Goal: Task Accomplishment & Management: Complete application form

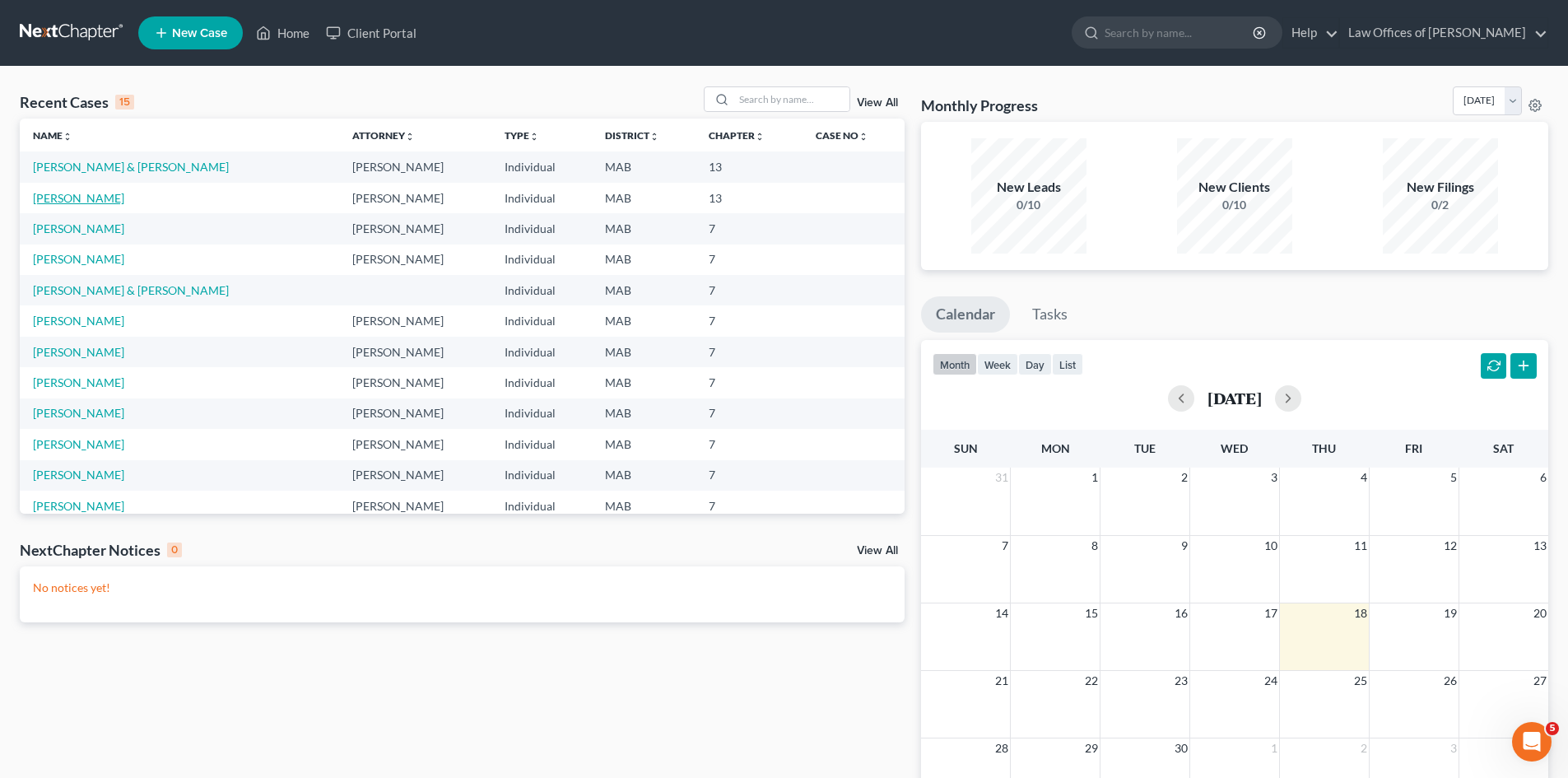
click at [83, 197] on link "[PERSON_NAME]" at bounding box center [78, 198] width 92 height 14
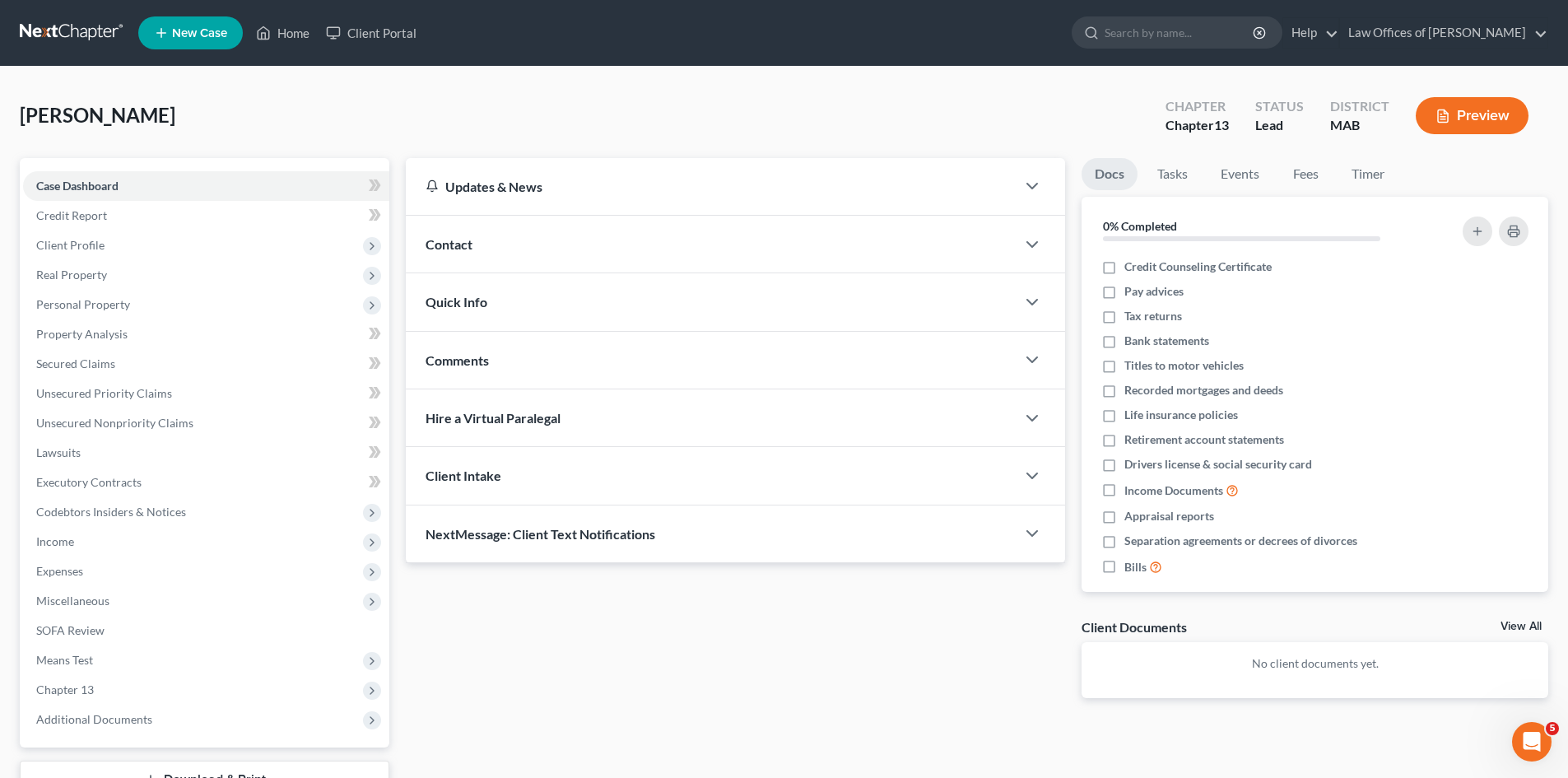
scroll to position [127, 0]
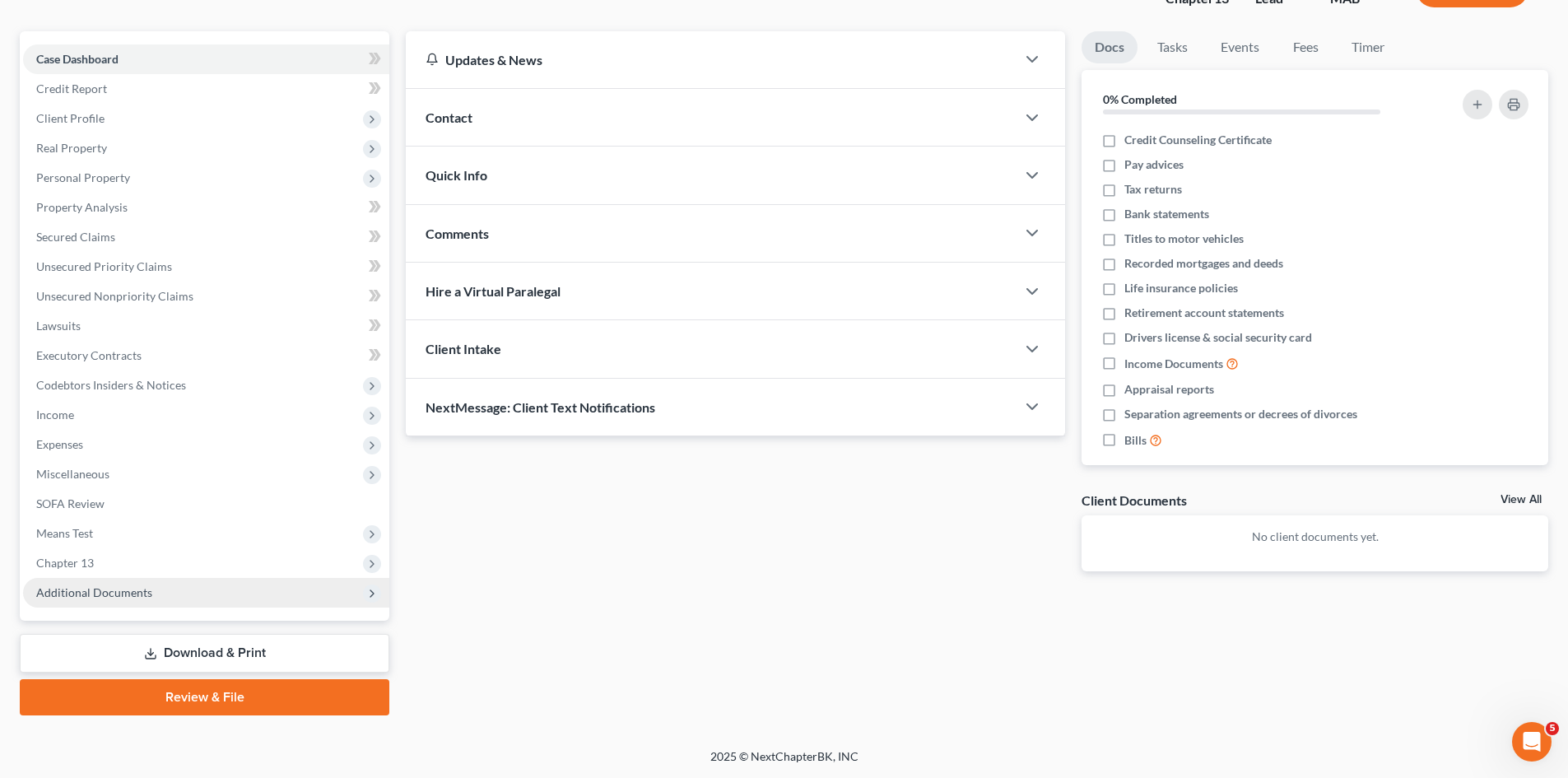
click at [139, 594] on span "Additional Documents" at bounding box center [94, 592] width 116 height 14
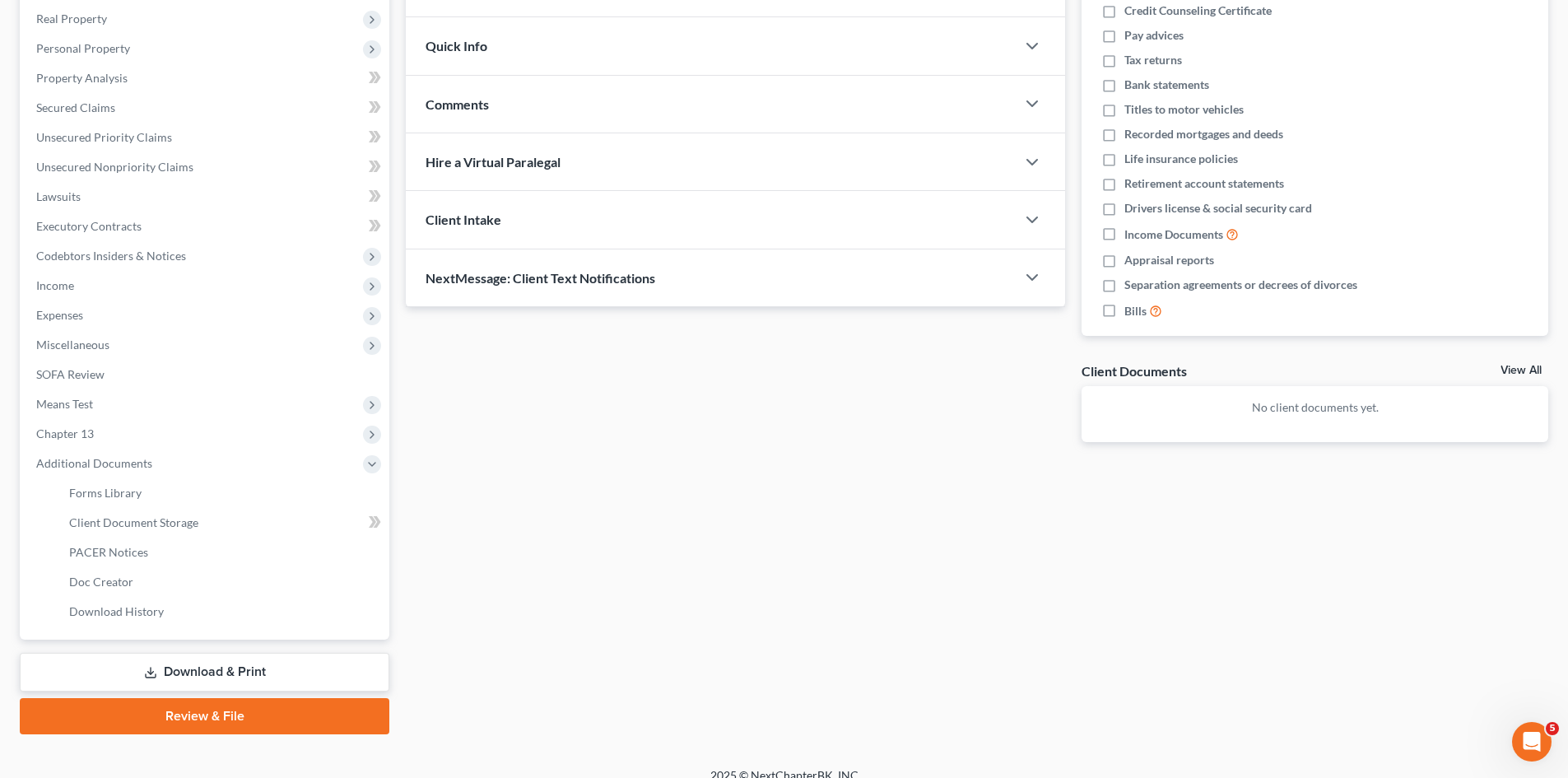
scroll to position [275, 0]
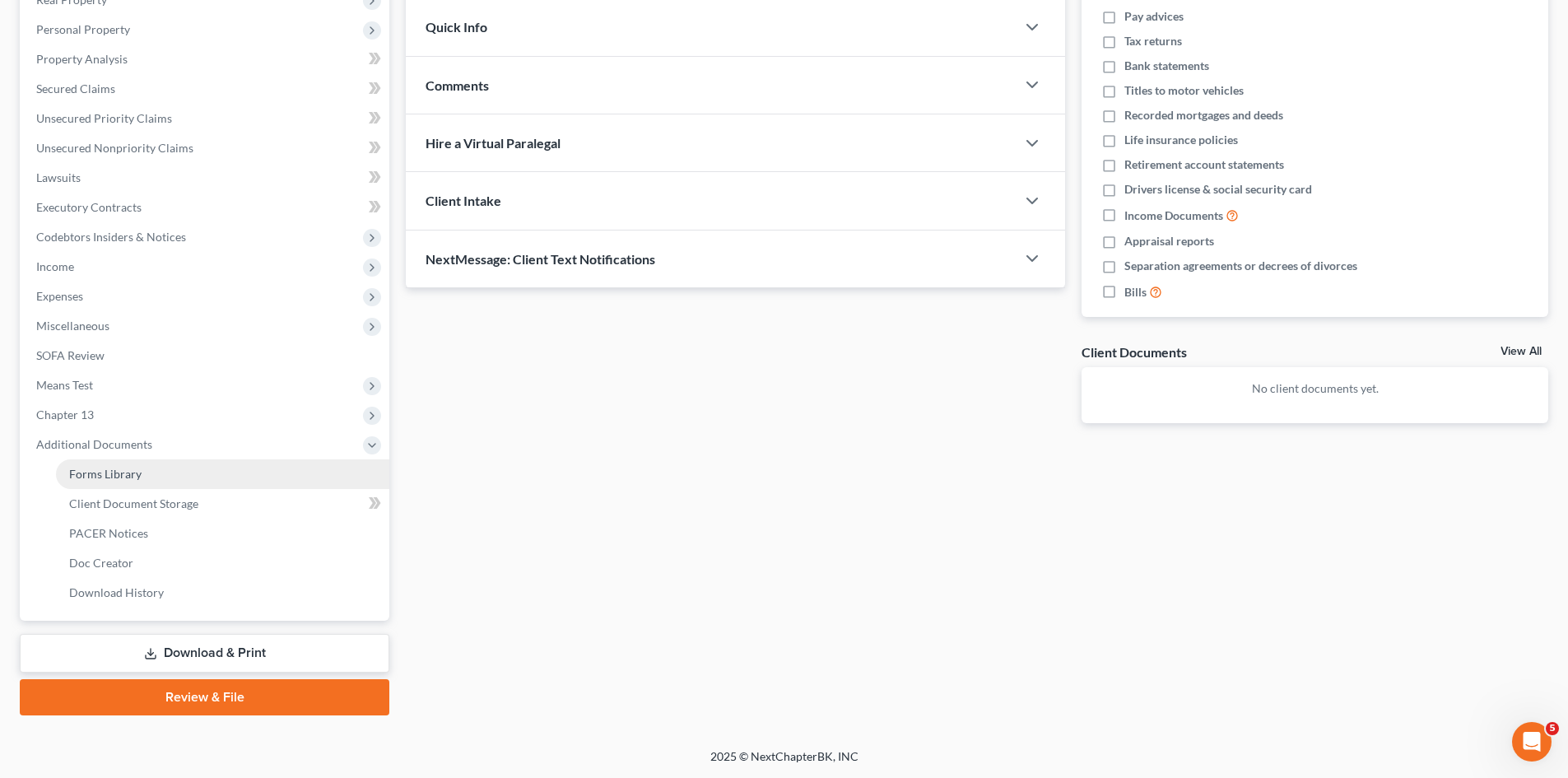
click at [133, 474] on span "Forms Library" at bounding box center [105, 474] width 72 height 14
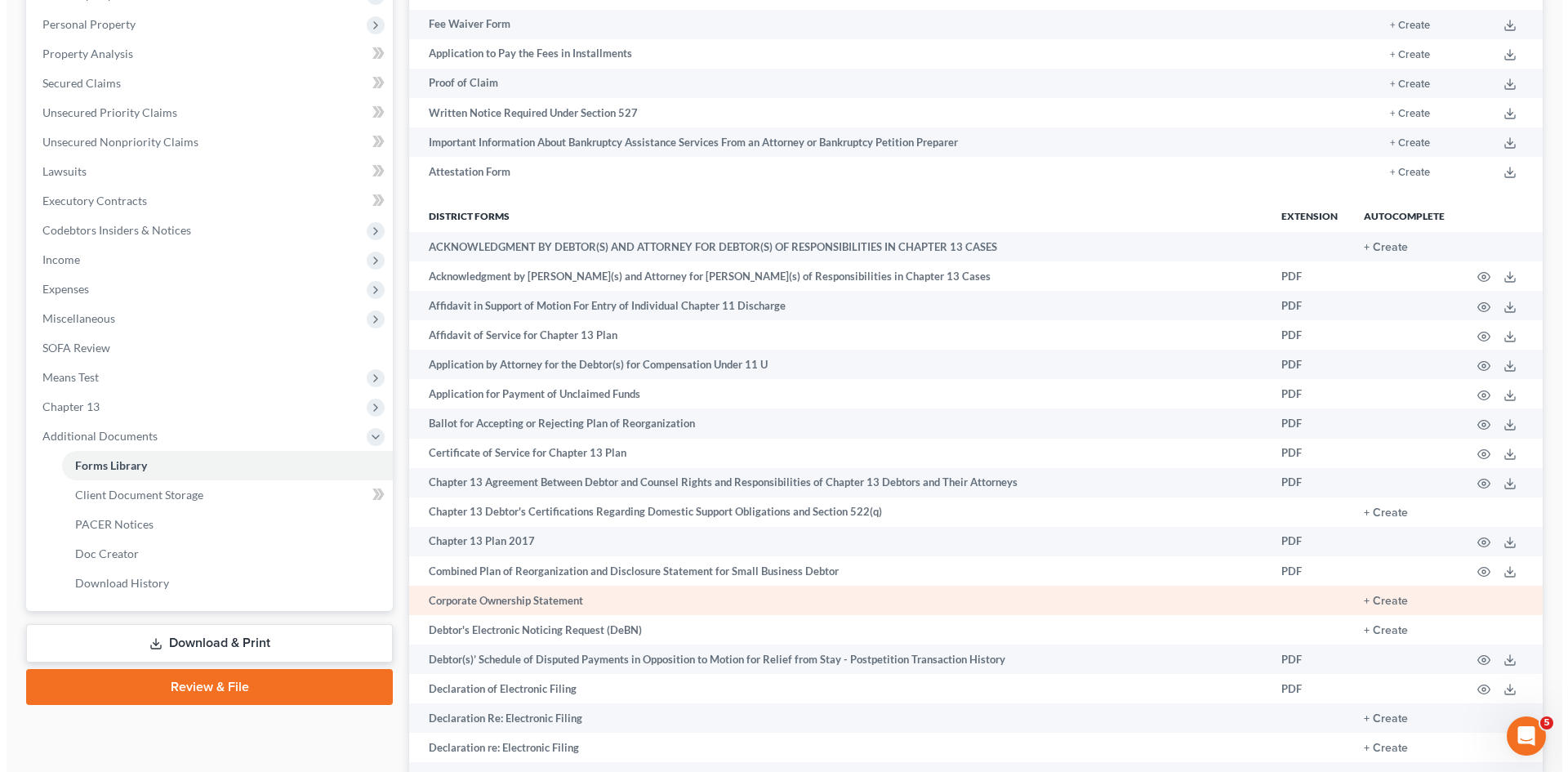
scroll to position [326, 0]
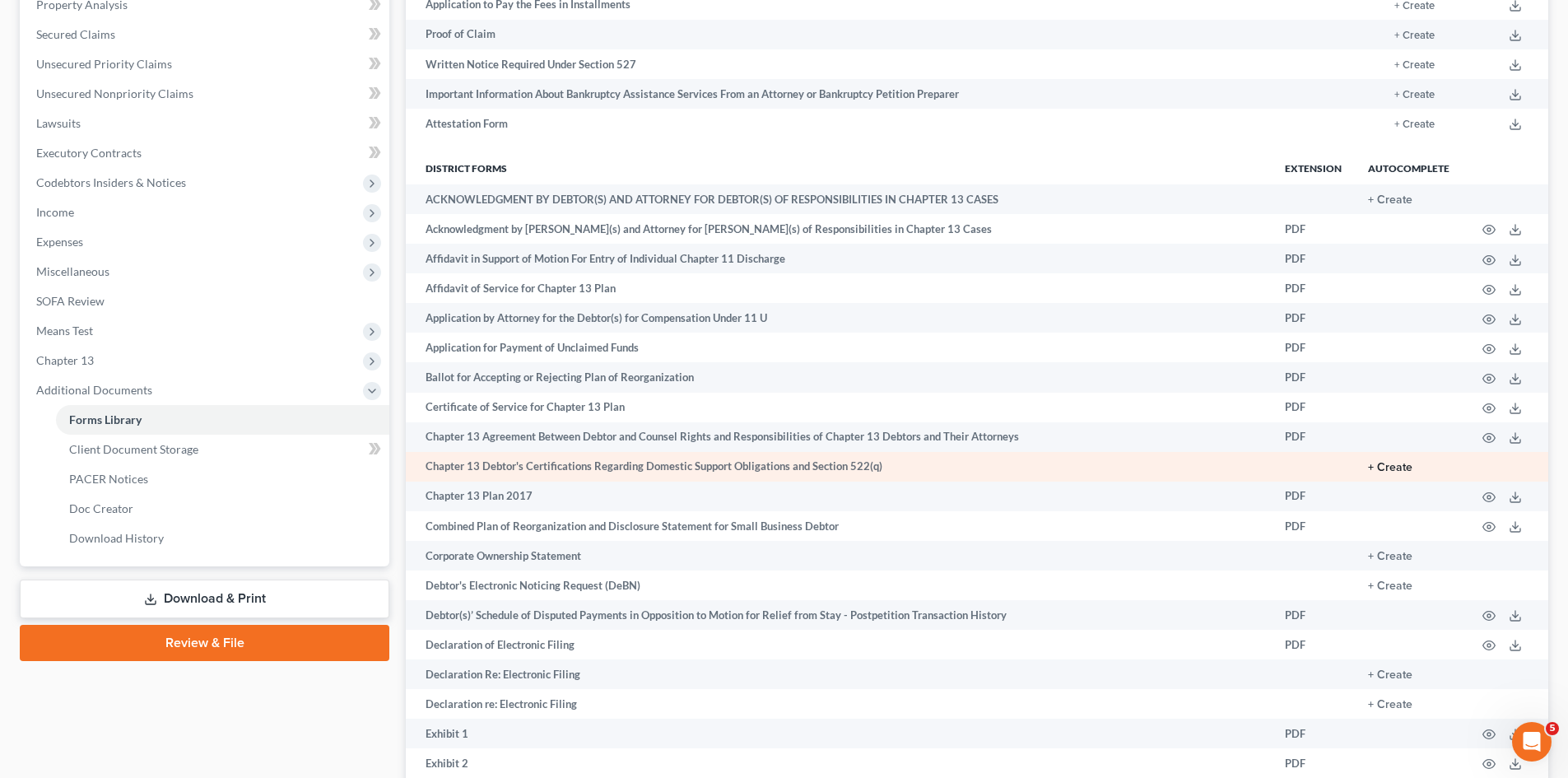
click at [1387, 465] on button "+ Create" at bounding box center [1390, 467] width 44 height 12
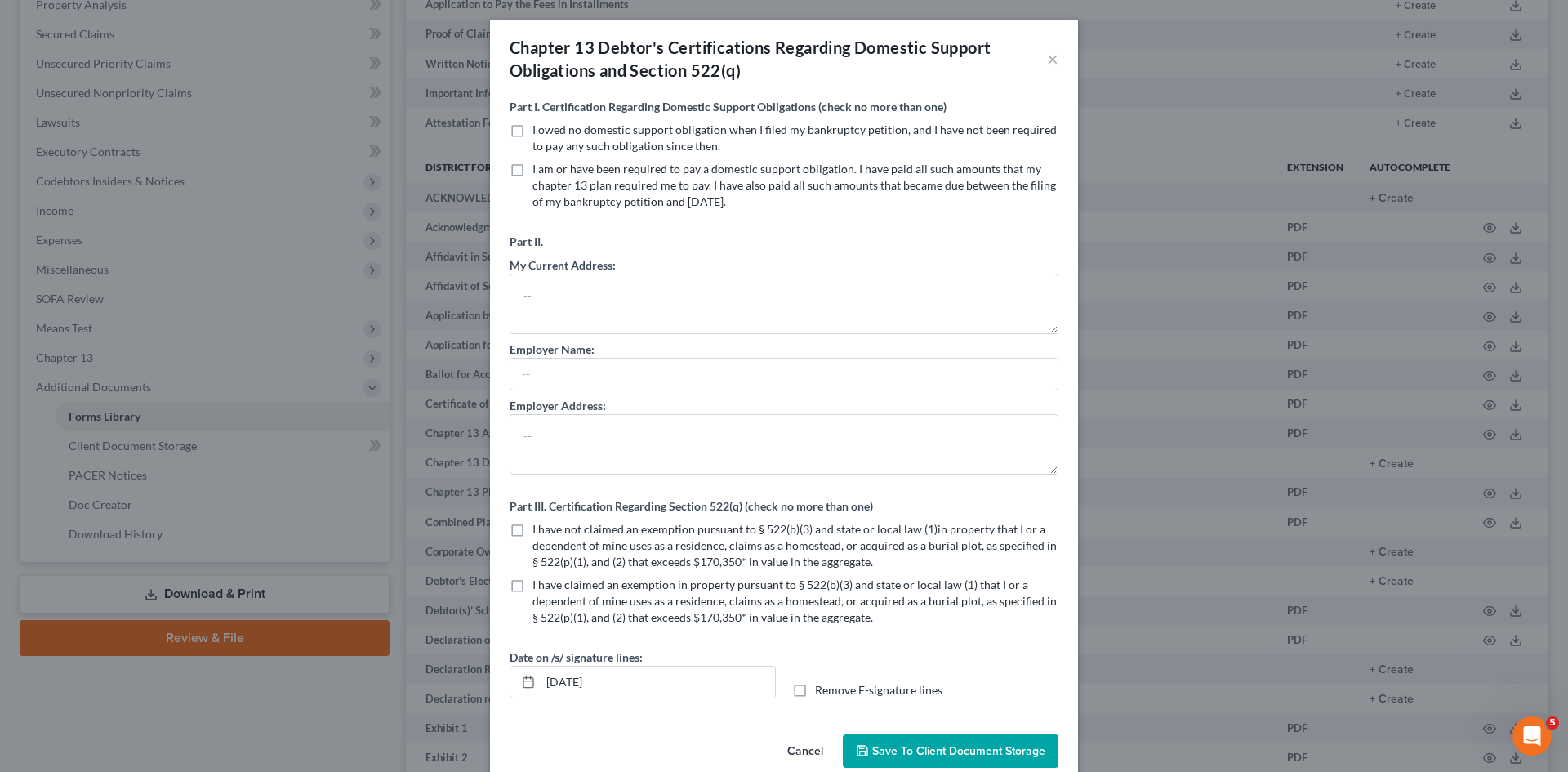
click at [532, 170] on label "I am or have been required to pay a domestic support obligation. I have paid al…" at bounding box center [795, 185] width 526 height 49
click at [539, 170] on input "I am or have been required to pay a domestic support obligation. I have paid al…" at bounding box center [544, 166] width 11 height 11
checkbox input "true"
click at [544, 287] on textarea at bounding box center [784, 304] width 549 height 60
type textarea "[STREET_ADDRESS][PERSON_NAME]"
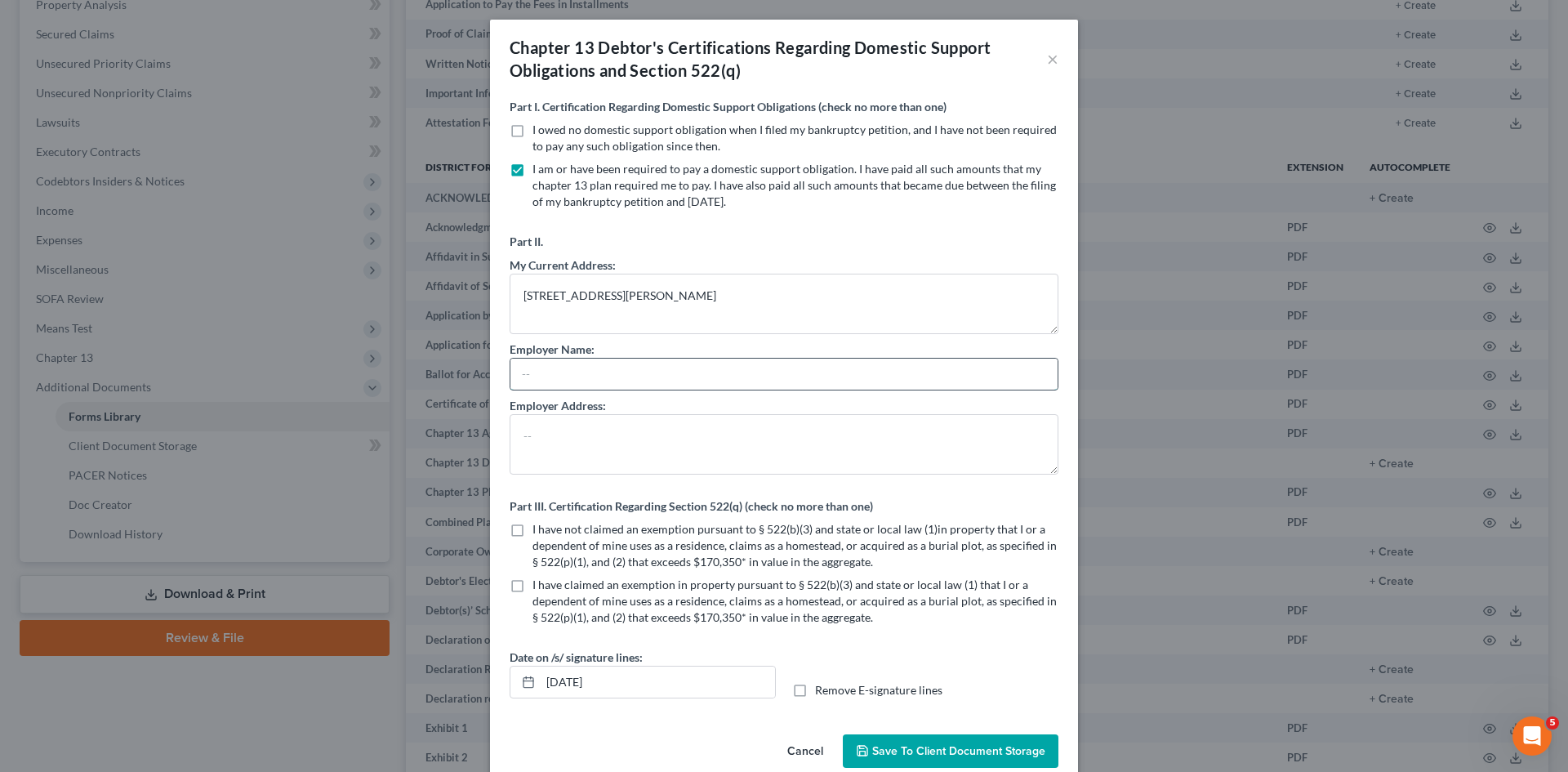
click at [548, 379] on input "text" at bounding box center [784, 373] width 547 height 31
type input "Sevens Hill Foundation"
type textarea "[STREET_ADDRESS]"
click at [532, 531] on label "I have not claimed an exemption pursuant to § 522(b)(3) and state or local law …" at bounding box center [795, 545] width 526 height 49
click at [539, 531] on input "I have not claimed an exemption pursuant to § 522(b)(3) and state or local law …" at bounding box center [544, 526] width 11 height 11
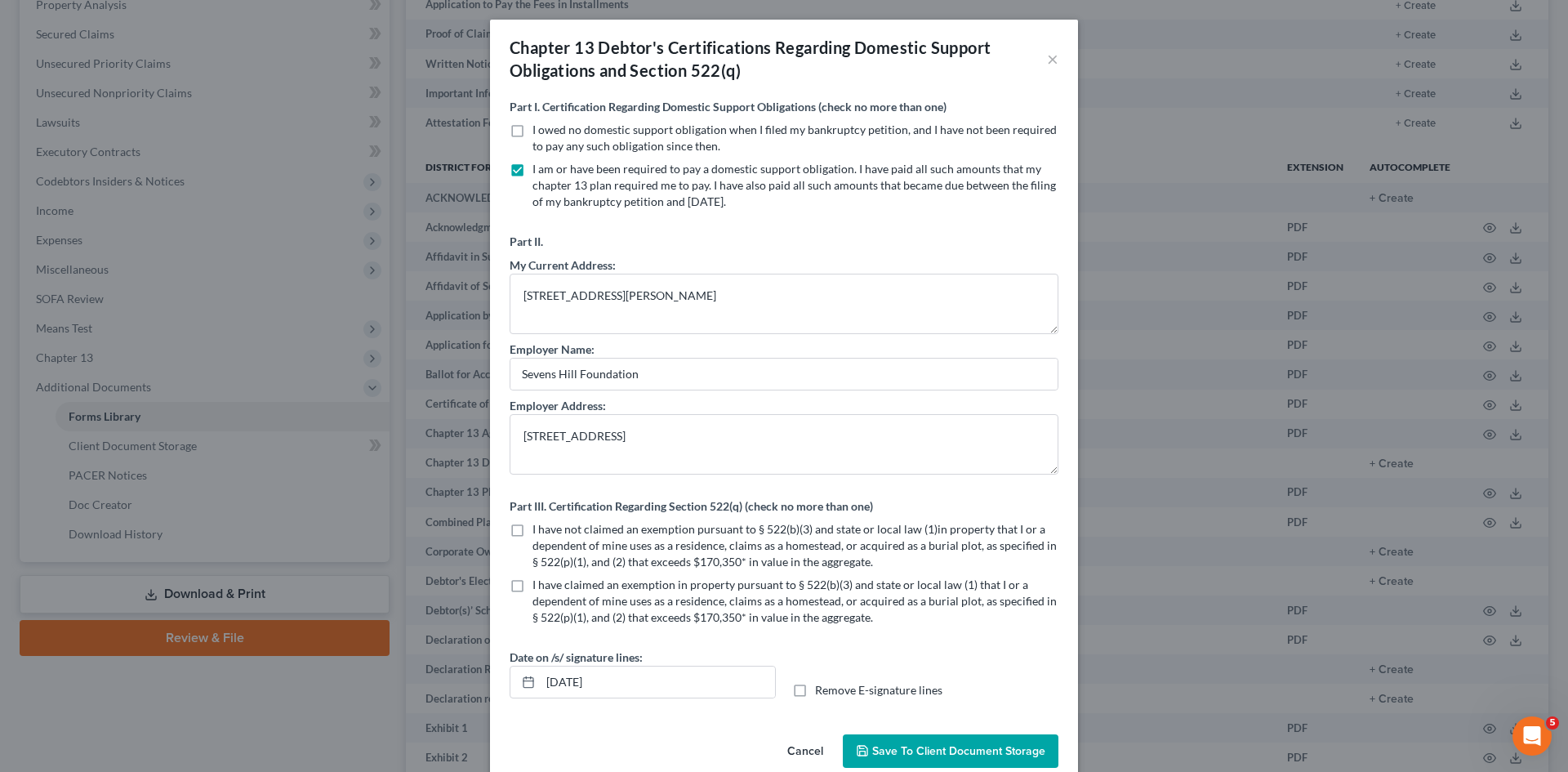
checkbox input "true"
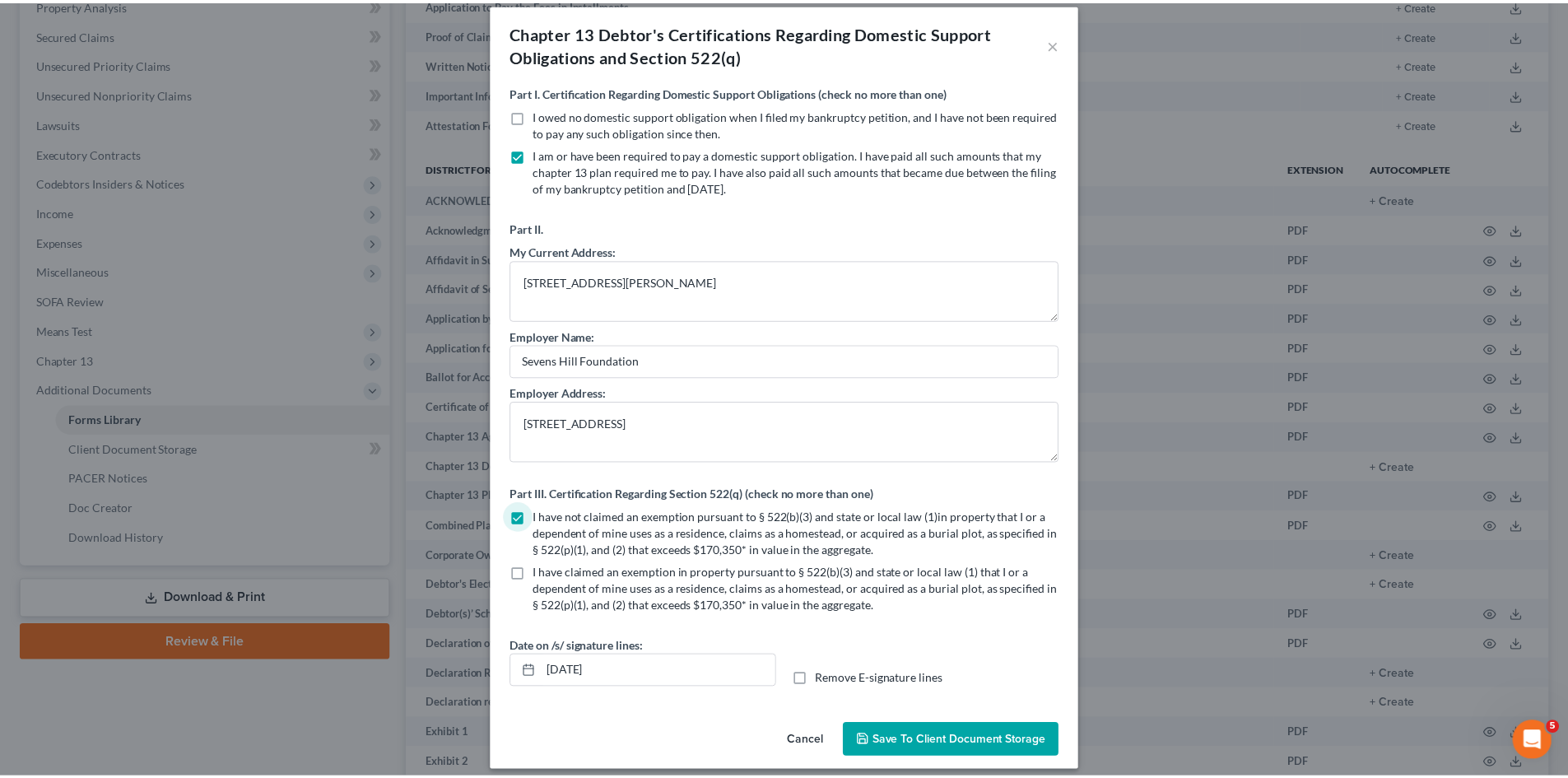
scroll to position [28, 0]
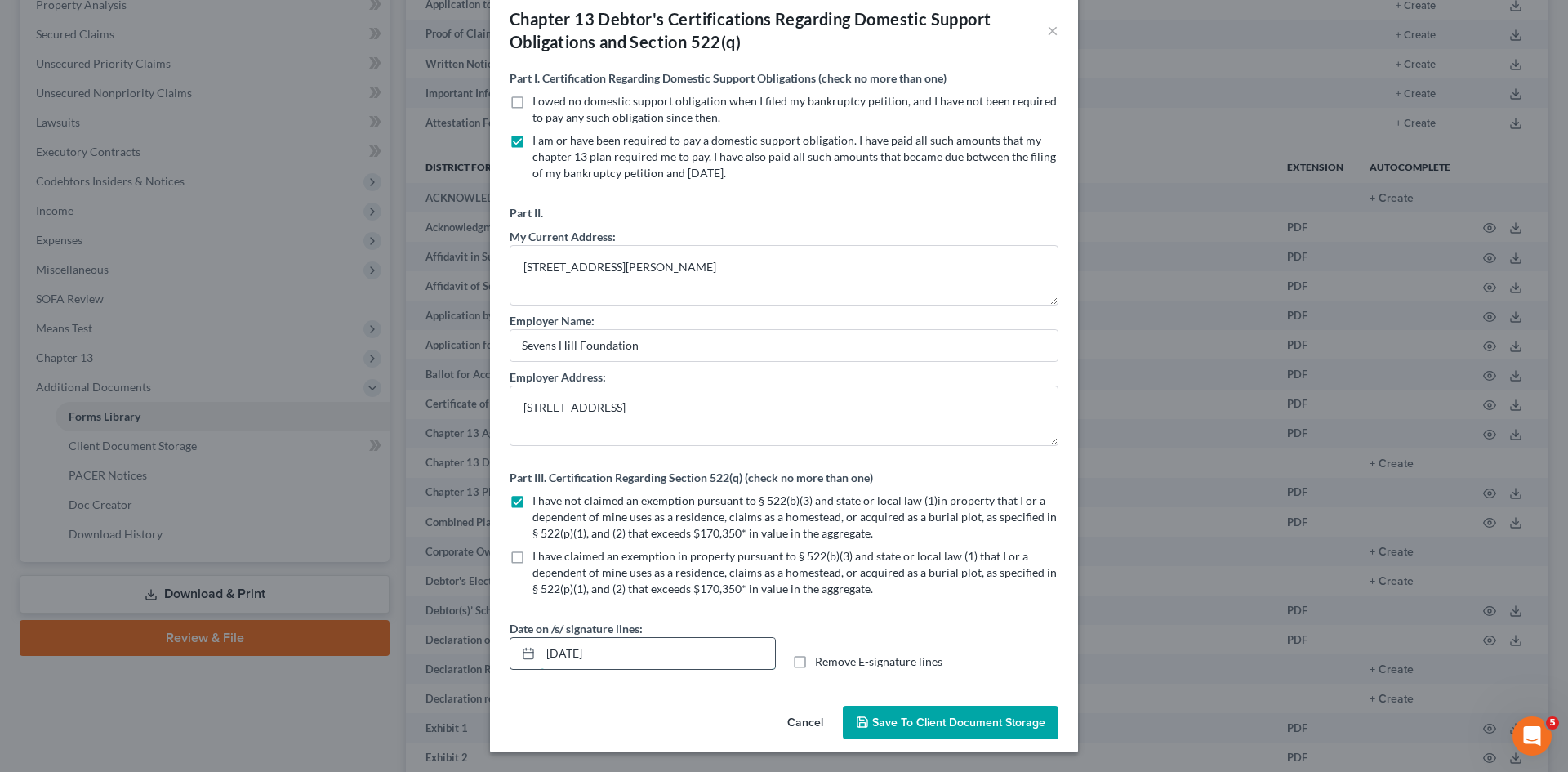
drag, startPoint x: 640, startPoint y: 654, endPoint x: 518, endPoint y: 642, distance: 122.6
click at [518, 642] on div "[DATE]" at bounding box center [643, 653] width 266 height 33
type input "[DATE]"
click at [815, 659] on label "Remove E-signature lines" at bounding box center [879, 661] width 127 height 17
click at [822, 659] on input "Remove E-signature lines" at bounding box center [827, 658] width 11 height 11
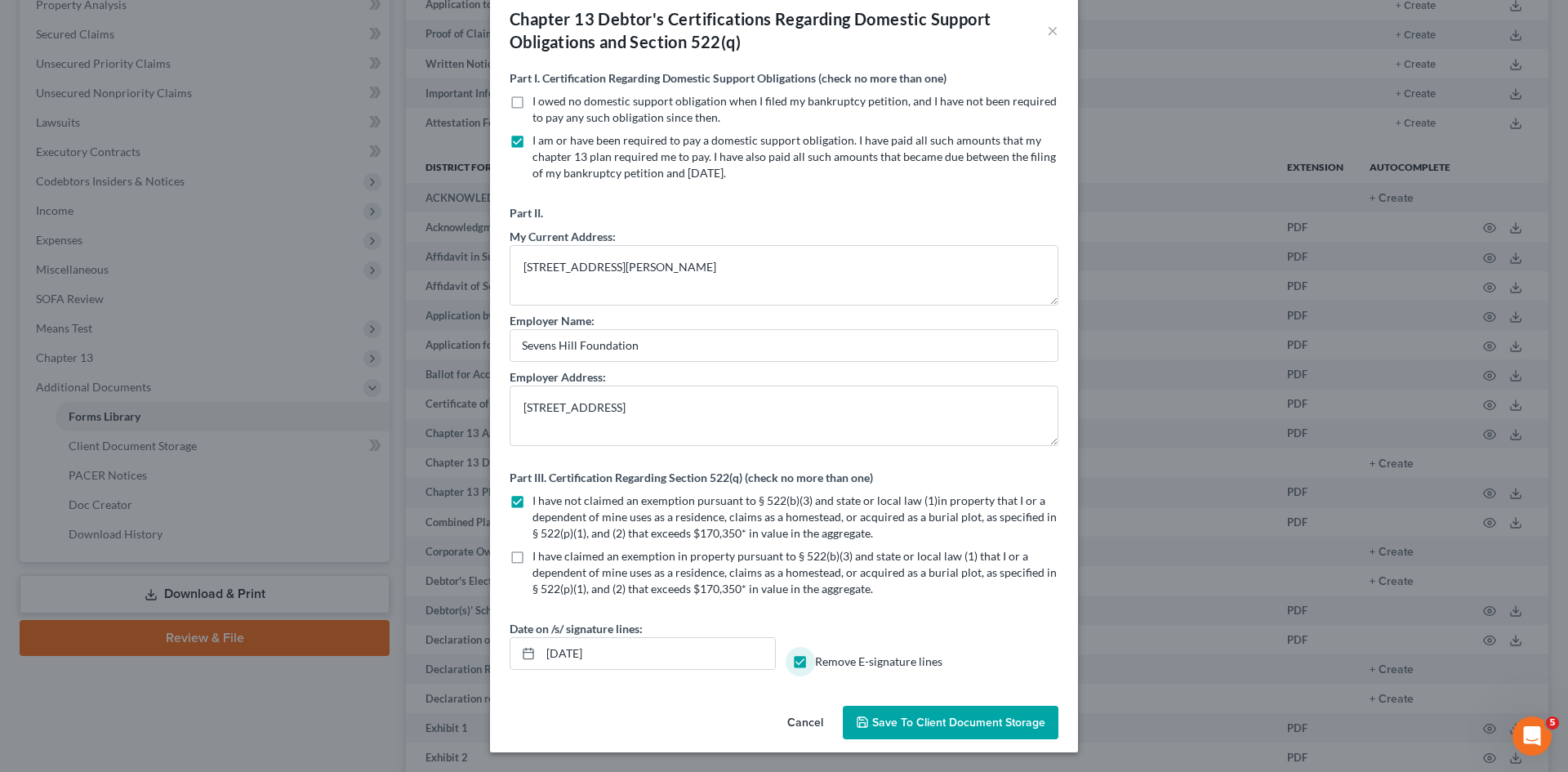
click at [815, 659] on label "Remove E-signature lines" at bounding box center [879, 661] width 127 height 17
click at [822, 659] on input "Remove E-signature lines" at bounding box center [827, 658] width 11 height 11
checkbox input "false"
click at [923, 726] on span "Save to Client Document Storage" at bounding box center [958, 723] width 173 height 14
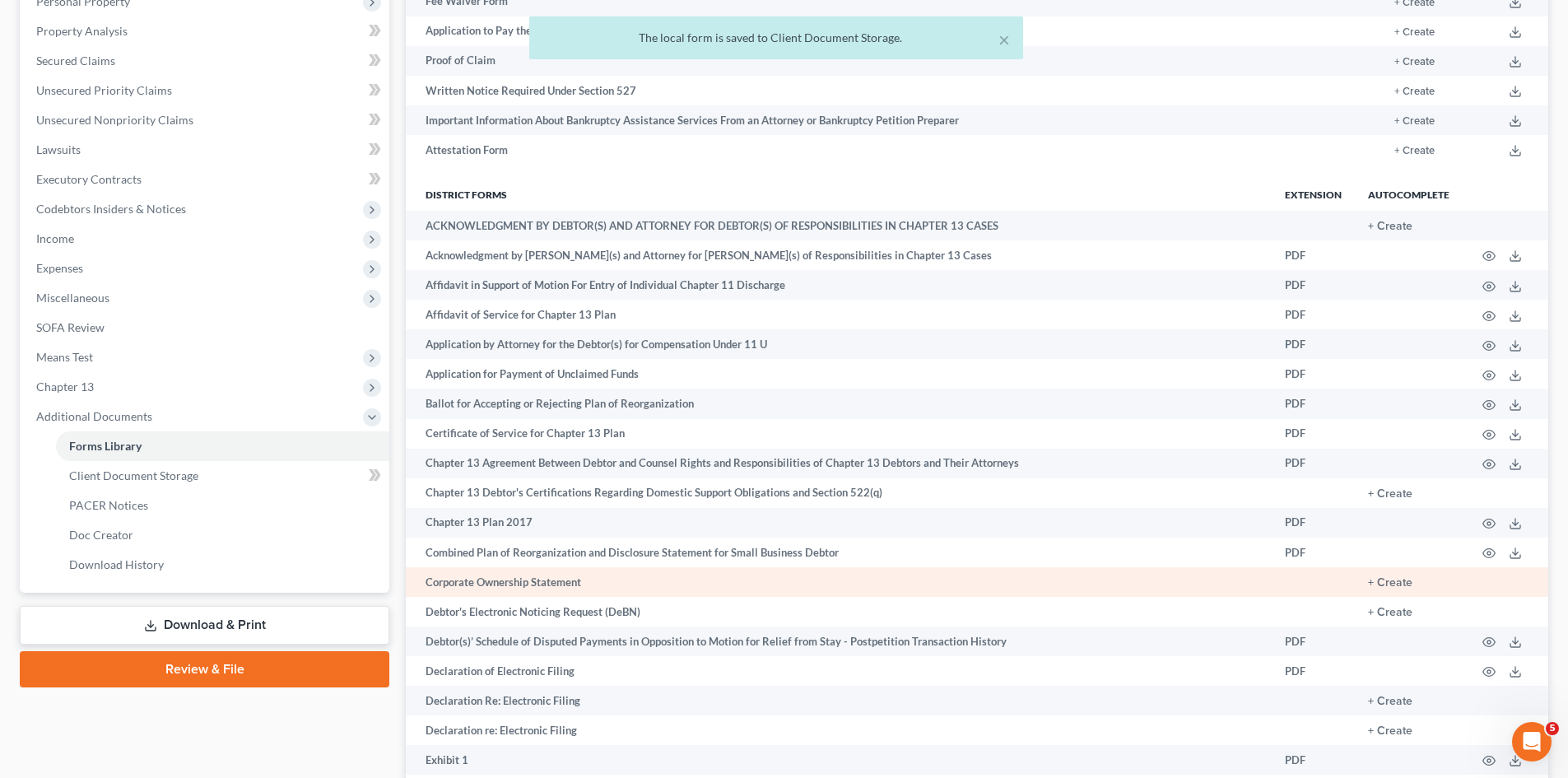
scroll to position [288, 0]
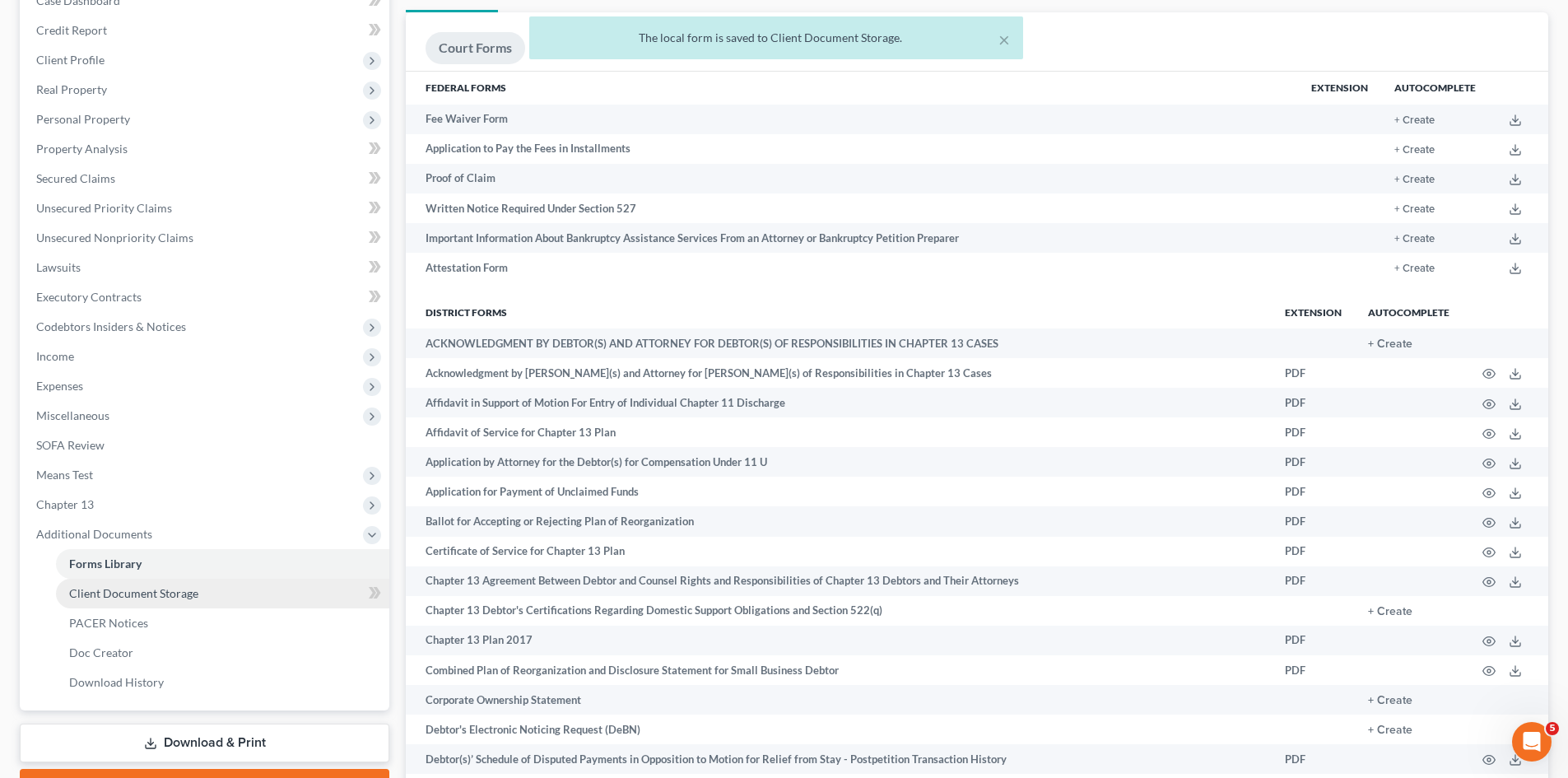
click at [264, 586] on link "Client Document Storage" at bounding box center [222, 593] width 334 height 29
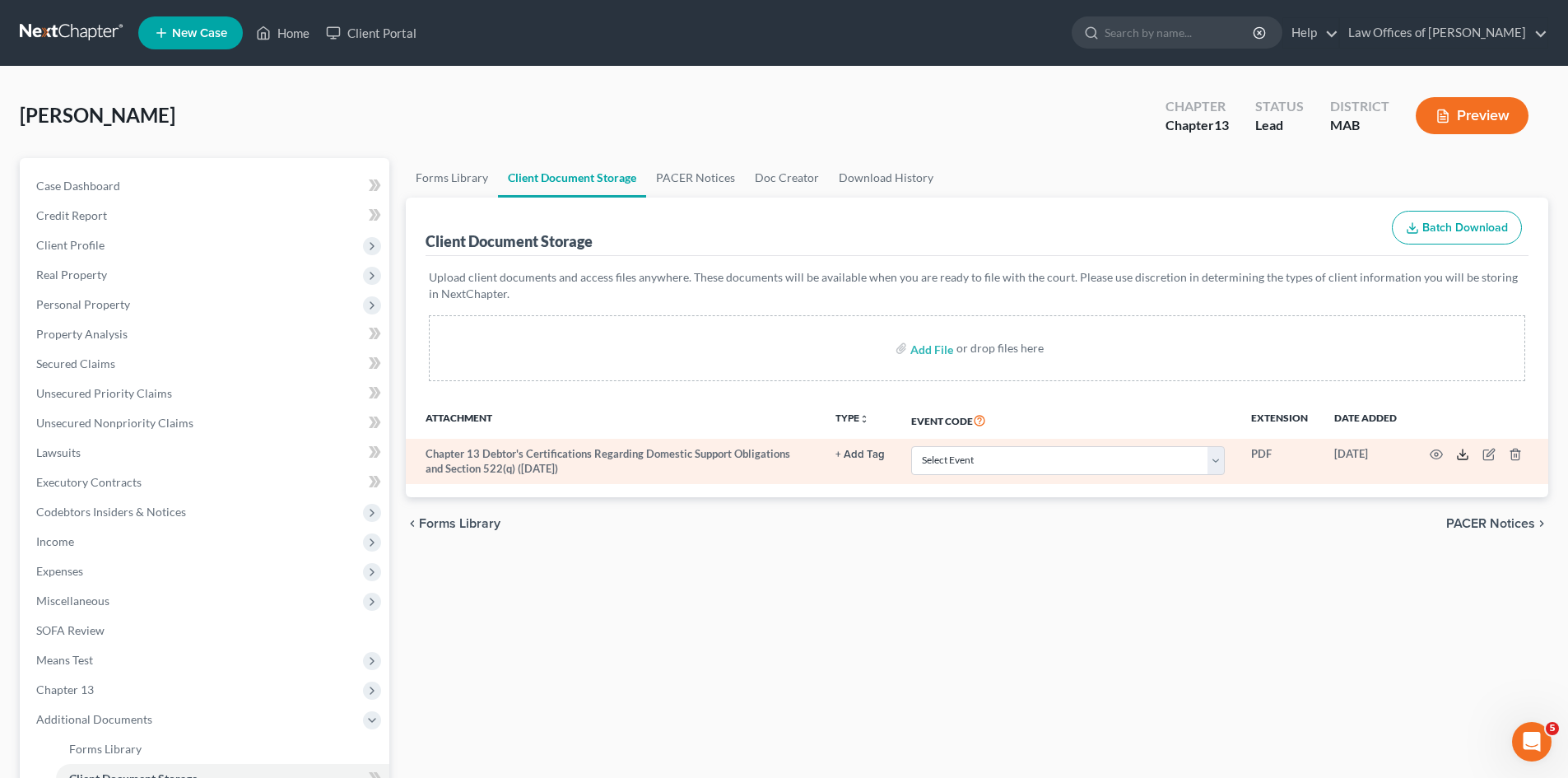
click at [1461, 453] on icon at bounding box center [1462, 453] width 13 height 13
click at [1215, 459] on select "Select Event Certificate of Credit Counseling Chapter 13 Calculation of Disposa…" at bounding box center [1068, 461] width 314 height 28
click at [956, 457] on select "Select Event Certificate of Credit Counseling Chapter 13 Calculation of Disposa…" at bounding box center [1068, 461] width 314 height 28
click at [1486, 453] on icon "button" at bounding box center [1489, 453] width 13 height 13
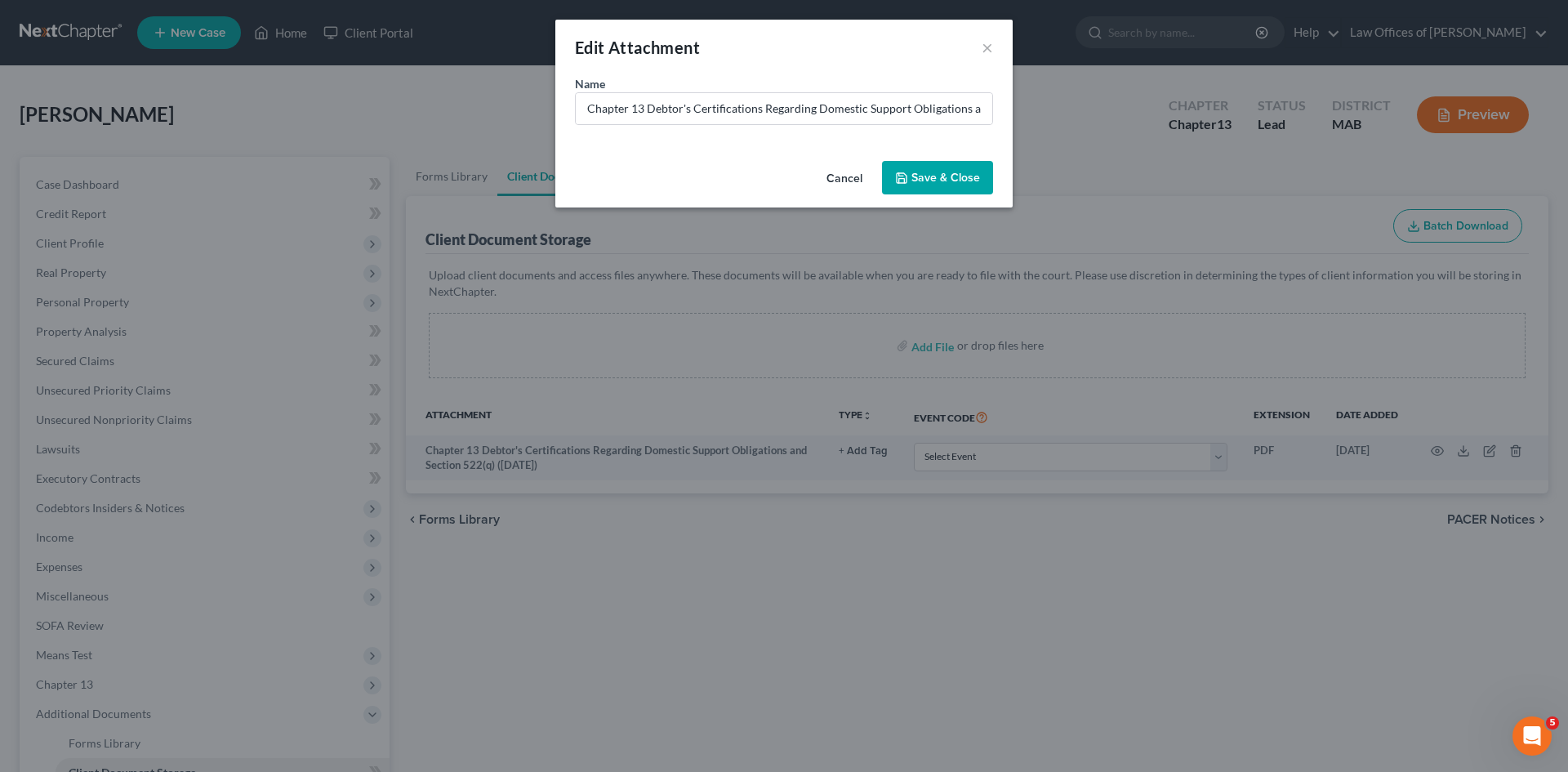
click at [841, 176] on button "Cancel" at bounding box center [844, 178] width 62 height 33
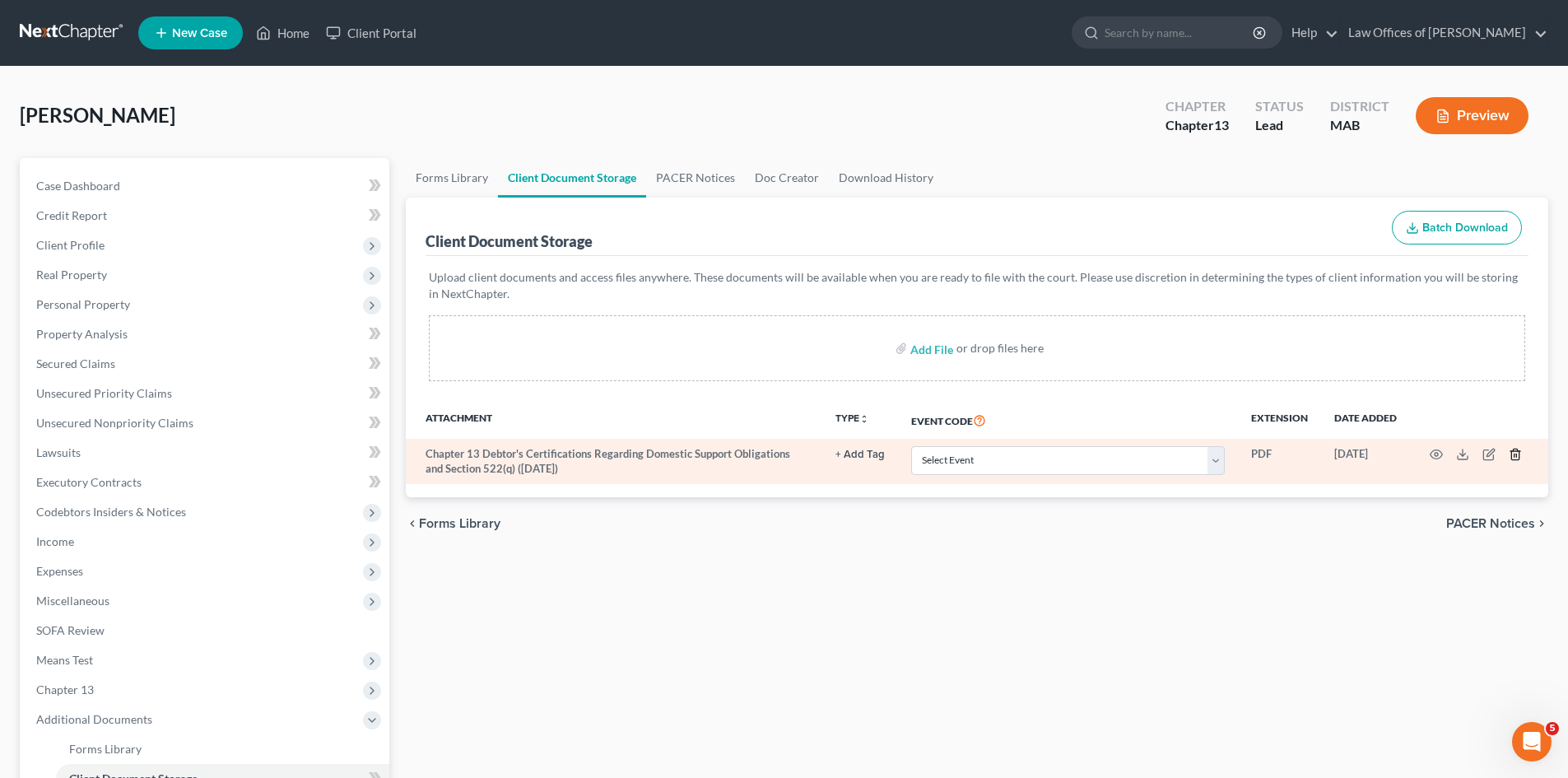
click at [1519, 453] on icon "button" at bounding box center [1515, 454] width 7 height 11
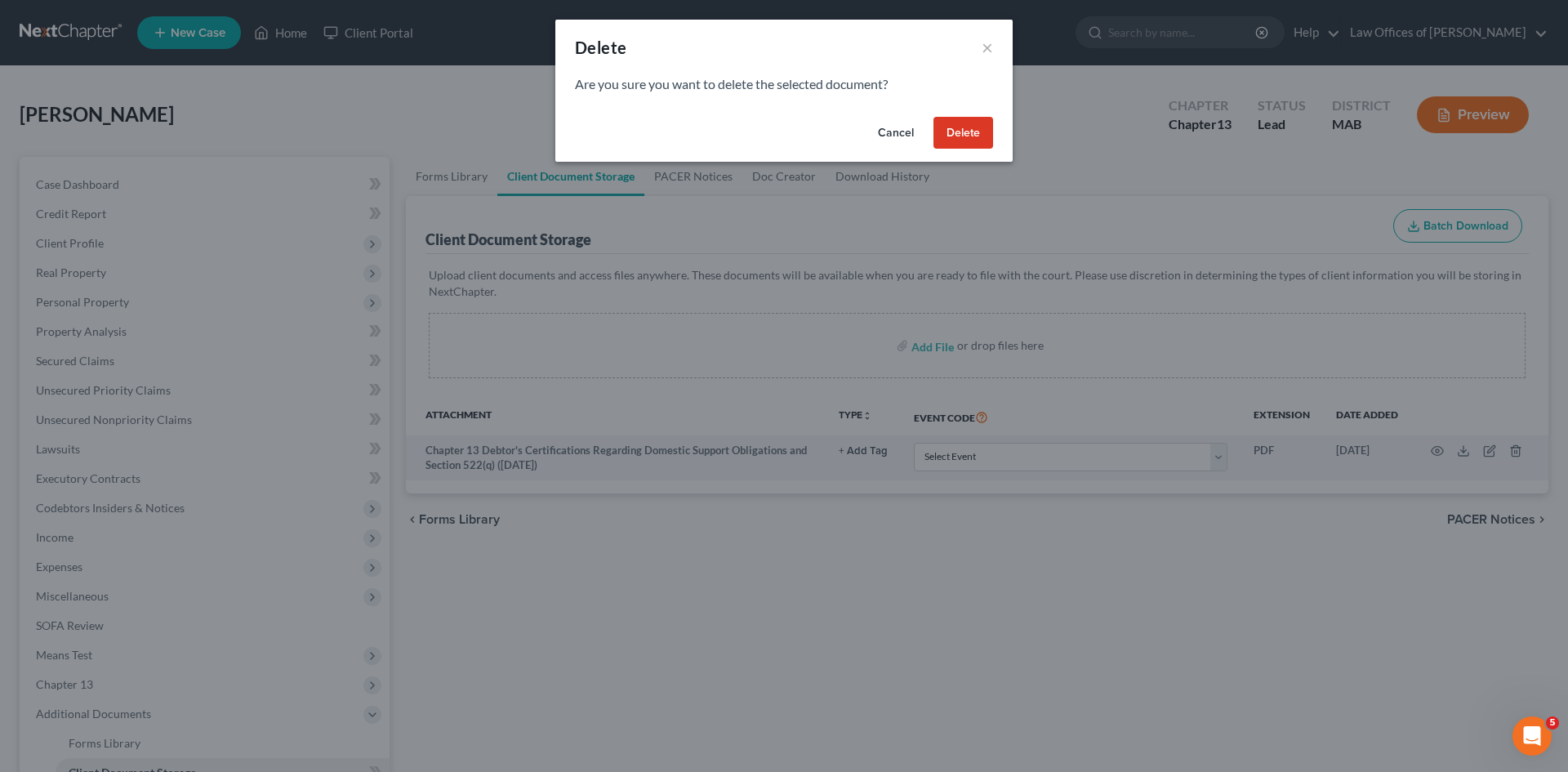
click at [952, 135] on button "Delete" at bounding box center [964, 132] width 60 height 33
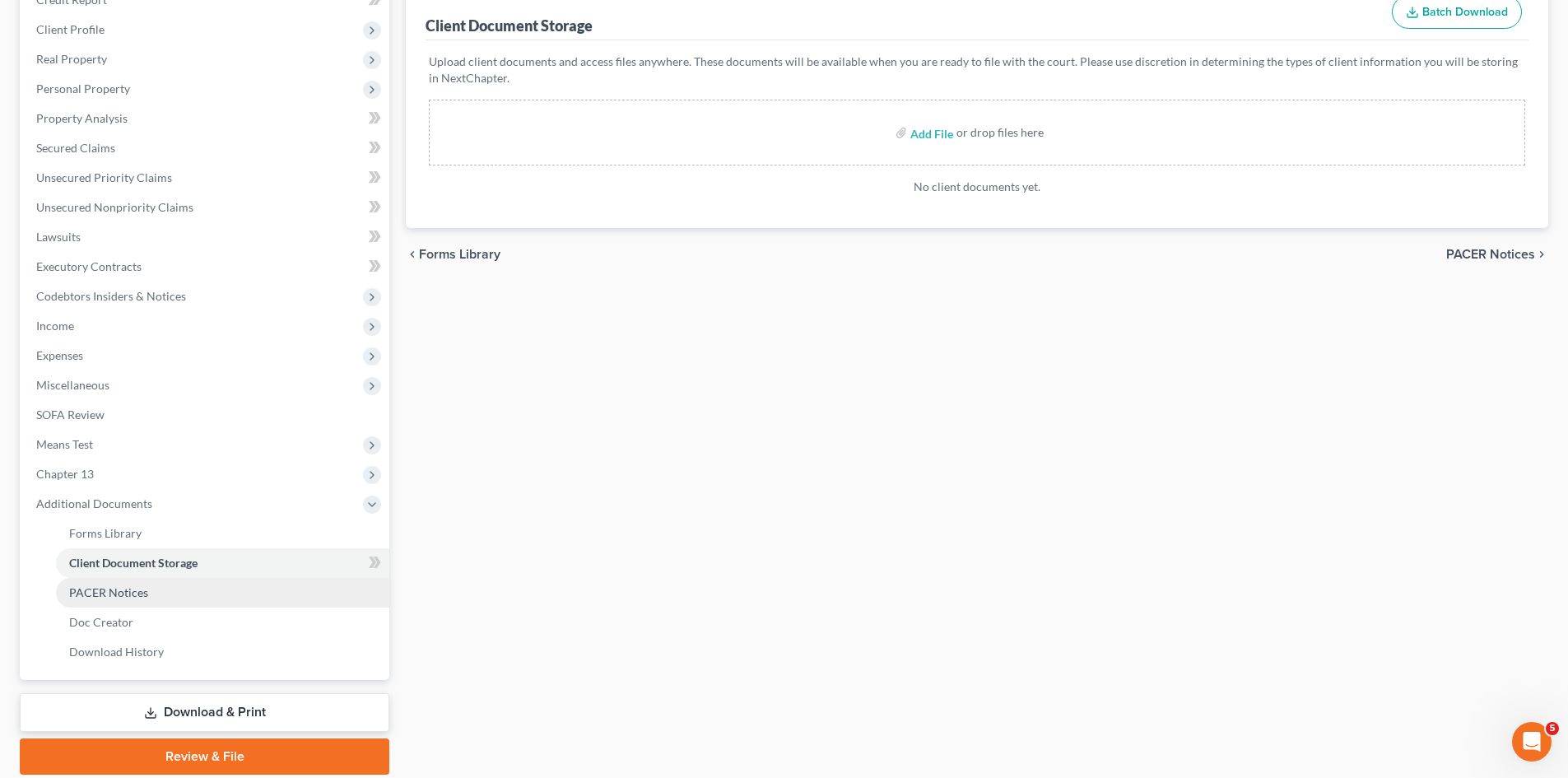
scroll to position [268, 0]
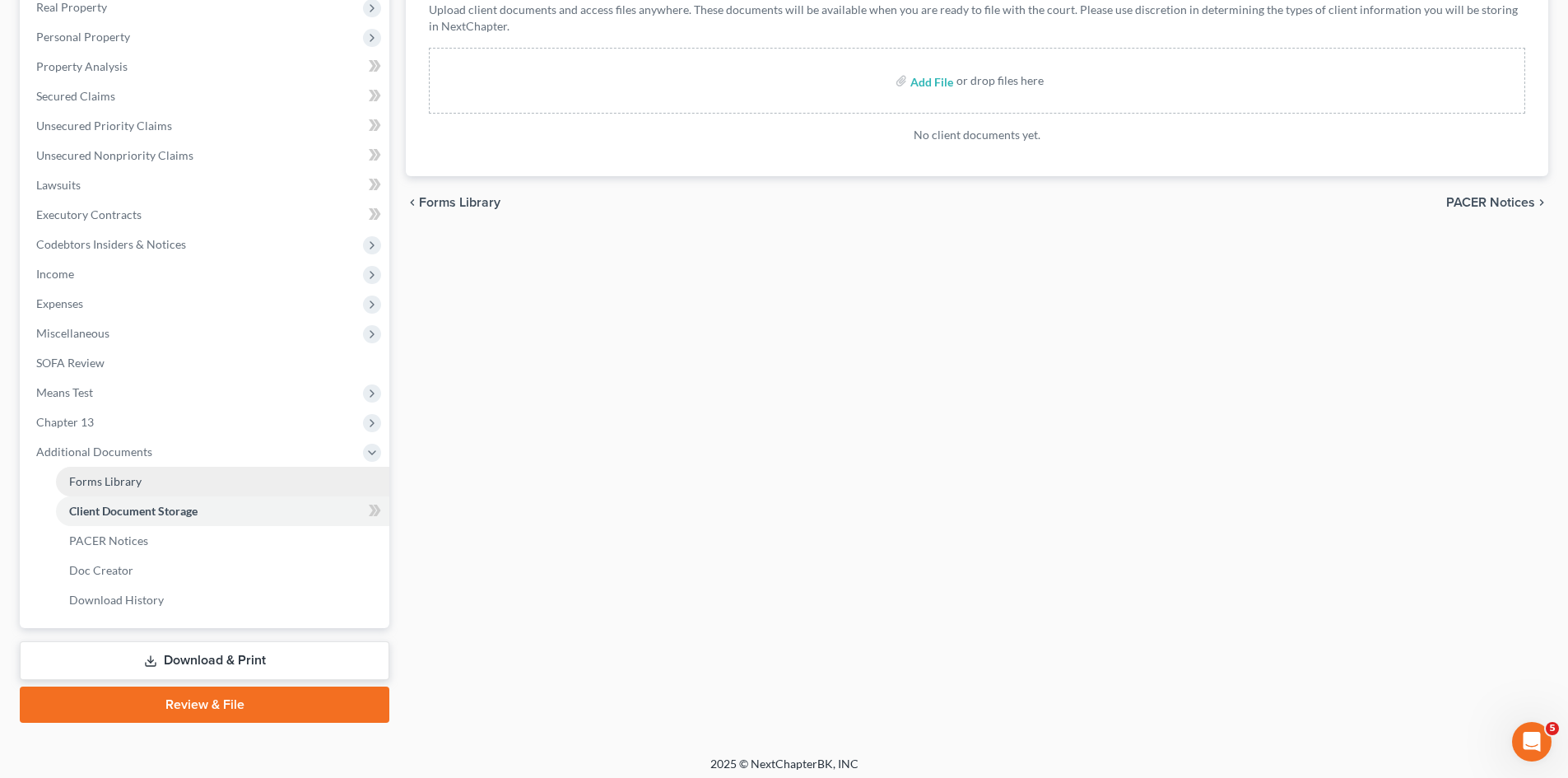
click at [127, 477] on span "Forms Library" at bounding box center [105, 481] width 72 height 14
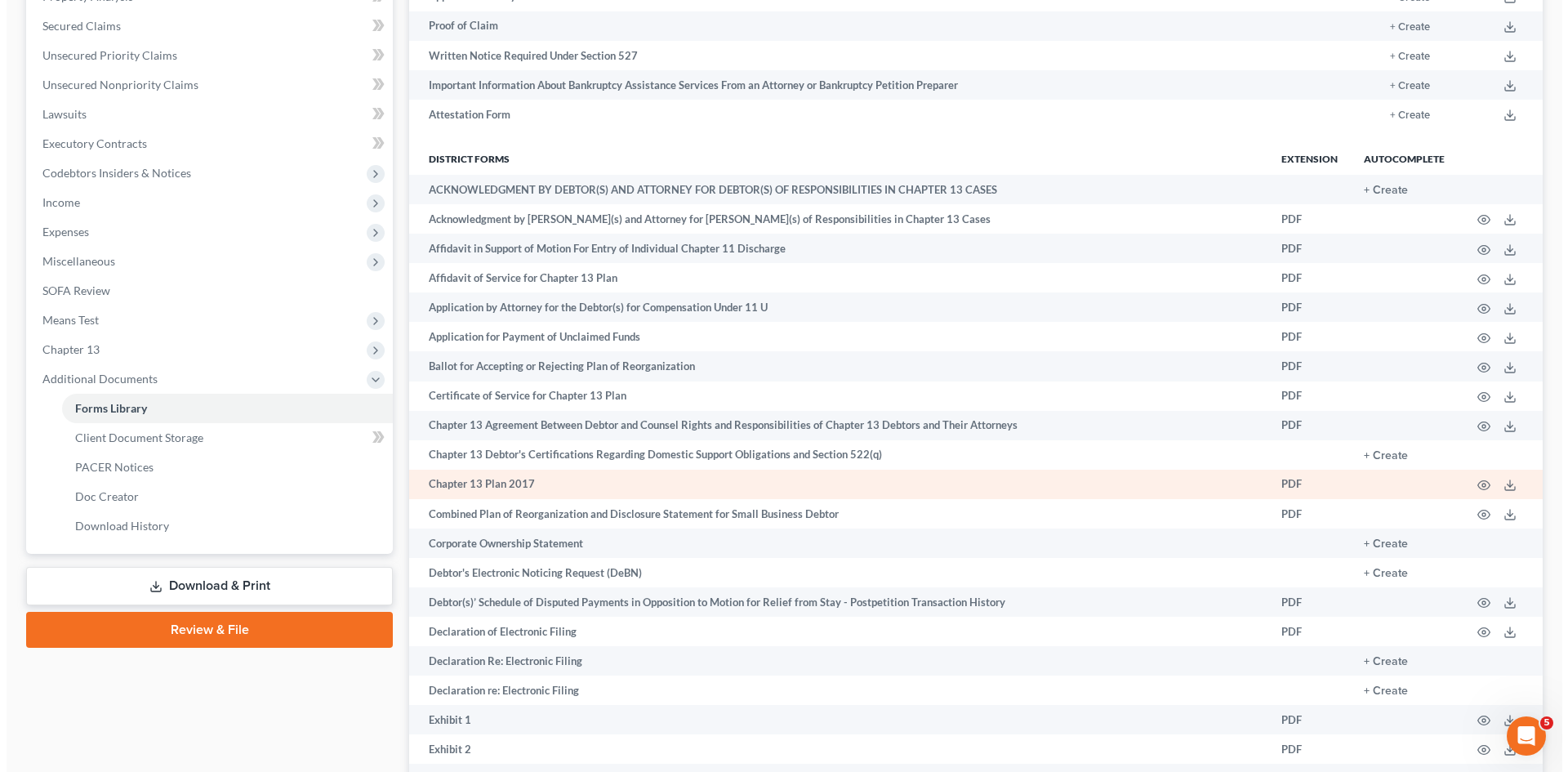
scroll to position [347, 0]
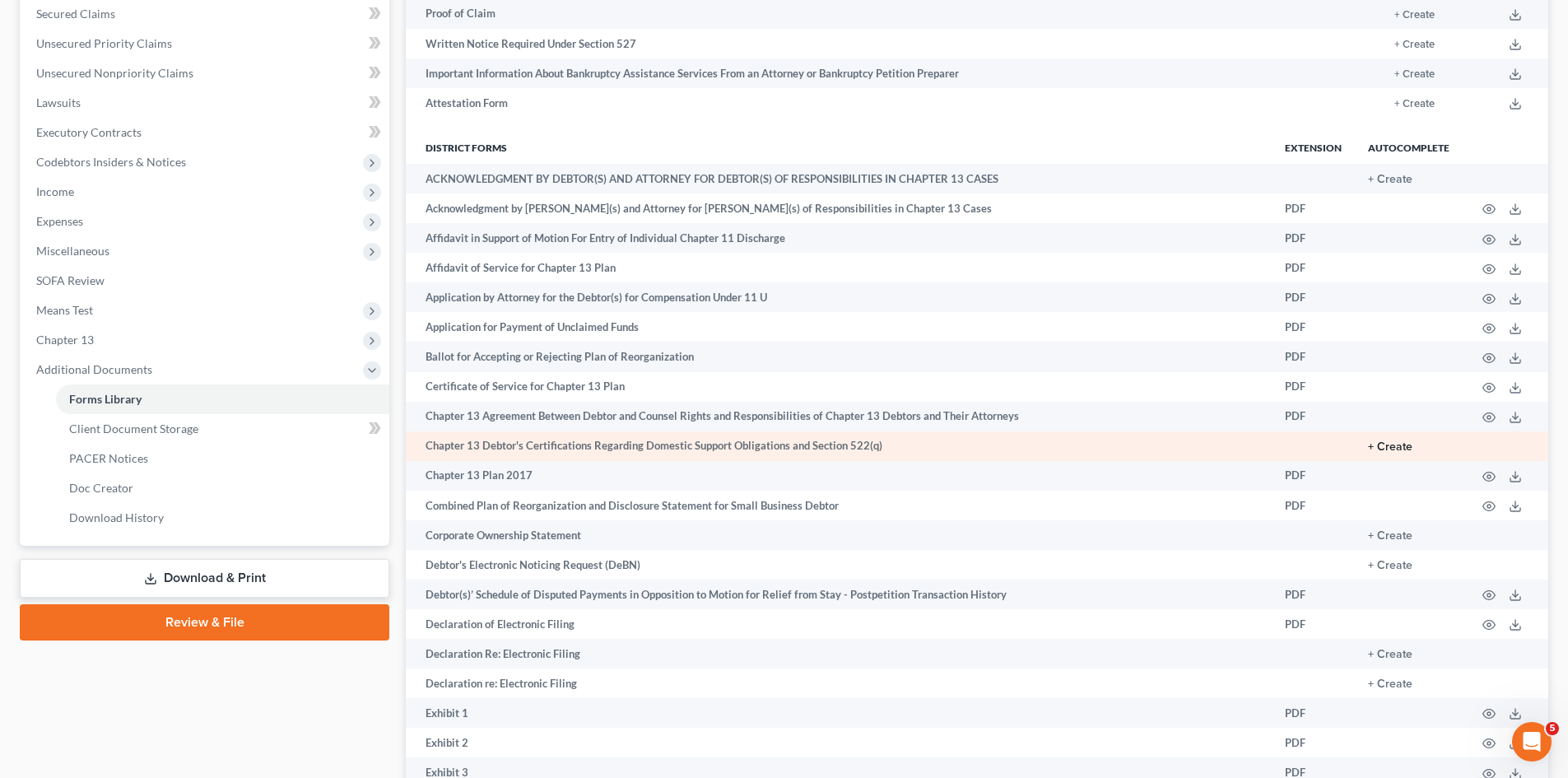
click at [1392, 447] on button "+ Create" at bounding box center [1390, 446] width 44 height 12
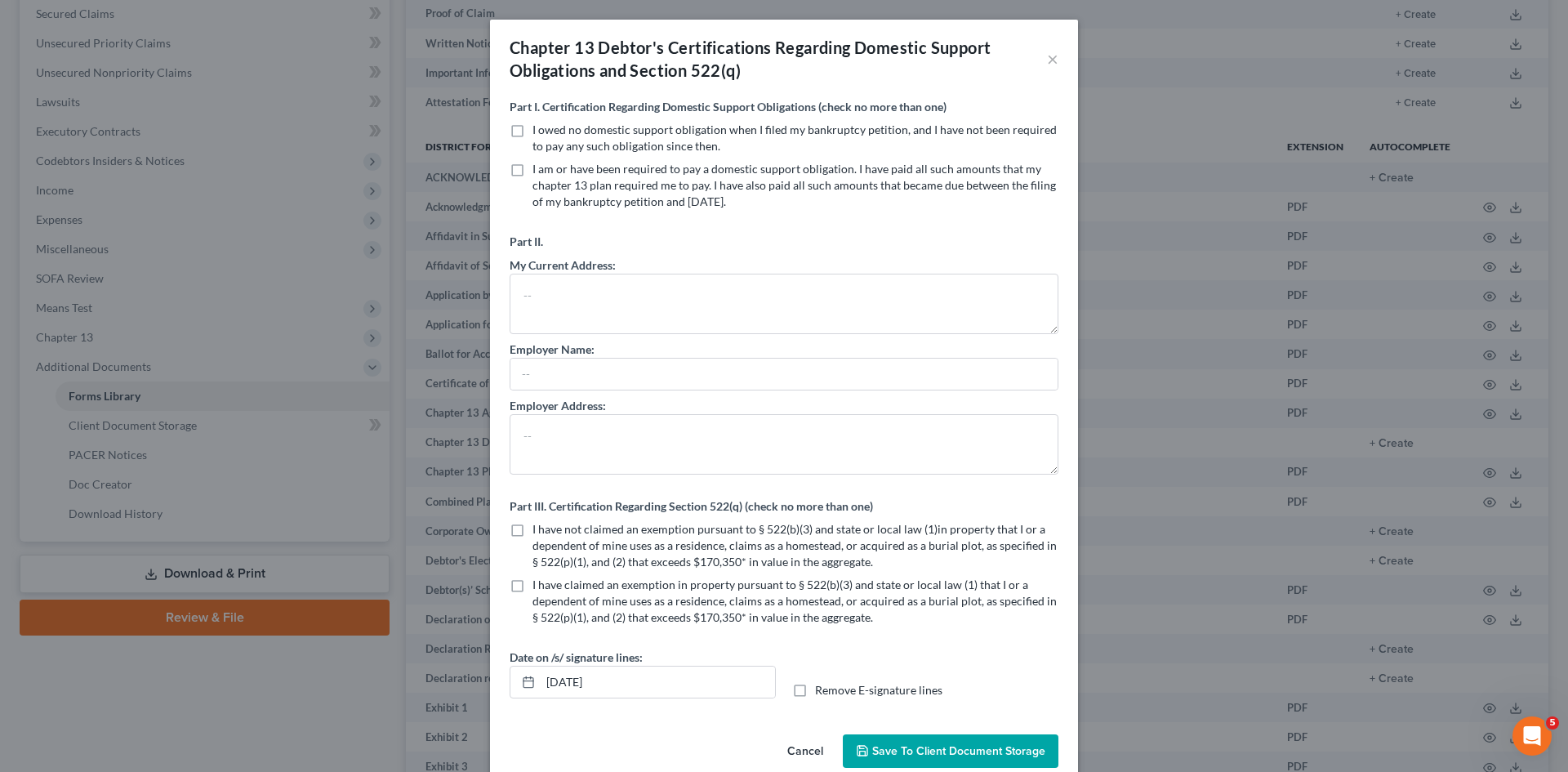
click at [532, 129] on label "I owed no domestic support obligation when I filed my bankruptcy petition, and …" at bounding box center [795, 138] width 526 height 33
click at [539, 129] on input "I owed no domestic support obligation when I filed my bankruptcy petition, and …" at bounding box center [544, 127] width 11 height 11
checkbox input "true"
click at [550, 295] on textarea at bounding box center [784, 304] width 549 height 60
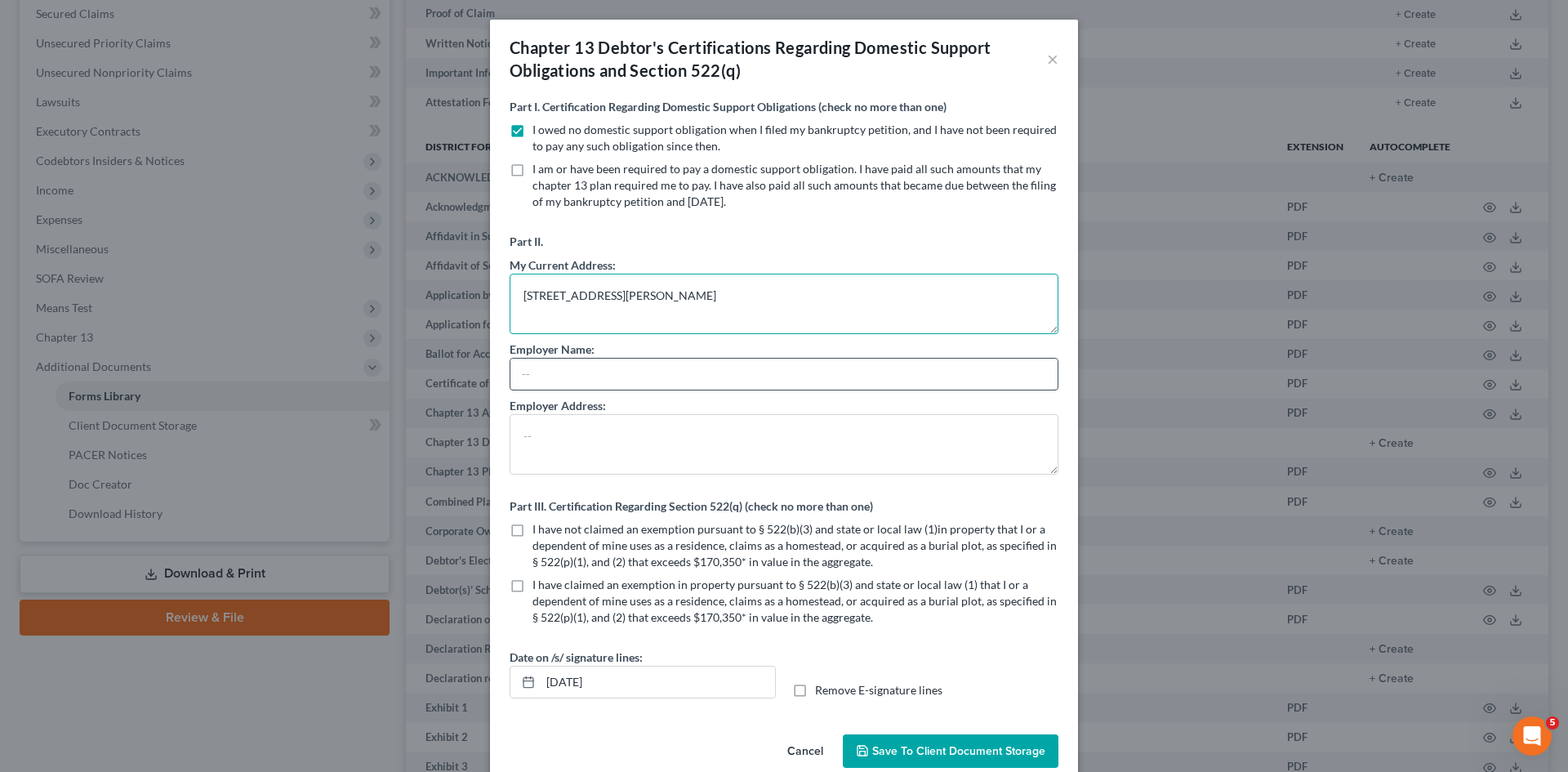
type textarea "[STREET_ADDRESS][PERSON_NAME]"
click at [543, 371] on input "text" at bounding box center [784, 373] width 547 height 31
type input "Seven Hills Foundation"
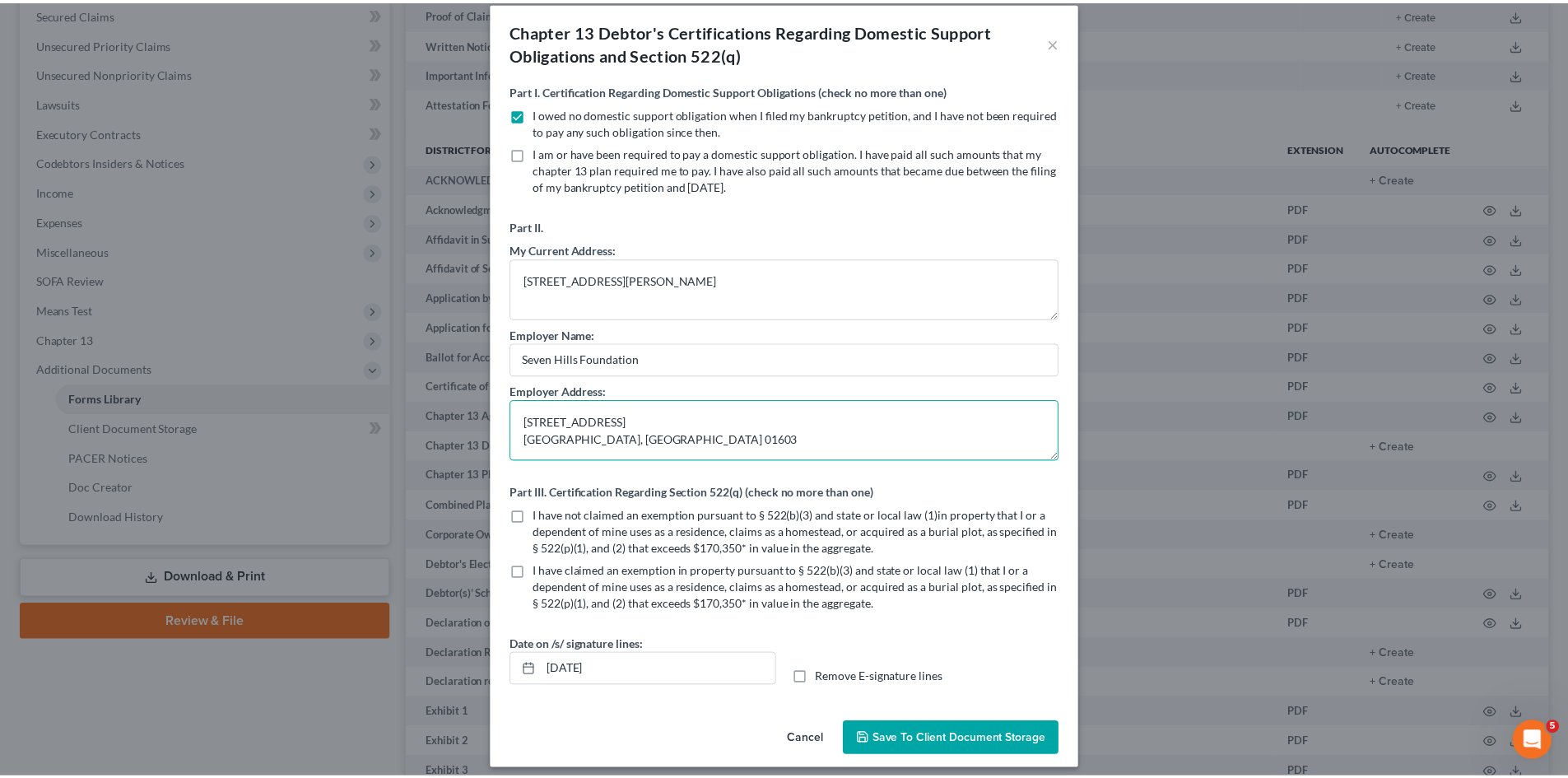
scroll to position [28, 0]
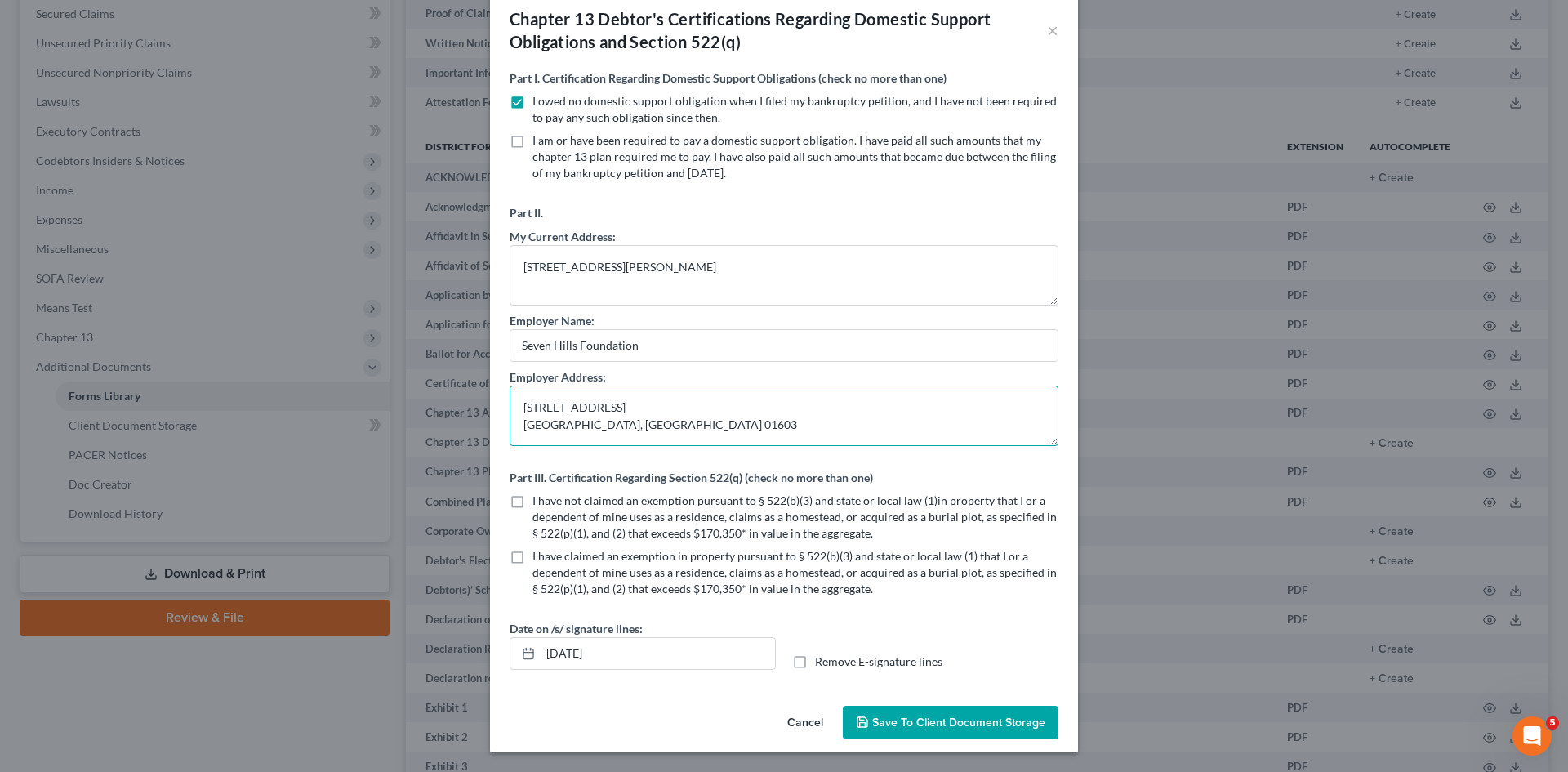
type textarea "[STREET_ADDRESS] [GEOGRAPHIC_DATA], [GEOGRAPHIC_DATA] 01603"
click at [532, 501] on label "I have not claimed an exemption pursuant to § 522(b)(3) and state or local law …" at bounding box center [795, 517] width 526 height 49
click at [539, 501] on input "I have not claimed an exemption pursuant to § 522(b)(3) and state or local law …" at bounding box center [544, 498] width 11 height 11
checkbox input "true"
drag, startPoint x: 641, startPoint y: 648, endPoint x: 484, endPoint y: 652, distance: 157.1
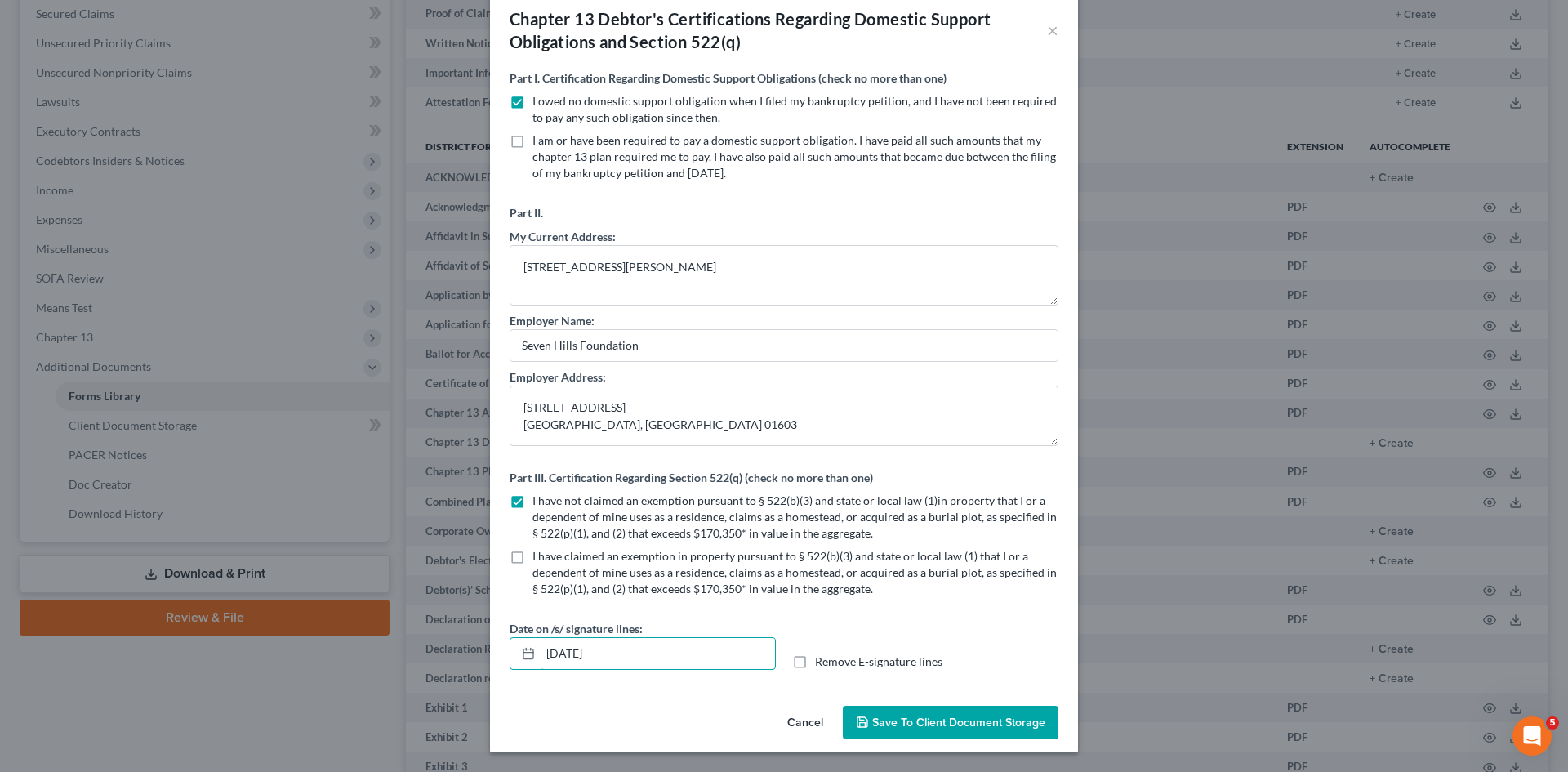
click at [490, 652] on div "Part I. Certification Regarding Domestic Support Obligations (check no more tha…" at bounding box center [784, 385] width 588 height 630
type input "[DATE]"
click at [913, 724] on span "Save to Client Document Storage" at bounding box center [958, 723] width 173 height 14
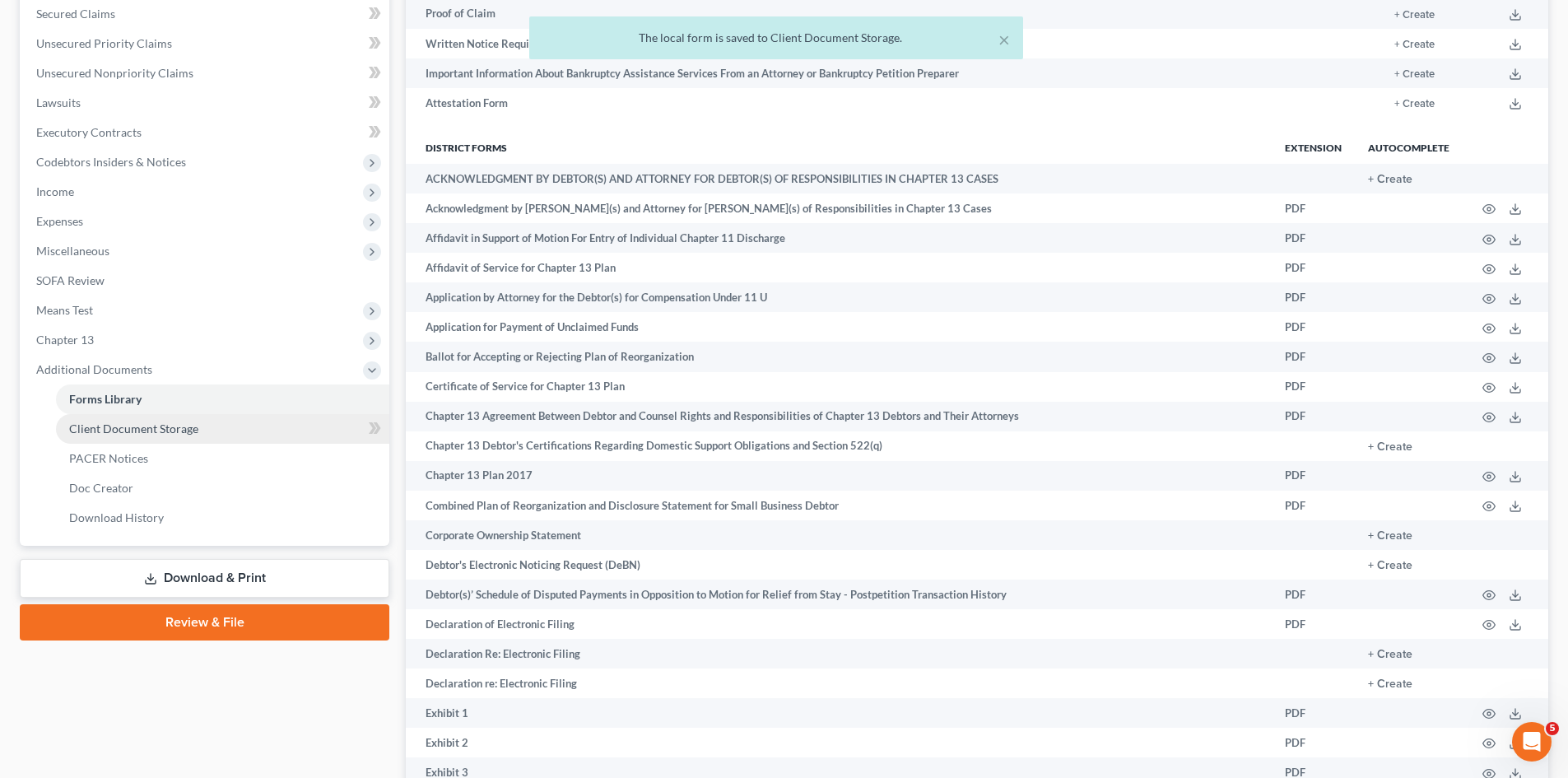
click at [165, 429] on span "Client Document Storage" at bounding box center [133, 429] width 129 height 14
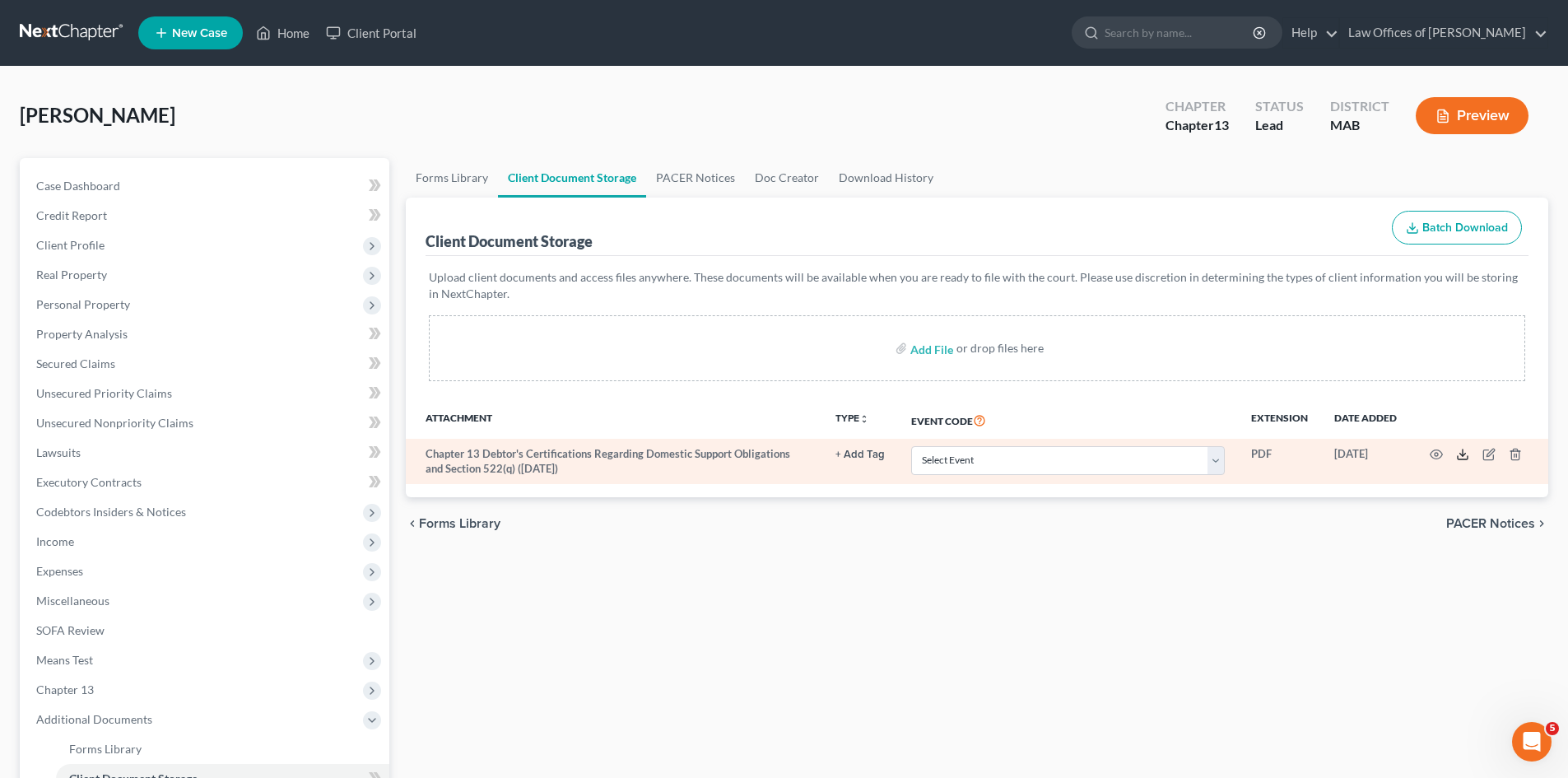
click at [1462, 456] on polyline at bounding box center [1463, 454] width 5 height 3
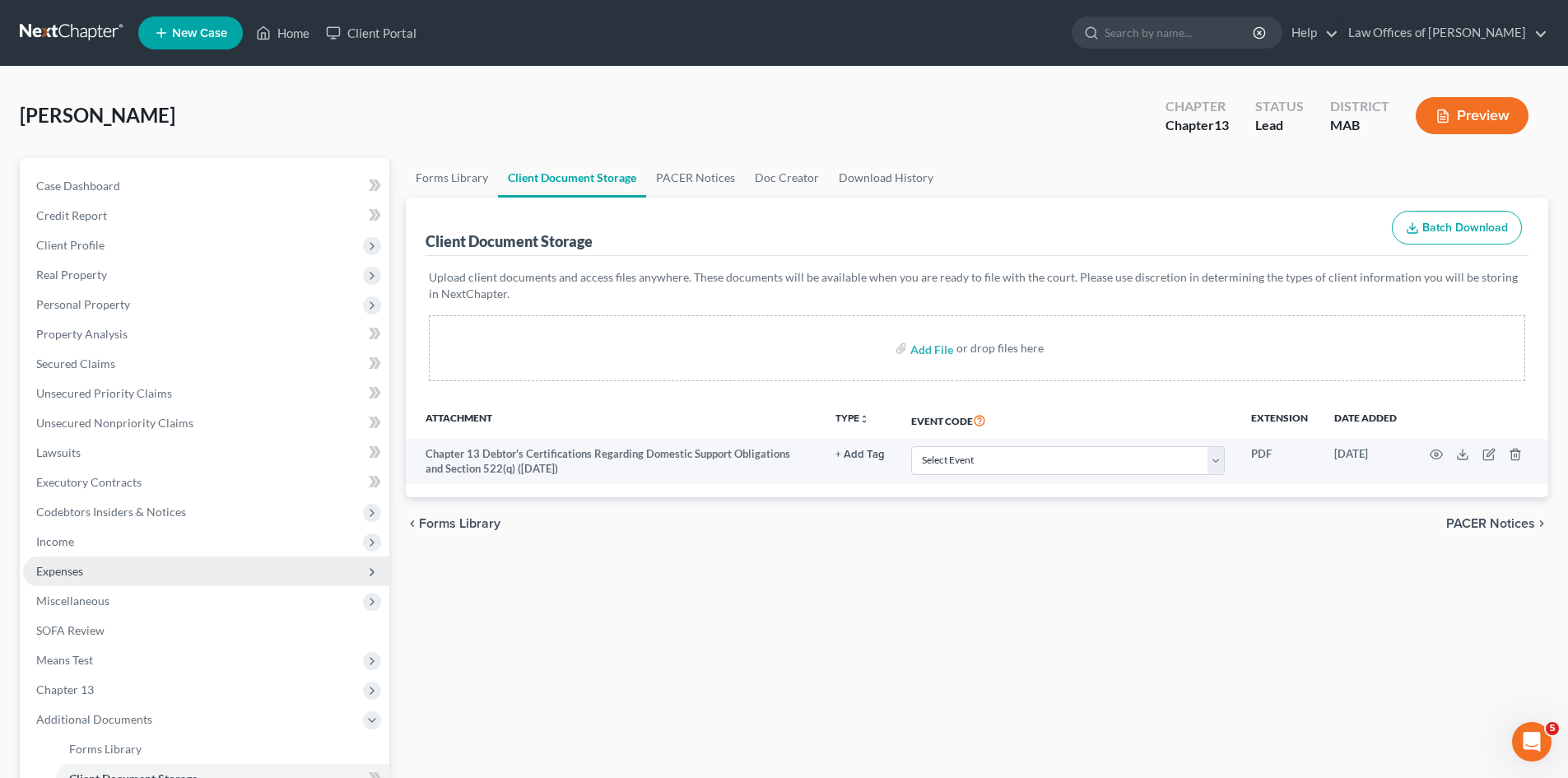
click at [129, 571] on span "Expenses" at bounding box center [206, 571] width 366 height 29
click at [128, 570] on span "Expenses" at bounding box center [206, 571] width 366 height 29
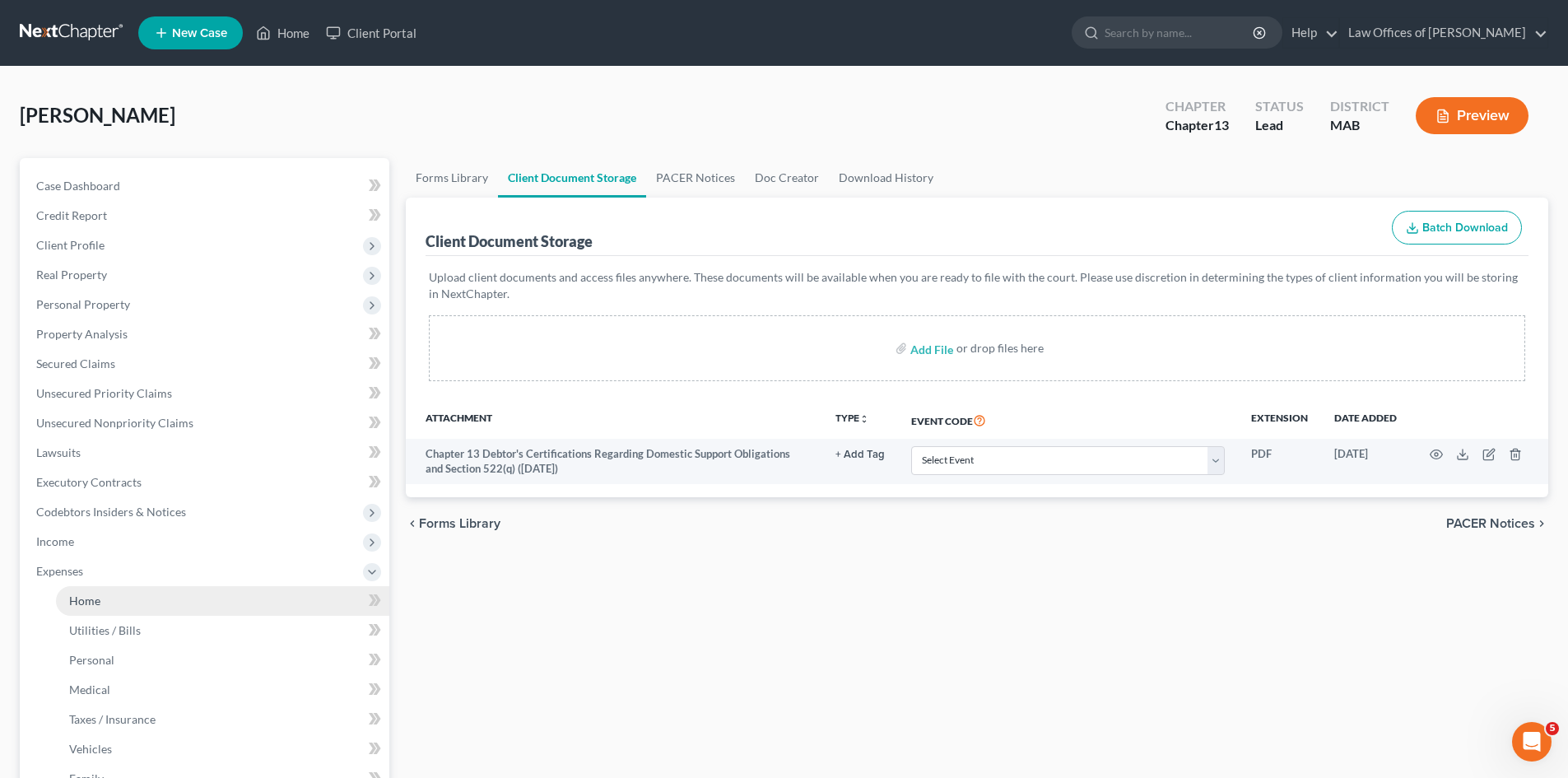
click at [117, 603] on link "Home" at bounding box center [222, 600] width 334 height 29
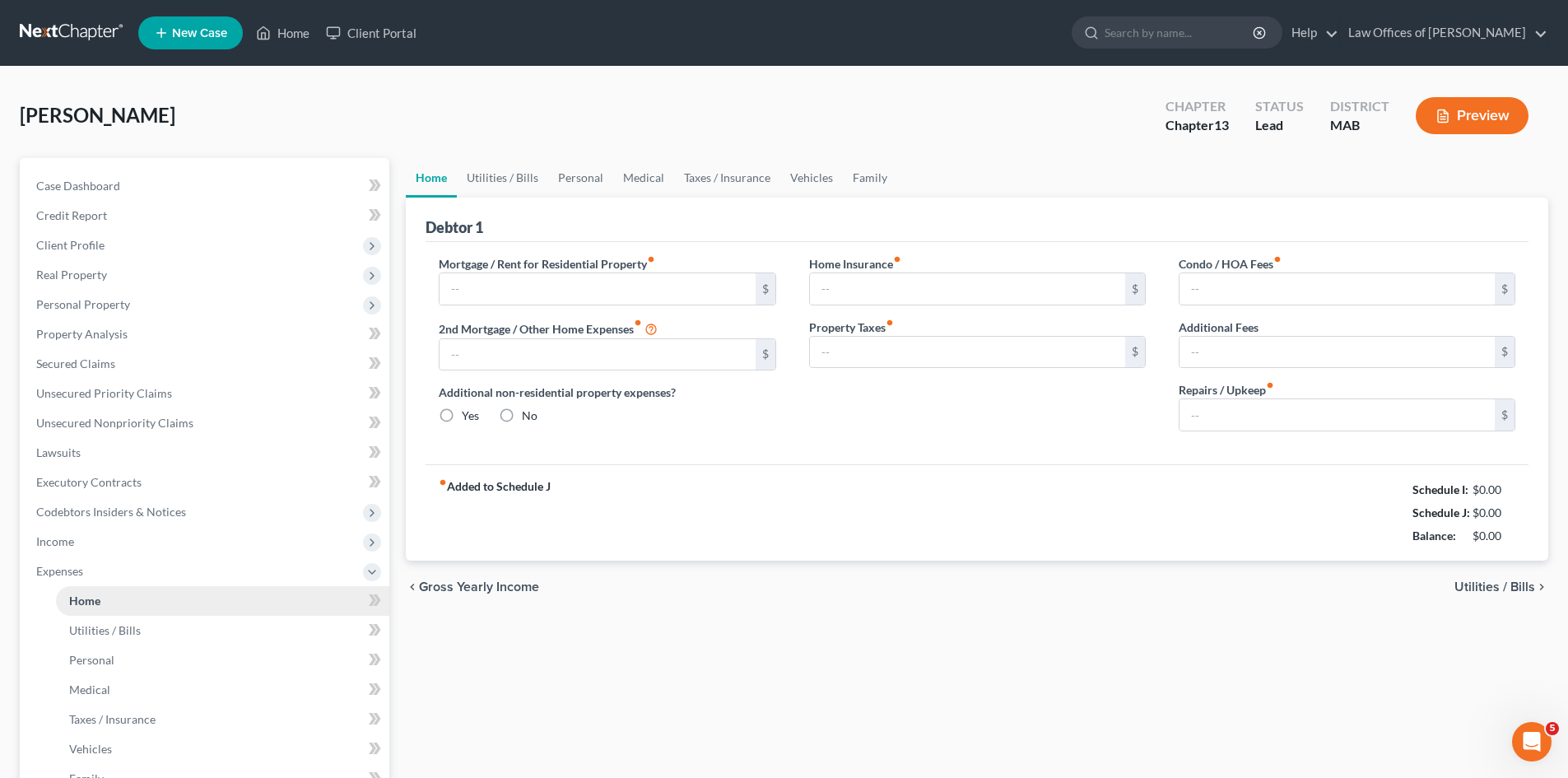
type input "0.00"
radio input "true"
type input "0.00"
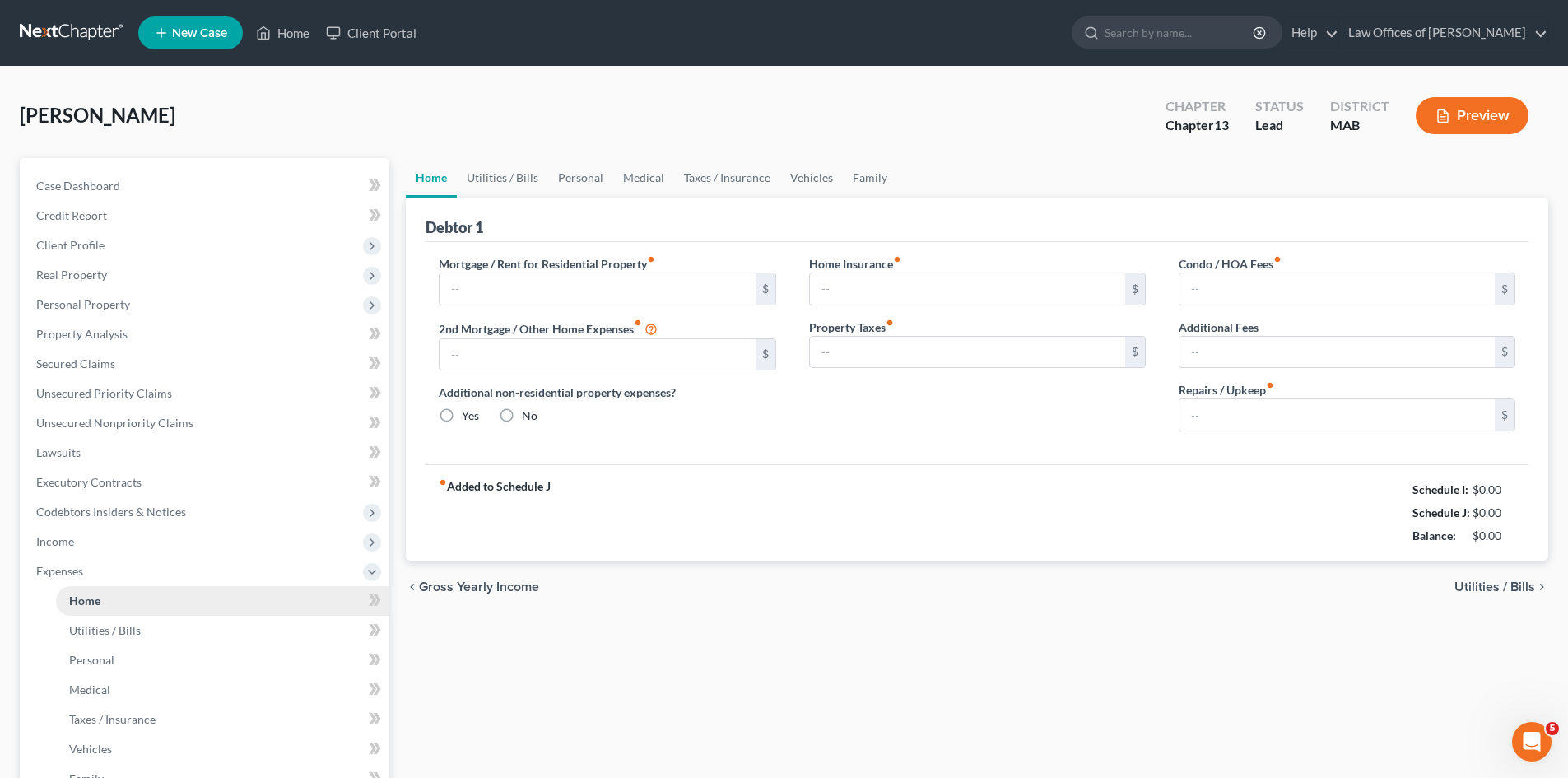
type input "0.00"
click at [1469, 586] on span "Utilities / Bills" at bounding box center [1494, 586] width 81 height 13
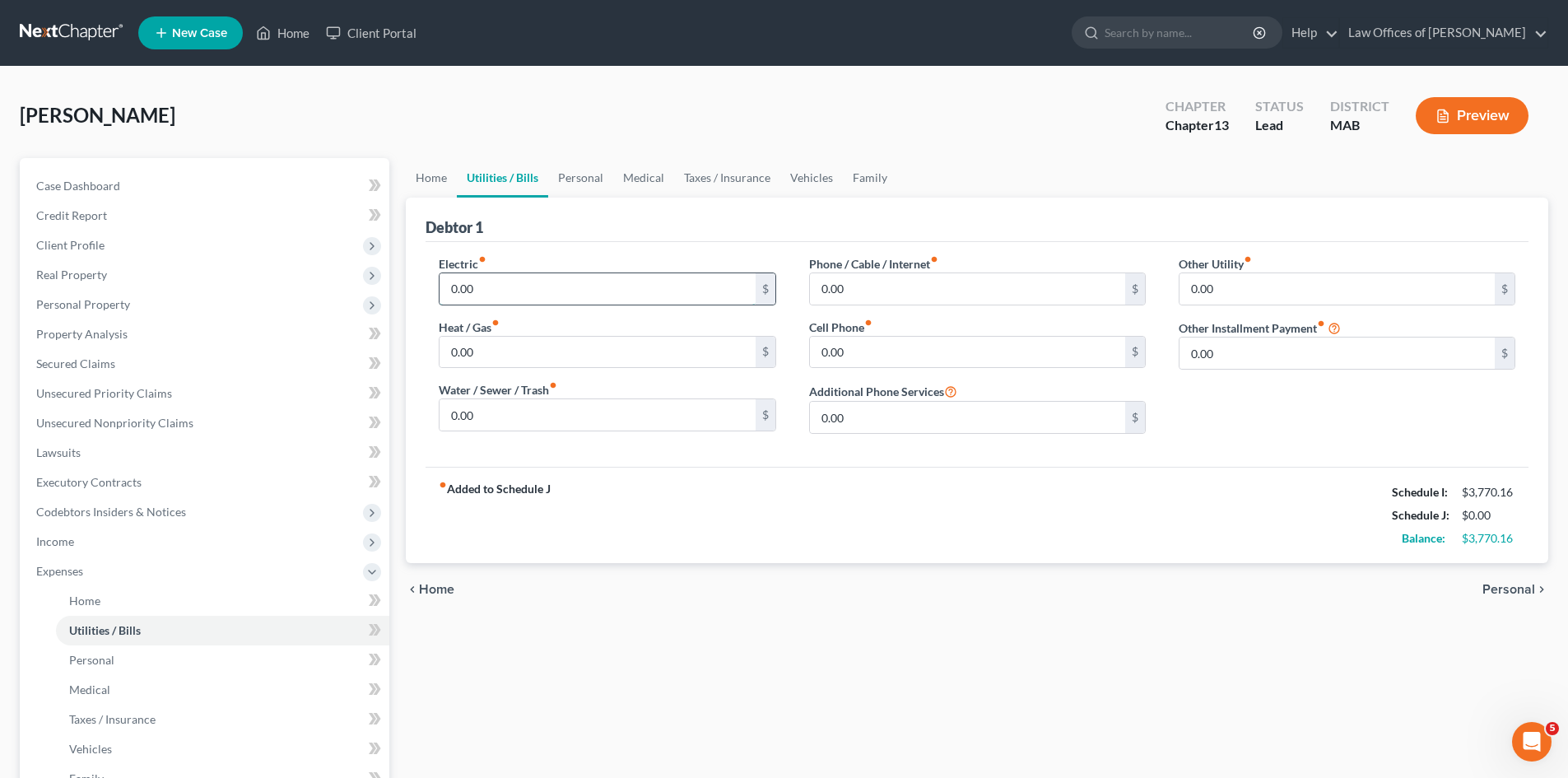
click at [492, 286] on input "0.00" at bounding box center [597, 288] width 315 height 31
type input "250.00"
click at [486, 348] on input "0.00" at bounding box center [597, 352] width 315 height 31
type input "100.00"
click at [856, 286] on input "0.00" at bounding box center [968, 288] width 315 height 31
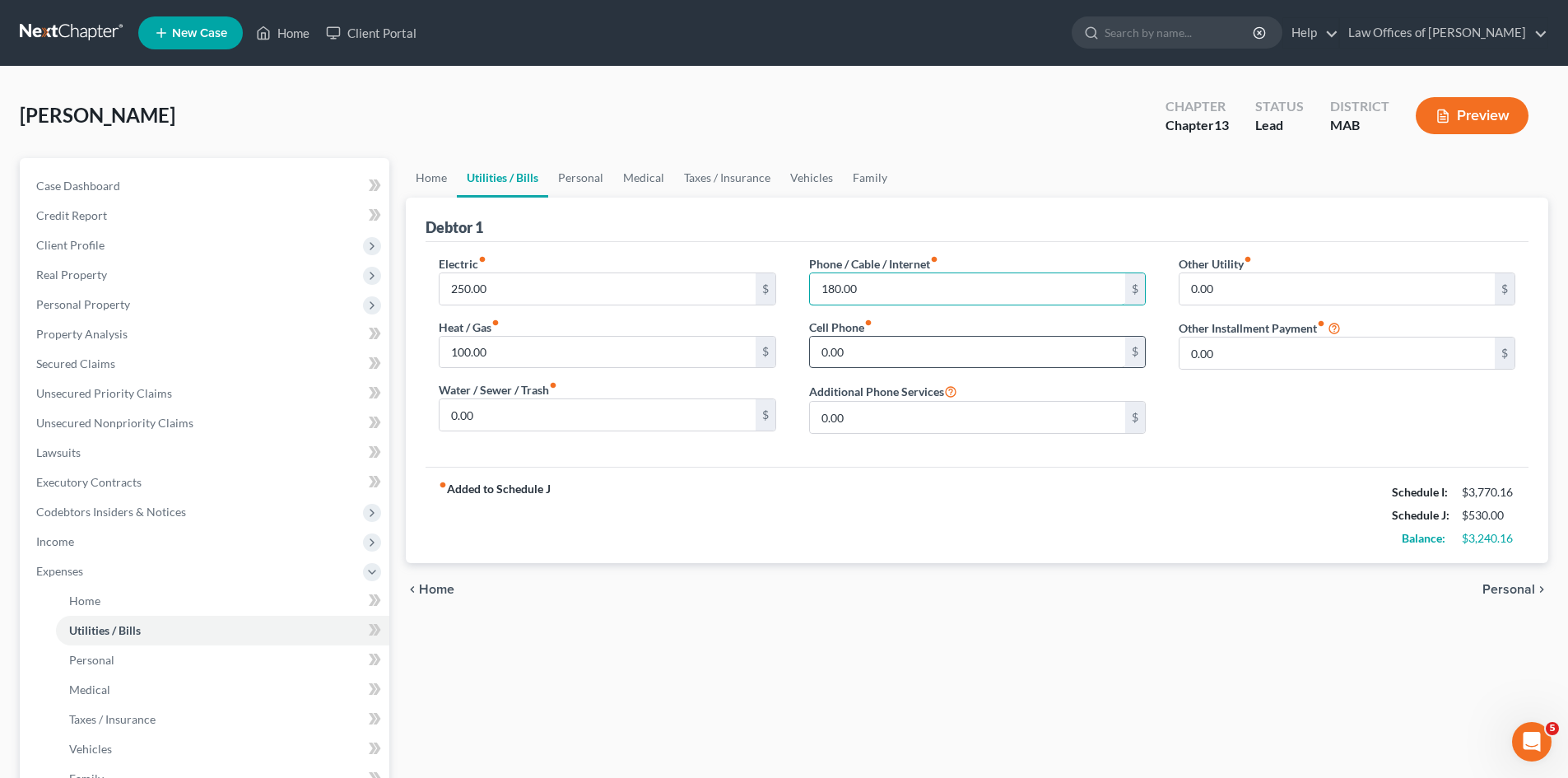
type input "180.00"
click at [855, 352] on input "0.00" at bounding box center [968, 352] width 315 height 31
type input "100.00"
type input "80.00"
click at [1521, 587] on span "Personal" at bounding box center [1508, 589] width 52 height 13
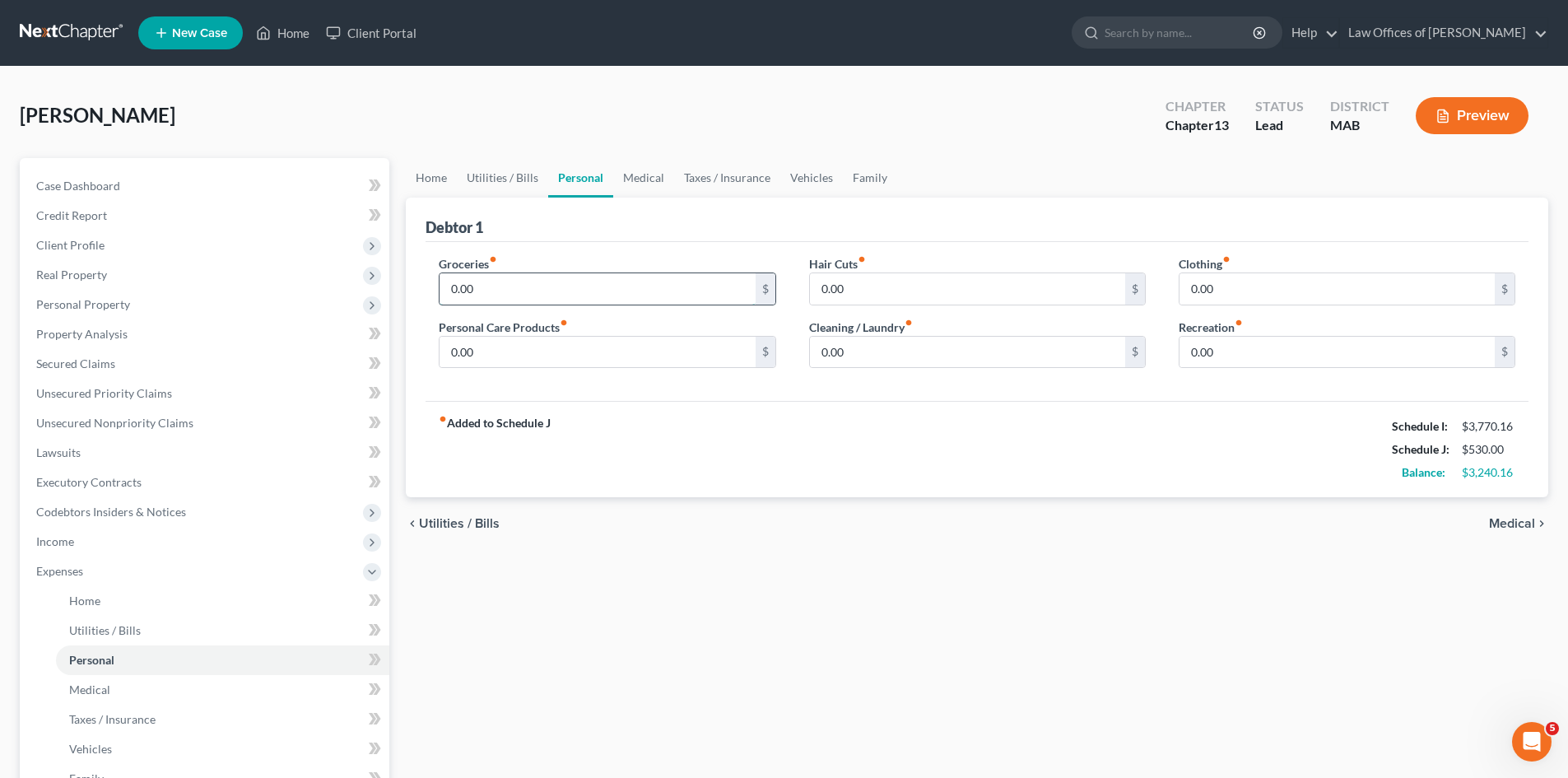
click at [507, 293] on input "0.00" at bounding box center [597, 288] width 315 height 31
type input "500.00"
click at [892, 352] on input "0.00" at bounding box center [968, 352] width 315 height 31
type input "100.00"
click at [480, 353] on input "0.00" at bounding box center [597, 352] width 315 height 31
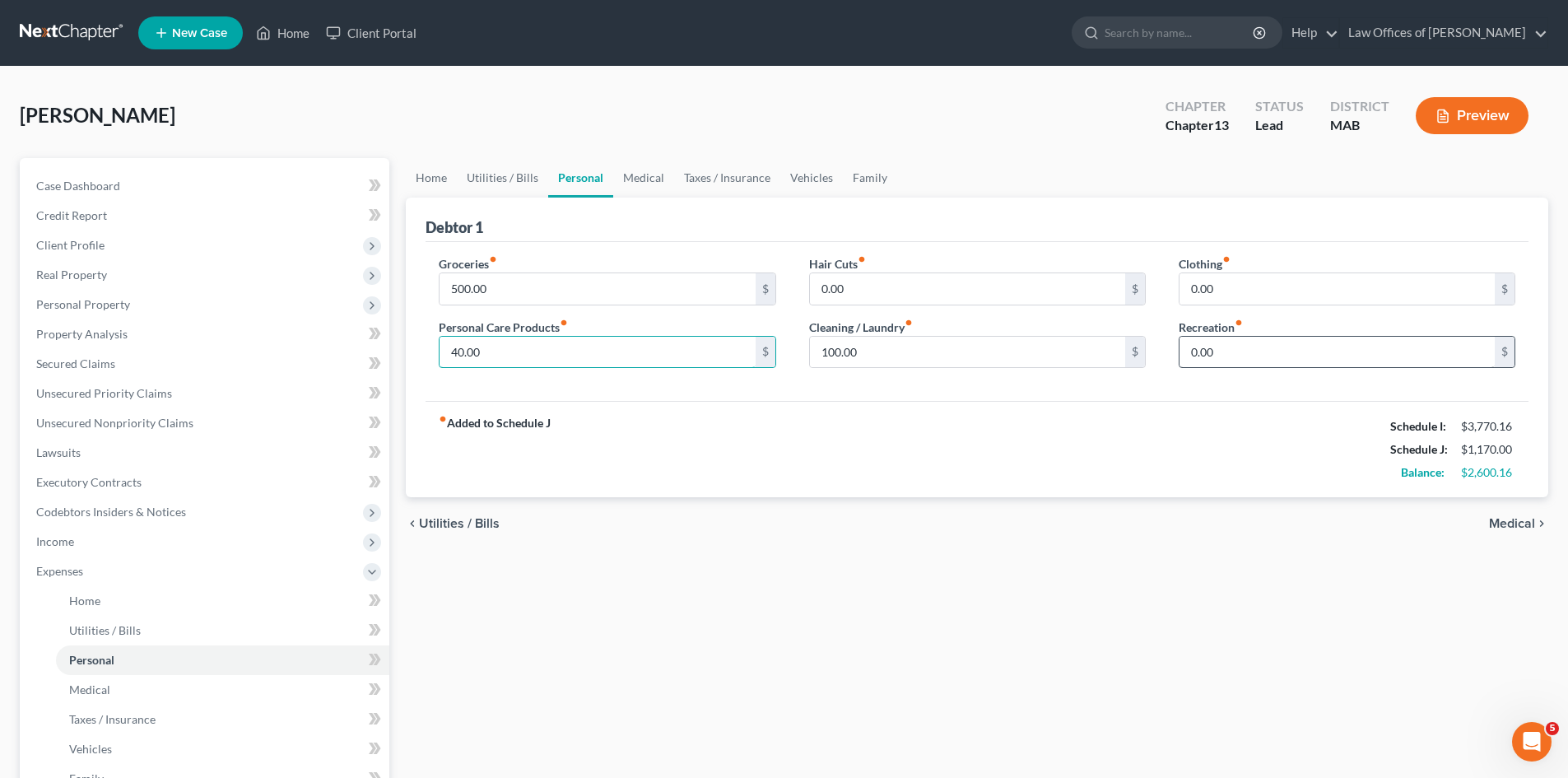
type input "40.00"
click at [1226, 348] on input "0.00" at bounding box center [1337, 352] width 315 height 31
type input "50.00"
click at [1515, 523] on span "Medical" at bounding box center [1512, 523] width 46 height 13
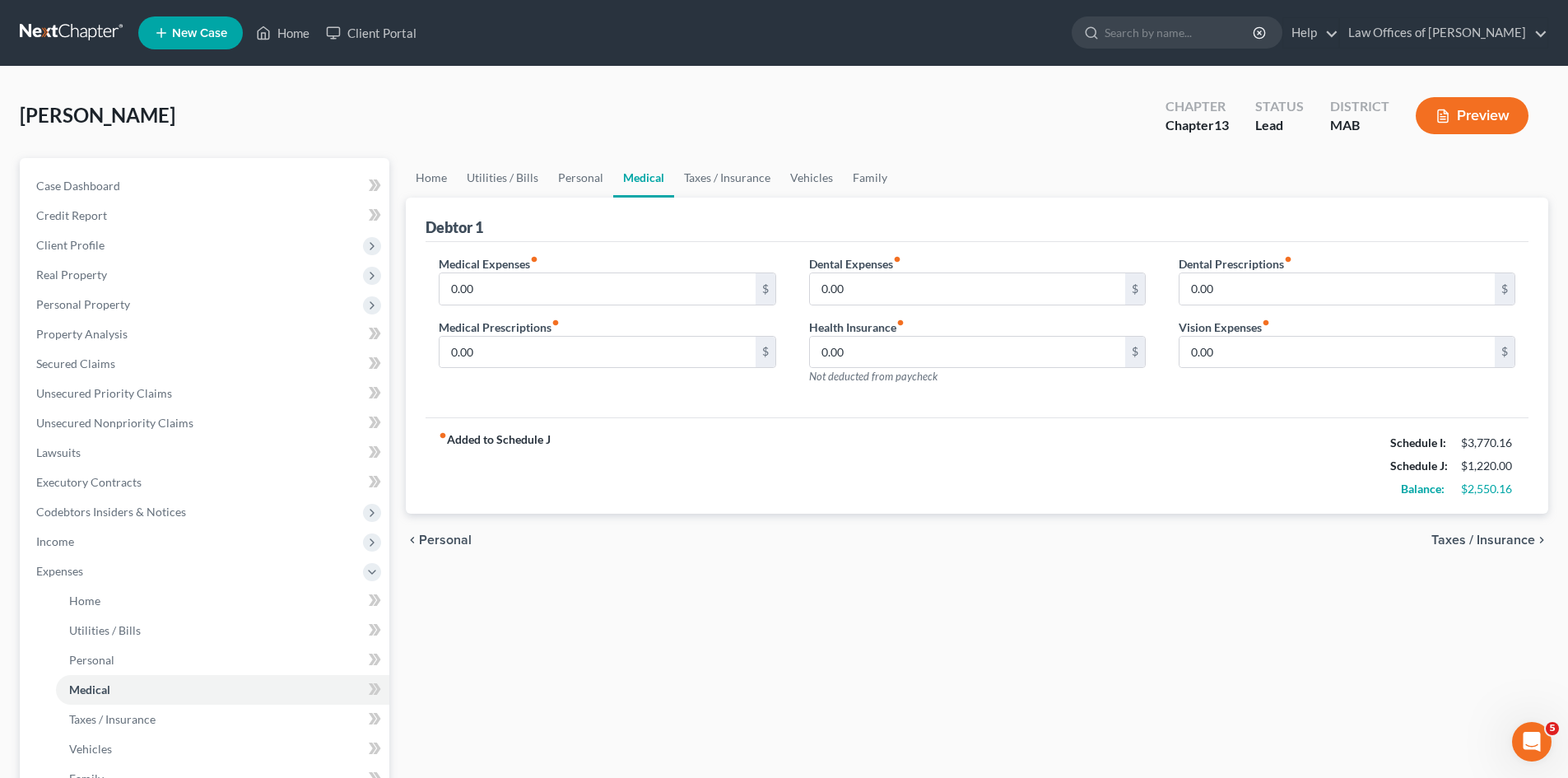
click at [1503, 538] on span "Taxes / Insurance" at bounding box center [1483, 540] width 104 height 13
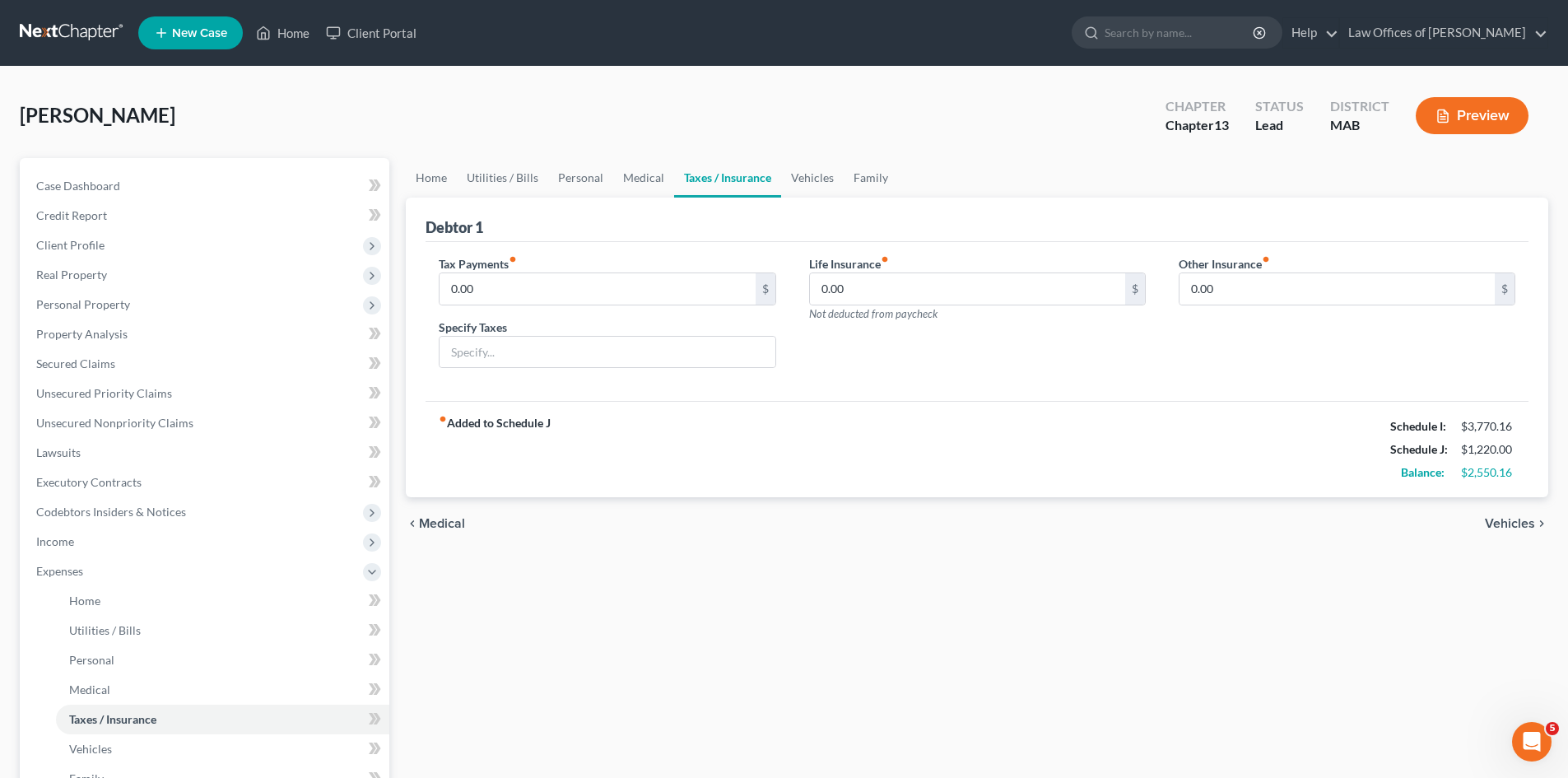
click at [437, 519] on span "Medical" at bounding box center [442, 523] width 46 height 13
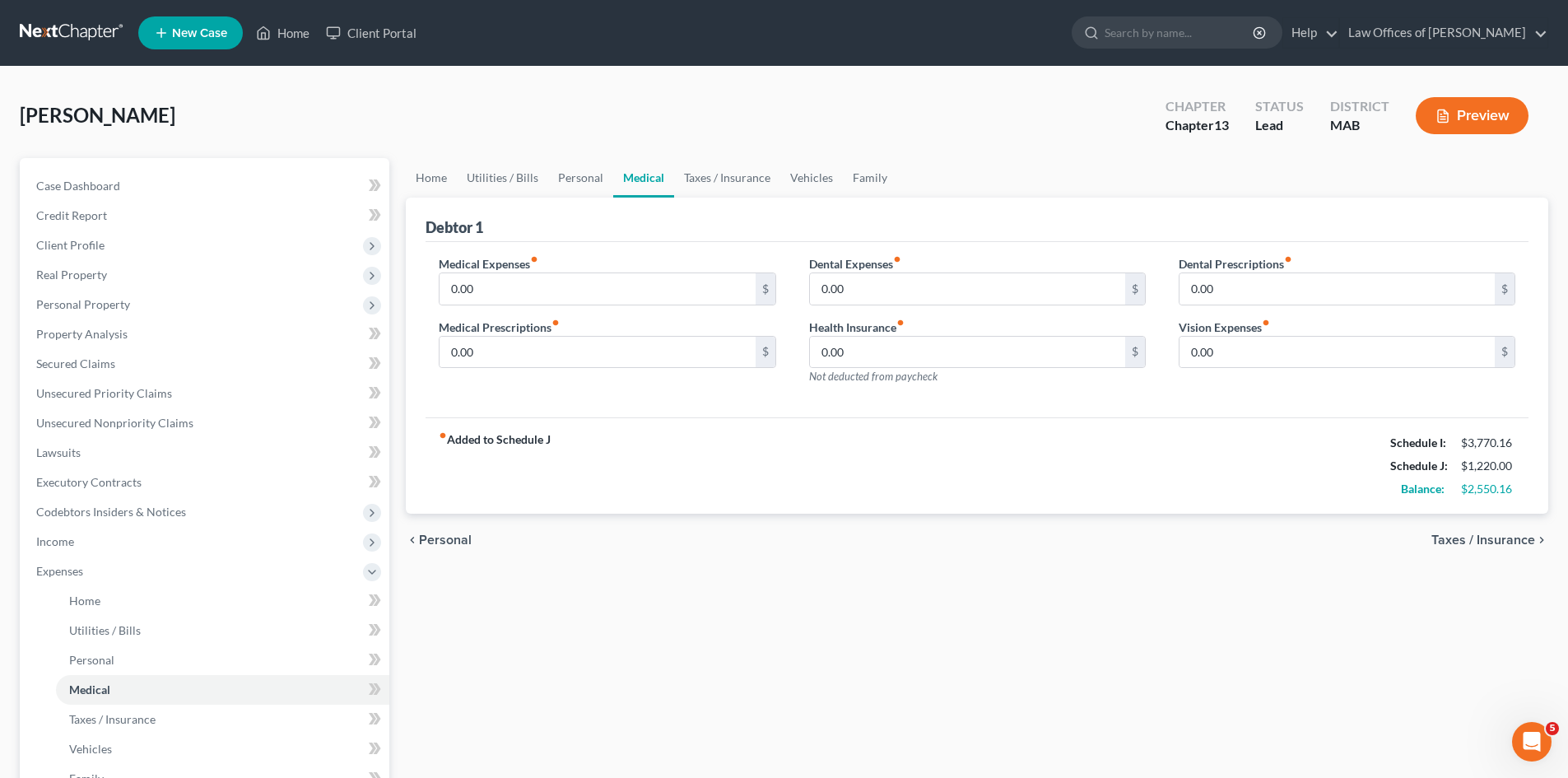
click at [437, 536] on span "Personal" at bounding box center [445, 540] width 52 height 13
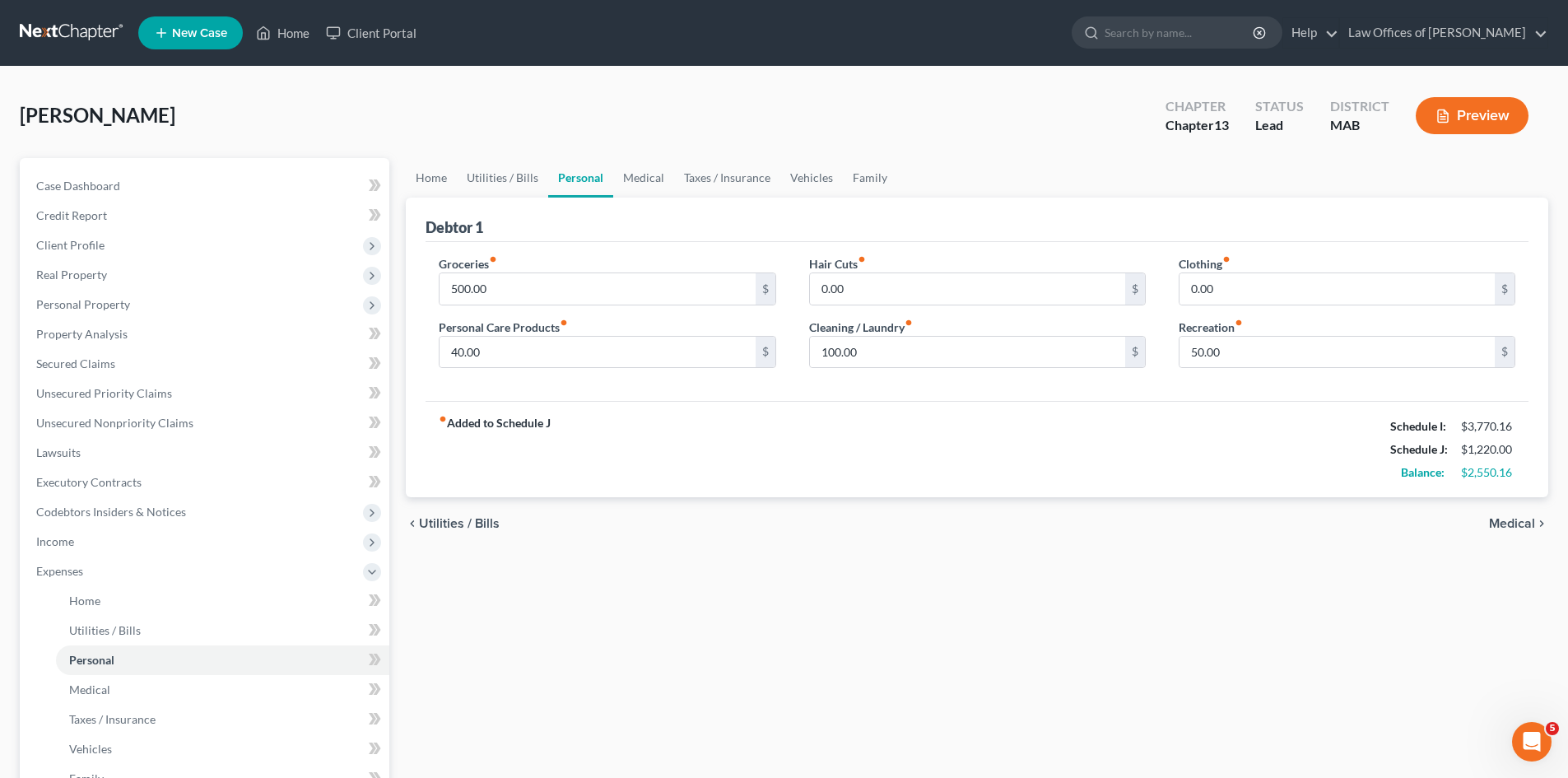
click at [1523, 520] on span "Medical" at bounding box center [1512, 523] width 46 height 13
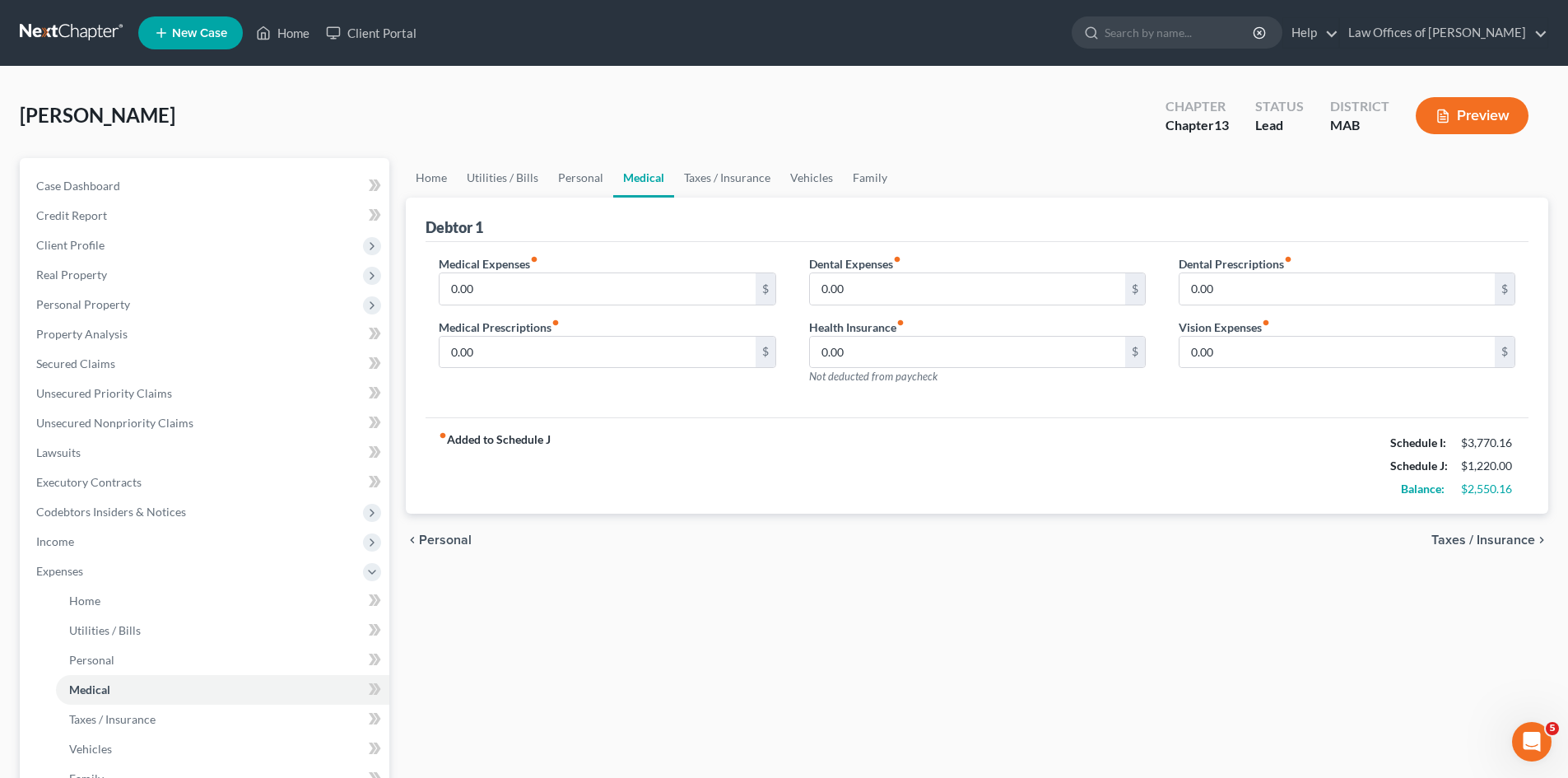
click at [1500, 539] on span "Taxes / Insurance" at bounding box center [1483, 540] width 104 height 13
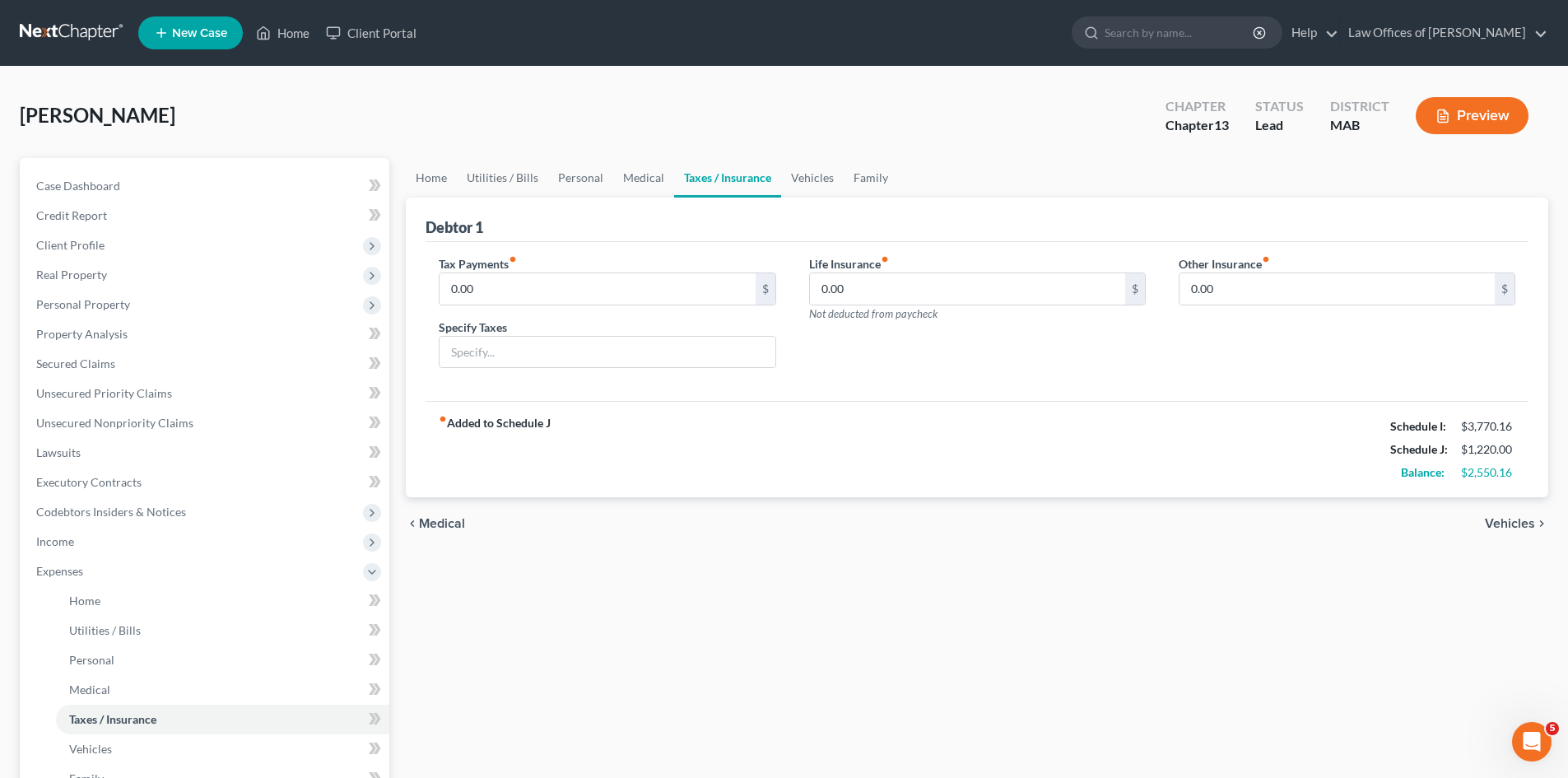
click at [1510, 525] on span "Vehicles" at bounding box center [1510, 523] width 50 height 13
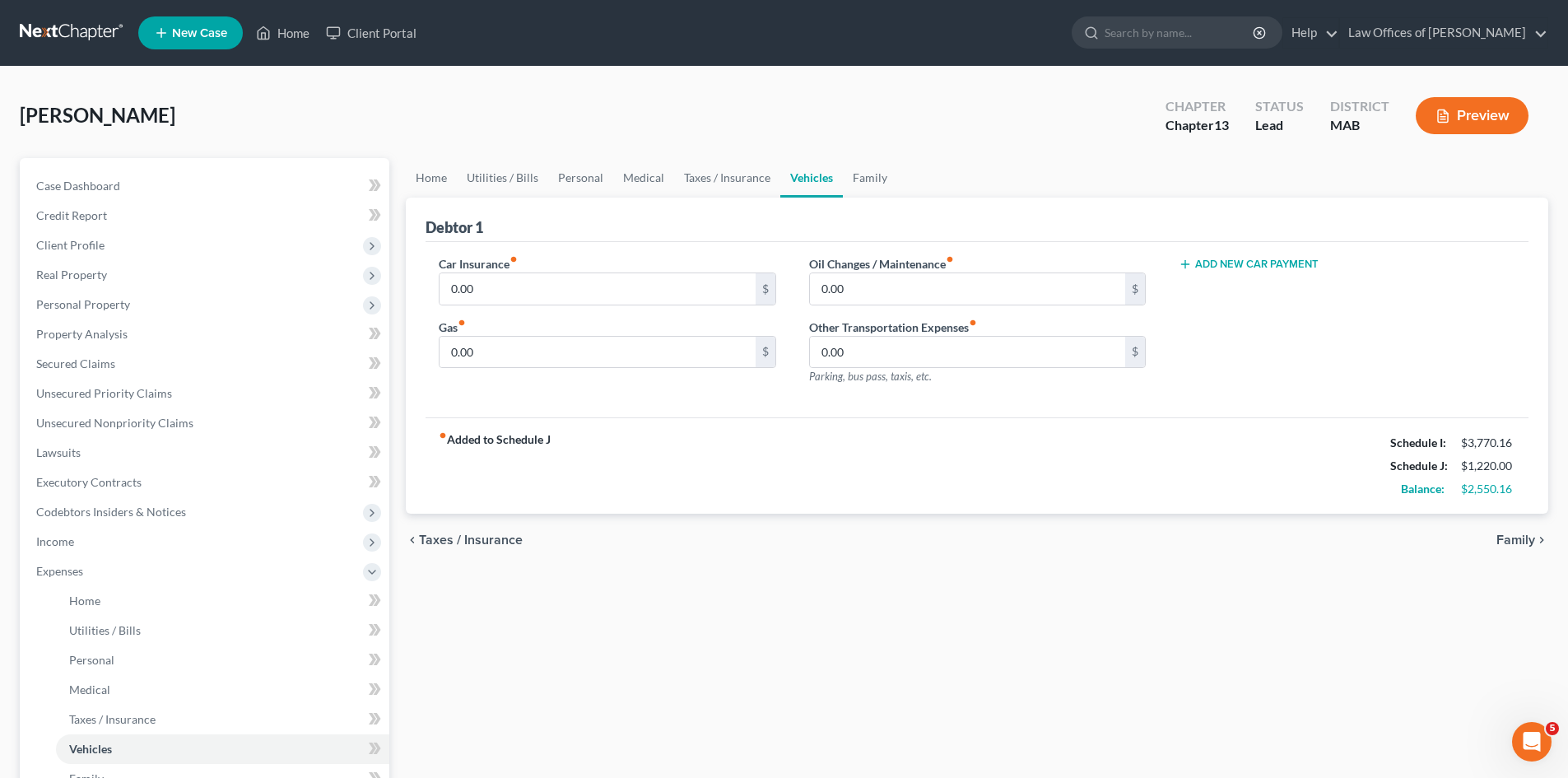
click at [1515, 541] on span "Family" at bounding box center [1516, 540] width 38 height 13
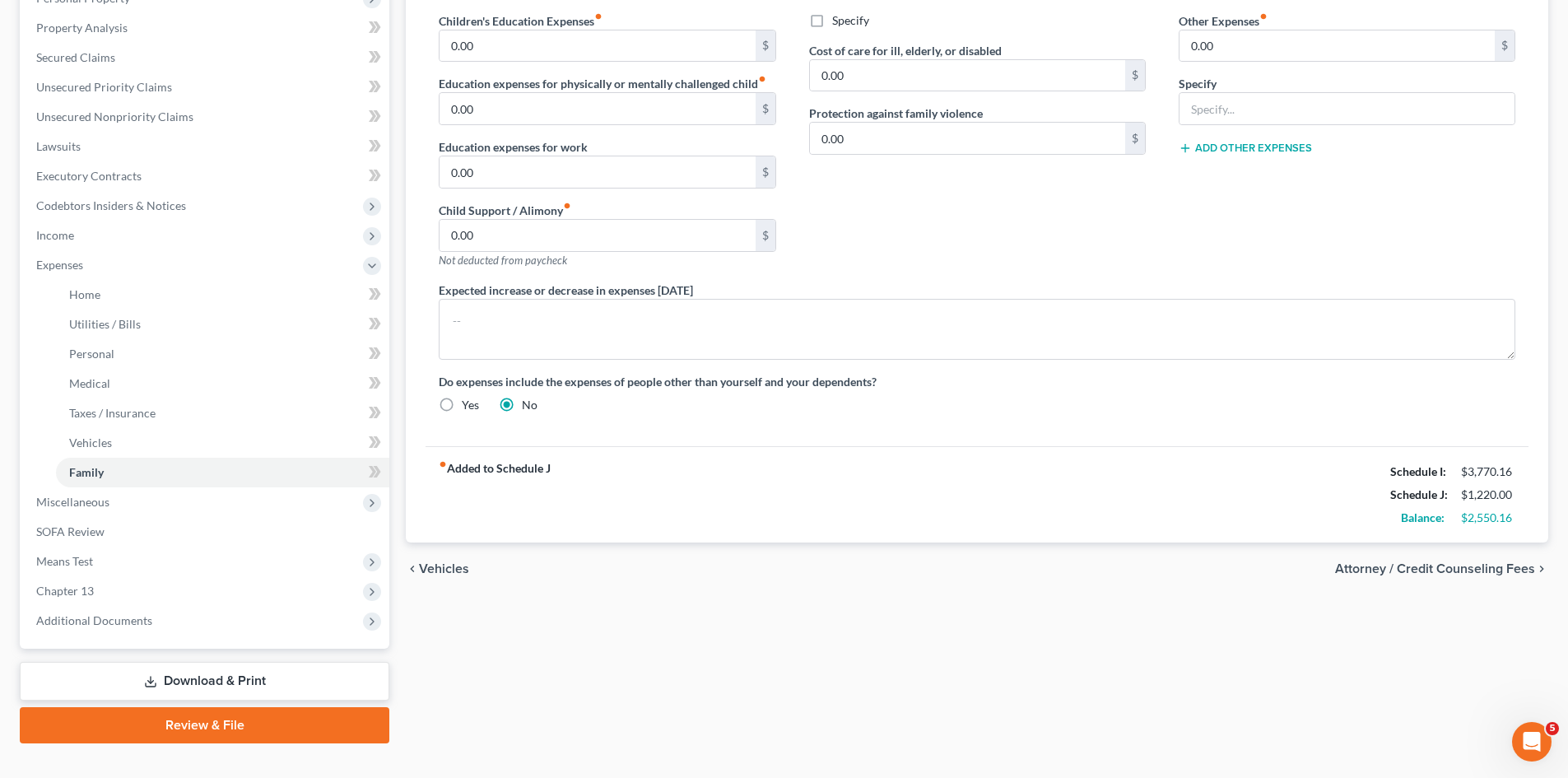
scroll to position [329, 0]
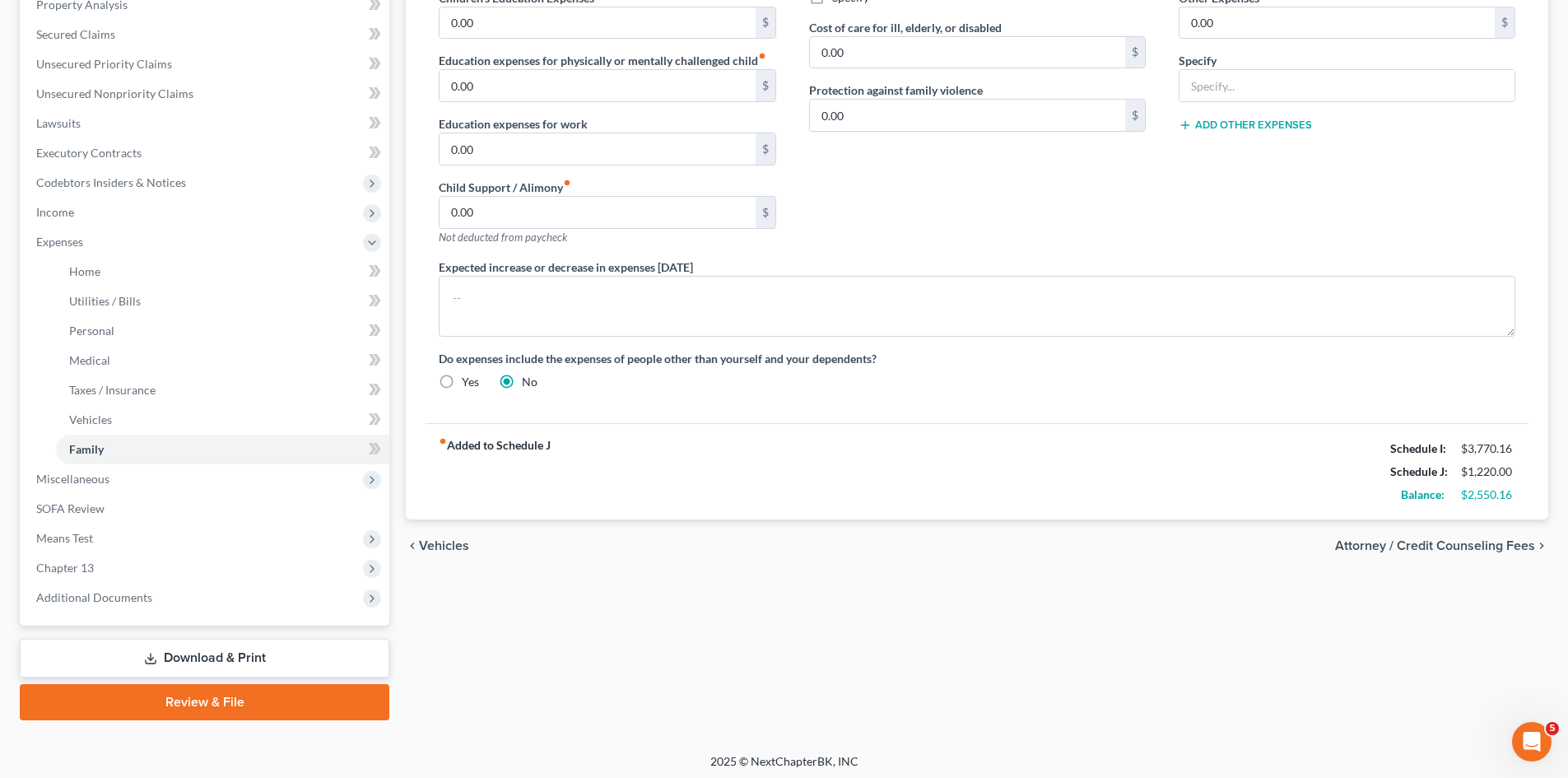
click at [447, 541] on span "Vehicles" at bounding box center [444, 545] width 50 height 13
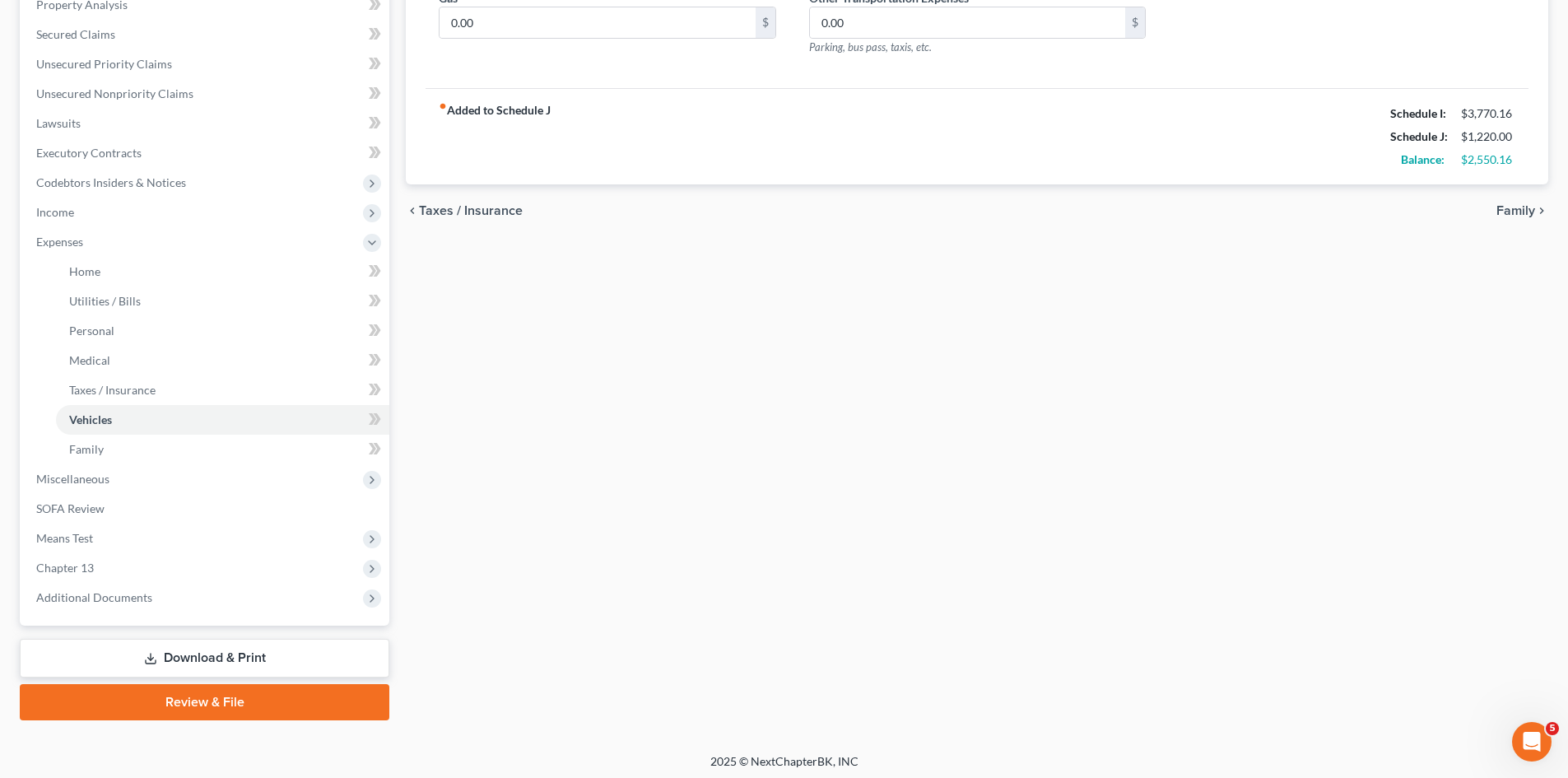
scroll to position [18, 0]
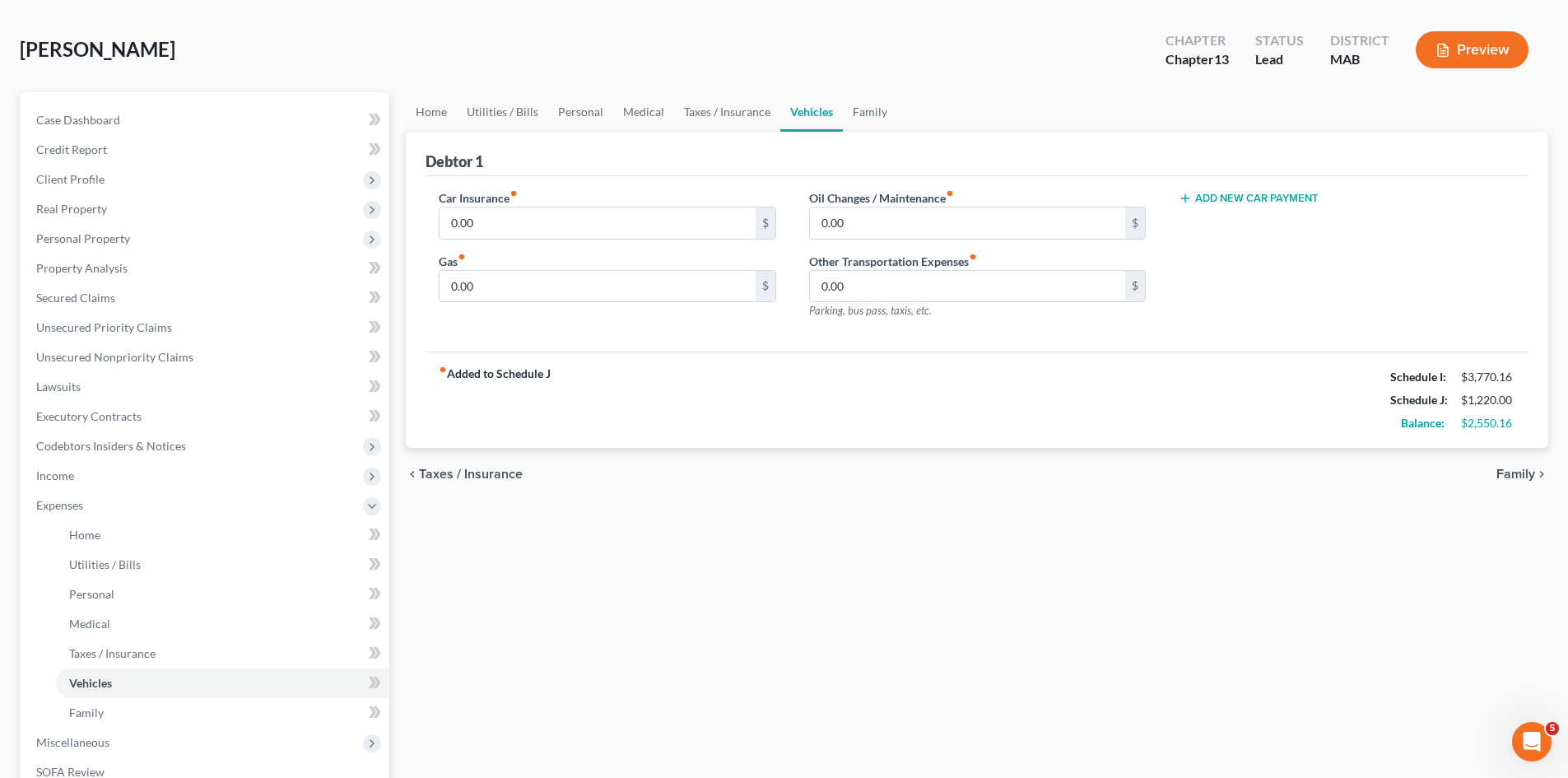
click at [447, 541] on div "Home Utilities / Bills Personal Medical Taxes / Insurance Vehicles Family Debto…" at bounding box center [977, 538] width 1159 height 891
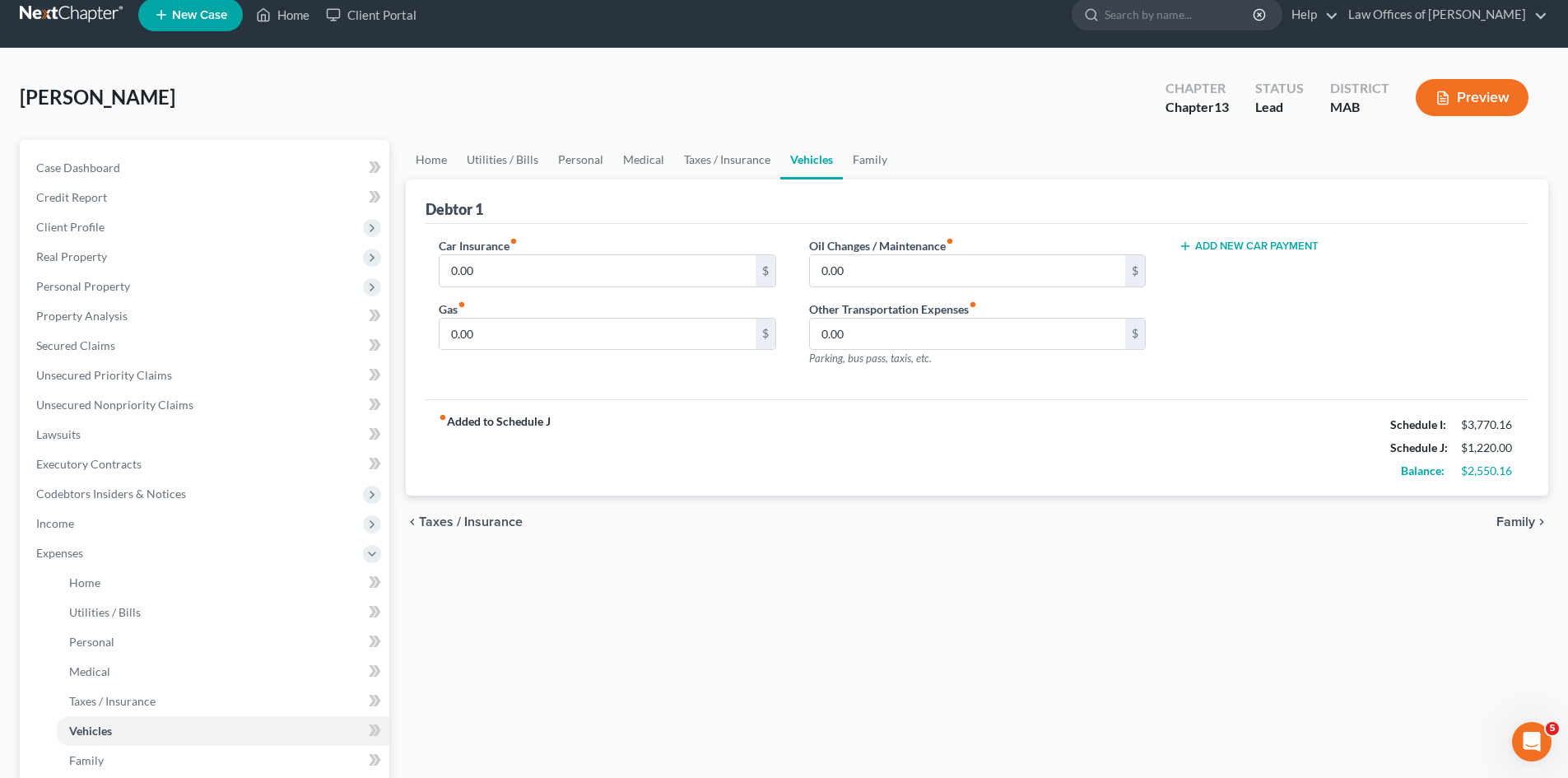
scroll to position [0, 0]
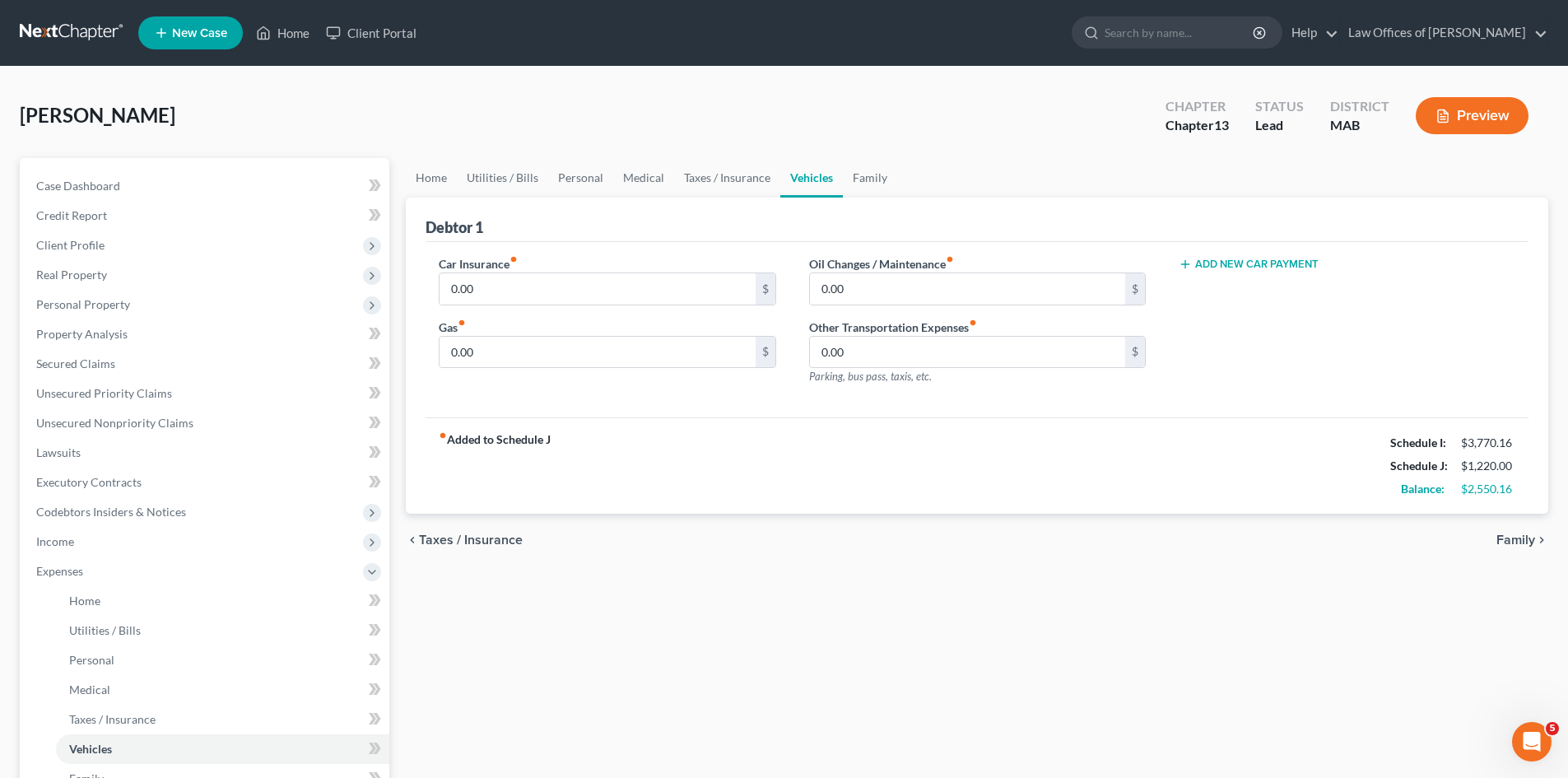
click at [468, 536] on span "Taxes / Insurance" at bounding box center [470, 540] width 104 height 13
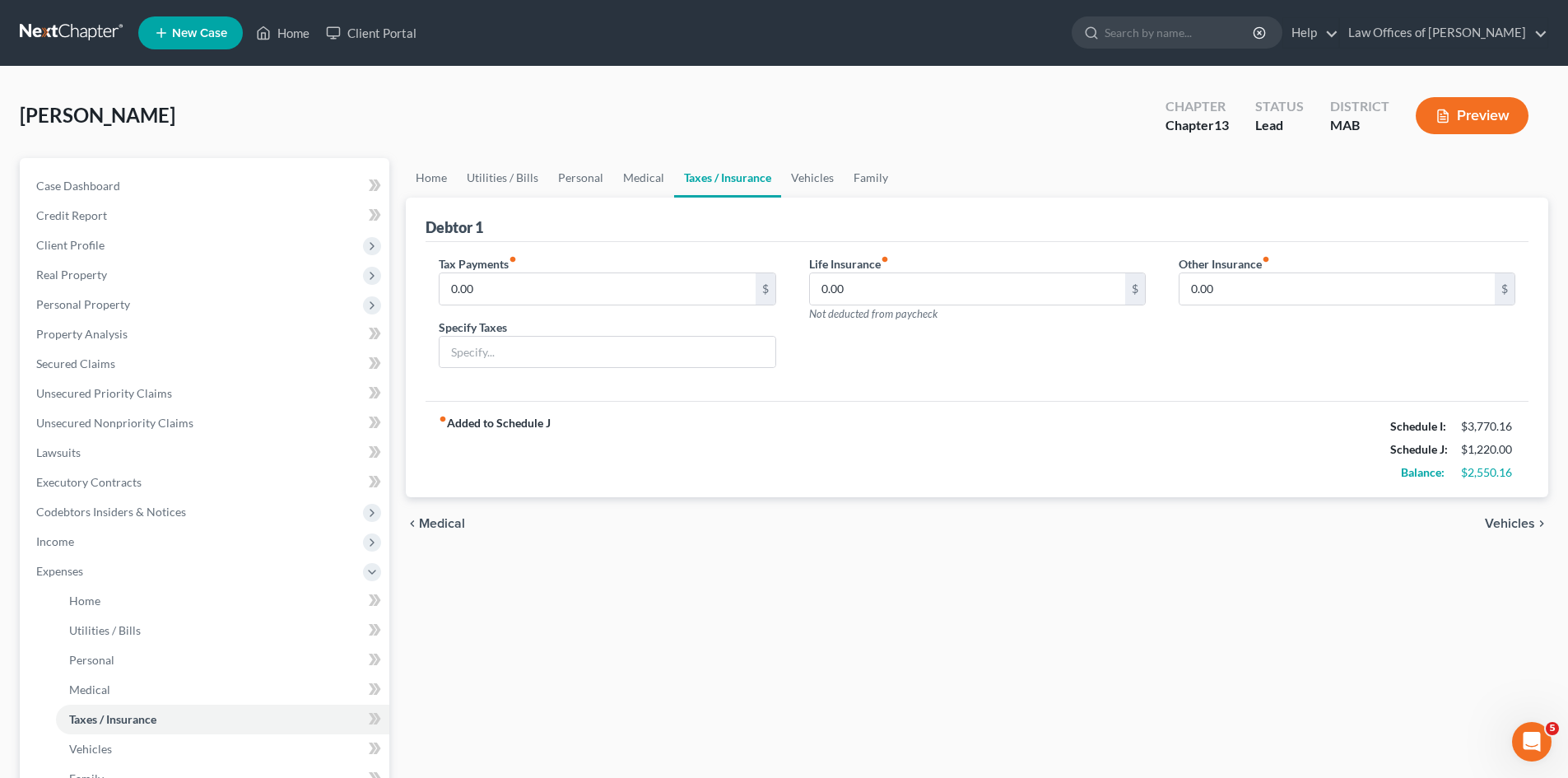
click at [447, 537] on div "chevron_left Medical Vehicles chevron_right" at bounding box center [977, 523] width 1143 height 52
click at [444, 527] on span "Medical" at bounding box center [442, 523] width 46 height 13
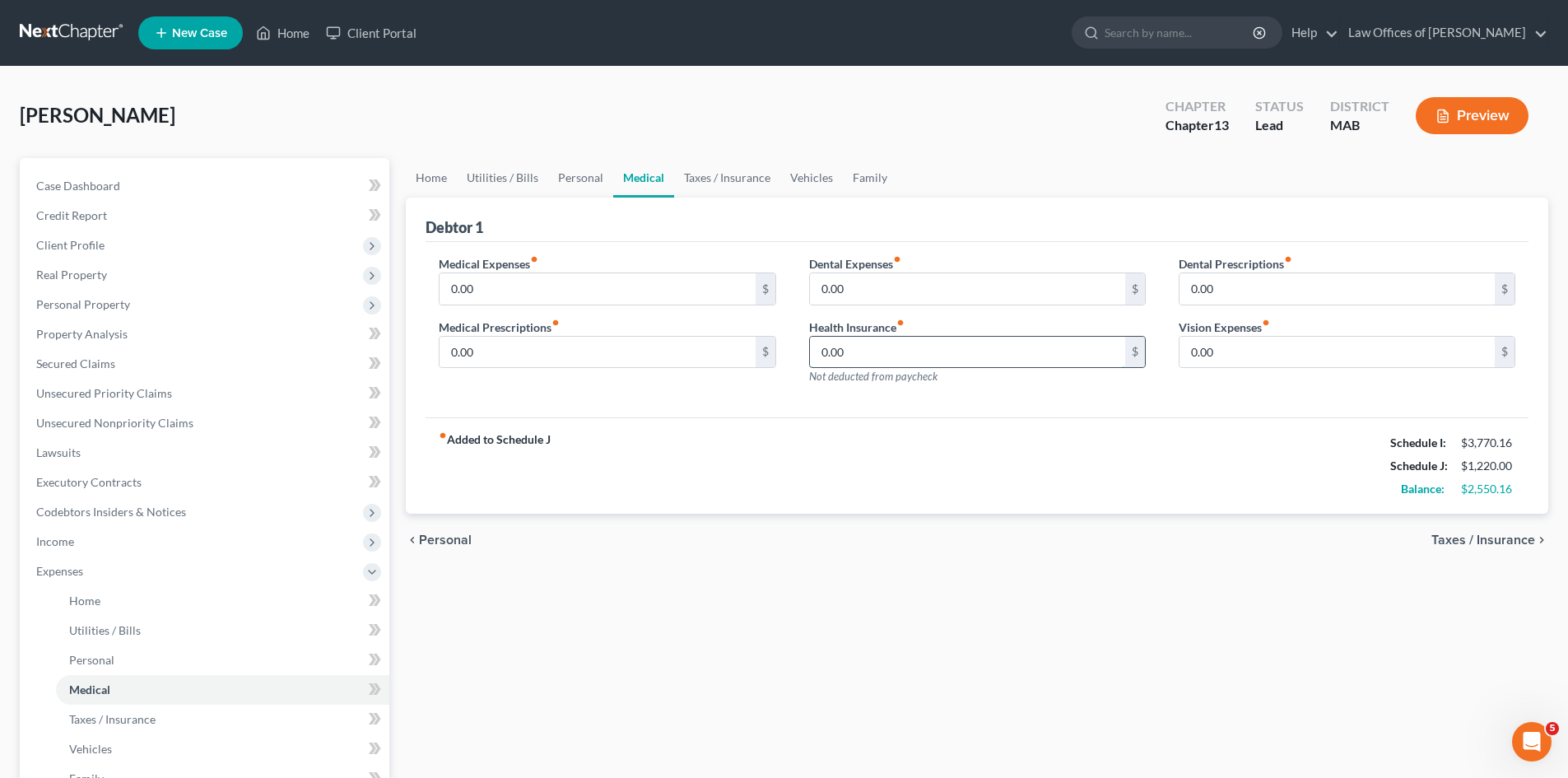
click at [884, 357] on input "0.00" at bounding box center [968, 352] width 315 height 31
type input "50.00"
click at [442, 537] on span "Personal" at bounding box center [445, 540] width 52 height 13
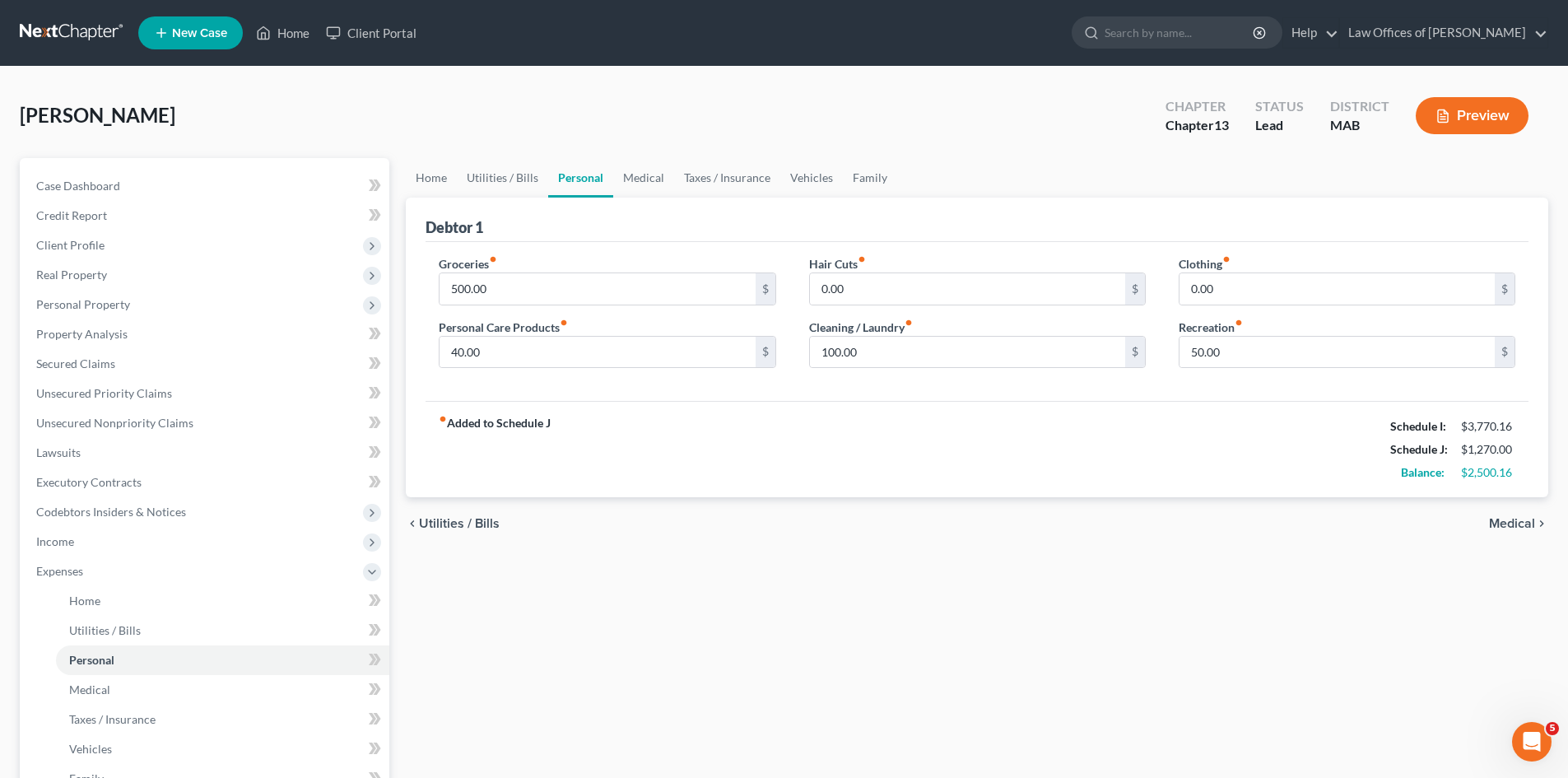
click at [445, 525] on span "Utilities / Bills" at bounding box center [459, 523] width 81 height 13
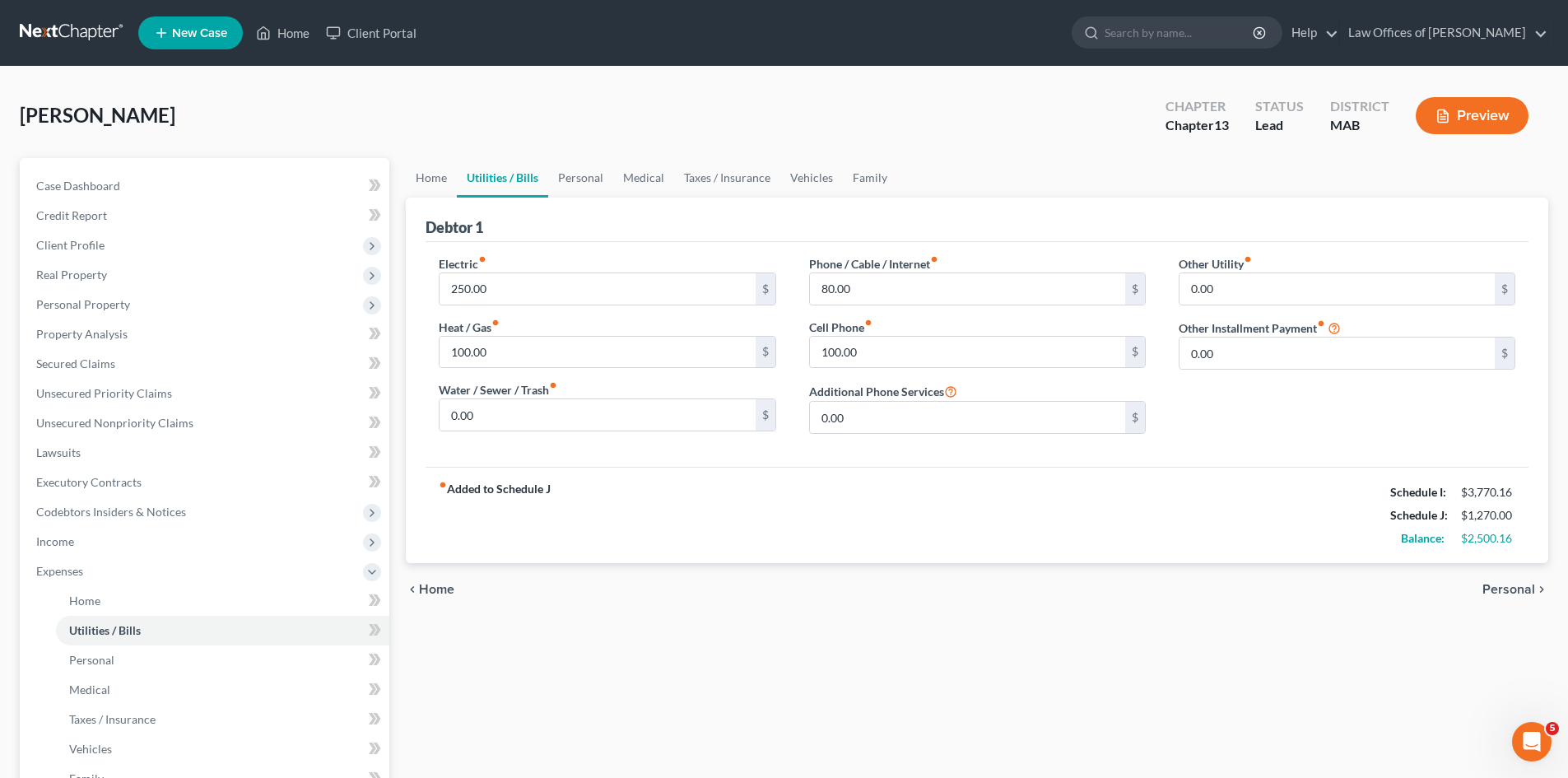
click at [445, 525] on strong "fiber_manual_record Added to Schedule J" at bounding box center [495, 516] width 112 height 69
click at [429, 584] on span "Home" at bounding box center [437, 589] width 36 height 13
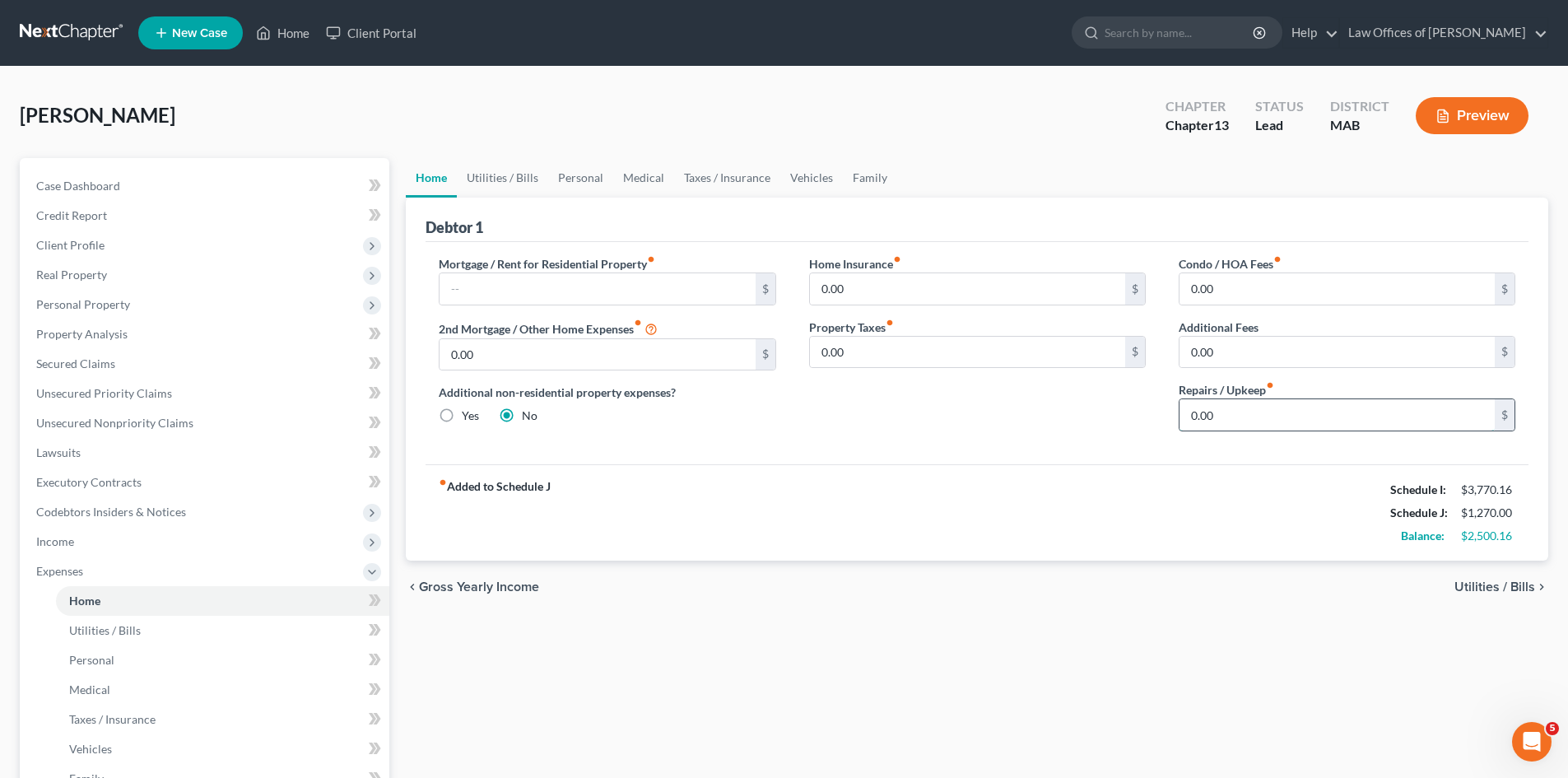
click at [1254, 412] on input "0.00" at bounding box center [1337, 414] width 315 height 31
type input "100.00"
click at [1484, 588] on span "Utilities / Bills" at bounding box center [1494, 586] width 81 height 13
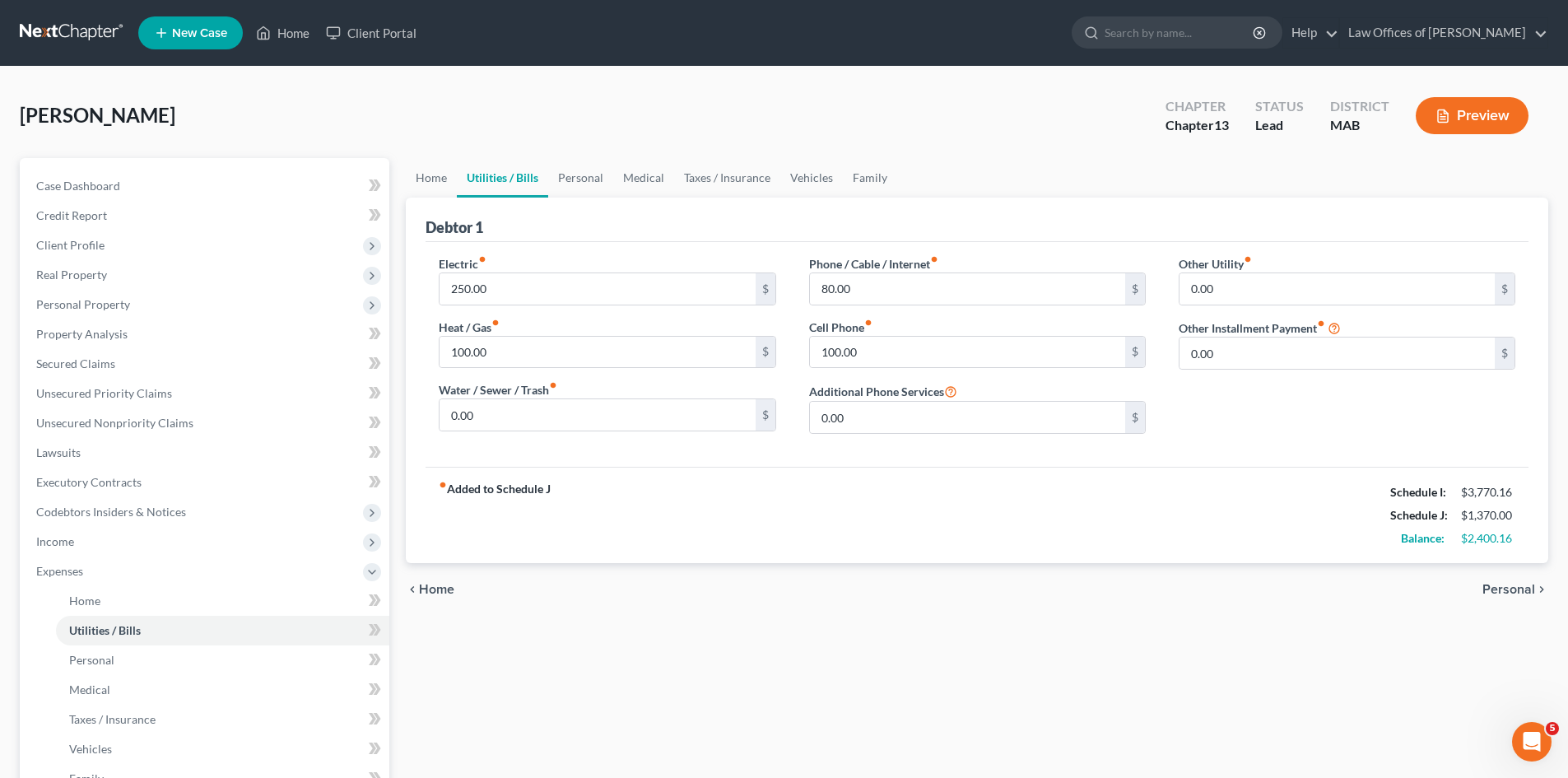
click at [1514, 588] on span "Personal" at bounding box center [1508, 589] width 52 height 13
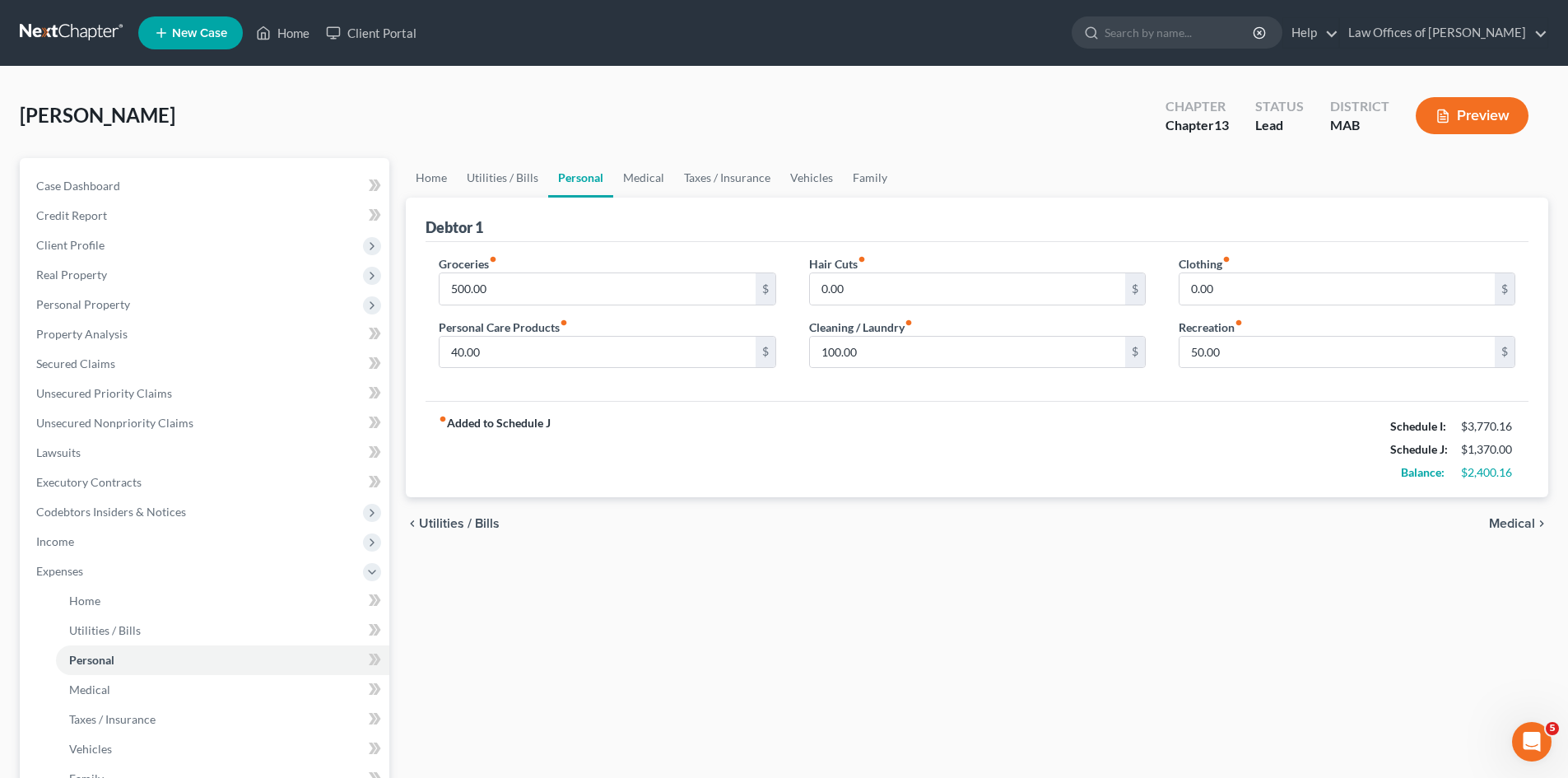
click at [1508, 526] on span "Medical" at bounding box center [1512, 523] width 46 height 13
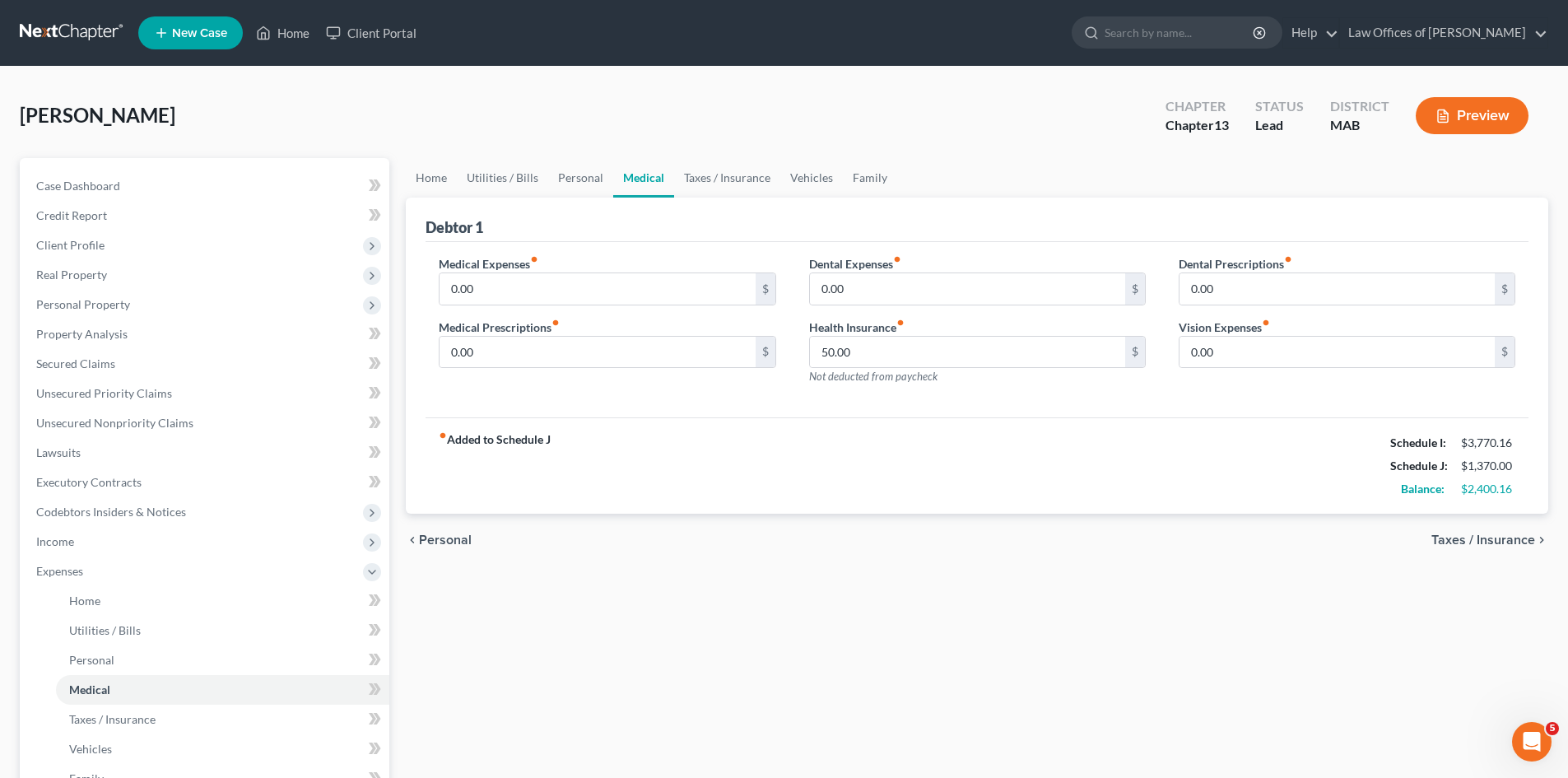
click at [1508, 539] on span "Taxes / Insurance" at bounding box center [1483, 540] width 104 height 13
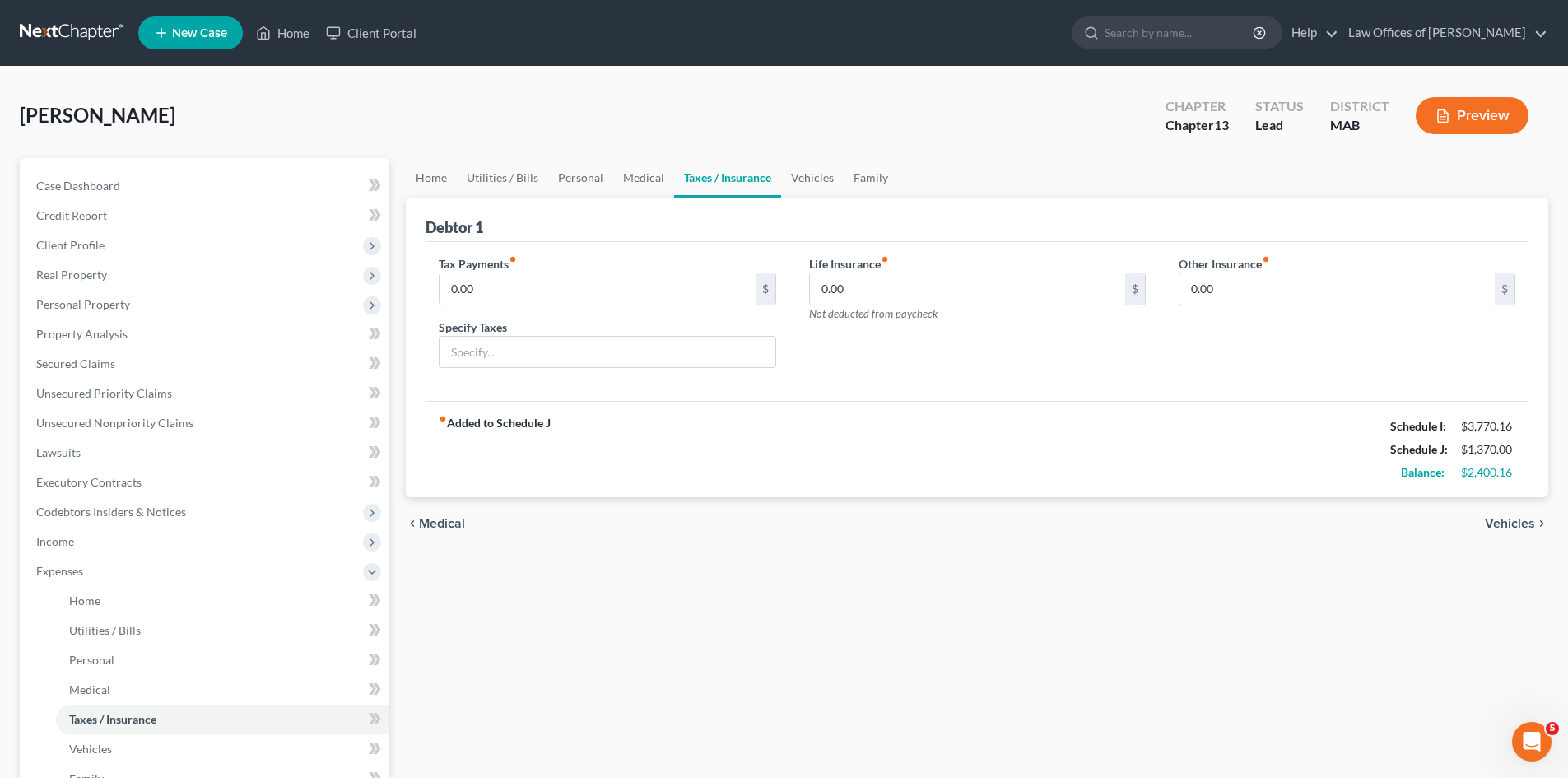
click at [1508, 539] on div "chevron_left Medical Vehicles chevron_right" at bounding box center [977, 523] width 1143 height 52
click at [1504, 525] on span "Vehicles" at bounding box center [1510, 523] width 50 height 13
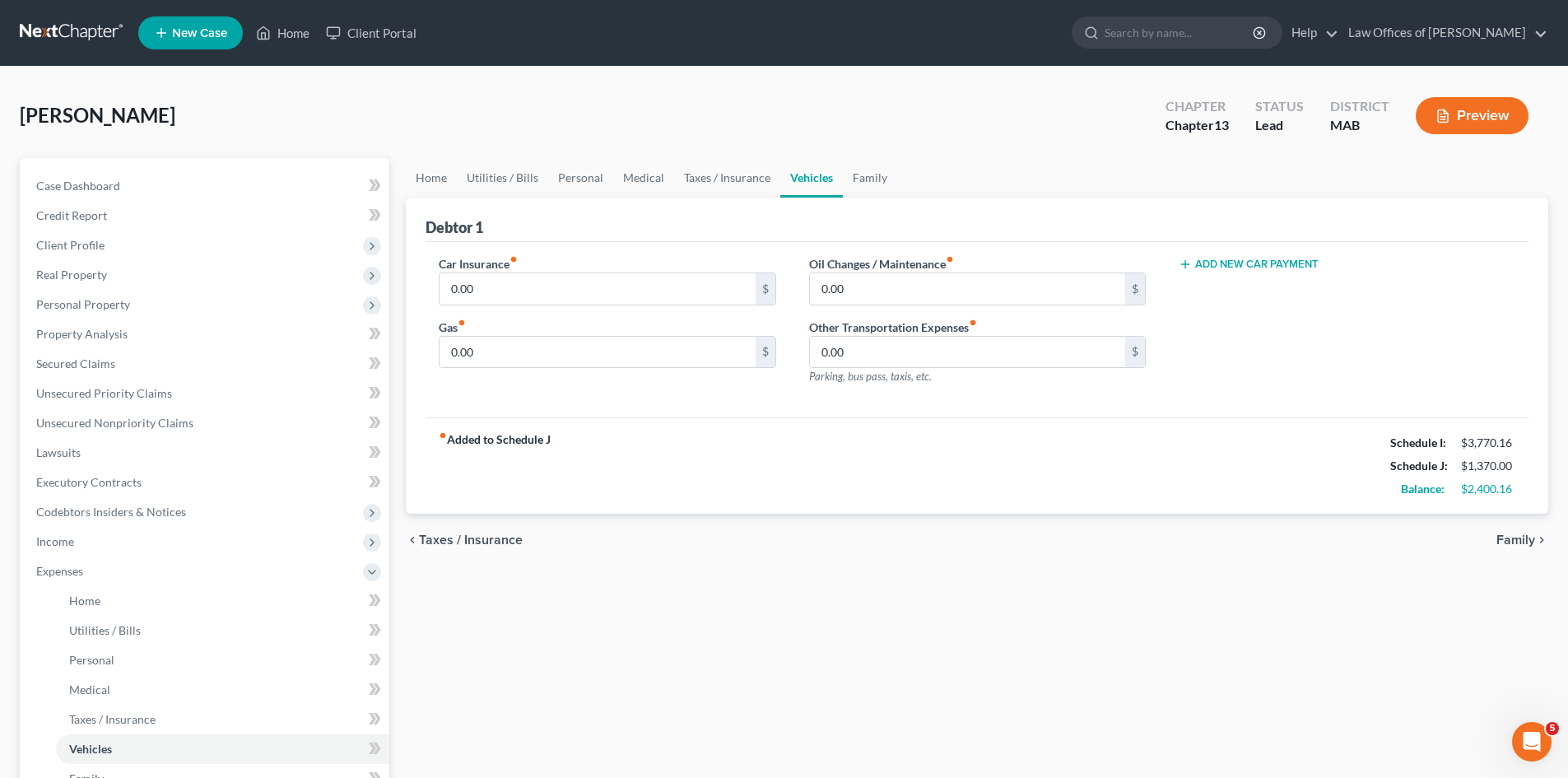
click at [1504, 525] on div "chevron_left Taxes / Insurance Family chevron_right" at bounding box center [977, 540] width 1143 height 52
click at [1516, 536] on span "Family" at bounding box center [1516, 540] width 38 height 13
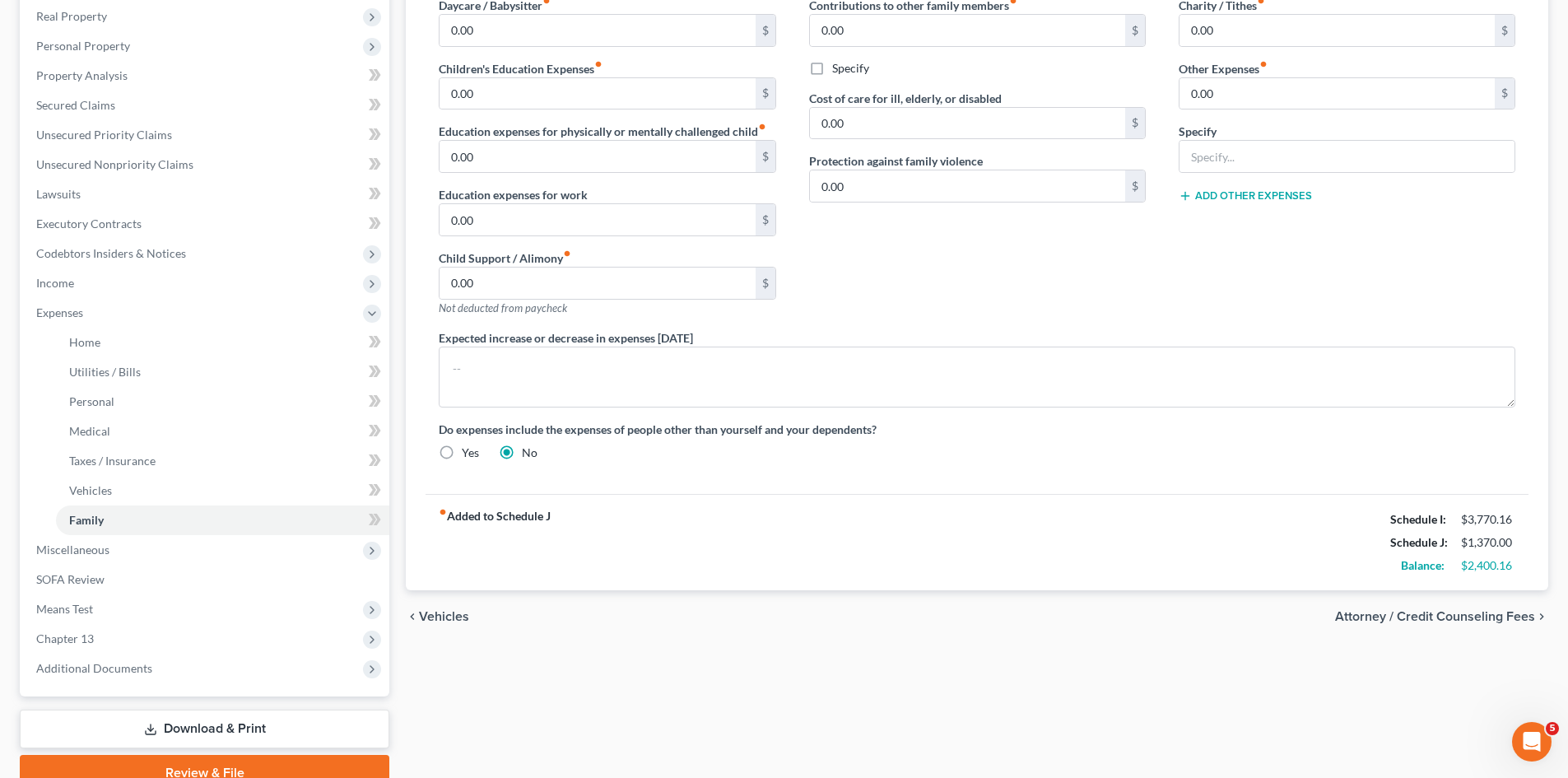
scroll to position [268, 0]
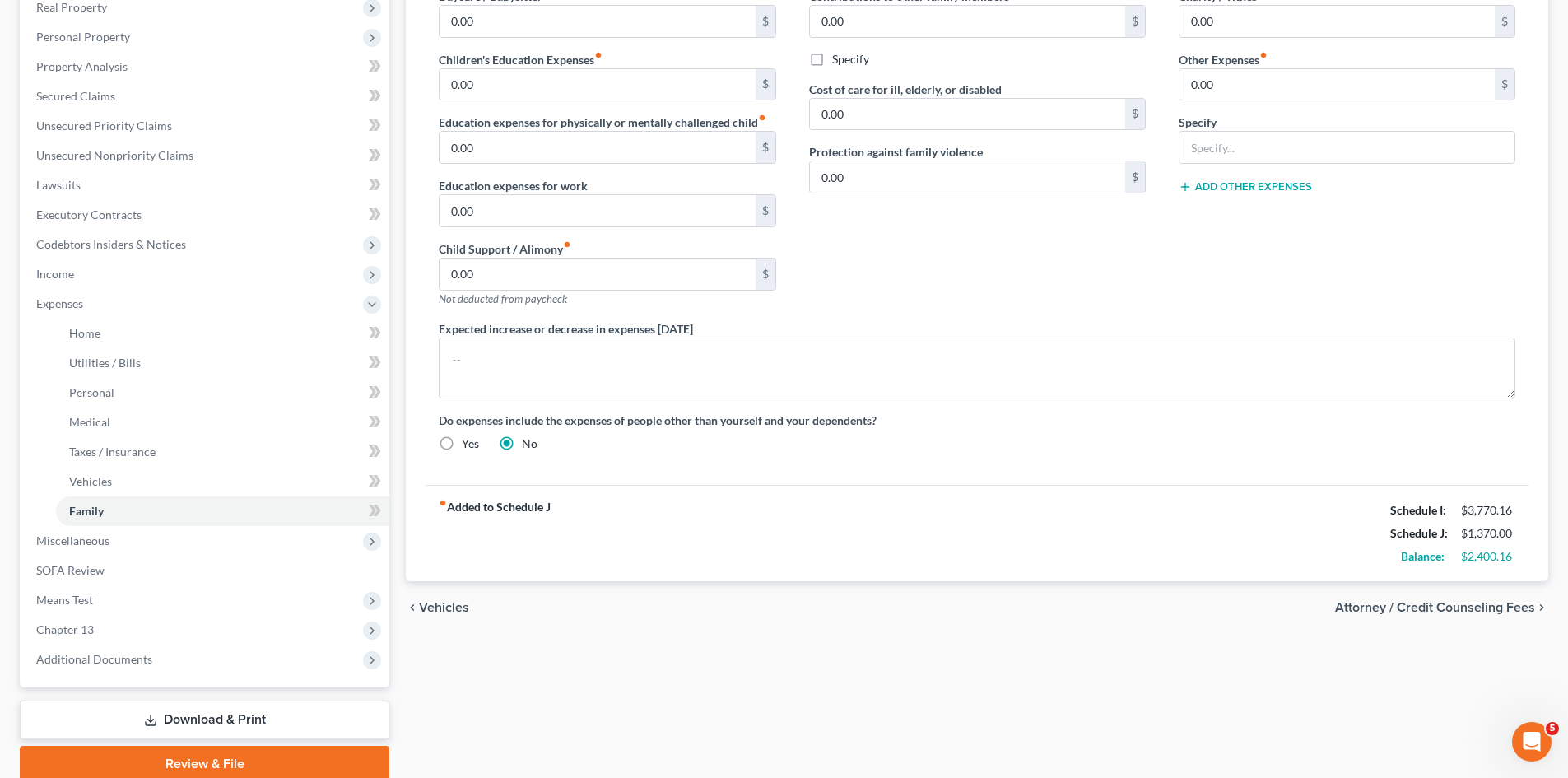
click at [1449, 606] on span "Attorney / Credit Counseling Fees" at bounding box center [1435, 607] width 200 height 13
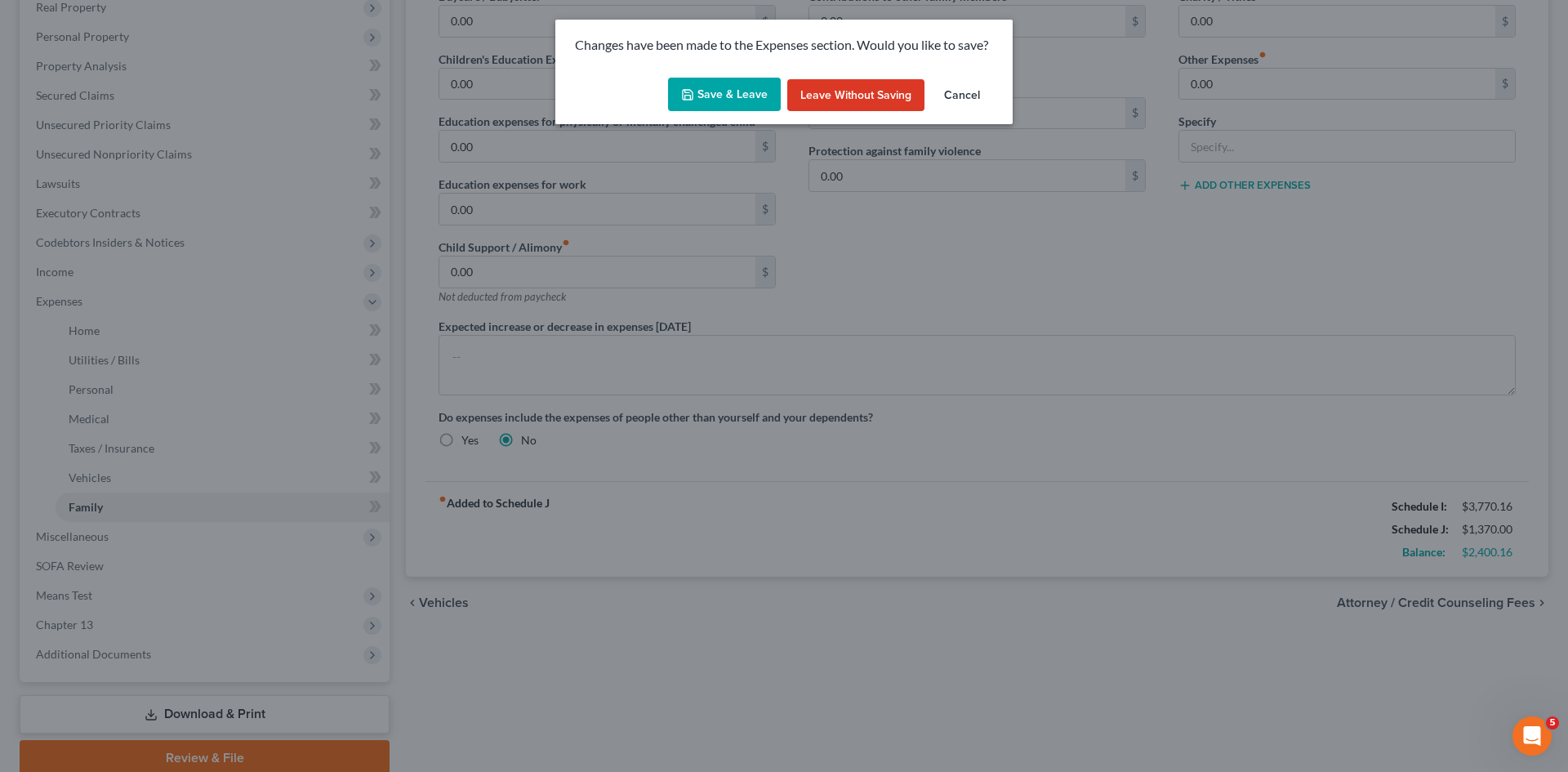
click at [733, 99] on button "Save & Leave" at bounding box center [724, 94] width 113 height 34
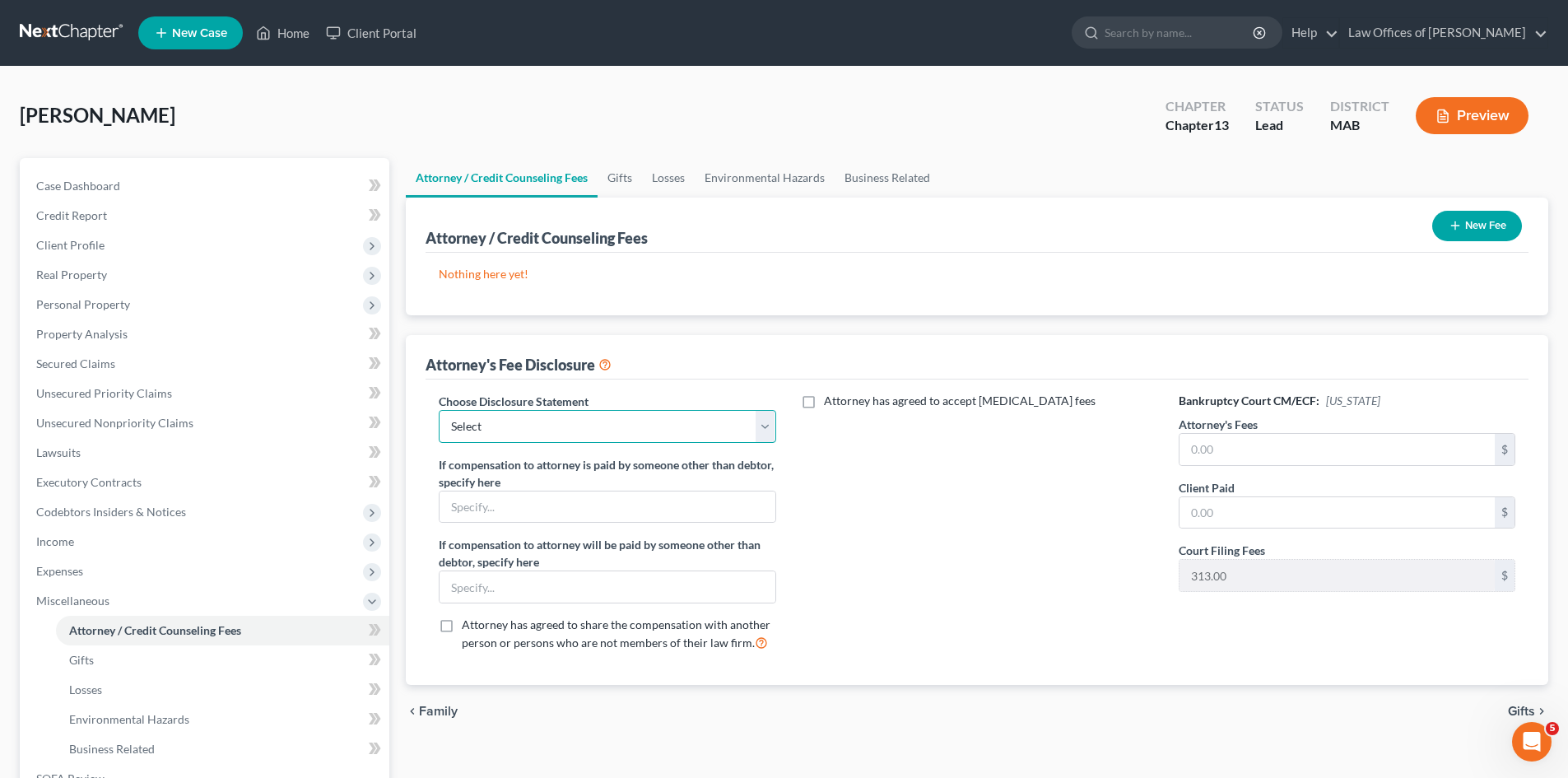
click at [764, 431] on select "Select Attorney" at bounding box center [607, 426] width 337 height 33
select select "0"
click at [438, 410] on select "Select Attorney" at bounding box center [607, 426] width 337 height 33
click at [1221, 449] on input "text" at bounding box center [1337, 449] width 315 height 31
type input "3,000.00"
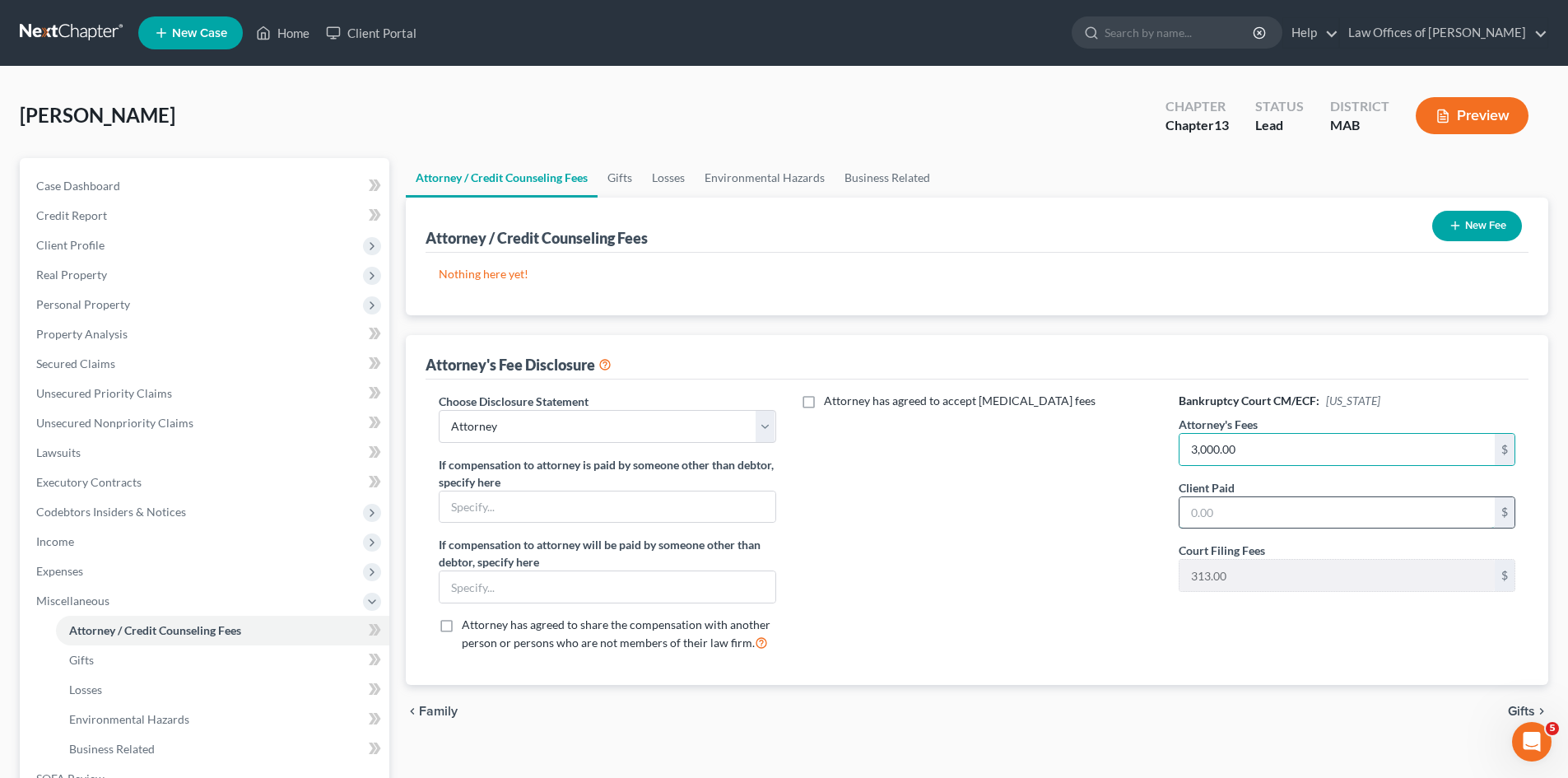
click at [1213, 515] on input "text" at bounding box center [1337, 512] width 315 height 31
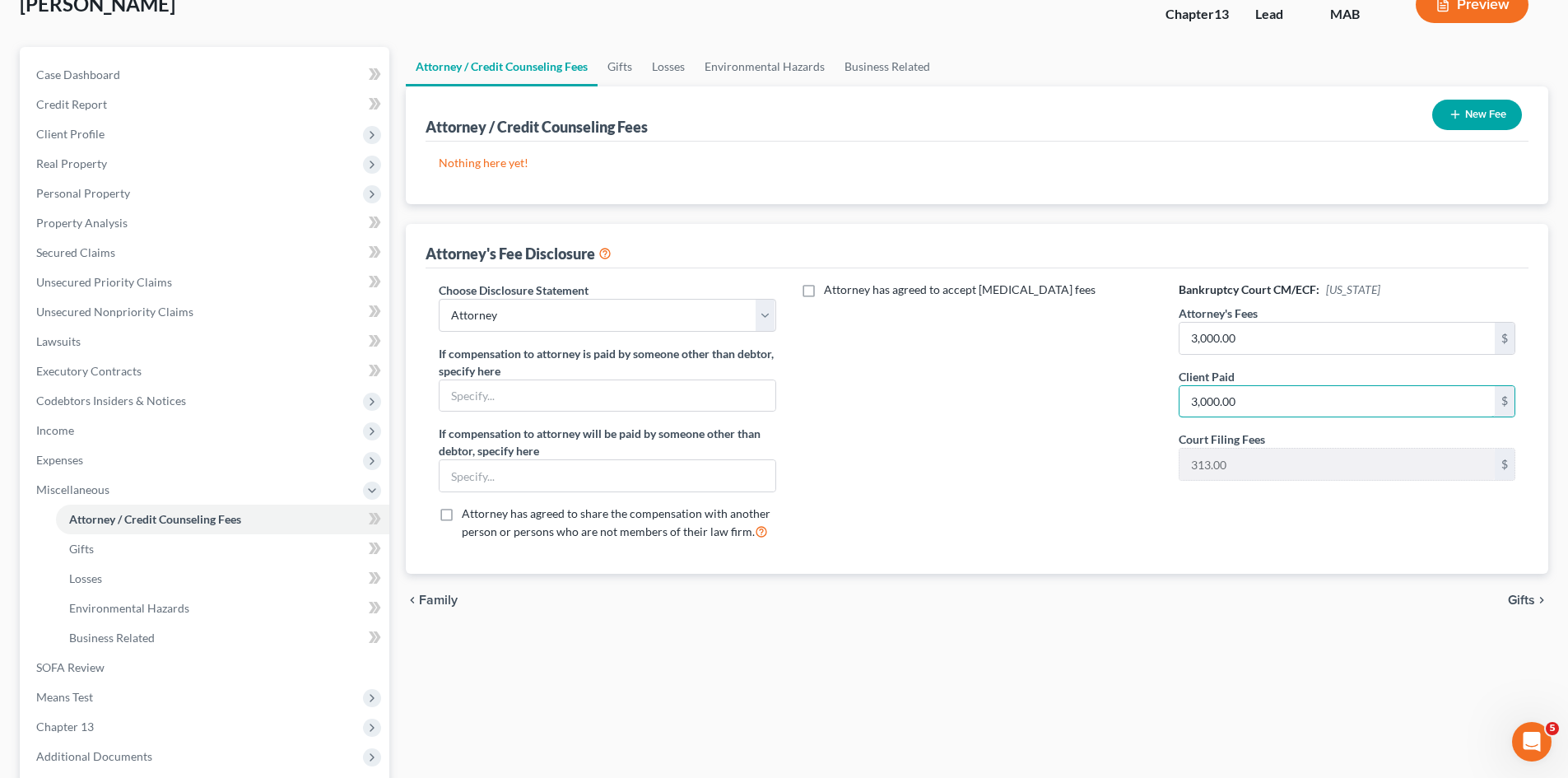
scroll to position [124, 0]
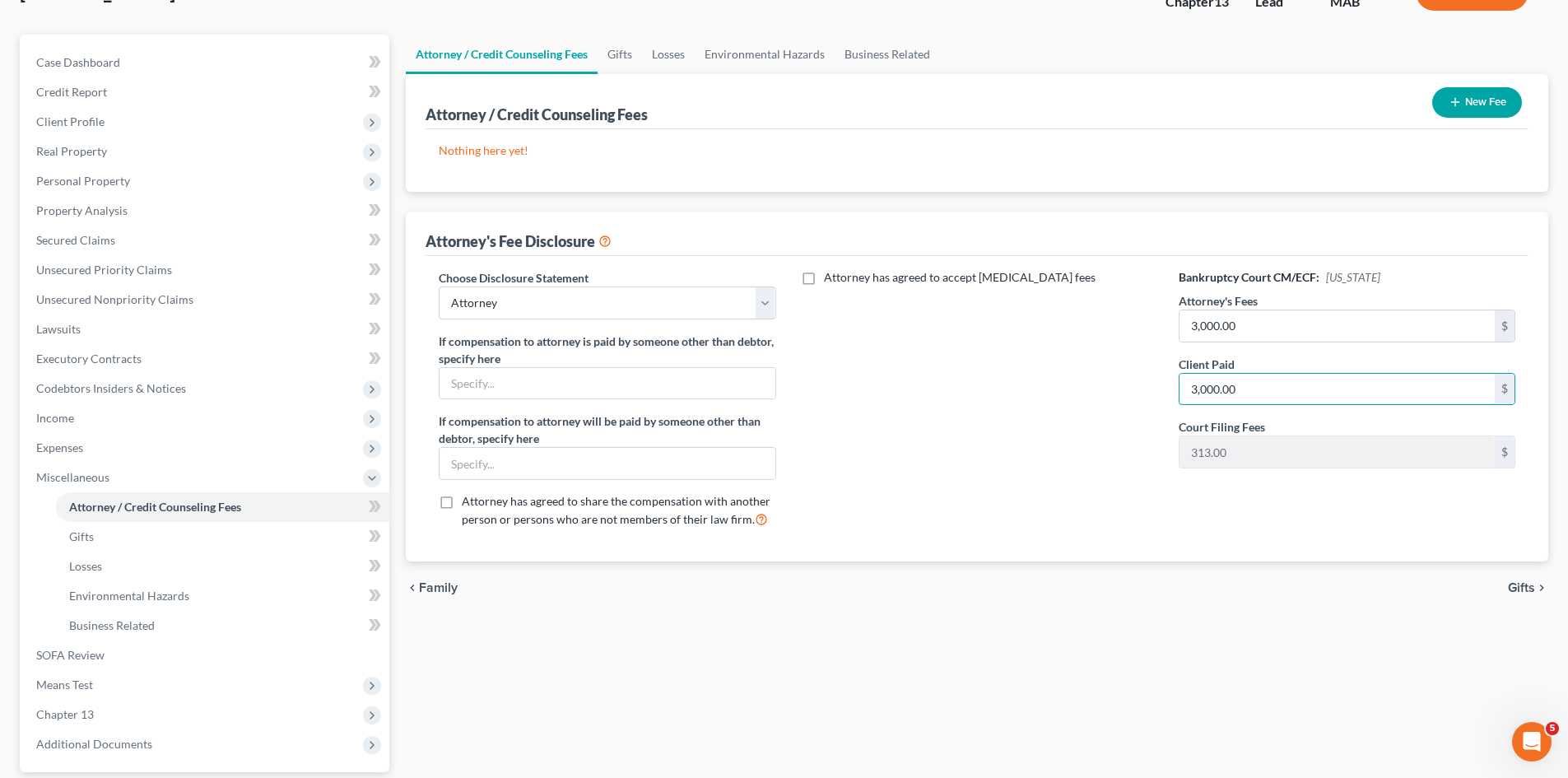
type input "3,000.00"
click at [1532, 589] on span "Gifts" at bounding box center [1522, 587] width 28 height 13
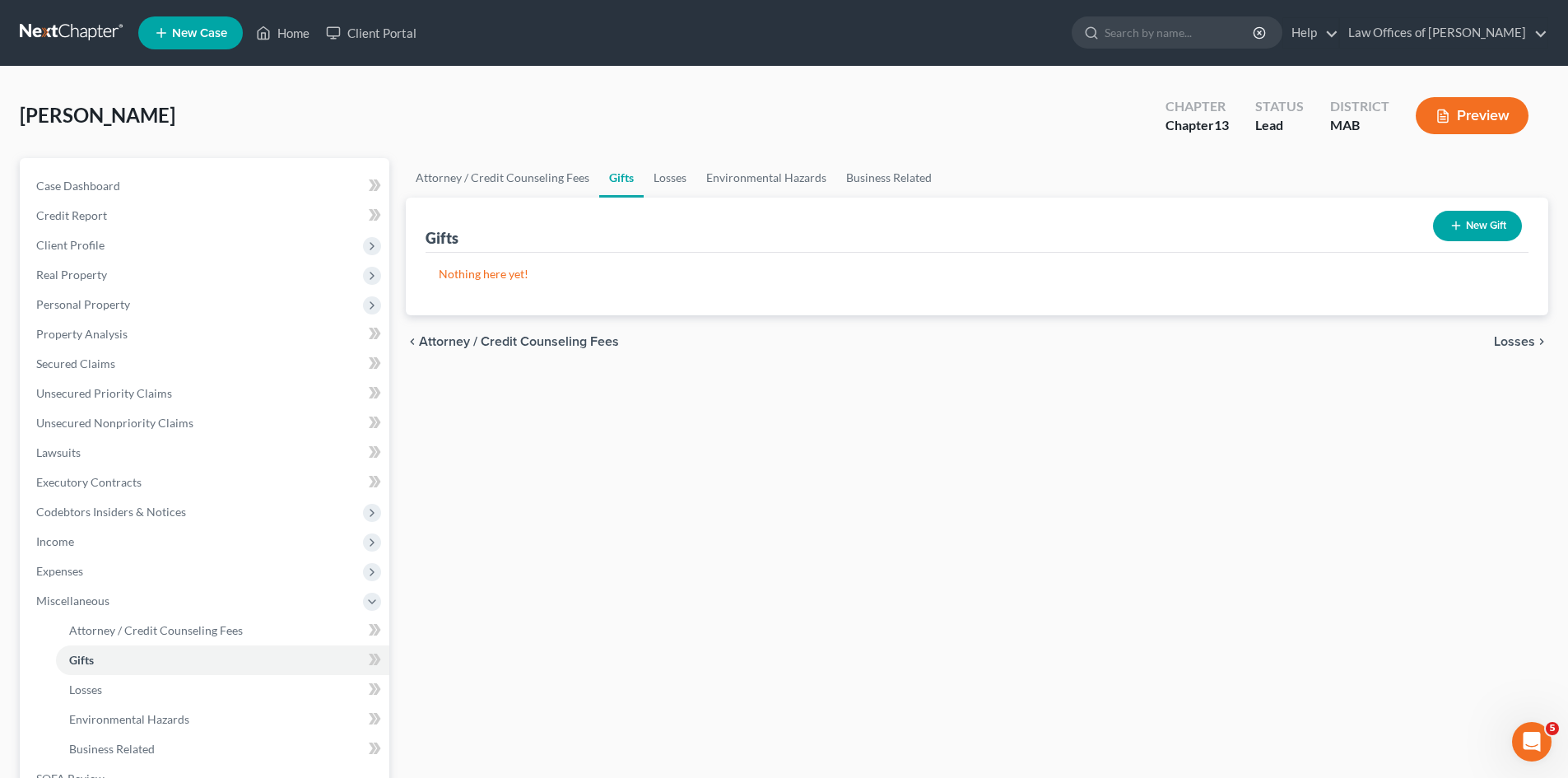
click at [1512, 341] on span "Losses" at bounding box center [1515, 341] width 41 height 13
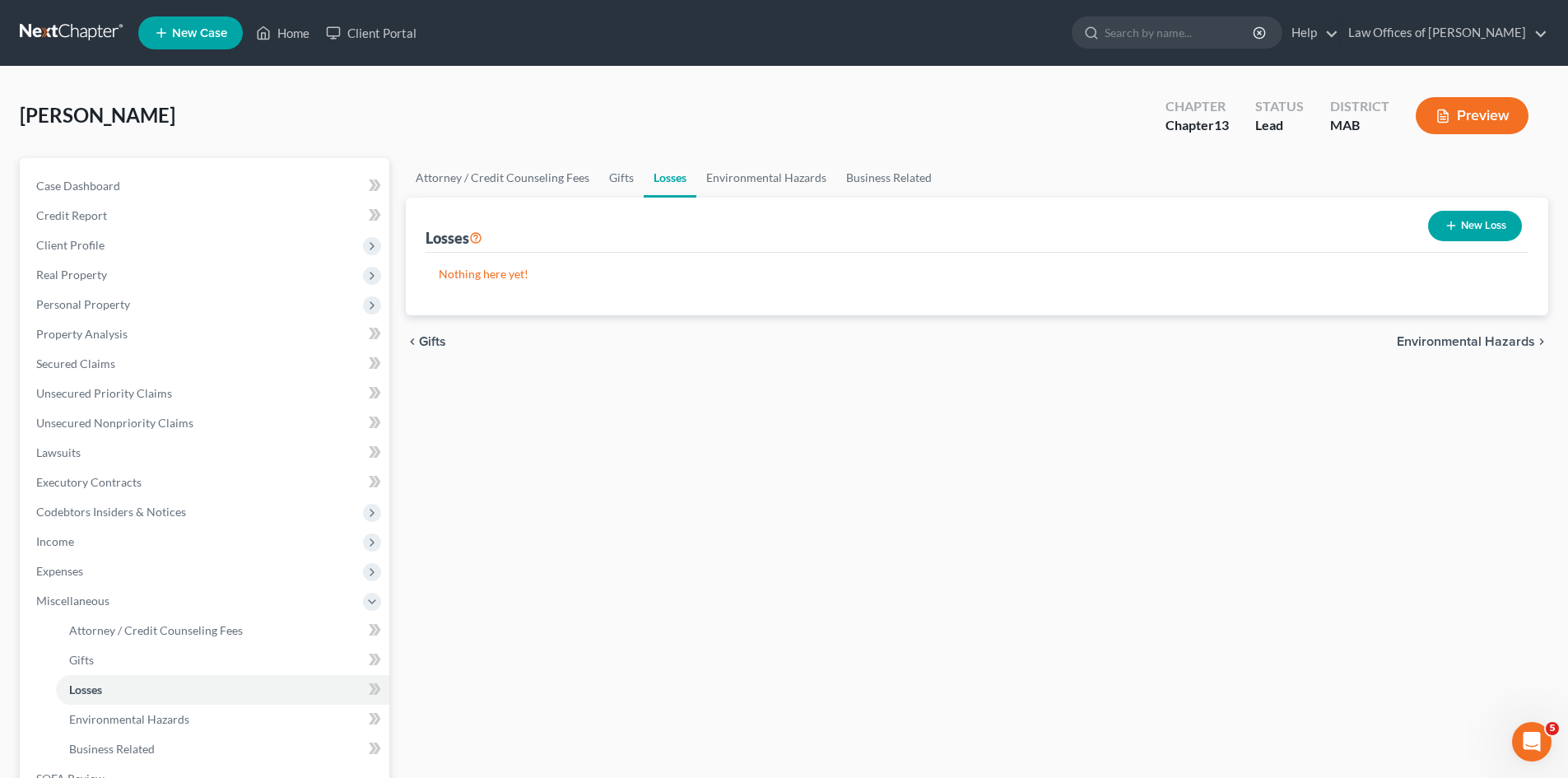
click at [1497, 341] on span "Environmental Hazards" at bounding box center [1466, 341] width 138 height 13
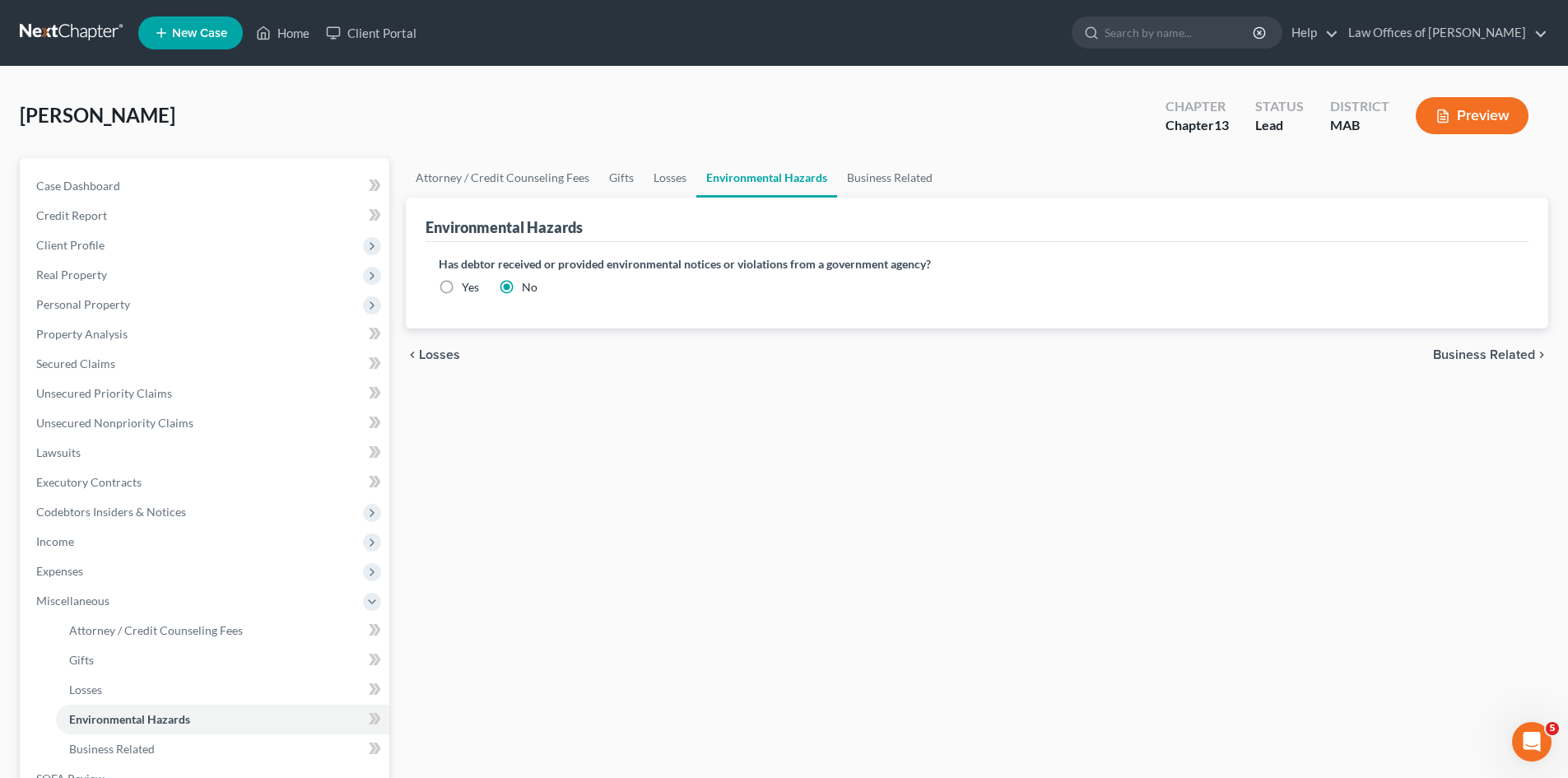
click at [1487, 356] on span "Business Related" at bounding box center [1484, 354] width 102 height 13
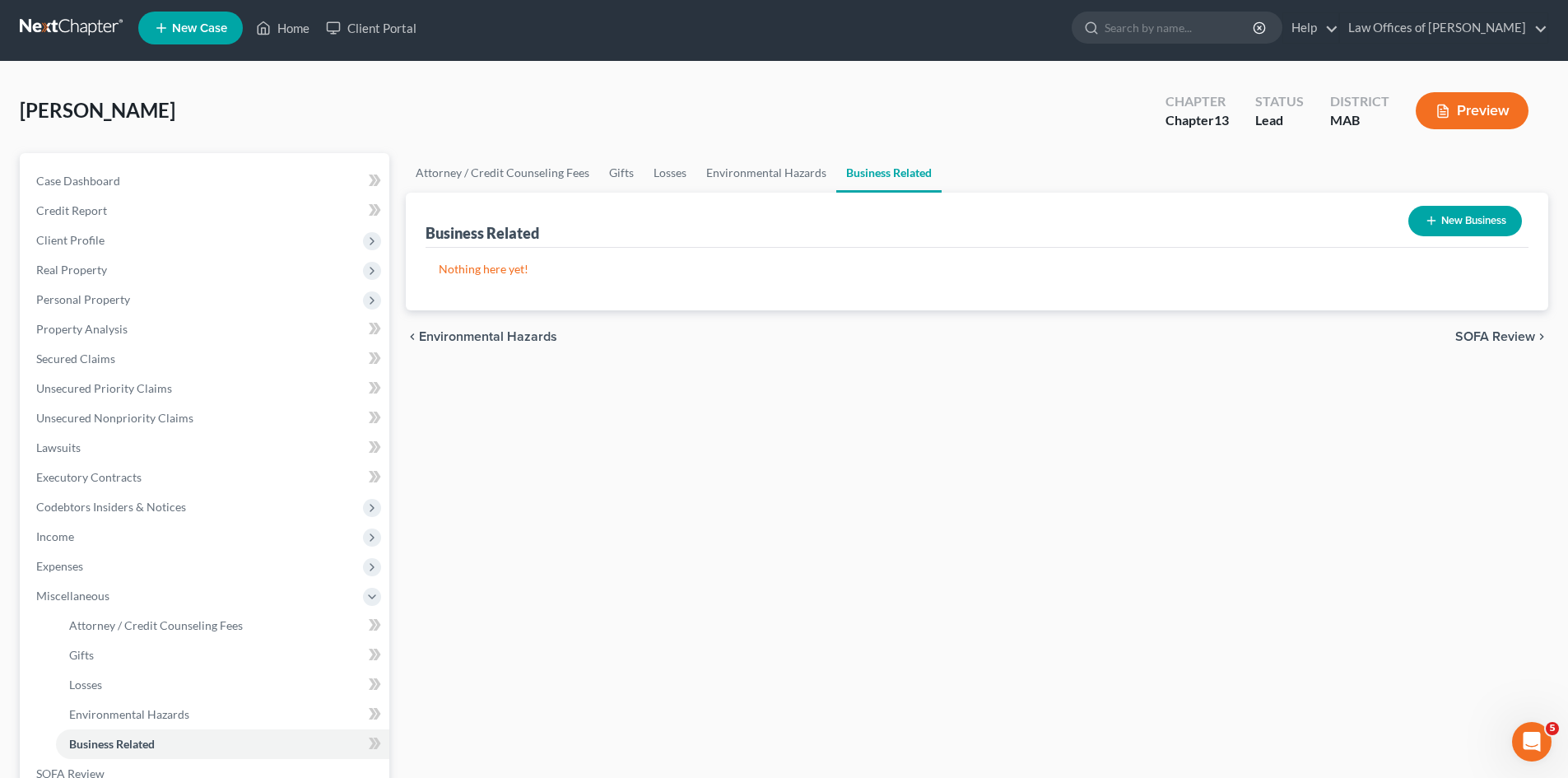
scroll to position [144, 0]
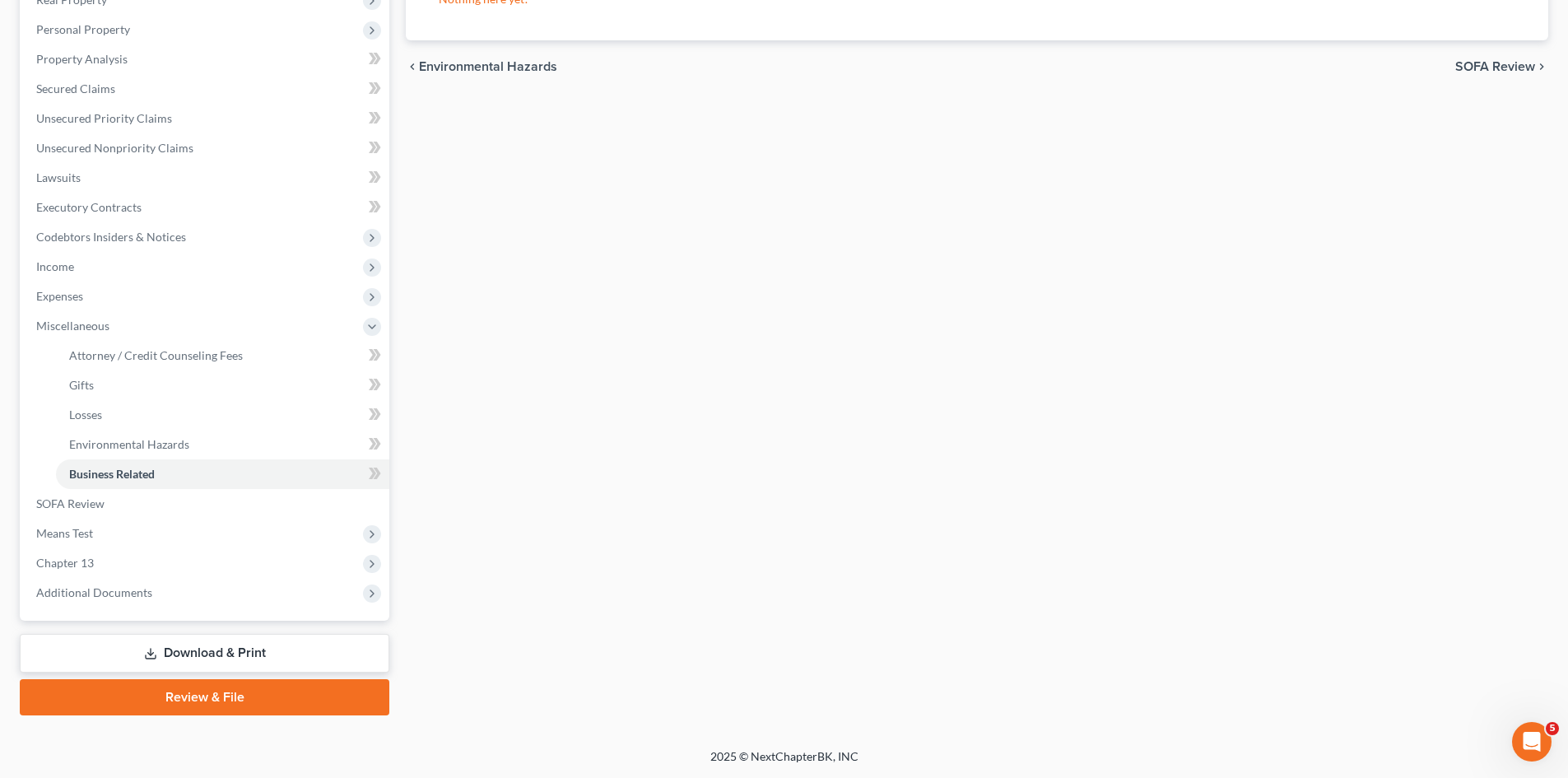
click at [269, 649] on link "Download & Print" at bounding box center [205, 653] width 370 height 38
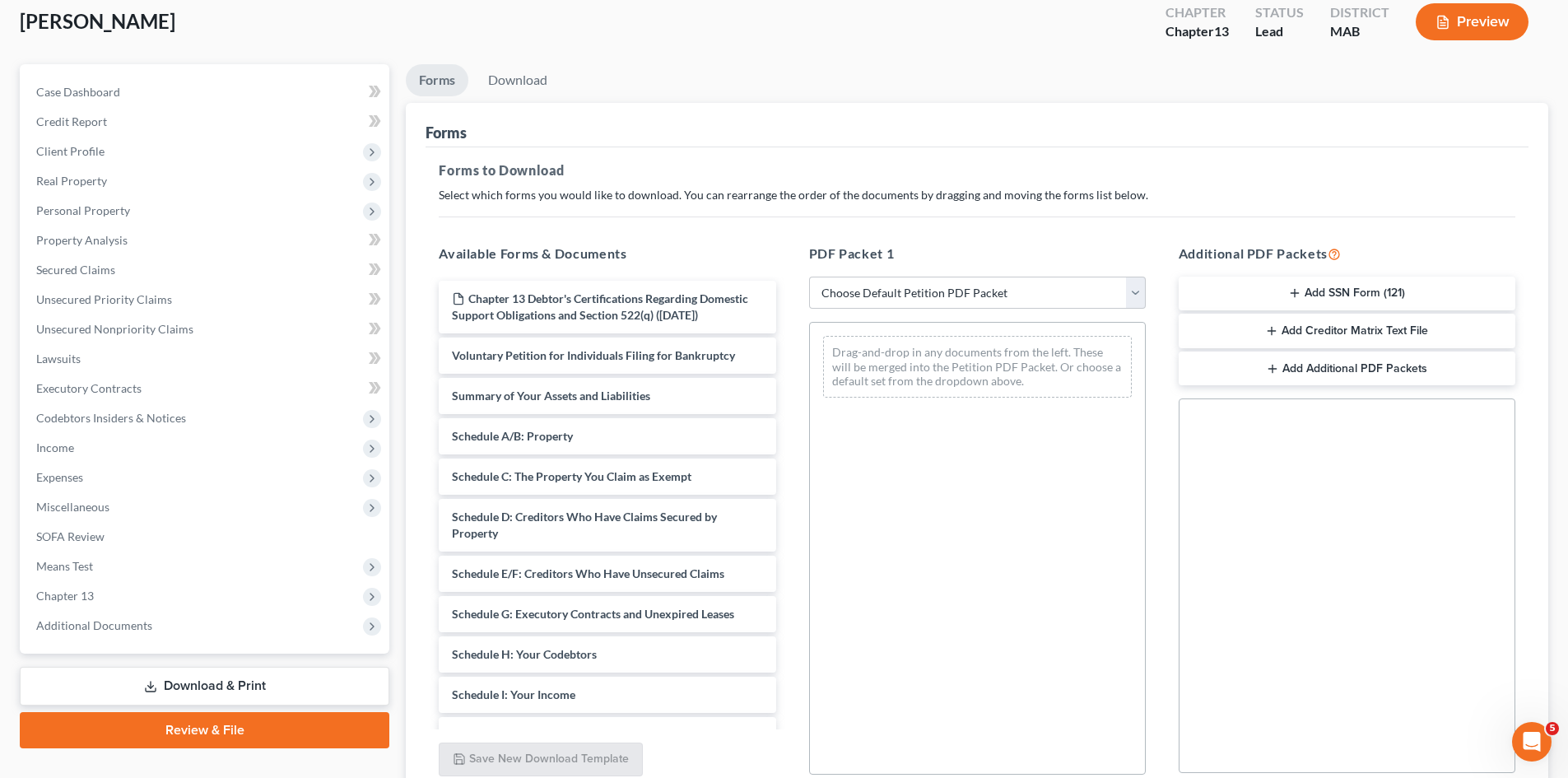
scroll to position [103, 0]
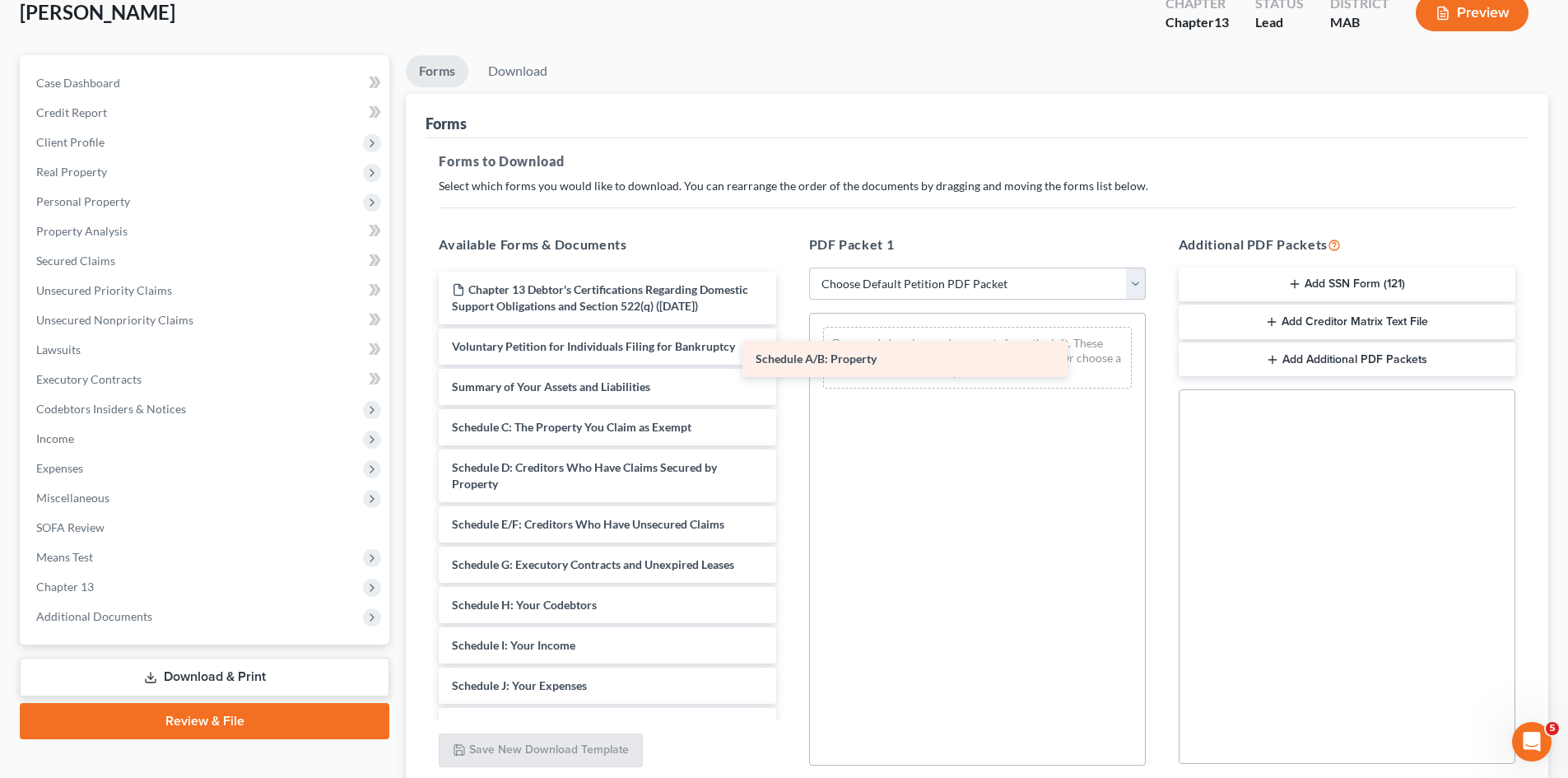
drag, startPoint x: 606, startPoint y: 437, endPoint x: 929, endPoint y: 341, distance: 337.0
click at [789, 341] on div "Schedule A/B: Property Chapter 13 Debtor's Certifications Regarding Domestic Su…" at bounding box center [607, 645] width 363 height 747
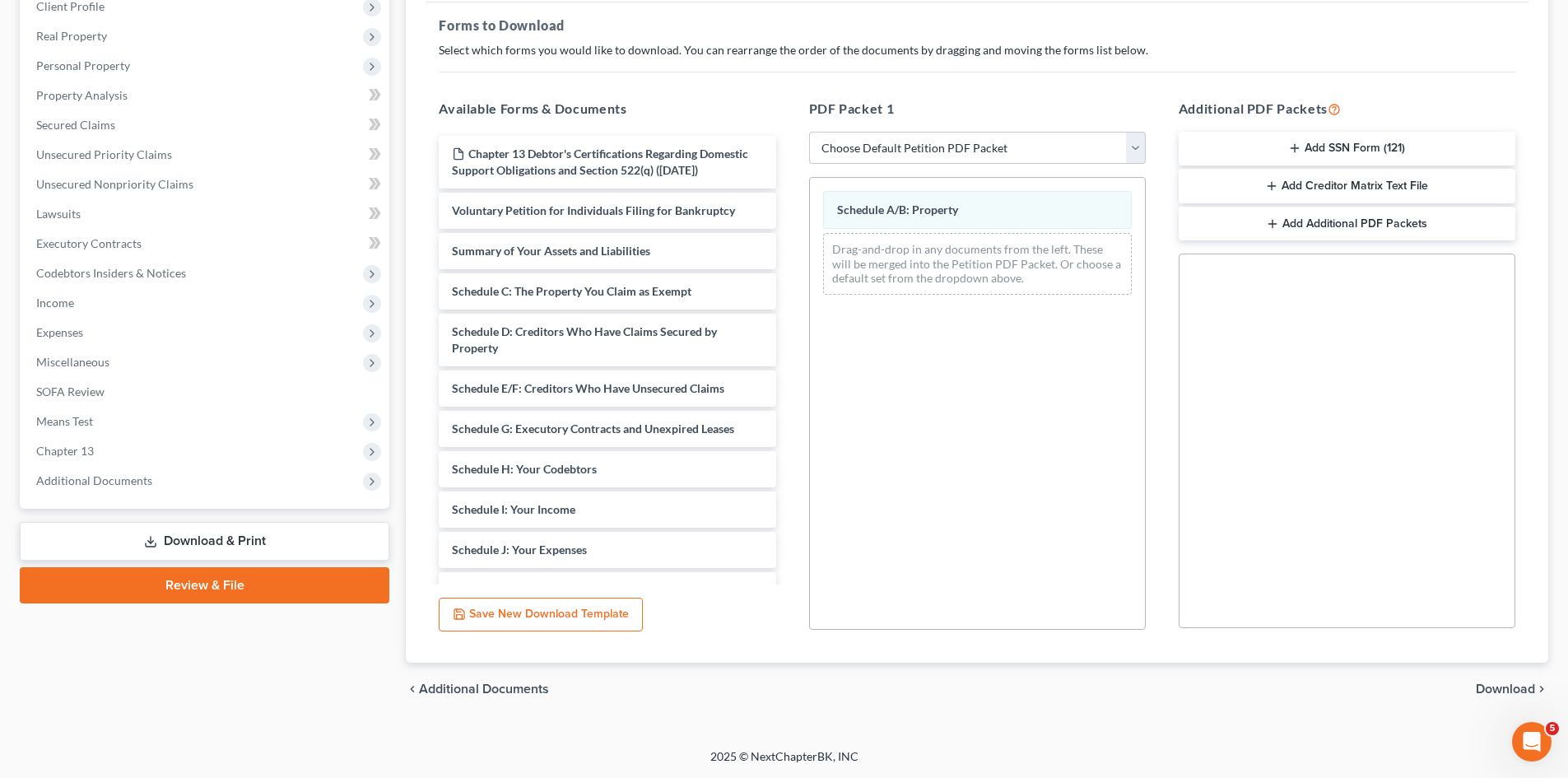
click at [1514, 694] on span "Download" at bounding box center [1505, 688] width 60 height 13
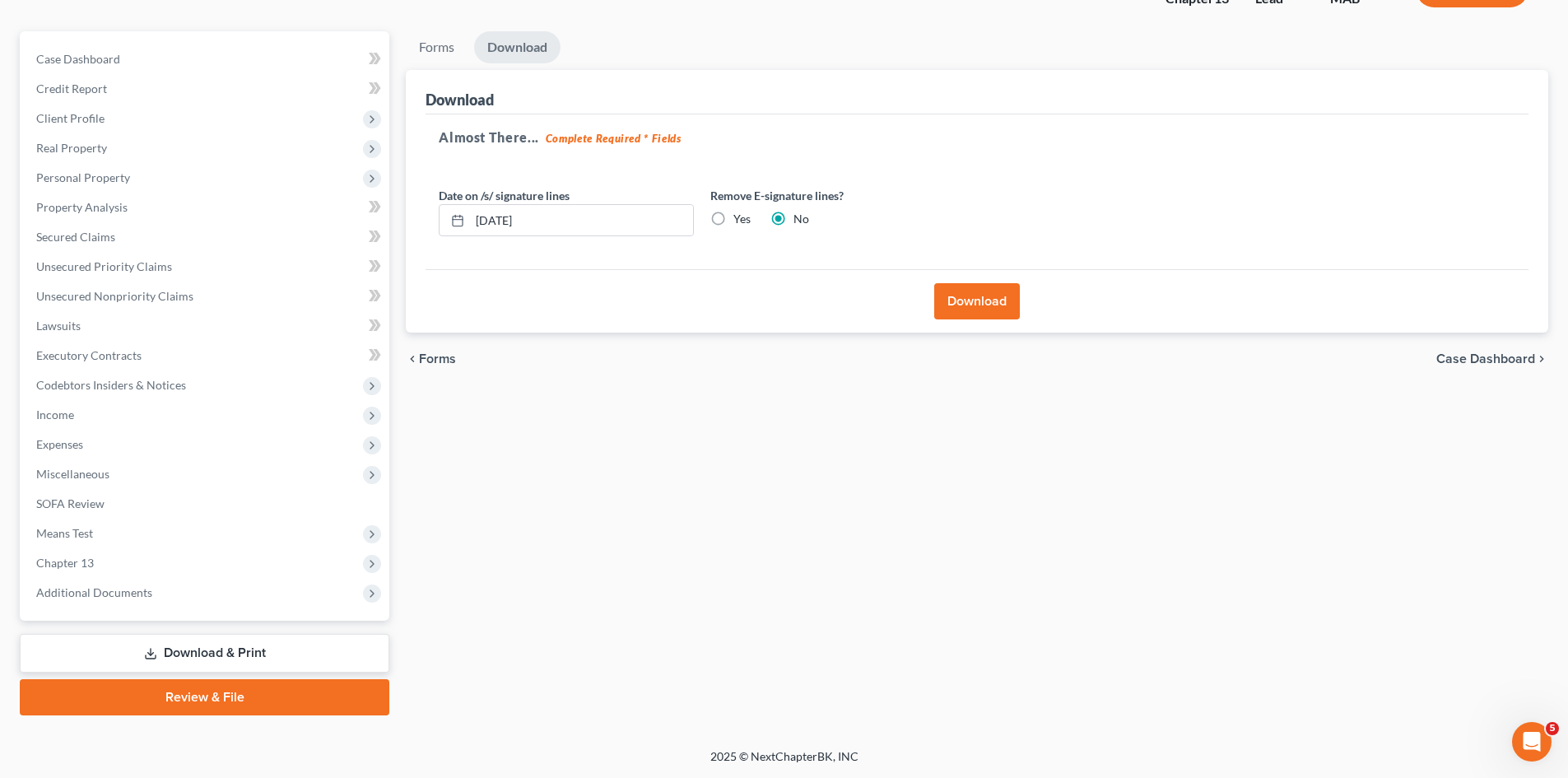
scroll to position [127, 0]
drag, startPoint x: 582, startPoint y: 222, endPoint x: 366, endPoint y: 212, distance: 216.2
click at [366, 212] on div "Petition Navigation Case Dashboard Payments Invoices Payments Payments Credit R…" at bounding box center [784, 373] width 1545 height 684
click at [989, 307] on button "Download" at bounding box center [977, 301] width 85 height 36
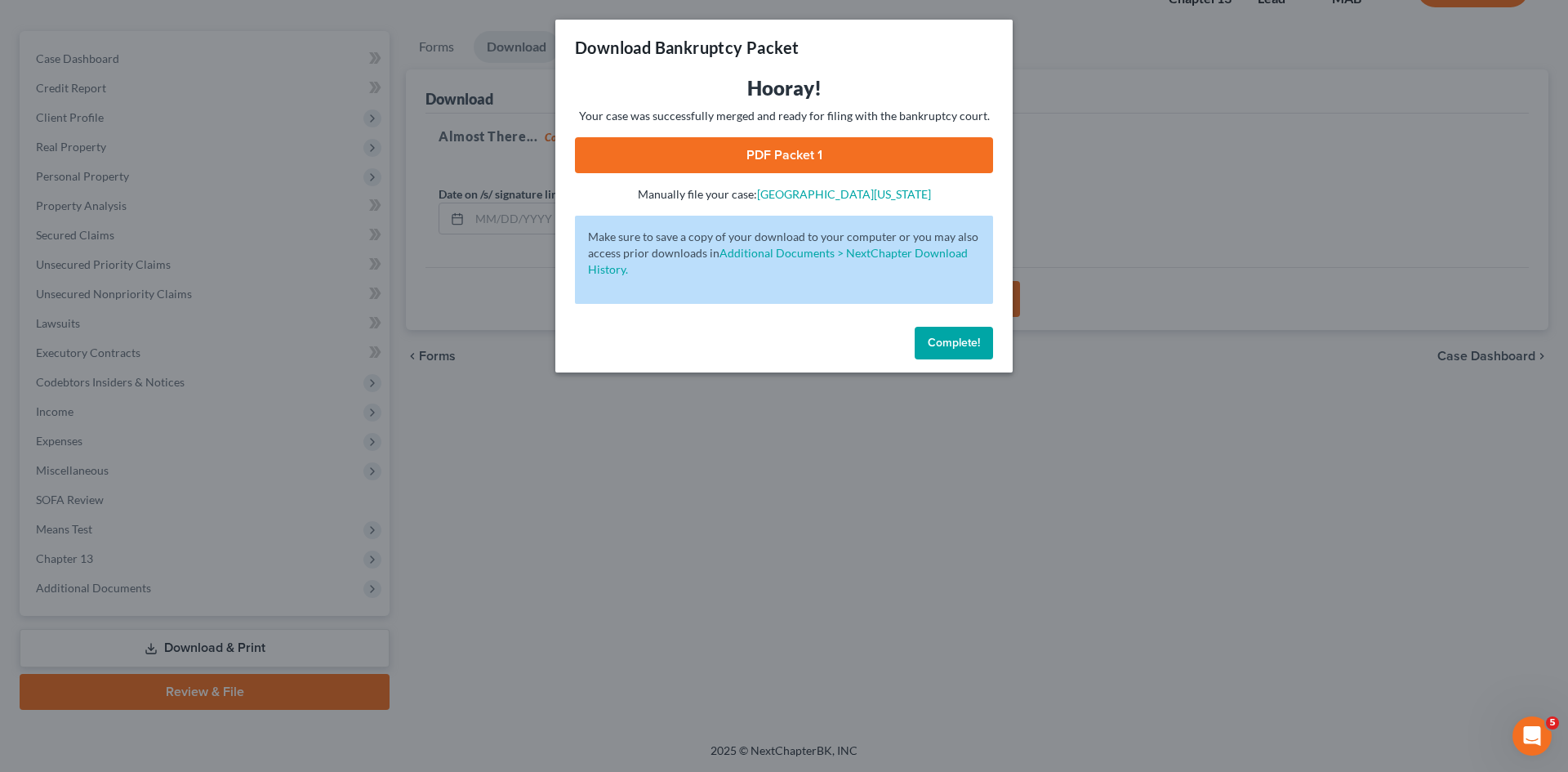
click at [820, 160] on link "PDF Packet 1" at bounding box center [784, 154] width 418 height 36
click at [937, 346] on span "Complete!" at bounding box center [953, 342] width 52 height 14
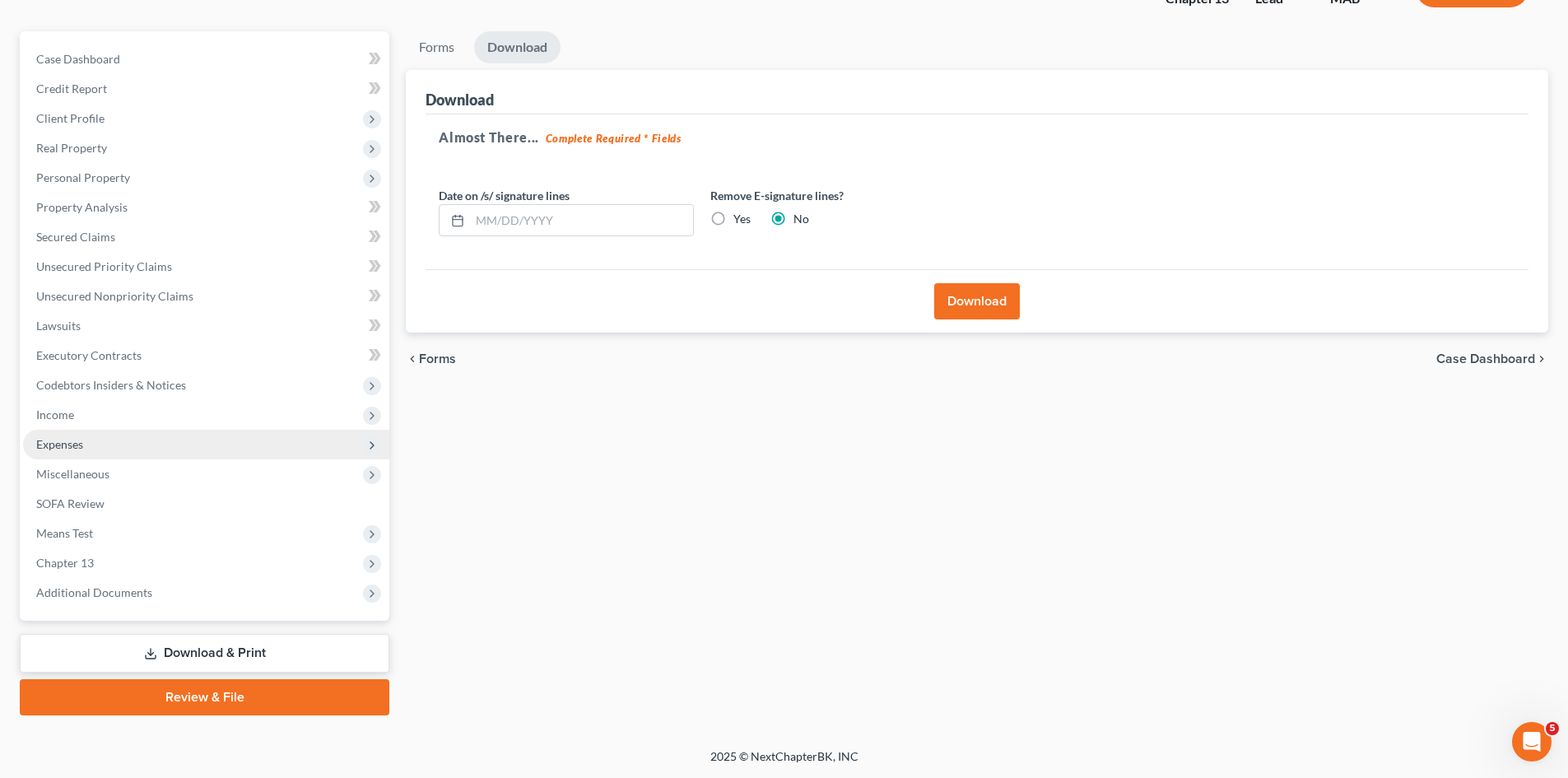
click at [162, 445] on span "Expenses" at bounding box center [206, 444] width 366 height 29
click at [149, 446] on span "Expenses" at bounding box center [206, 444] width 366 height 29
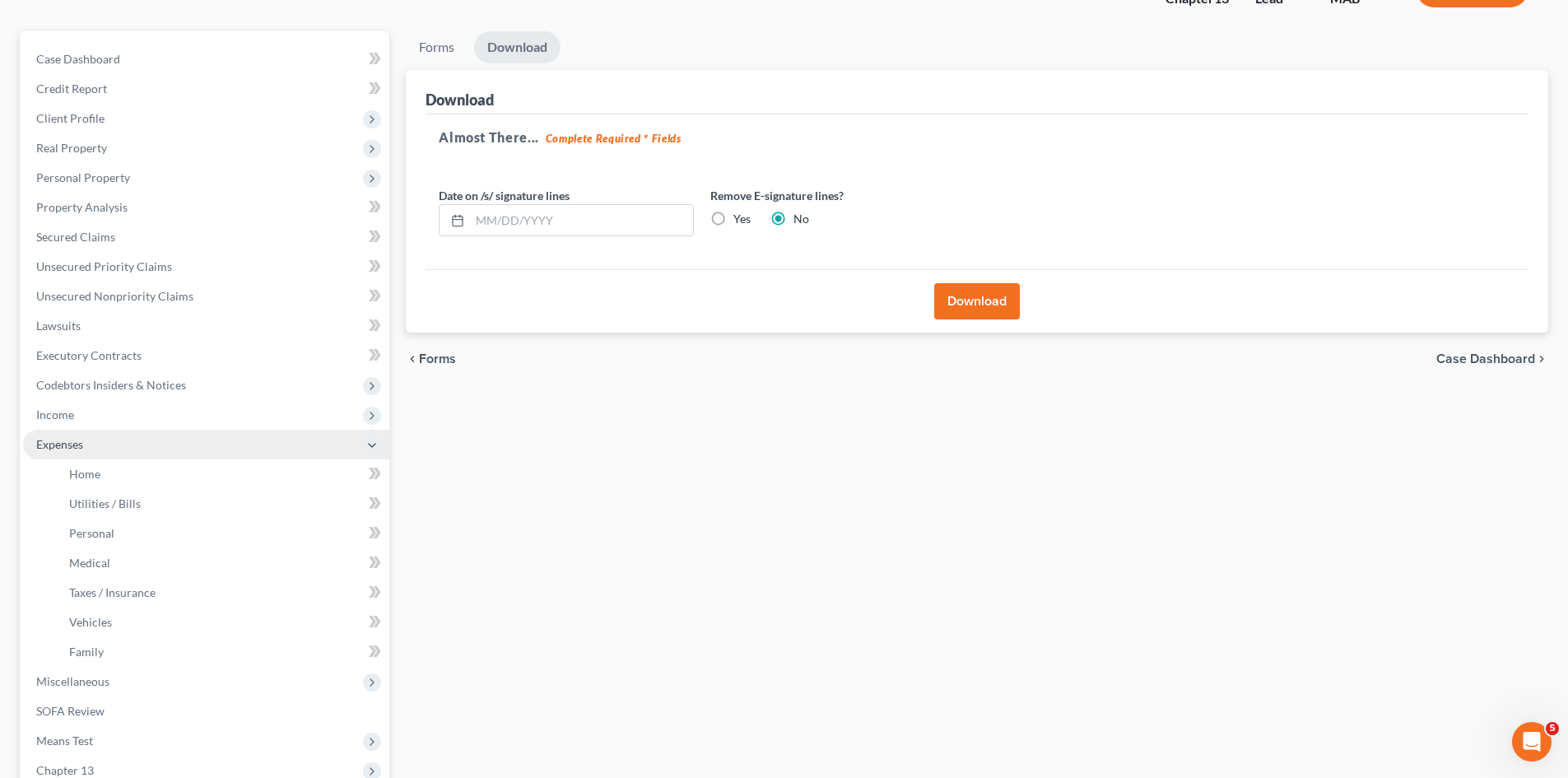
click at [149, 446] on span "Expenses" at bounding box center [206, 444] width 366 height 29
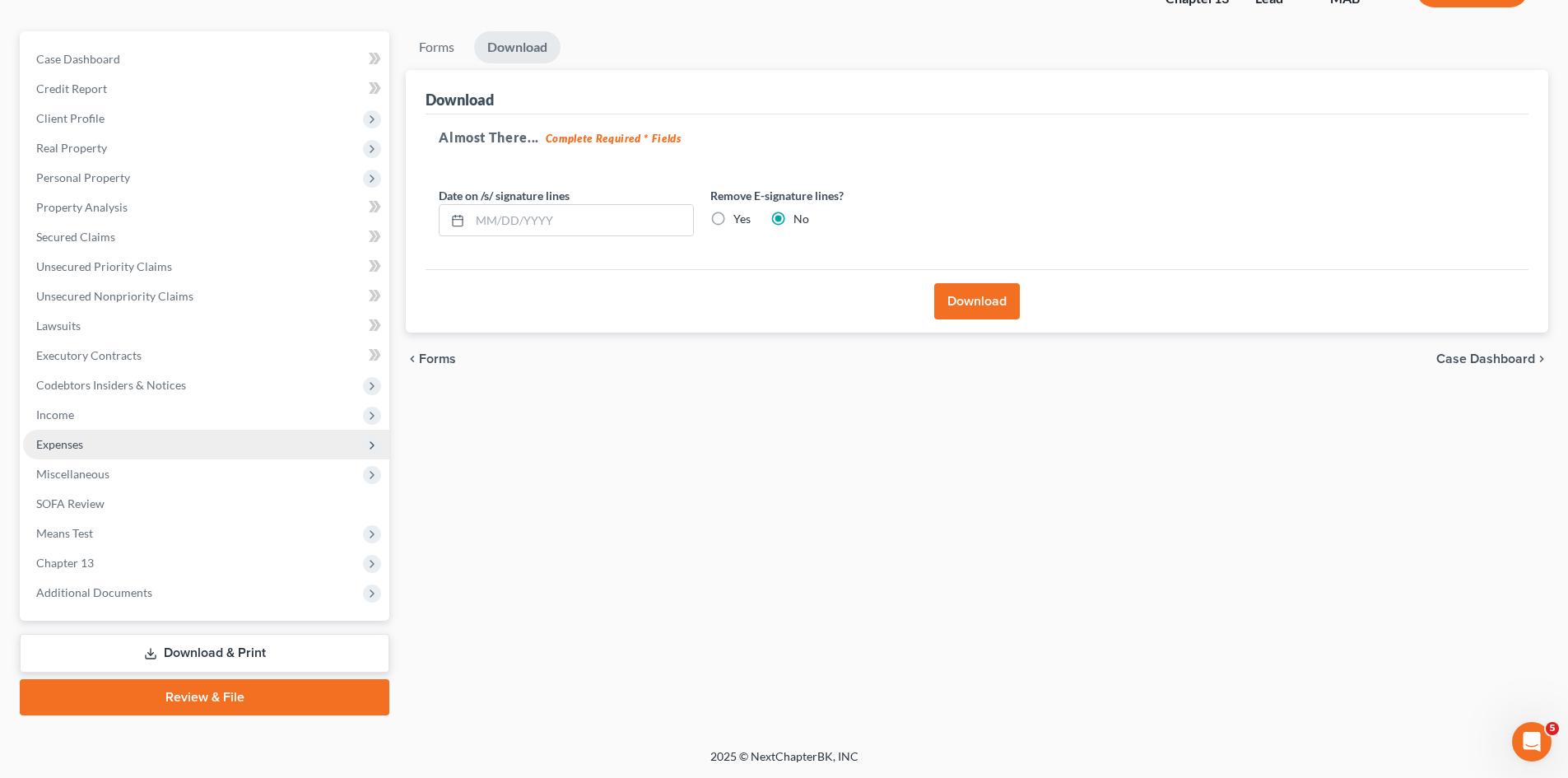
click at [138, 450] on span "Expenses" at bounding box center [206, 444] width 366 height 29
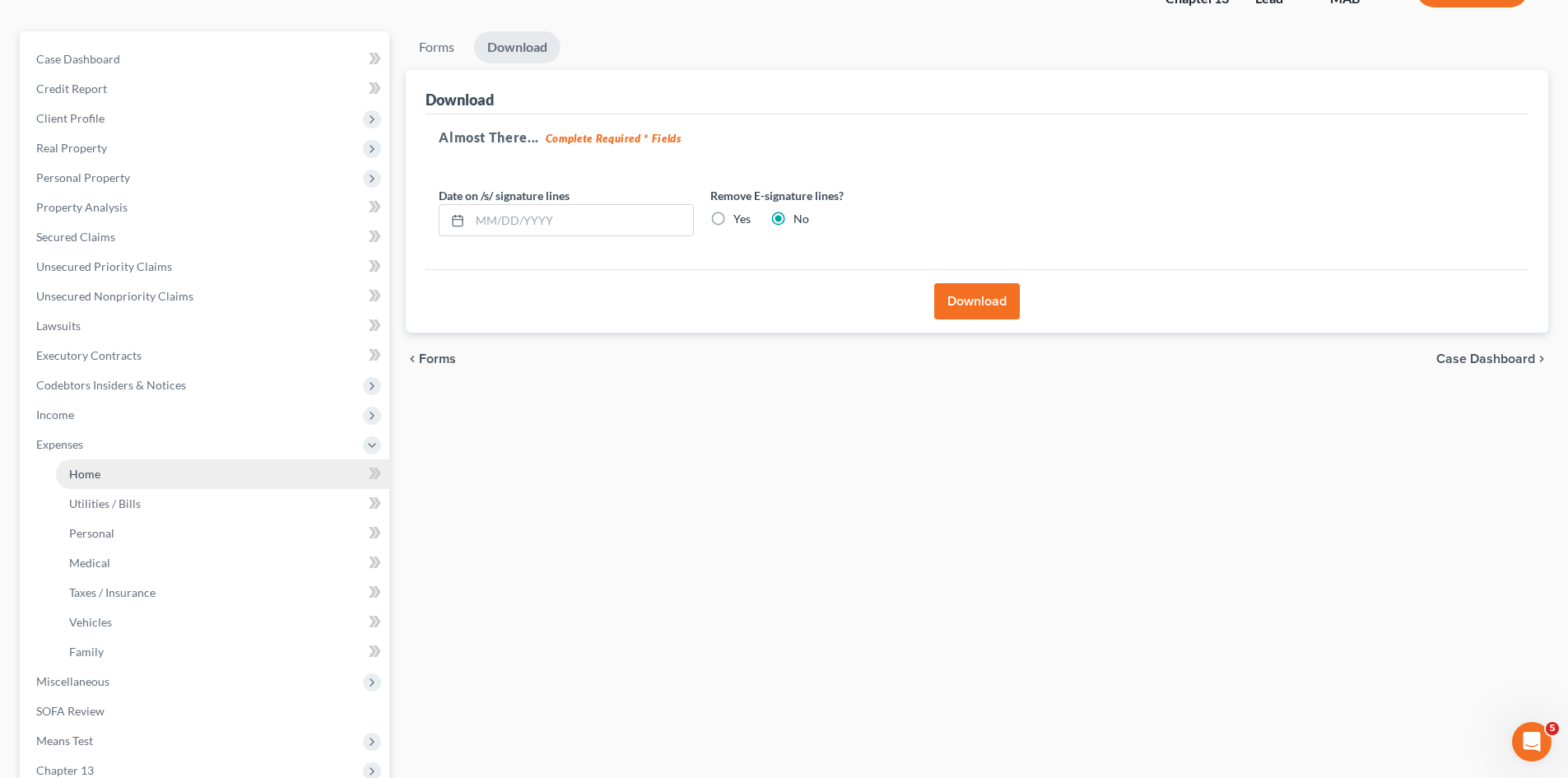
click at [134, 476] on link "Home" at bounding box center [222, 473] width 334 height 29
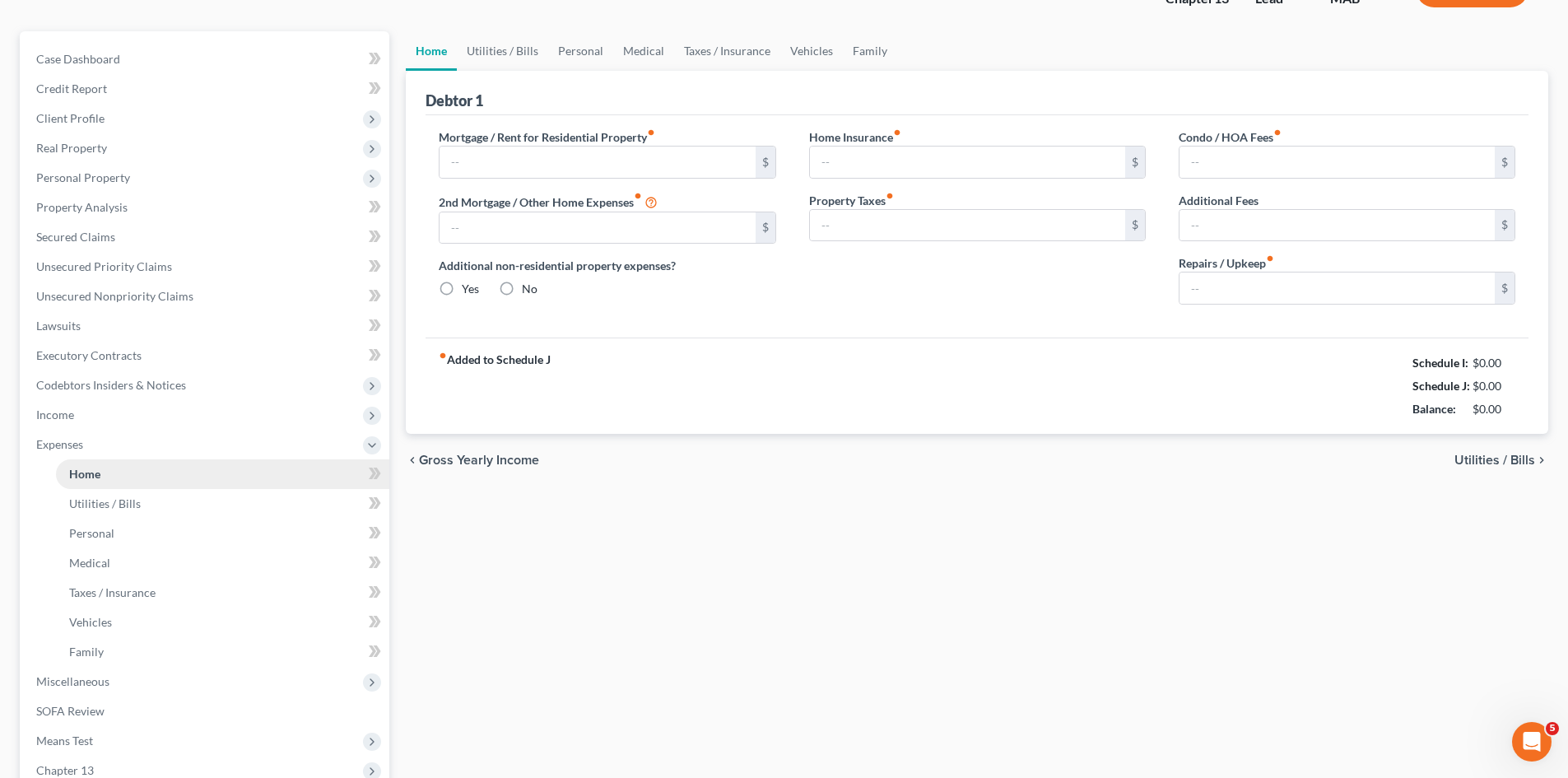
type input "0.00"
radio input "true"
type input "0.00"
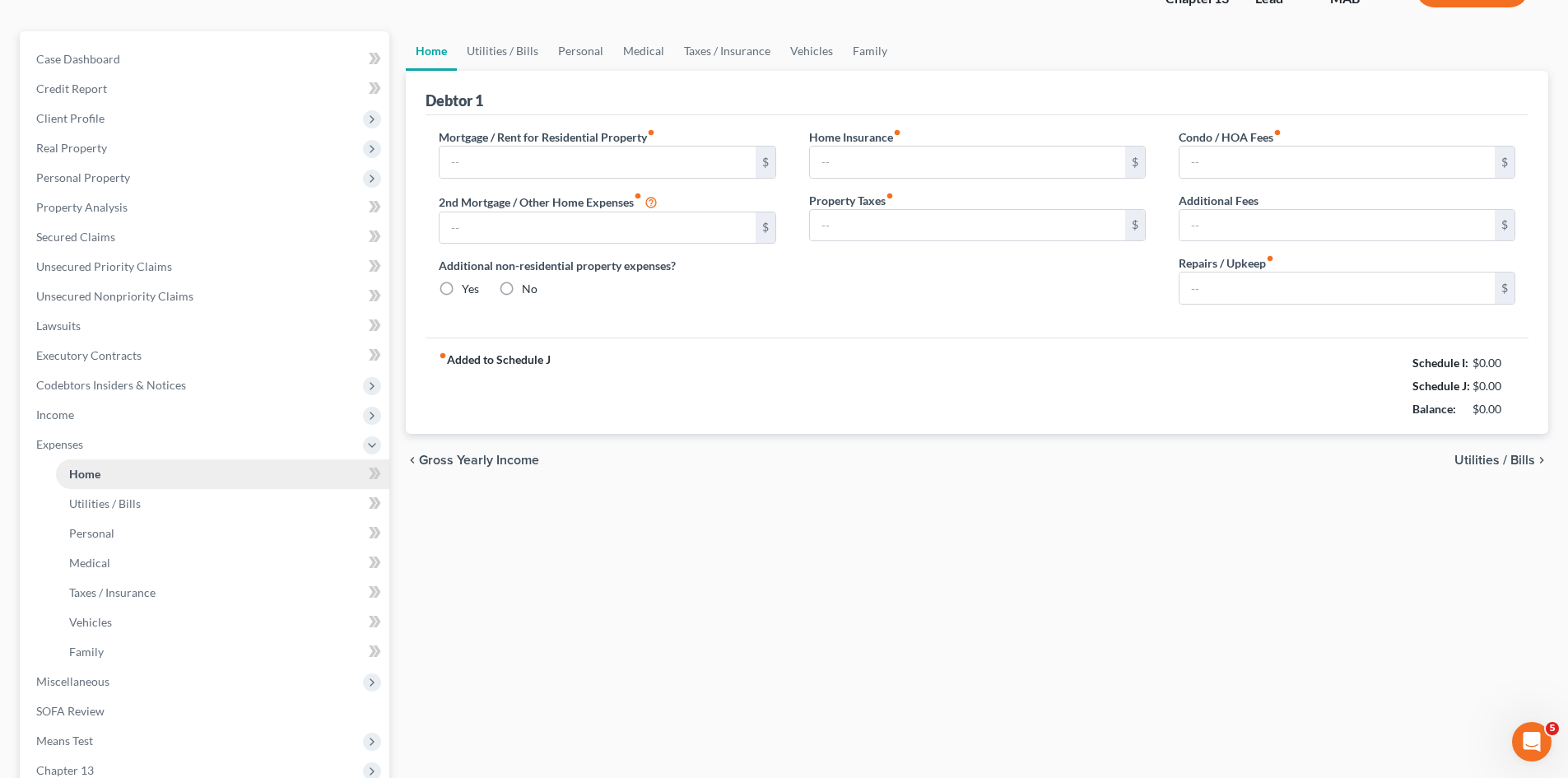
type input "0.00"
type input "100.00"
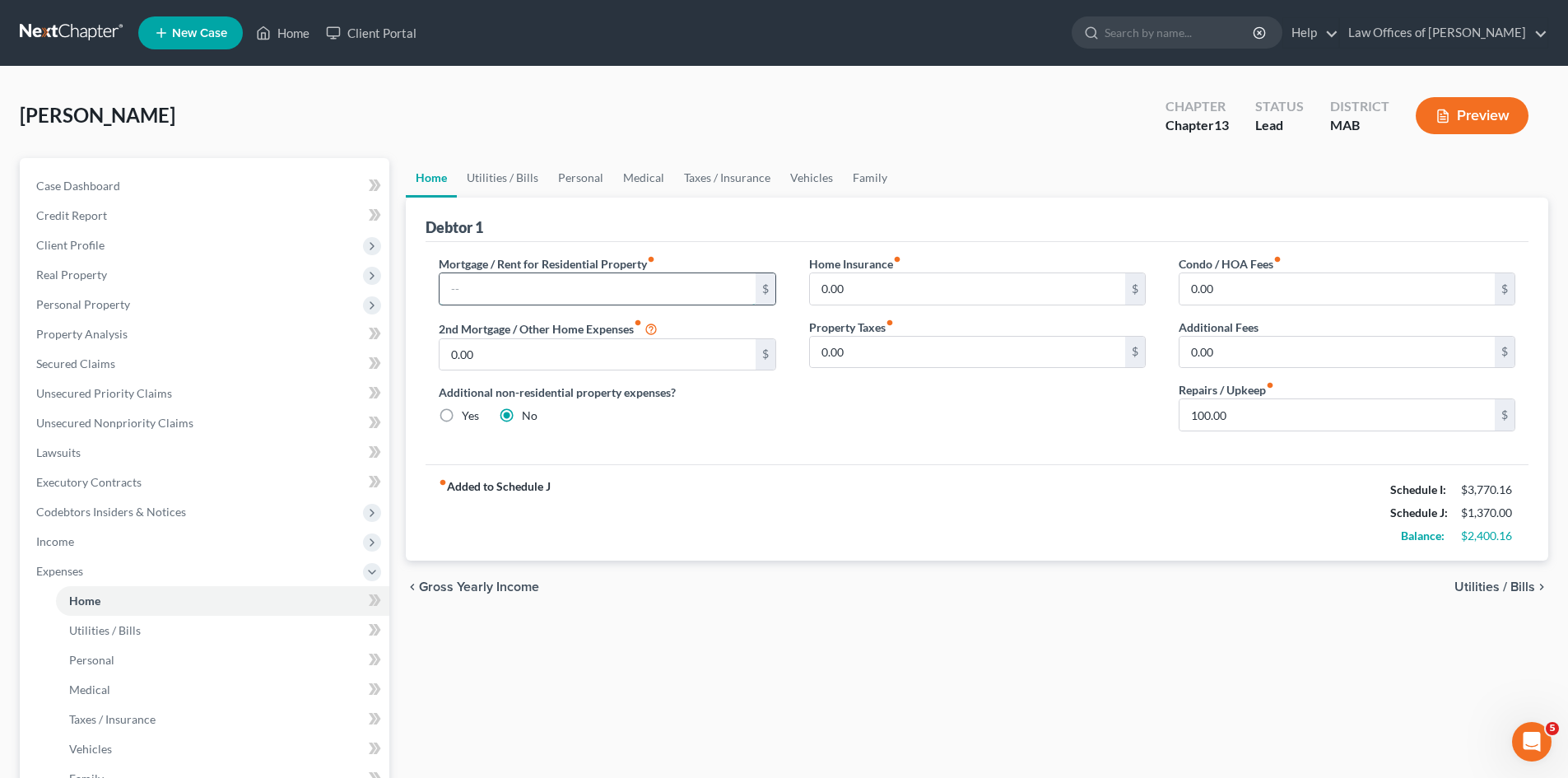
click at [517, 285] on input "text" at bounding box center [597, 288] width 315 height 31
type input "1,730.00"
click at [1509, 586] on span "Utilities / Bills" at bounding box center [1494, 586] width 81 height 13
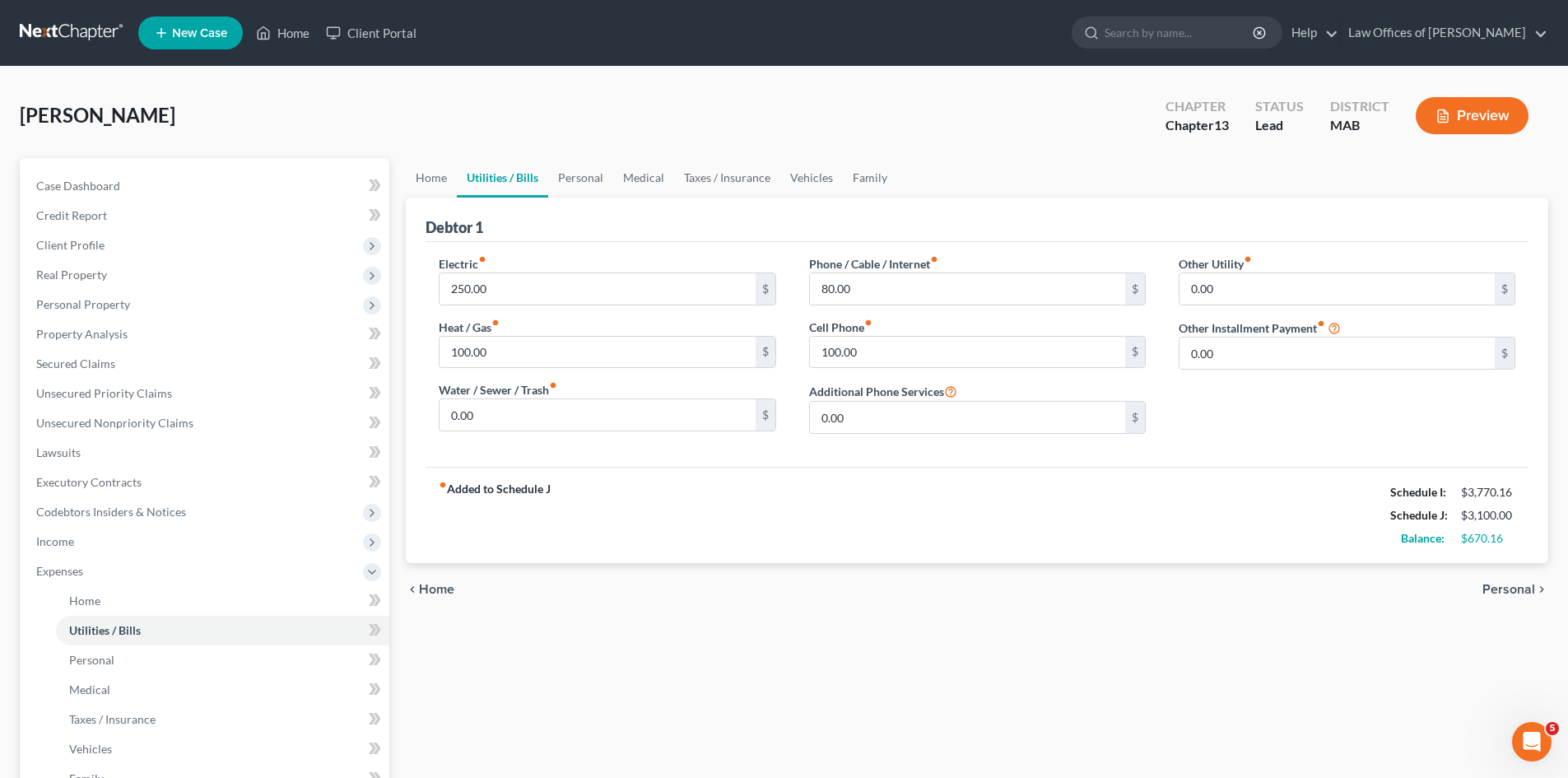
click at [1514, 584] on span "Personal" at bounding box center [1508, 589] width 52 height 13
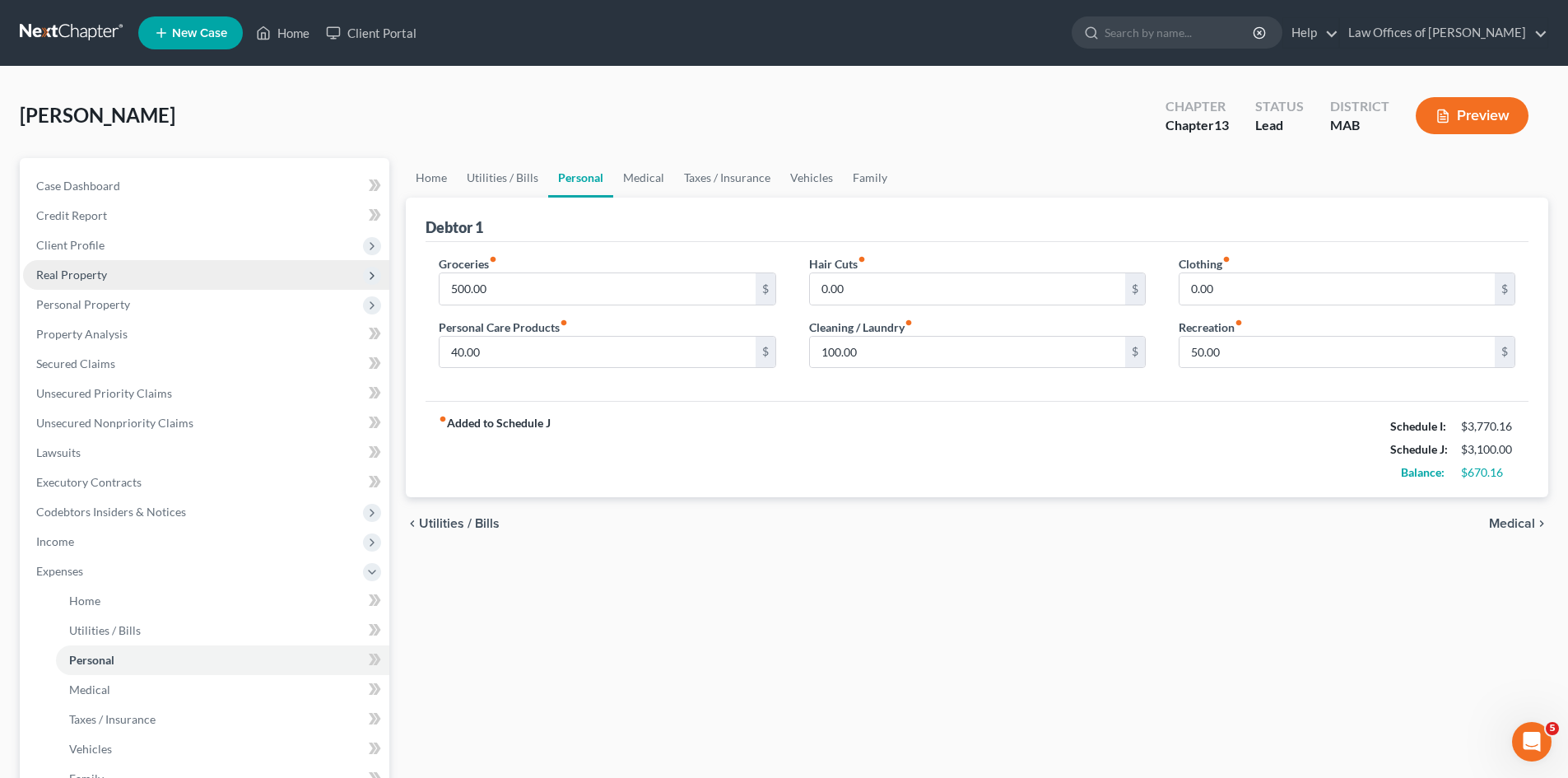
click at [129, 276] on span "Real Property" at bounding box center [206, 274] width 366 height 29
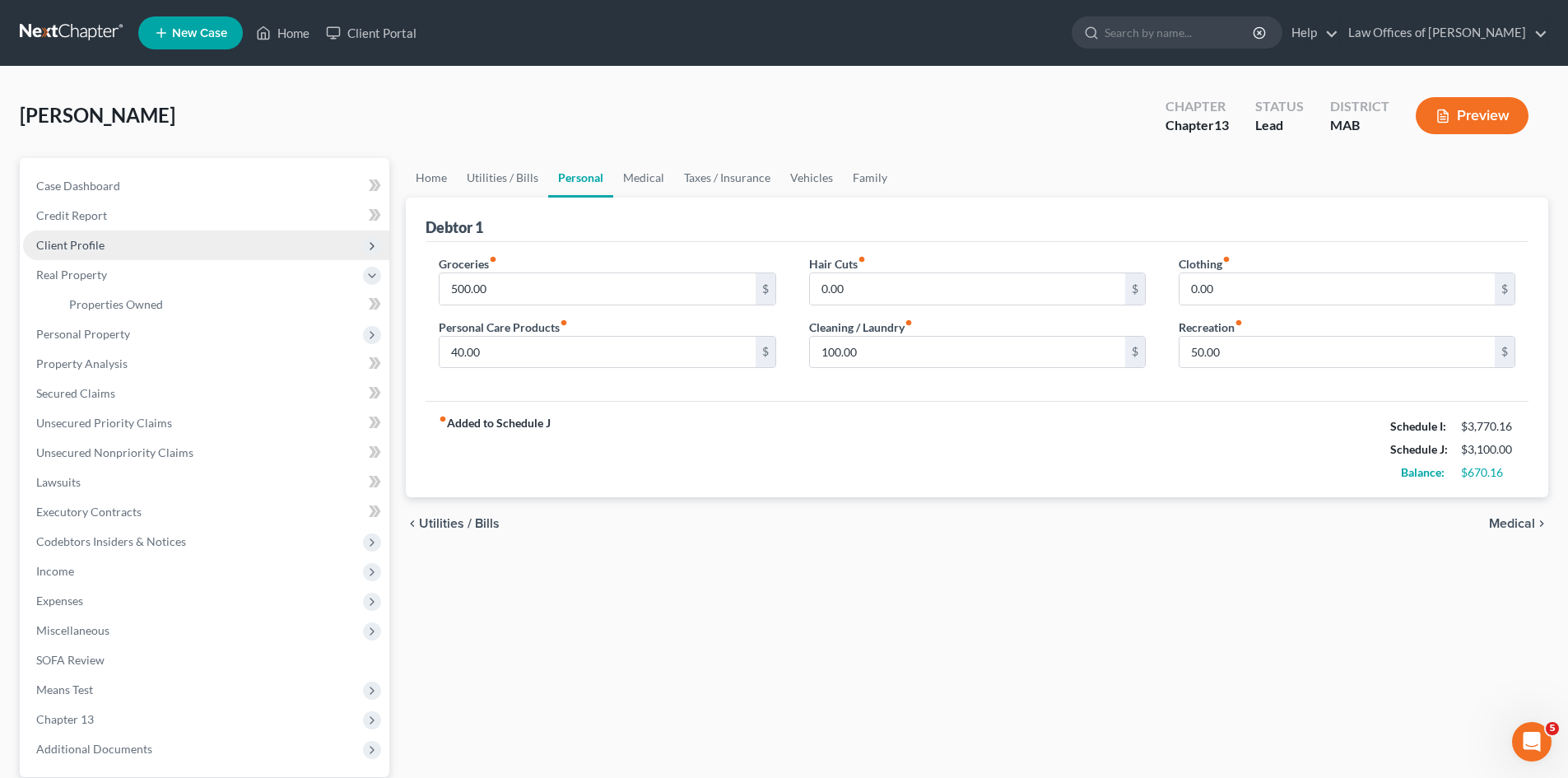
click at [88, 245] on span "Client Profile" at bounding box center [70, 245] width 68 height 14
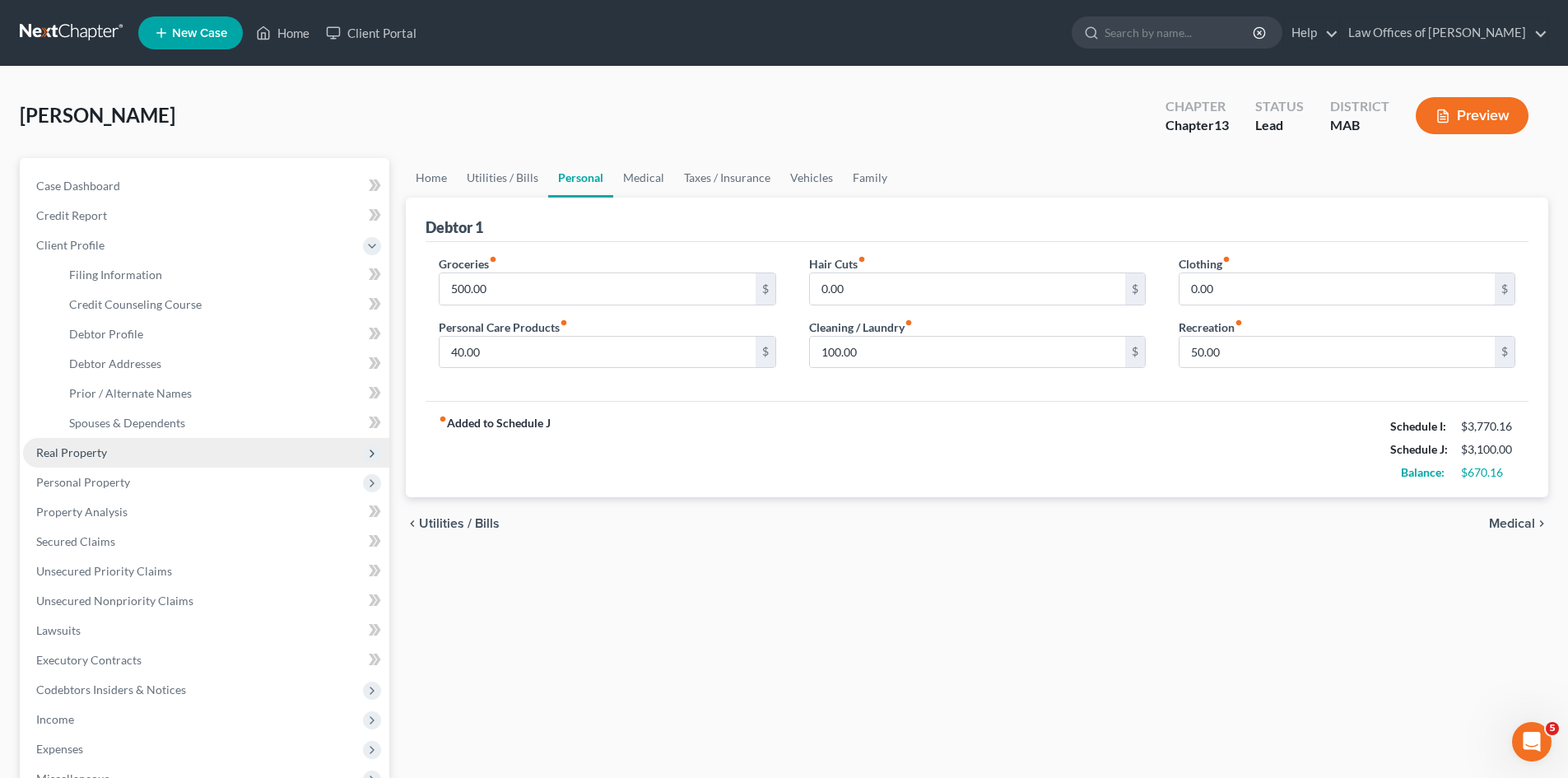
click at [108, 453] on span "Real Property" at bounding box center [206, 452] width 366 height 29
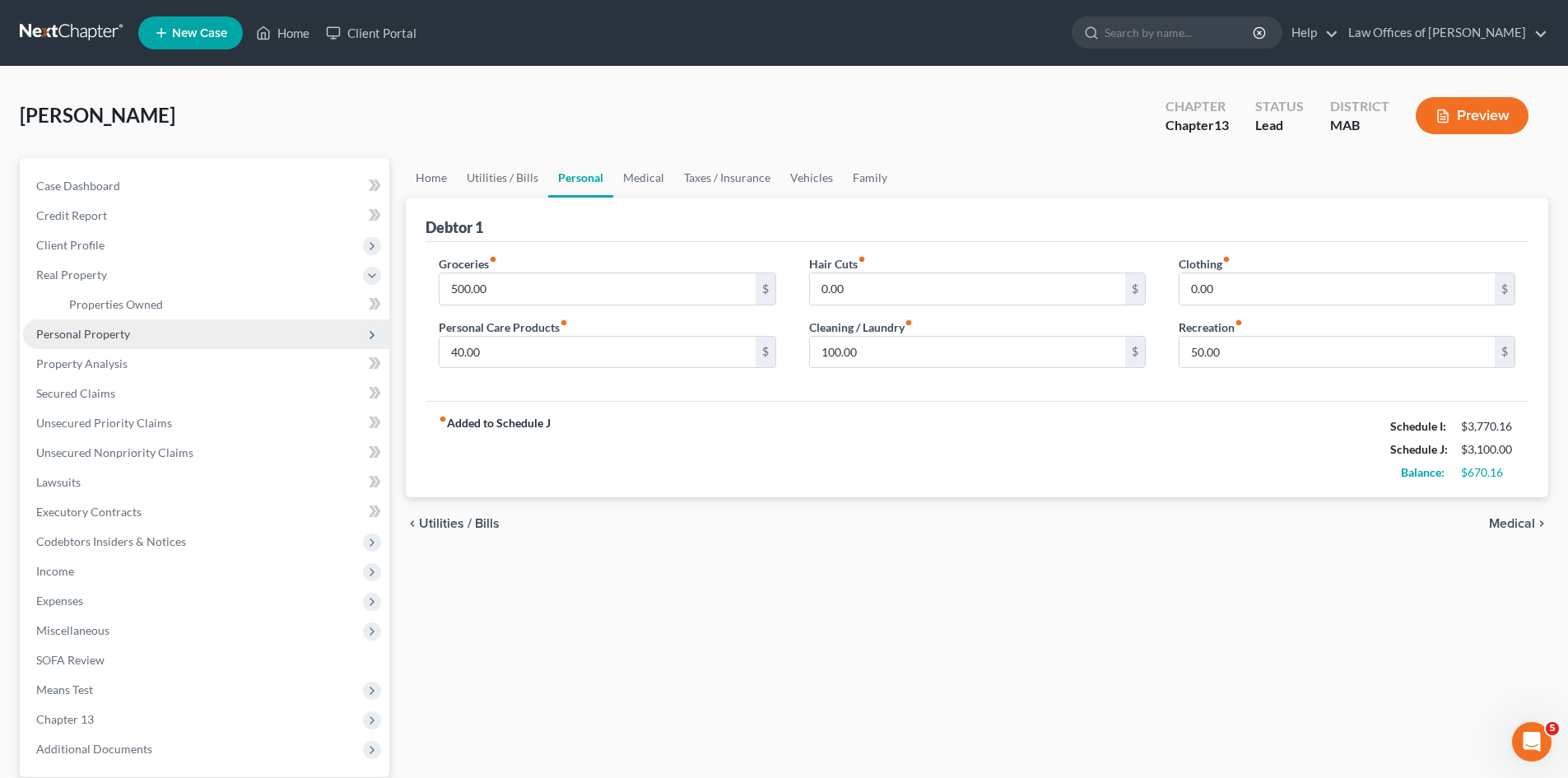
click at [122, 343] on span "Personal Property" at bounding box center [206, 333] width 366 height 29
click at [139, 334] on span "Vehicles Owned" at bounding box center [110, 333] width 83 height 14
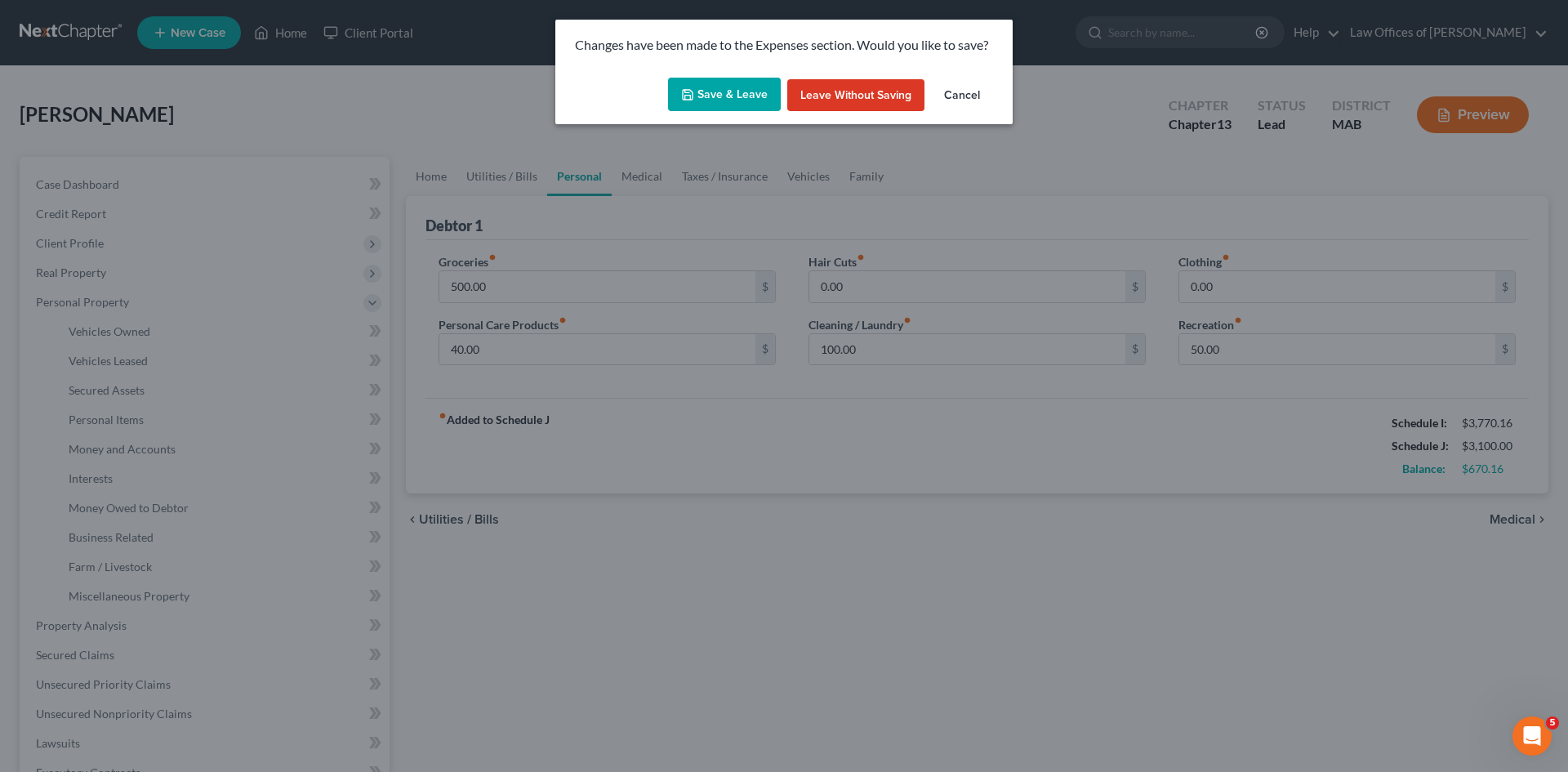
click at [723, 96] on button "Save & Leave" at bounding box center [724, 94] width 113 height 34
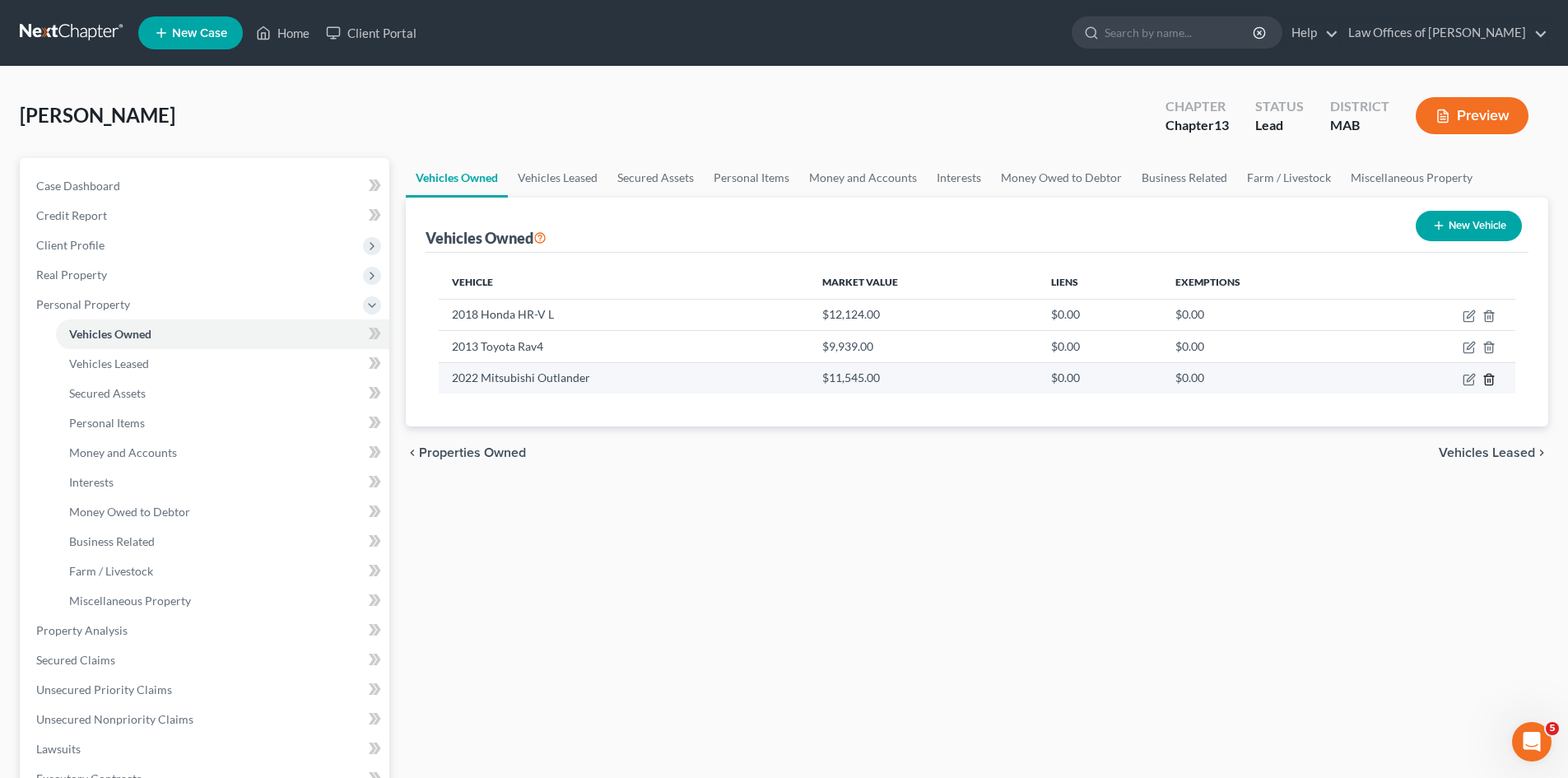
click at [1488, 380] on line "button" at bounding box center [1488, 381] width 0 height 4
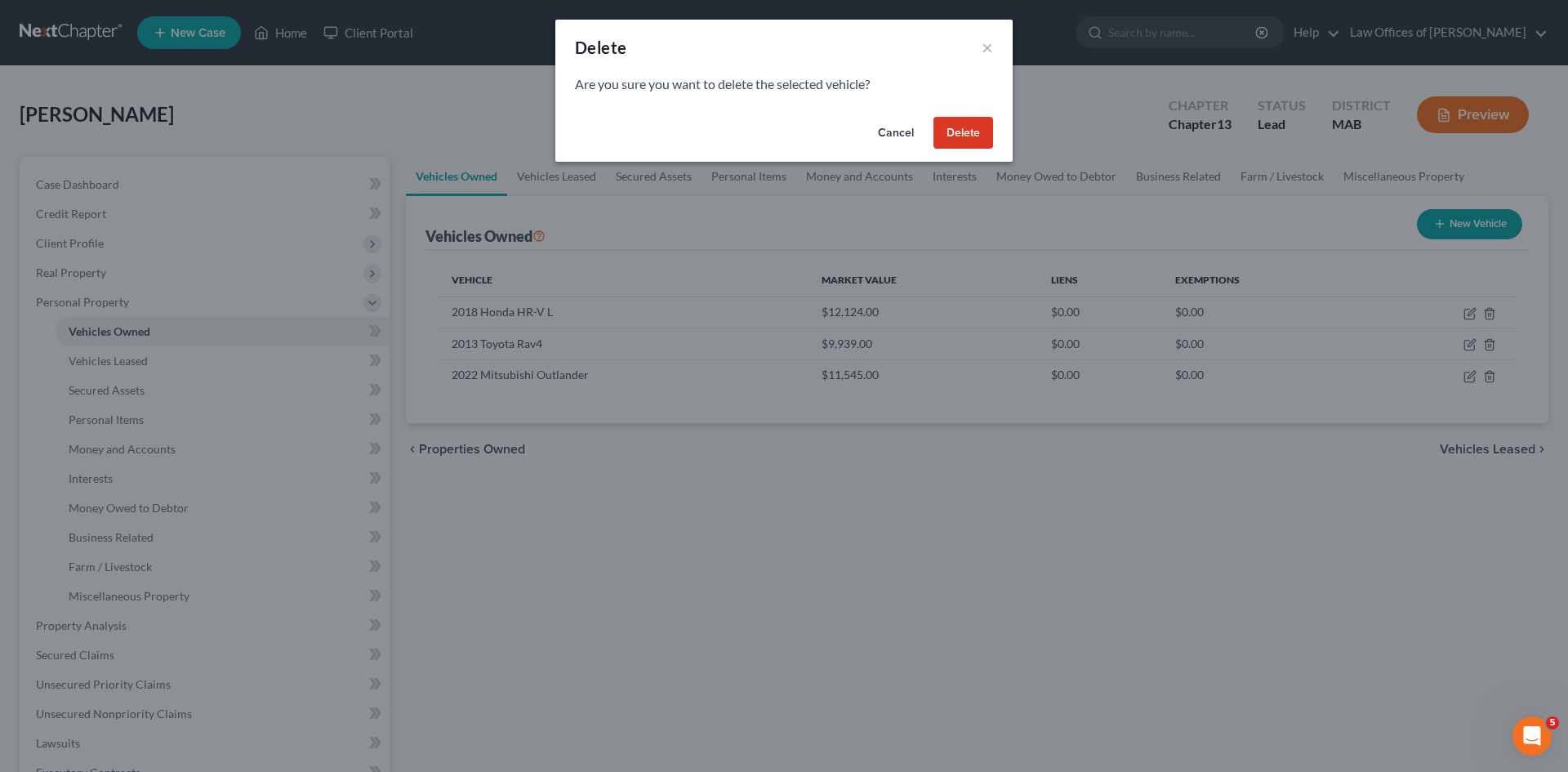
click at [959, 134] on button "Delete" at bounding box center [964, 132] width 60 height 33
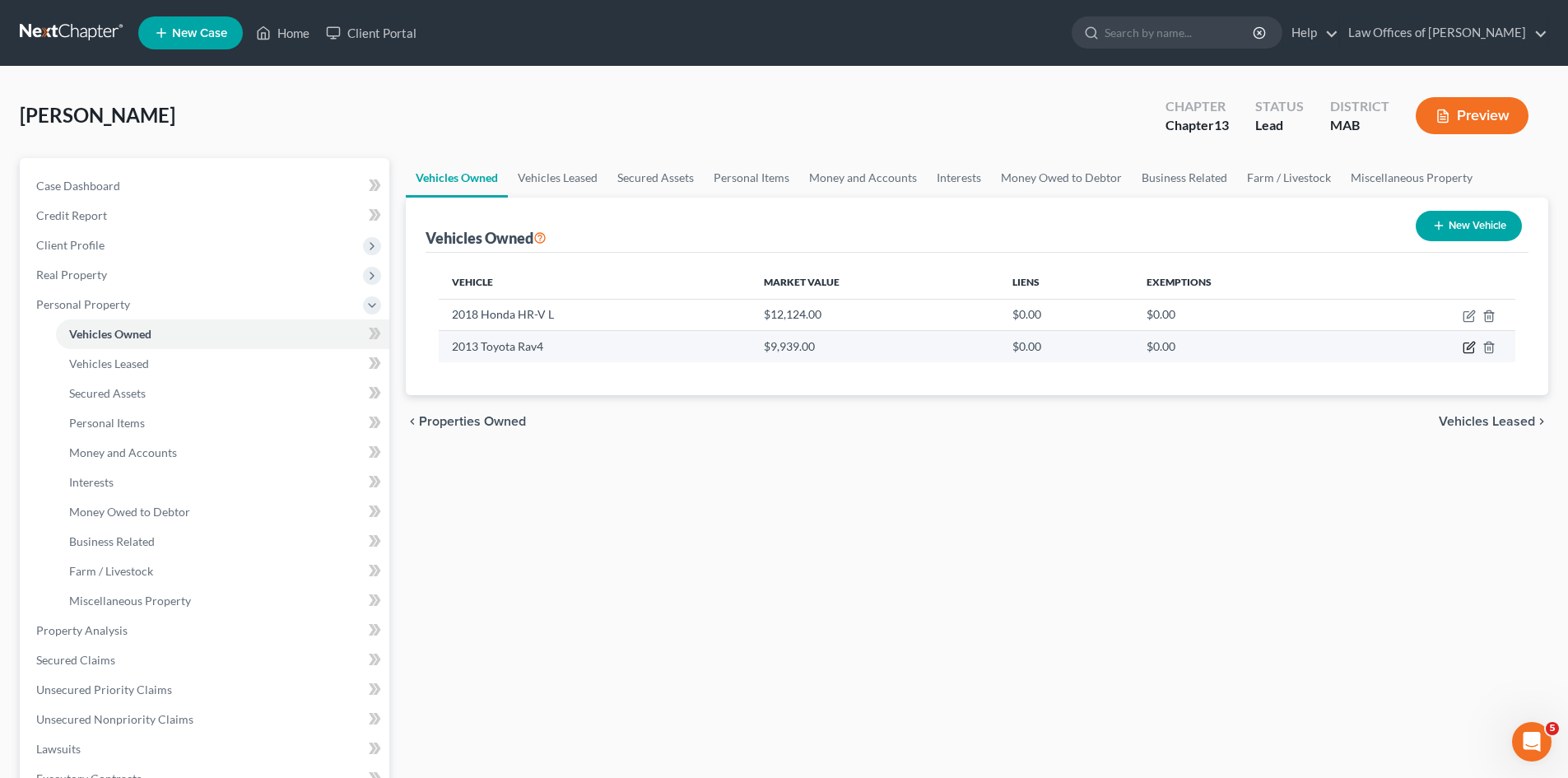
click at [1475, 344] on icon "button" at bounding box center [1470, 346] width 7 height 7
select select "0"
select select "13"
select select "3"
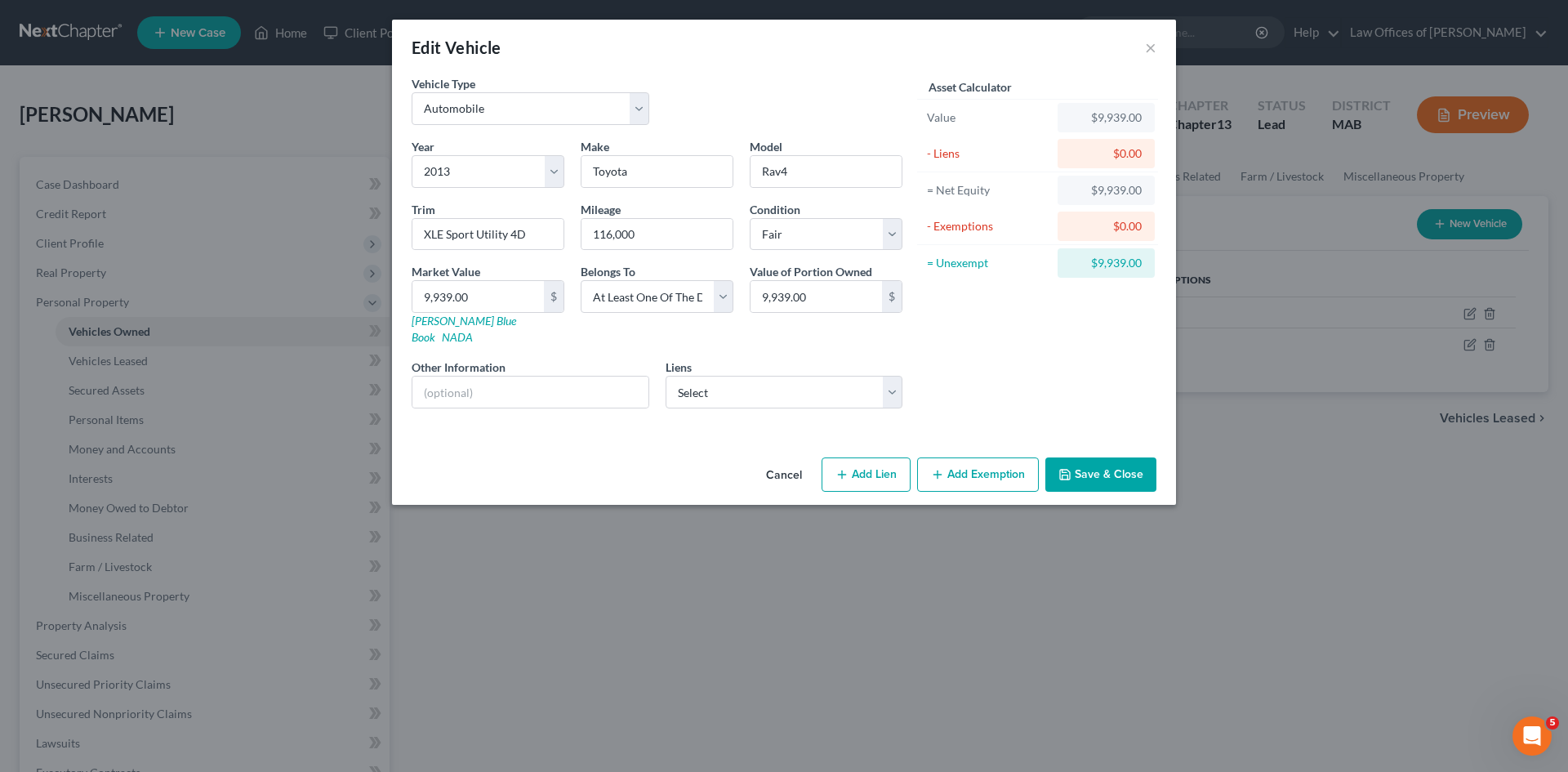
click at [979, 460] on button "Add Exemption" at bounding box center [978, 474] width 122 height 34
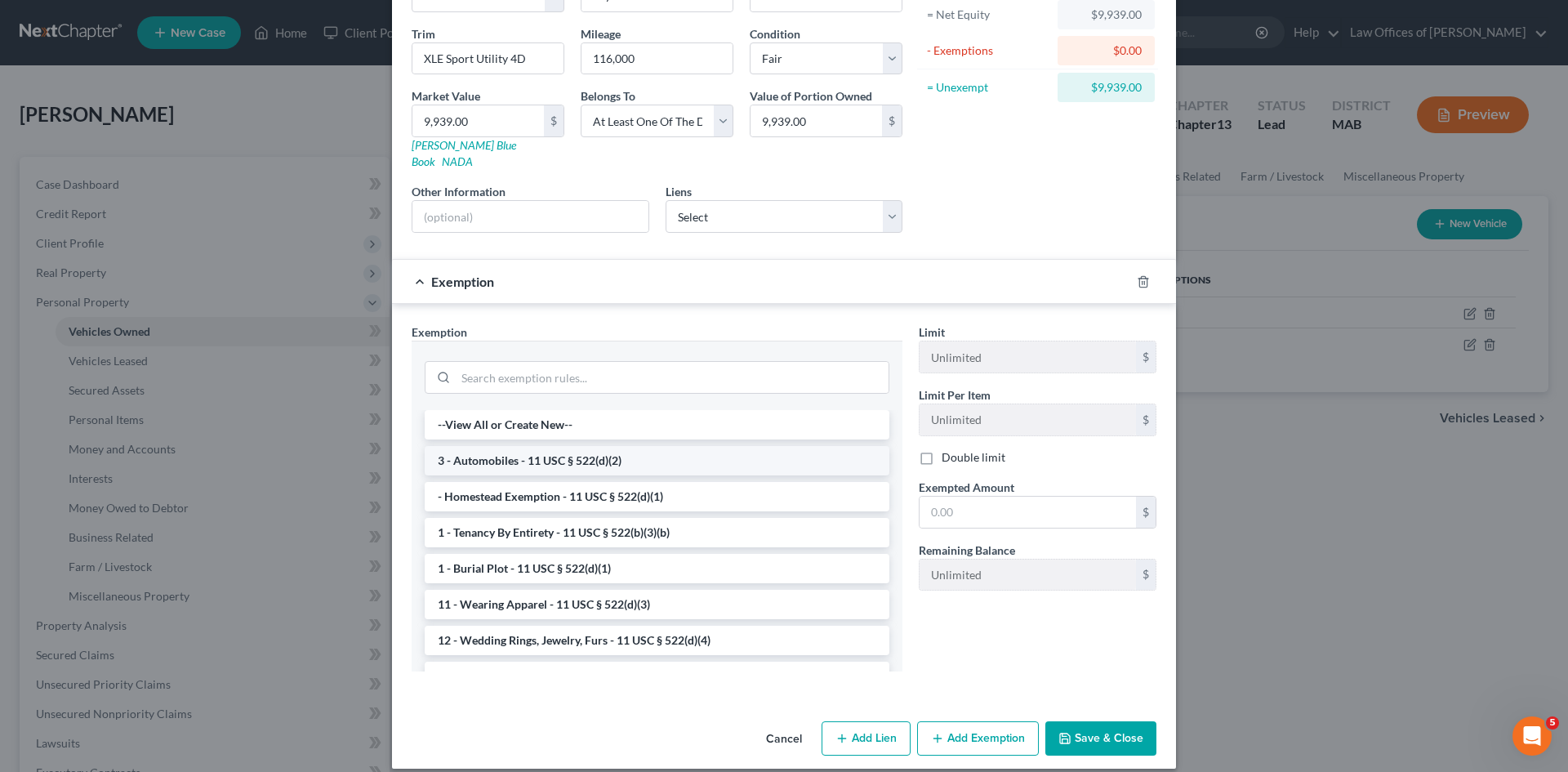
click at [544, 446] on li "3 - Automobiles - 11 USC § 522(d)(2)" at bounding box center [656, 460] width 465 height 29
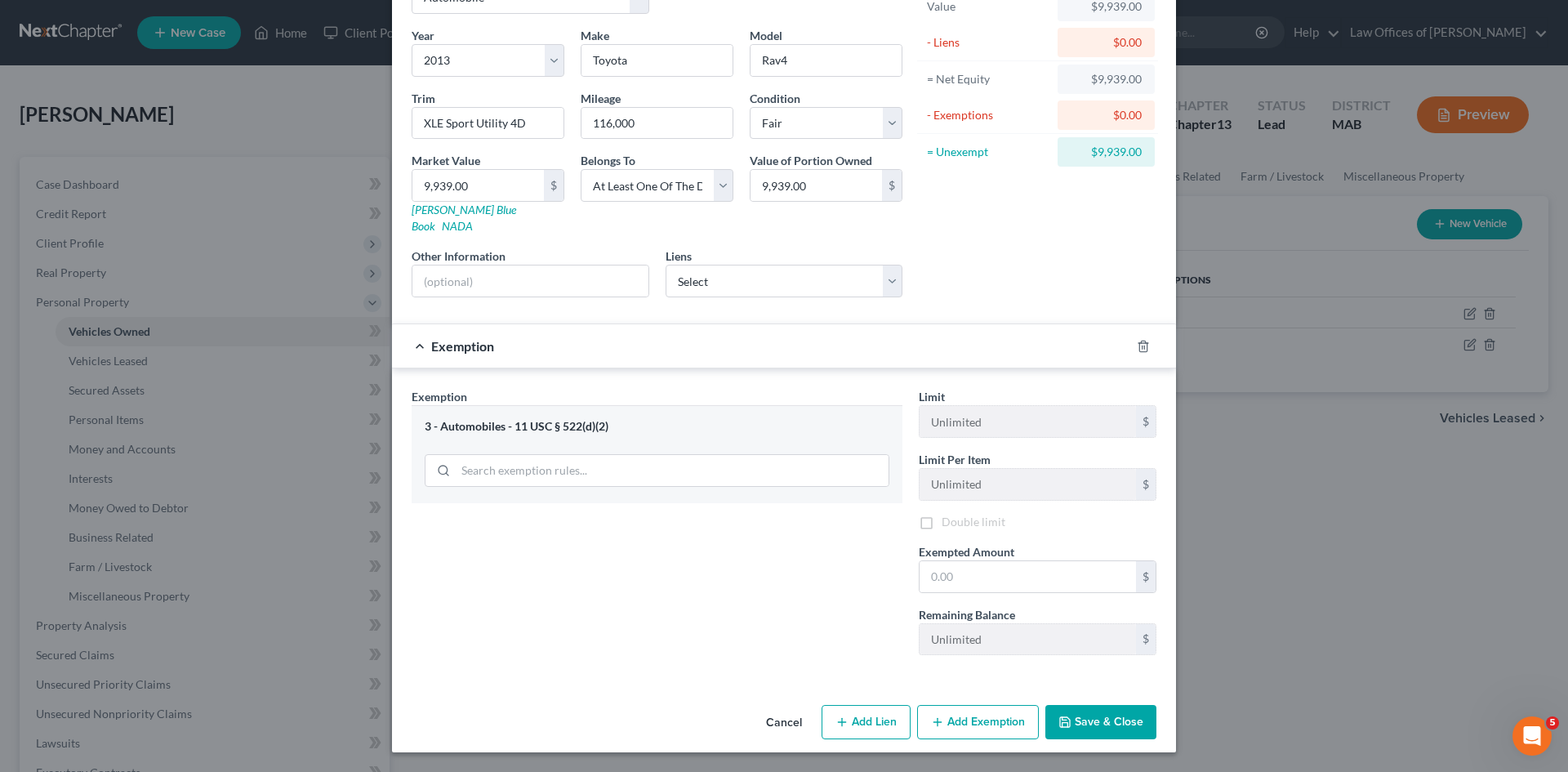
scroll to position [94, 0]
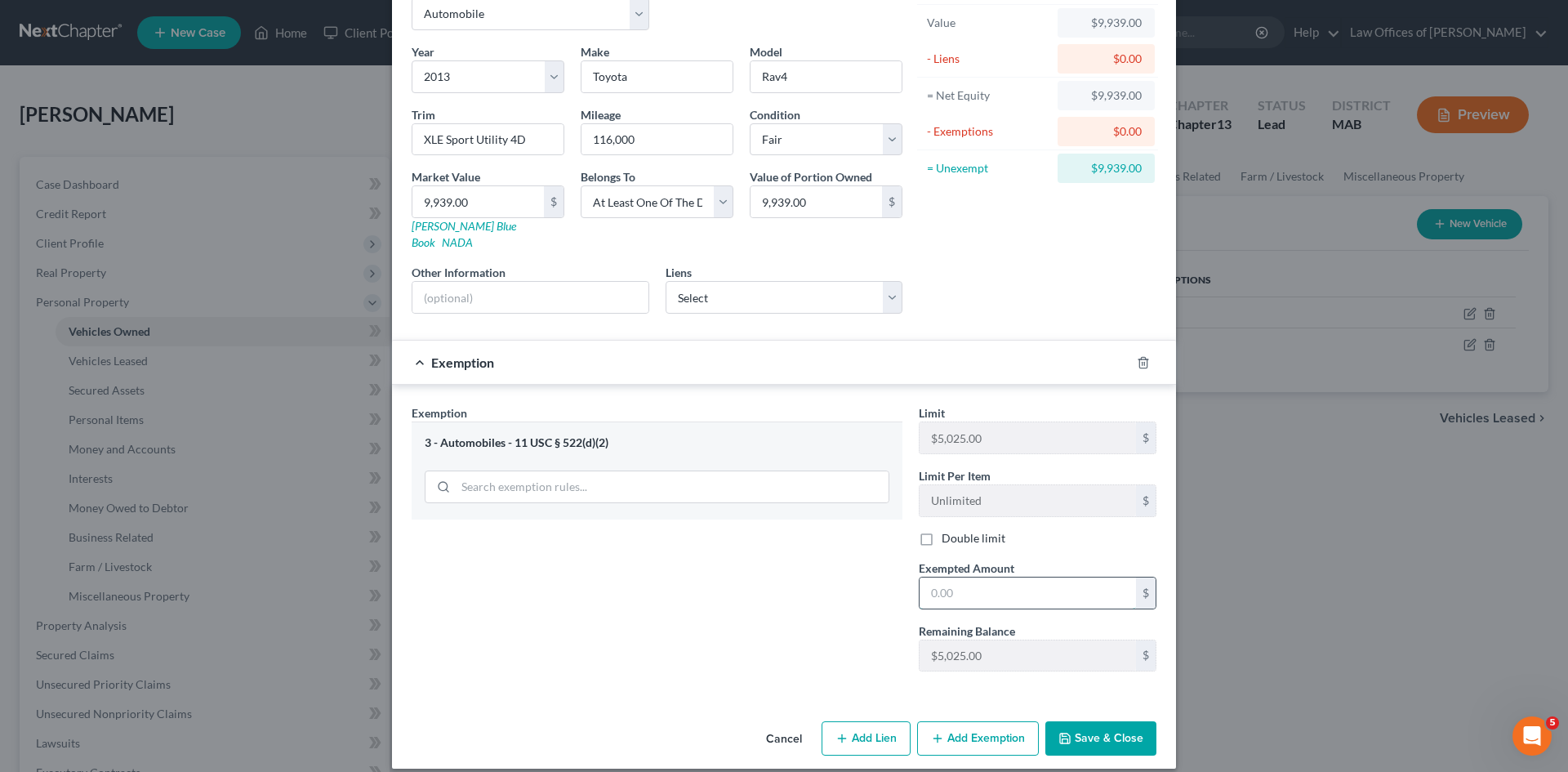
click at [960, 577] on input "text" at bounding box center [1027, 592] width 216 height 31
type input "5,025.00"
click at [1093, 725] on button "Save & Close" at bounding box center [1101, 738] width 111 height 34
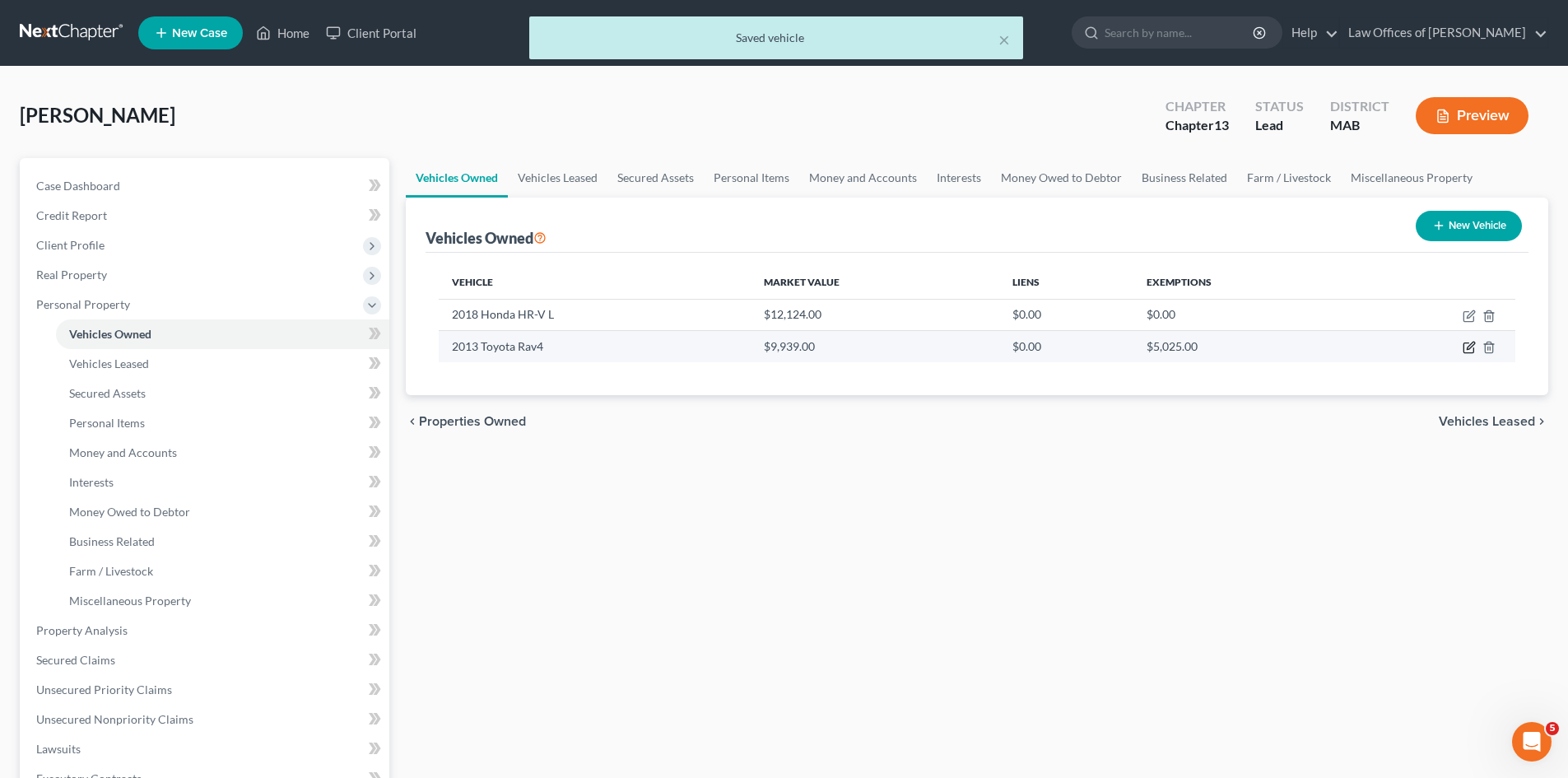
click at [1468, 349] on icon "button" at bounding box center [1470, 346] width 7 height 7
select select "0"
select select "13"
select select "3"
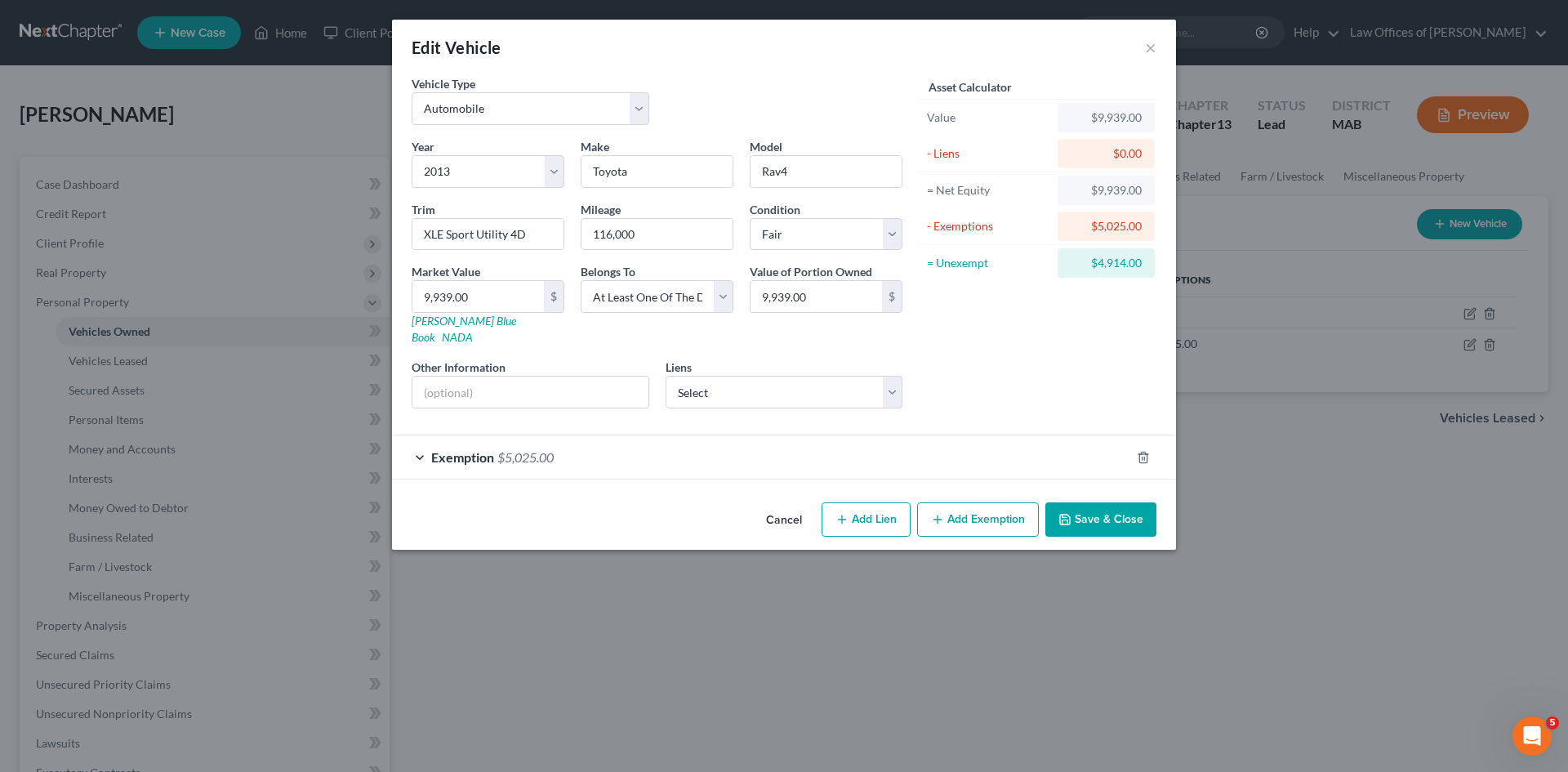
click at [978, 508] on button "Add Exemption" at bounding box center [978, 519] width 122 height 34
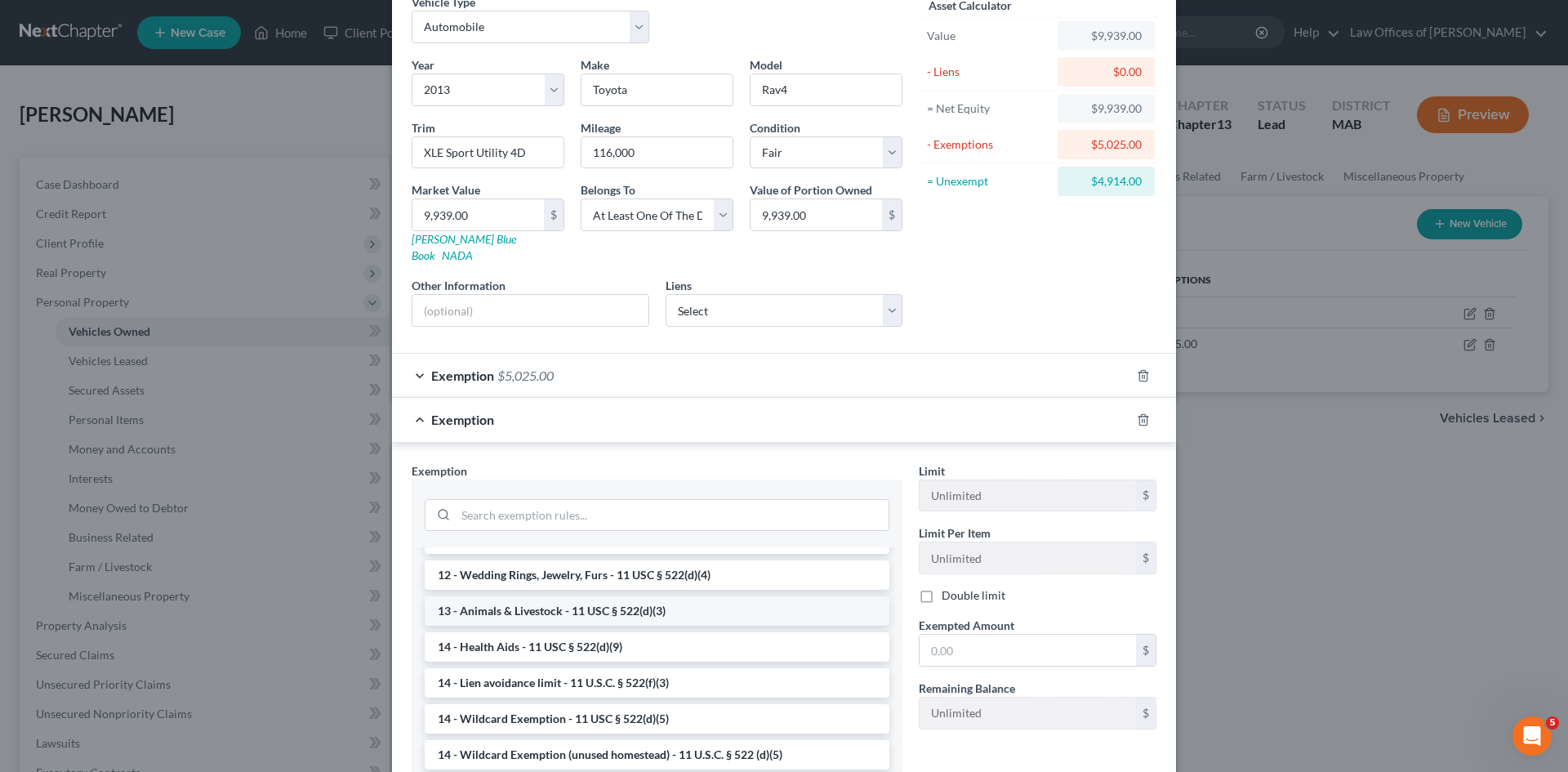
scroll to position [225, 0]
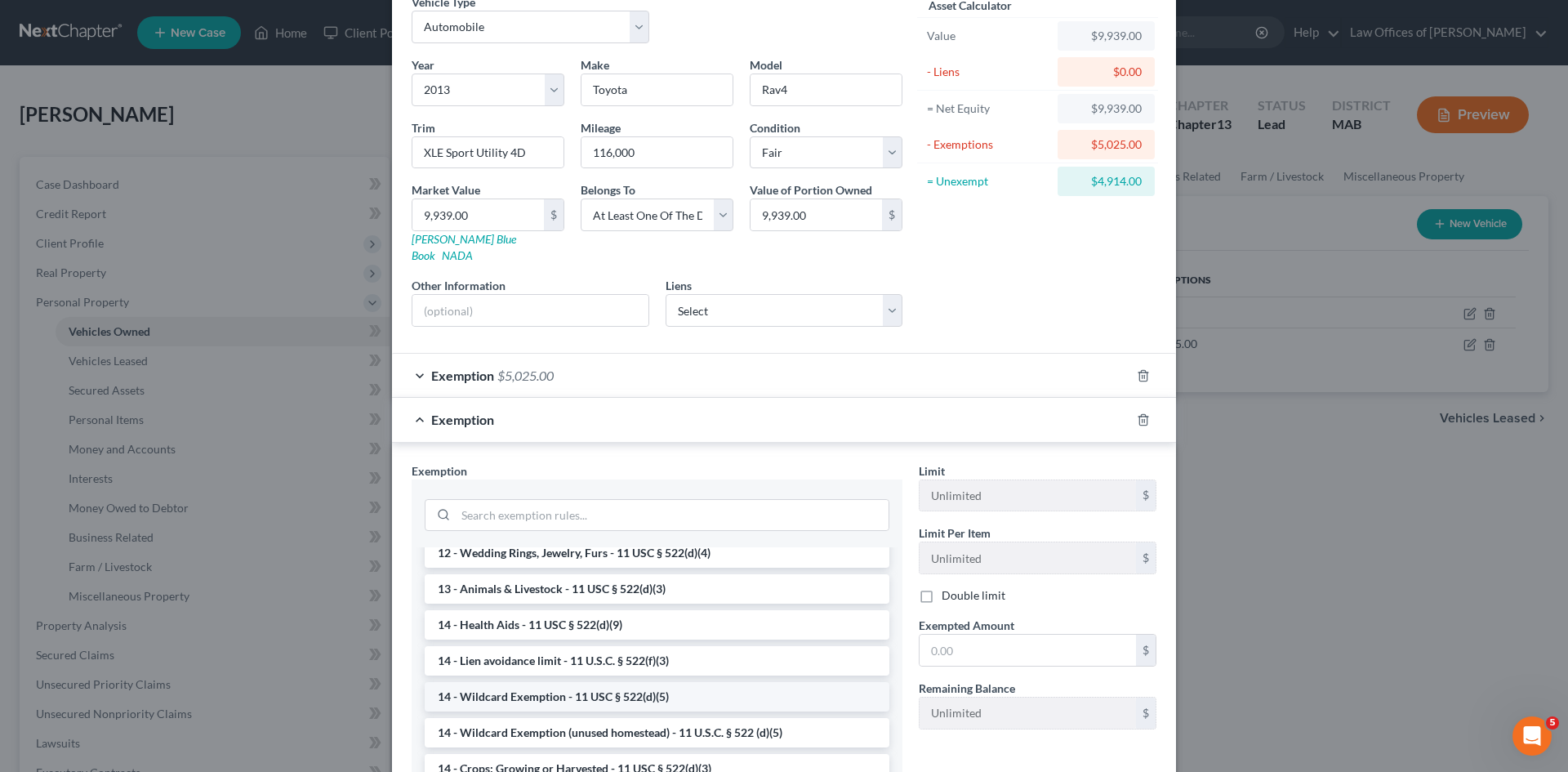
click at [595, 685] on li "14 - Wildcard Exemption - 11 USC § 522(d)(5)" at bounding box center [656, 696] width 465 height 29
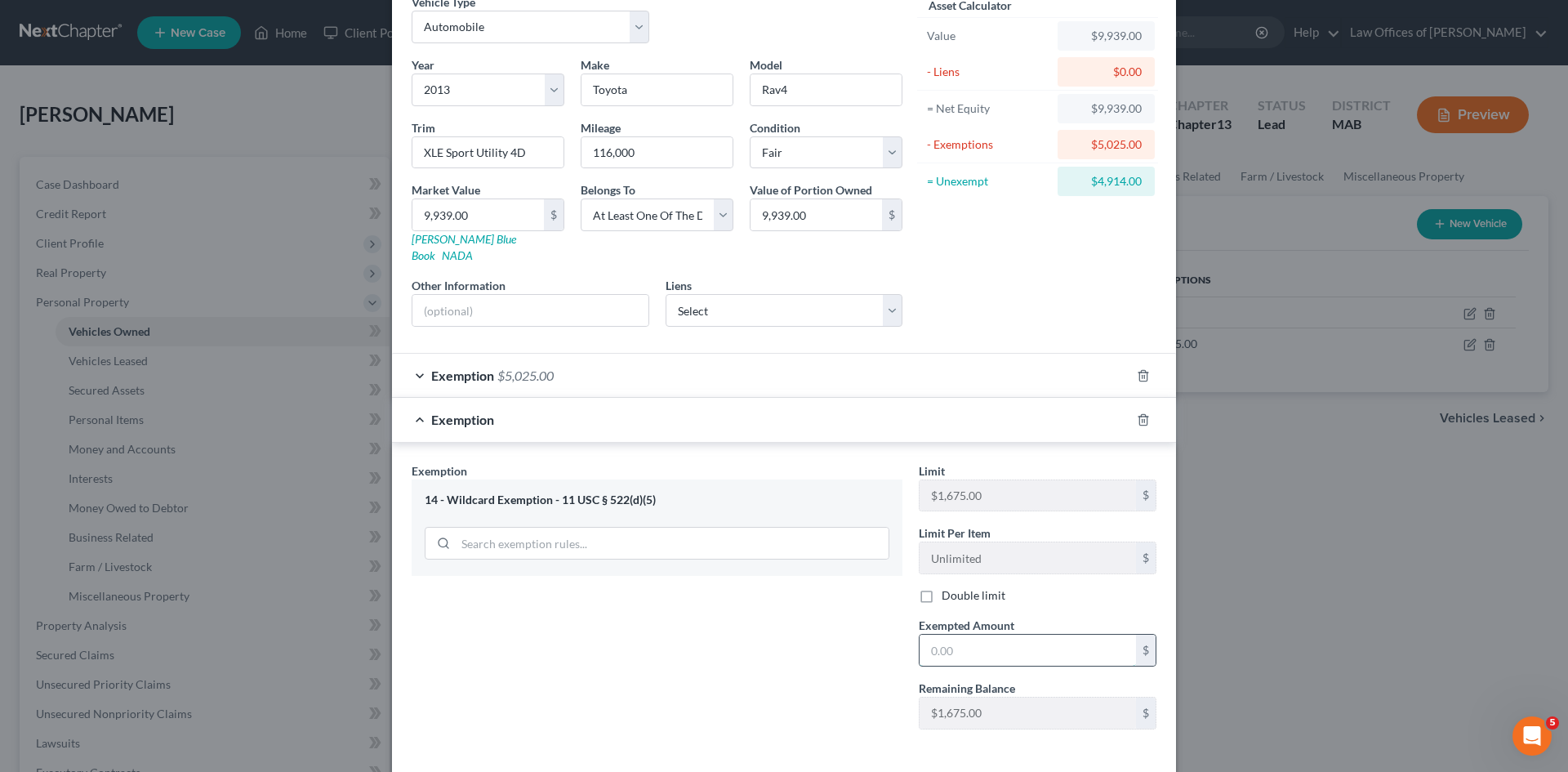
click at [943, 640] on input "text" at bounding box center [1027, 649] width 216 height 31
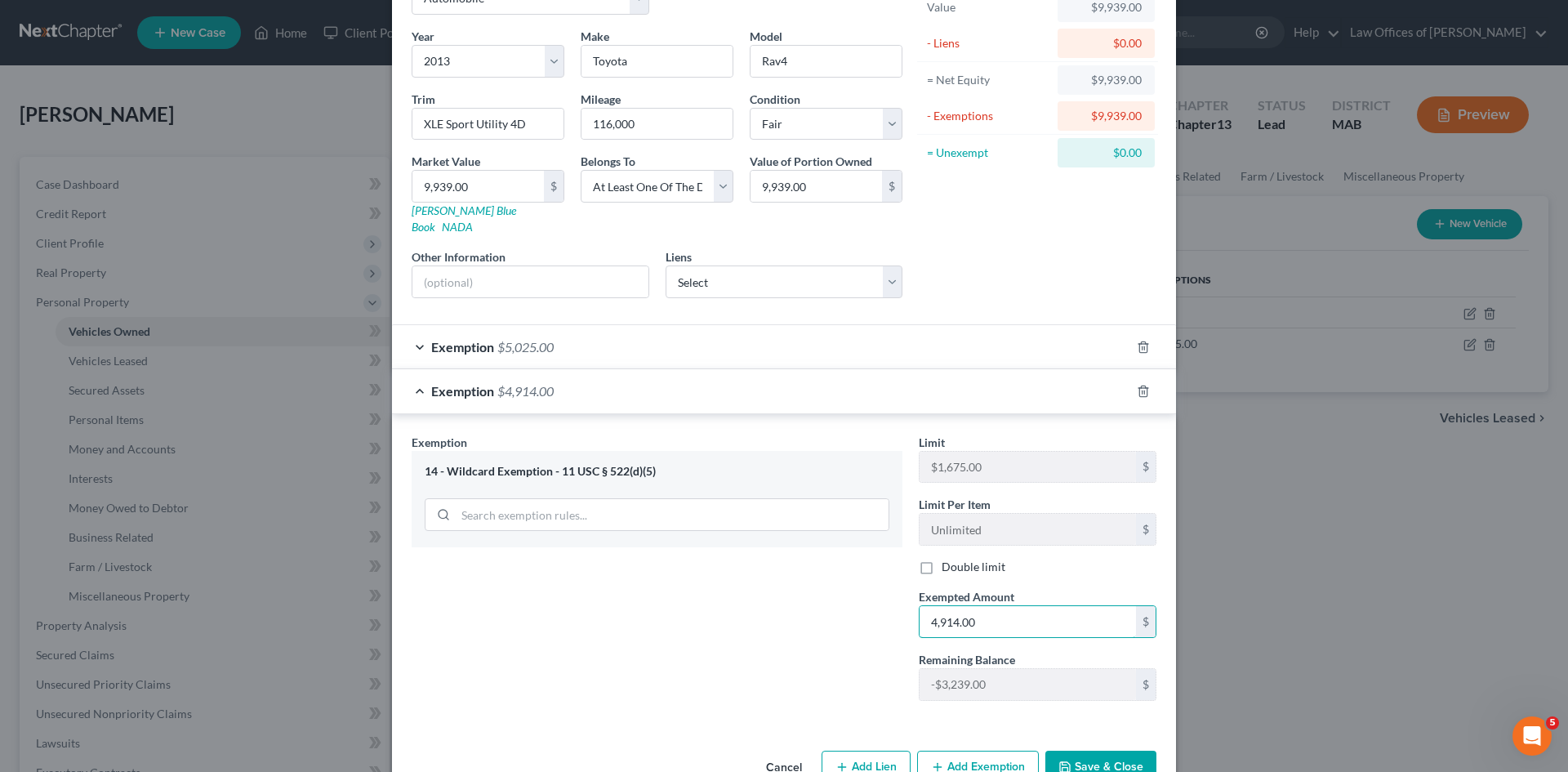
scroll to position [139, 0]
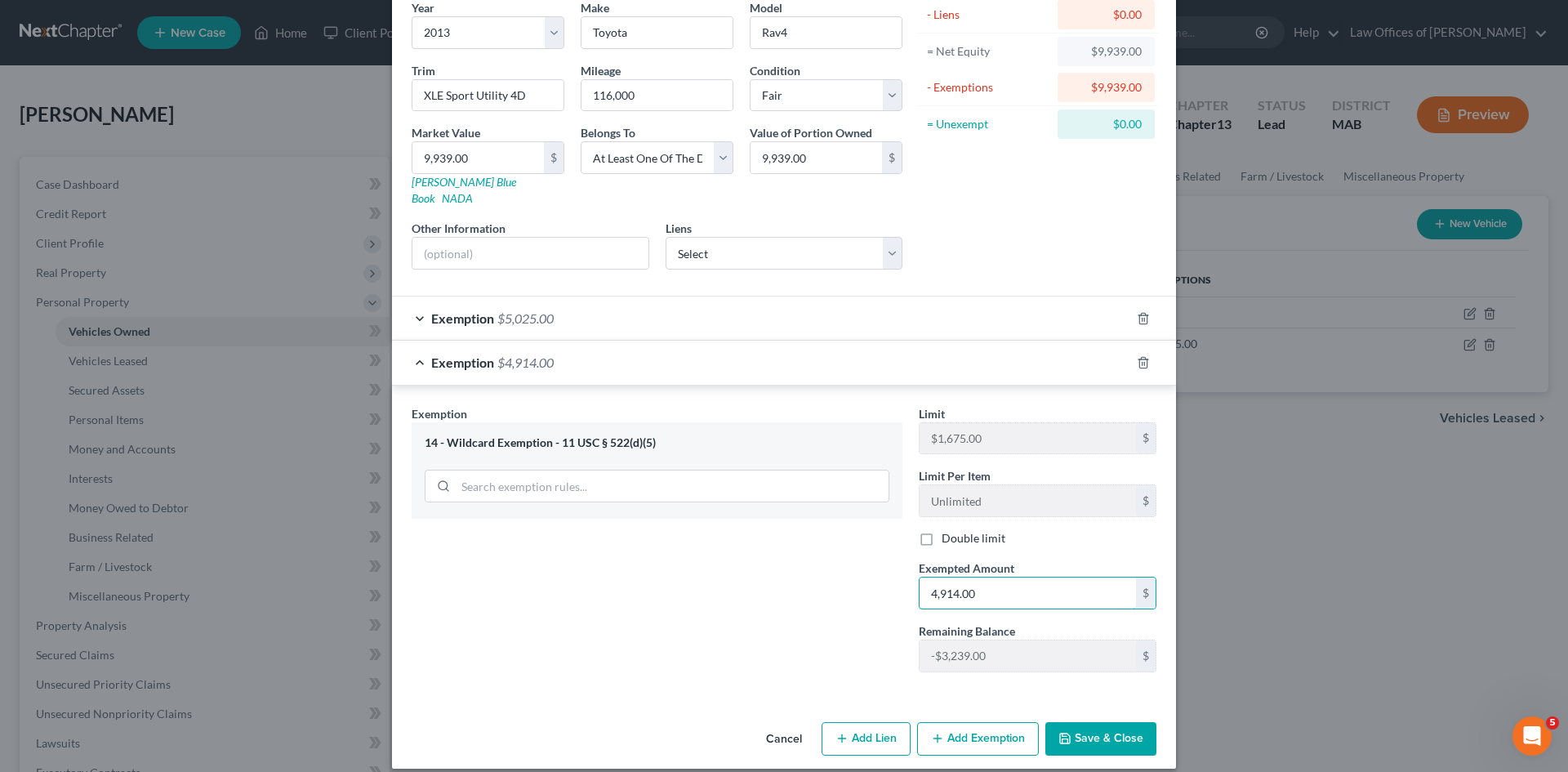
type input "4,914.00"
click at [1094, 724] on button "Save & Close" at bounding box center [1101, 738] width 111 height 34
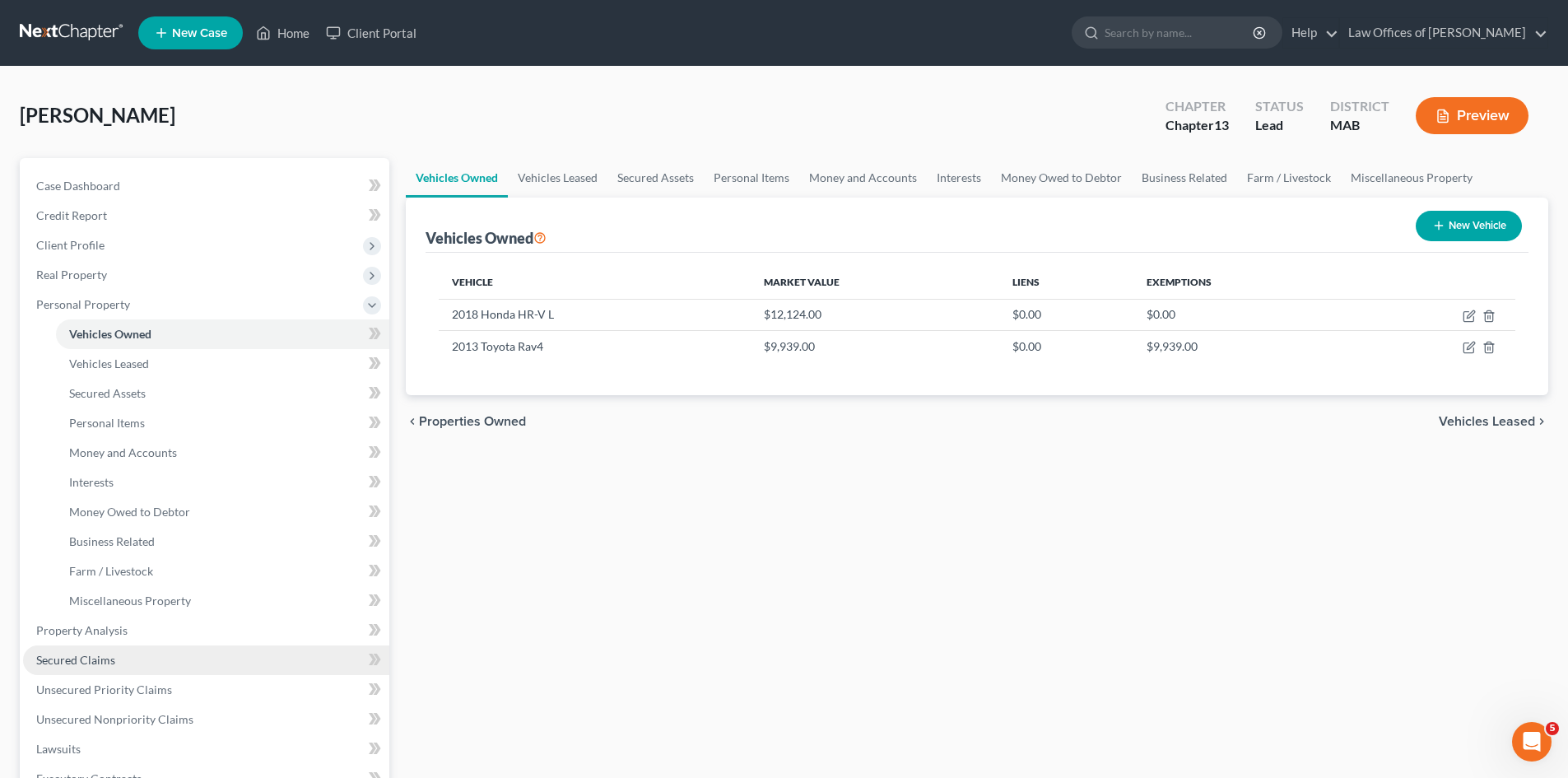
click at [205, 667] on link "Secured Claims" at bounding box center [206, 660] width 366 height 29
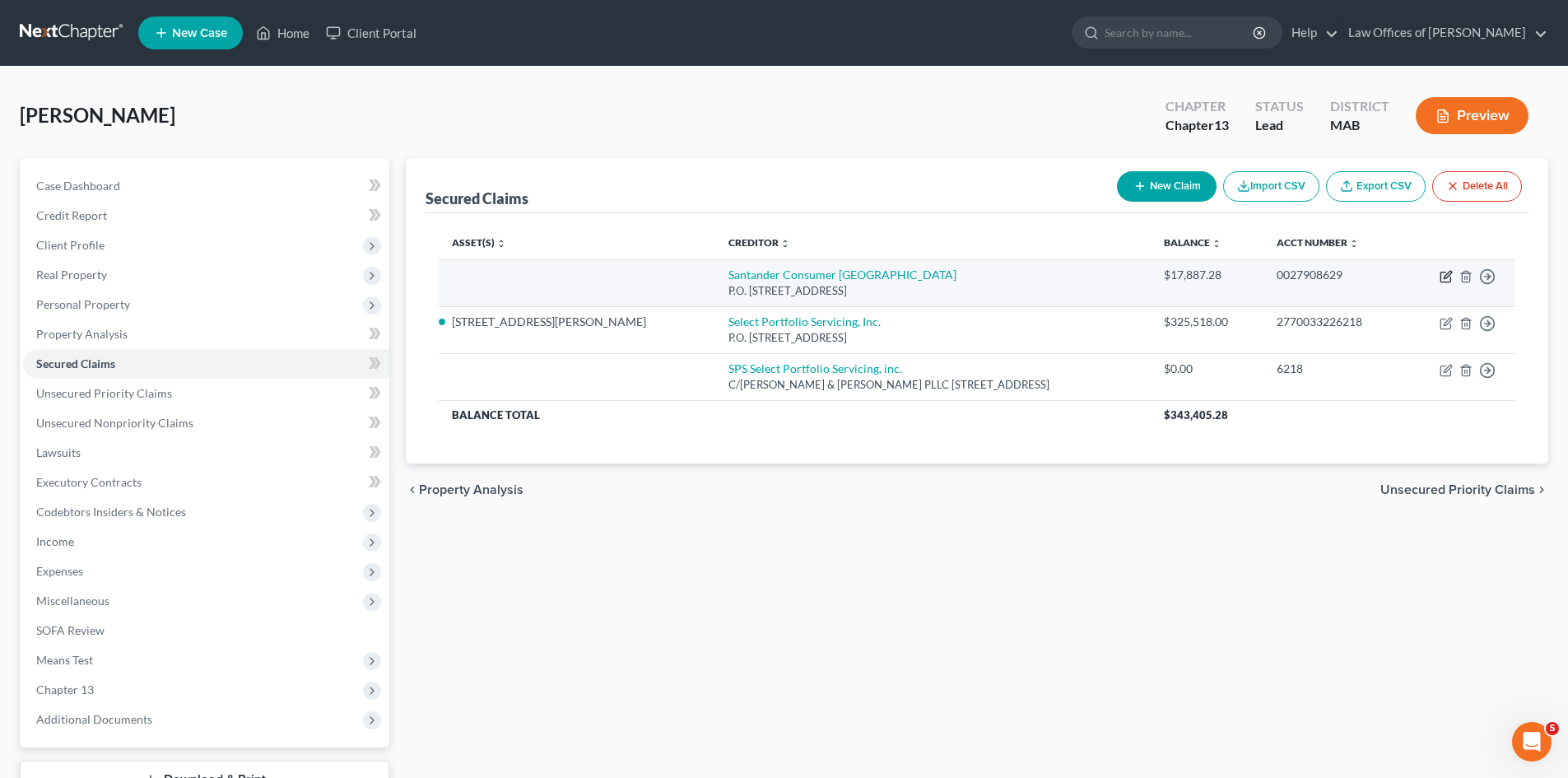
click at [1446, 278] on icon "button" at bounding box center [1447, 274] width 7 height 7
select select "45"
select select "3"
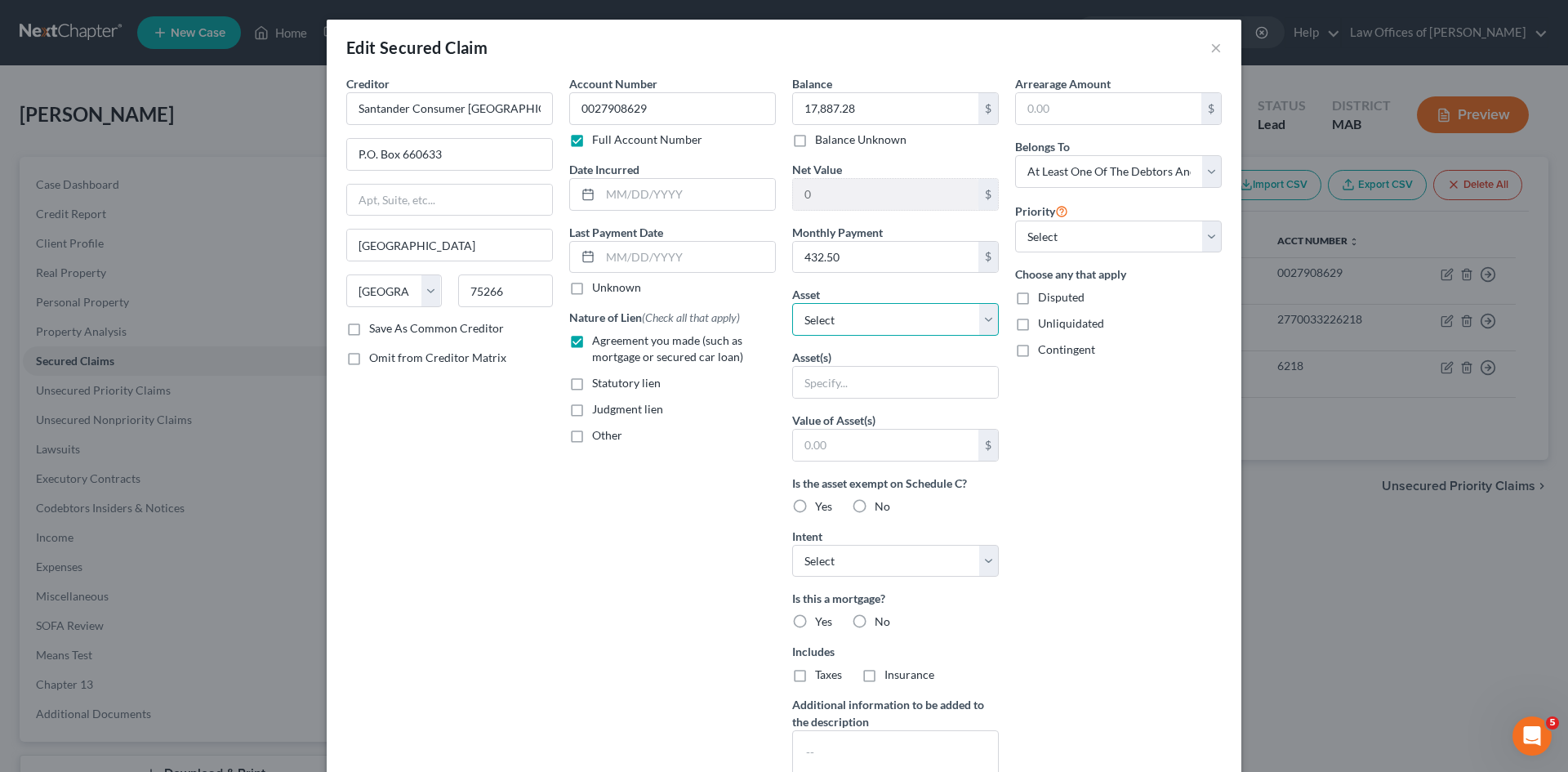
click at [977, 325] on select "Select Other Multiple Assets [GEOGRAPHIC_DATA] Savings Bank (Checking Account) …" at bounding box center [896, 319] width 206 height 33
select select "3"
click at [792, 303] on select "Select Other Multiple Assets [GEOGRAPHIC_DATA] Savings Bank (Checking Account) …" at bounding box center [896, 319] width 206 height 33
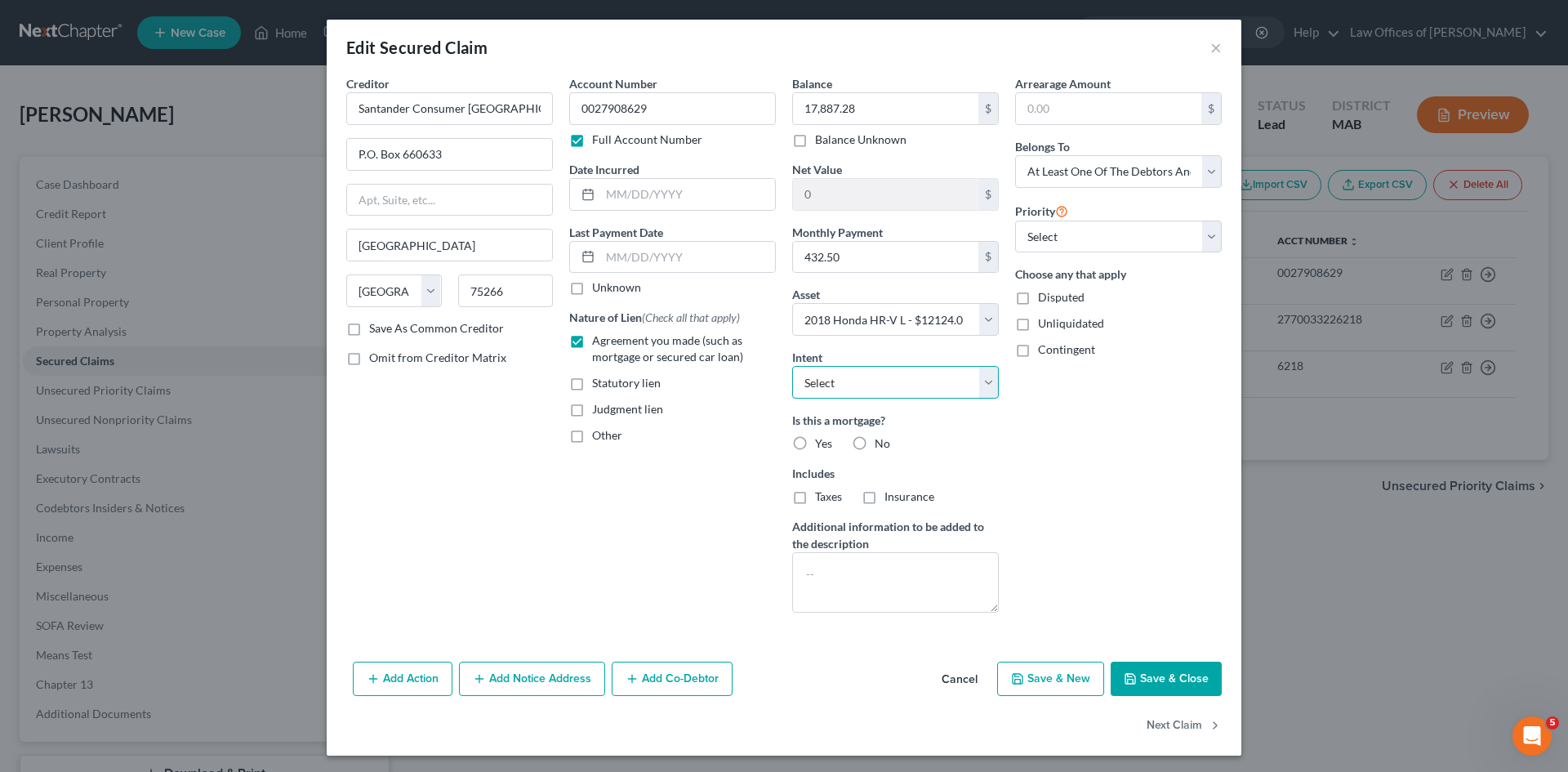
click at [984, 380] on select "Select Surrender Redeem Reaffirm Avoid Other" at bounding box center [896, 382] width 206 height 33
select select "4"
click at [792, 366] on select "Select Surrender Redeem Reaffirm Avoid Other" at bounding box center [896, 382] width 206 height 33
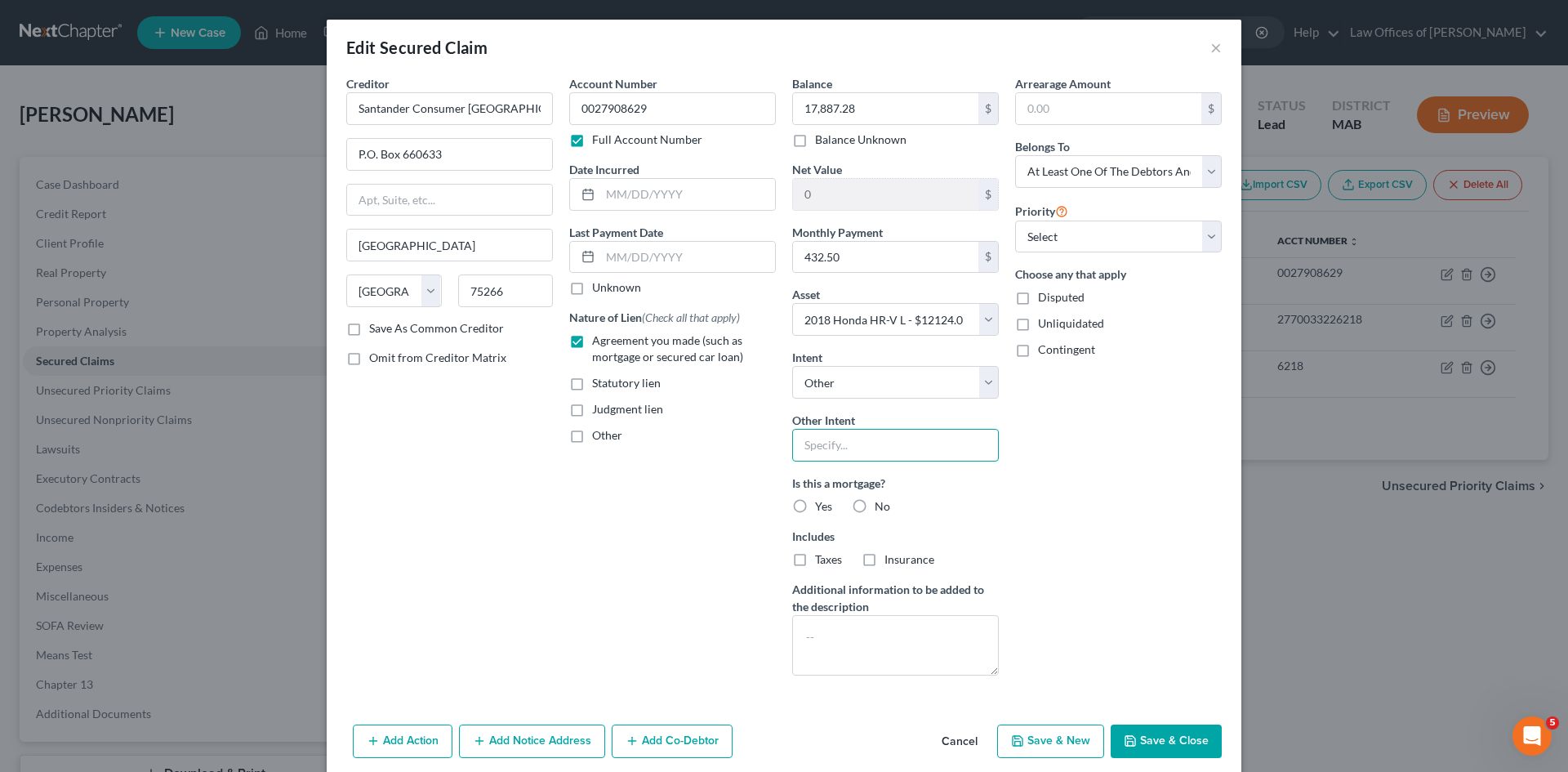
click at [830, 447] on input "text" at bounding box center [896, 445] width 206 height 33
type input "voluntary payments post petition"
click at [874, 507] on label "No" at bounding box center [882, 506] width 16 height 17
click at [882, 507] on input "No" at bounding box center [887, 504] width 11 height 11
radio input "true"
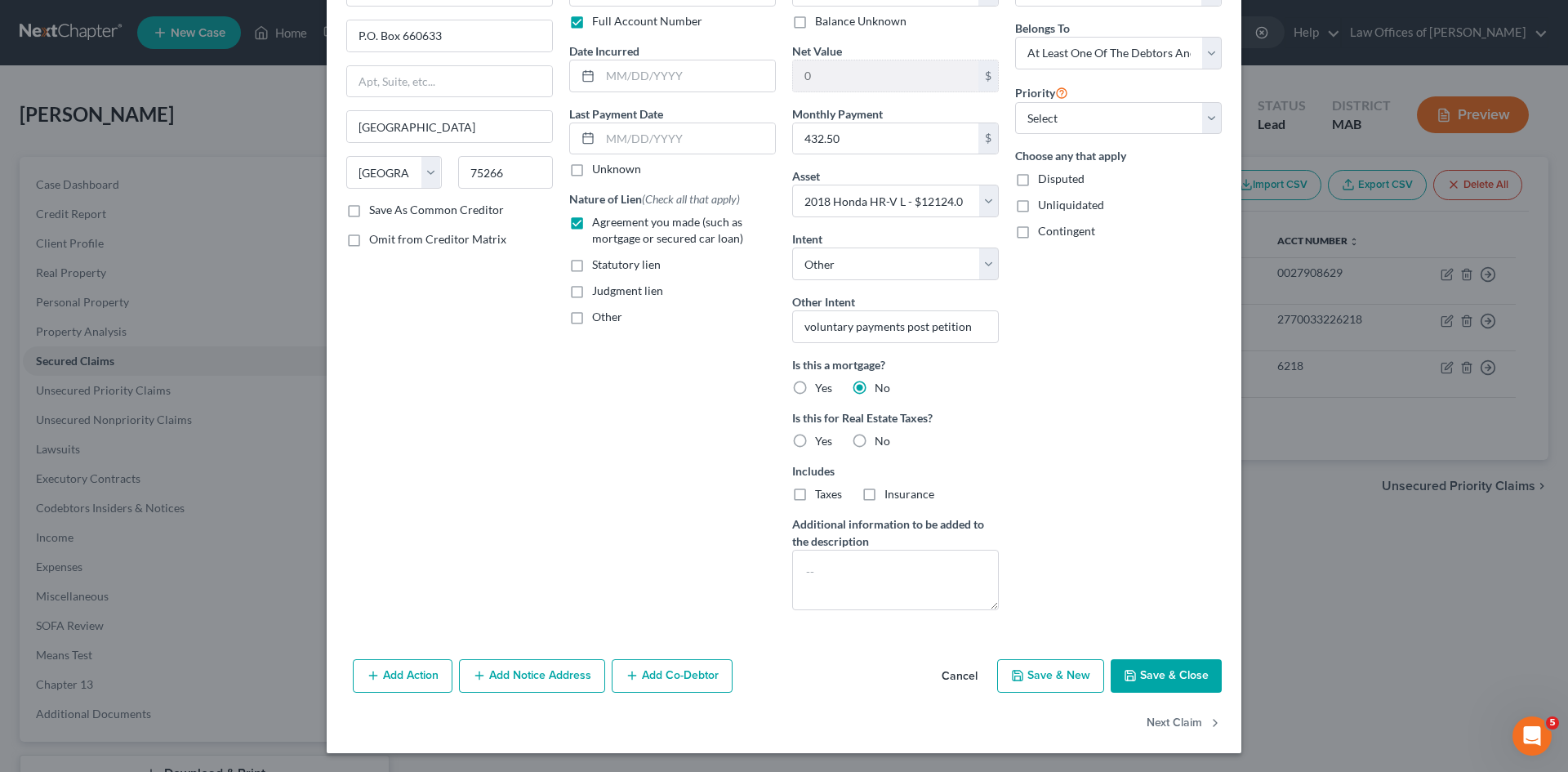
scroll to position [119, 0]
click at [1166, 680] on button "Save & Close" at bounding box center [1167, 675] width 111 height 34
select select
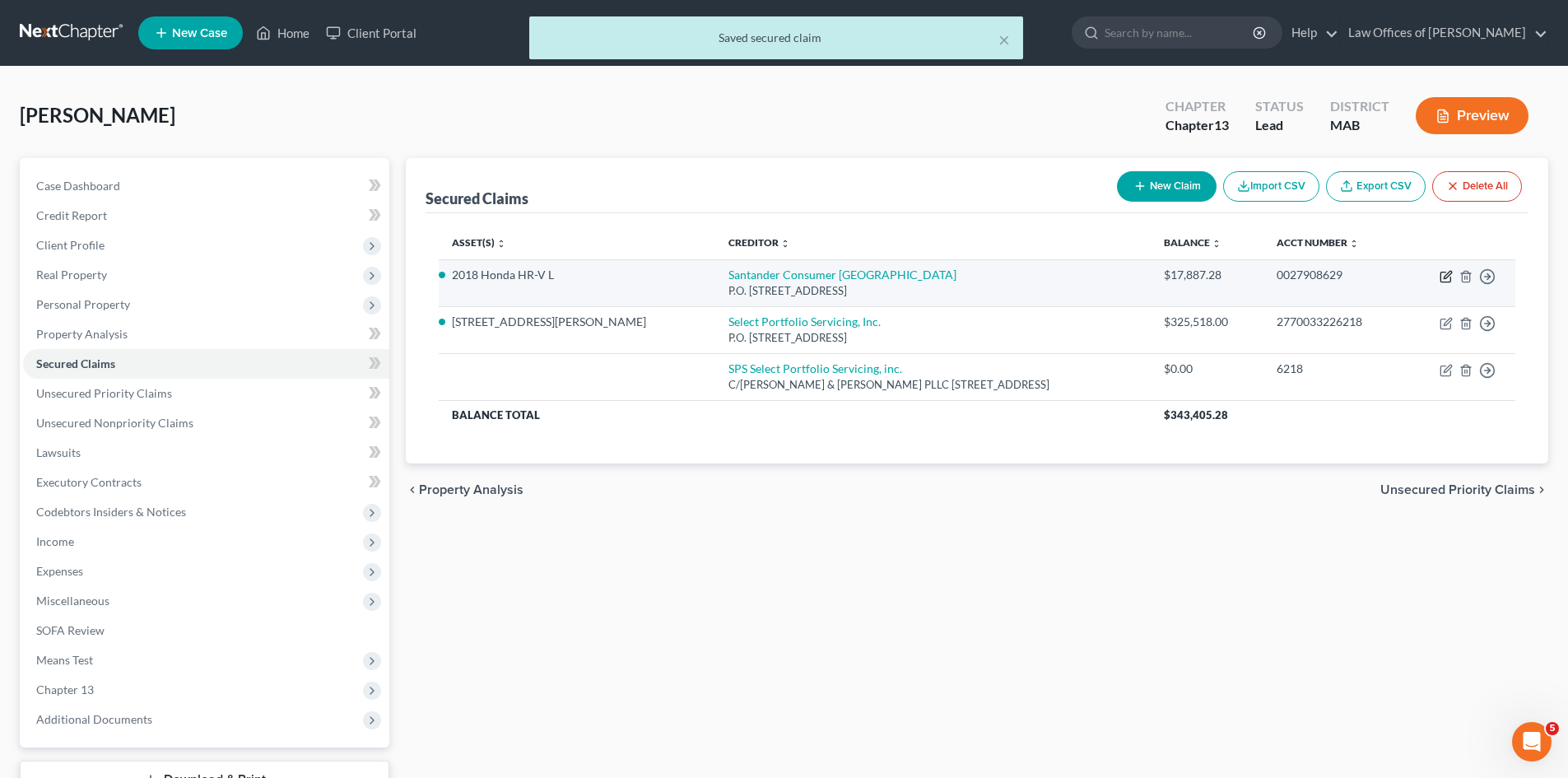
click at [1449, 276] on icon "button" at bounding box center [1447, 274] width 7 height 7
select select "45"
select select "4"
select select "3"
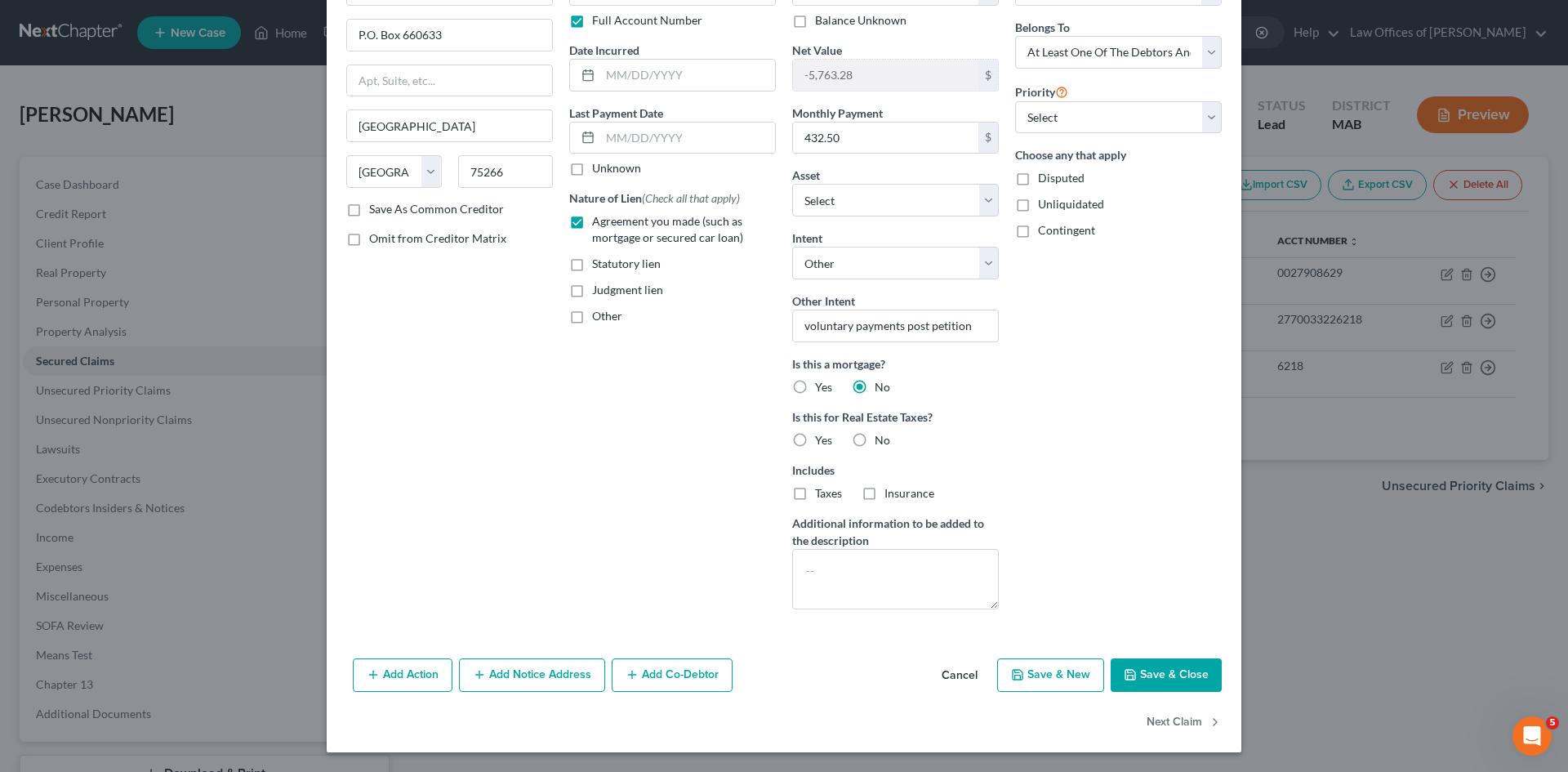
click at [662, 677] on button "Add Co-Debtor" at bounding box center [671, 675] width 121 height 34
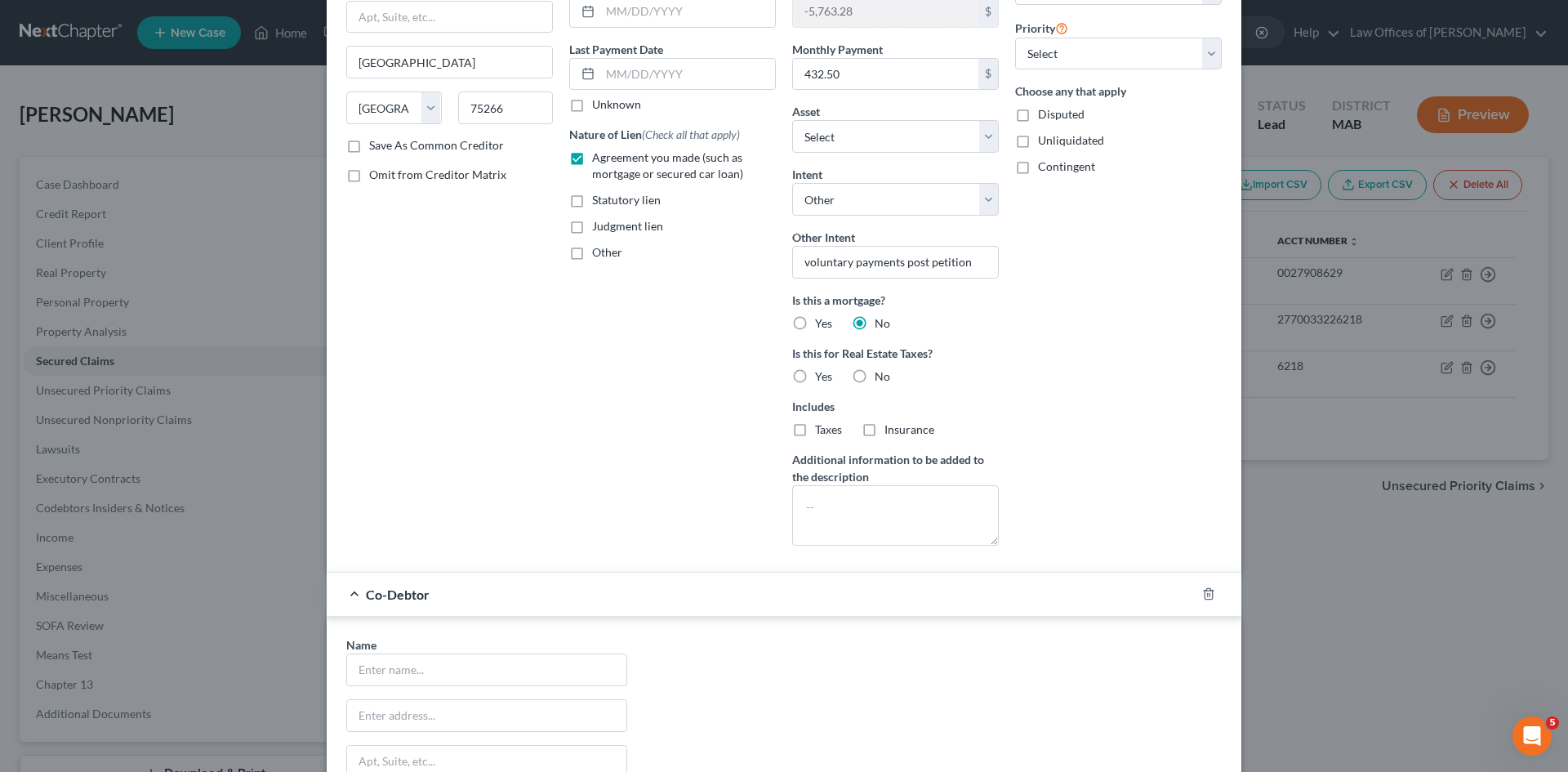
scroll to position [282, 0]
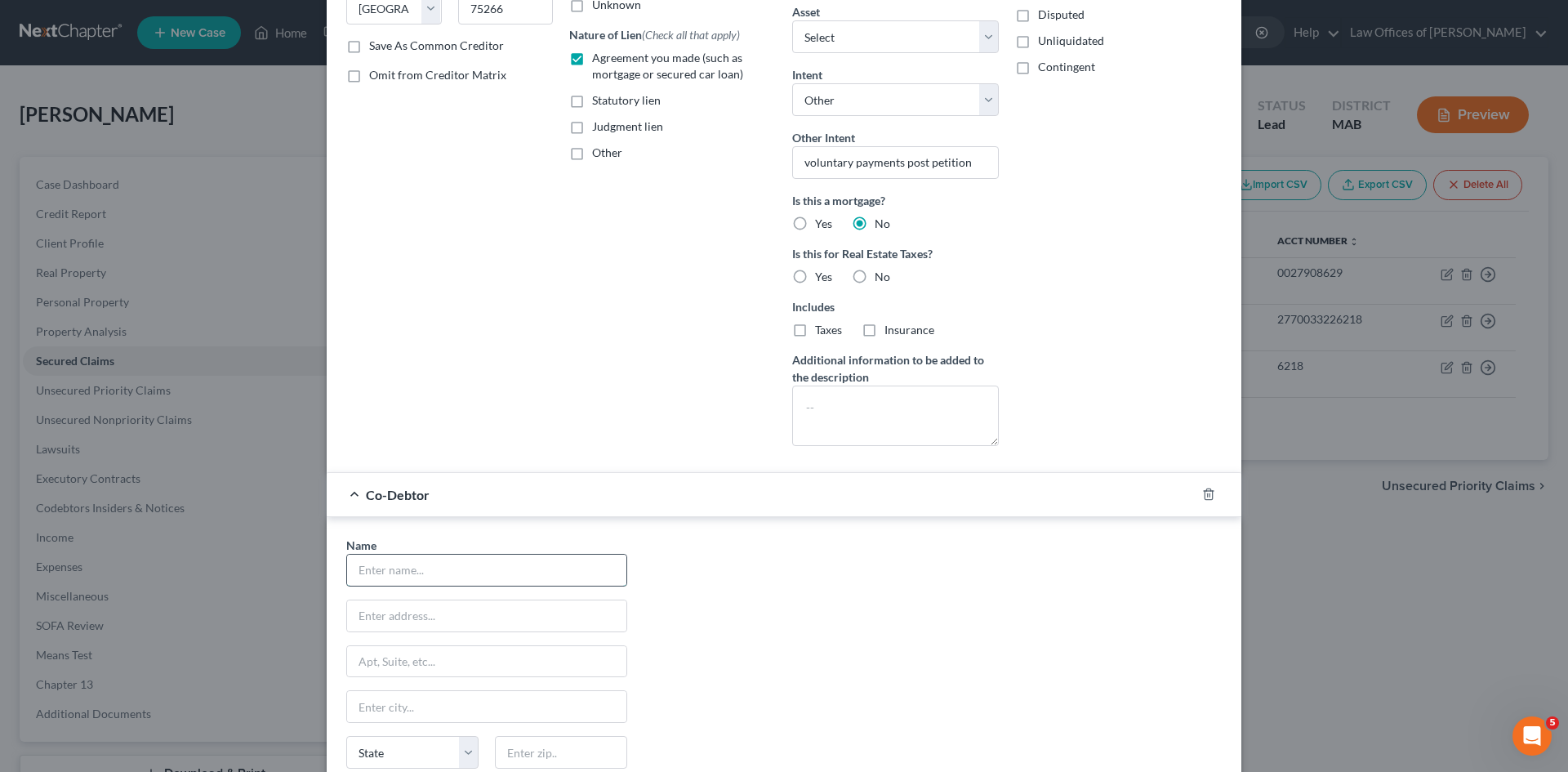
click at [458, 570] on input "text" at bounding box center [486, 569] width 280 height 31
type input "[PERSON_NAME]"
type input "[STREET_ADDRESS][PERSON_NAME]"
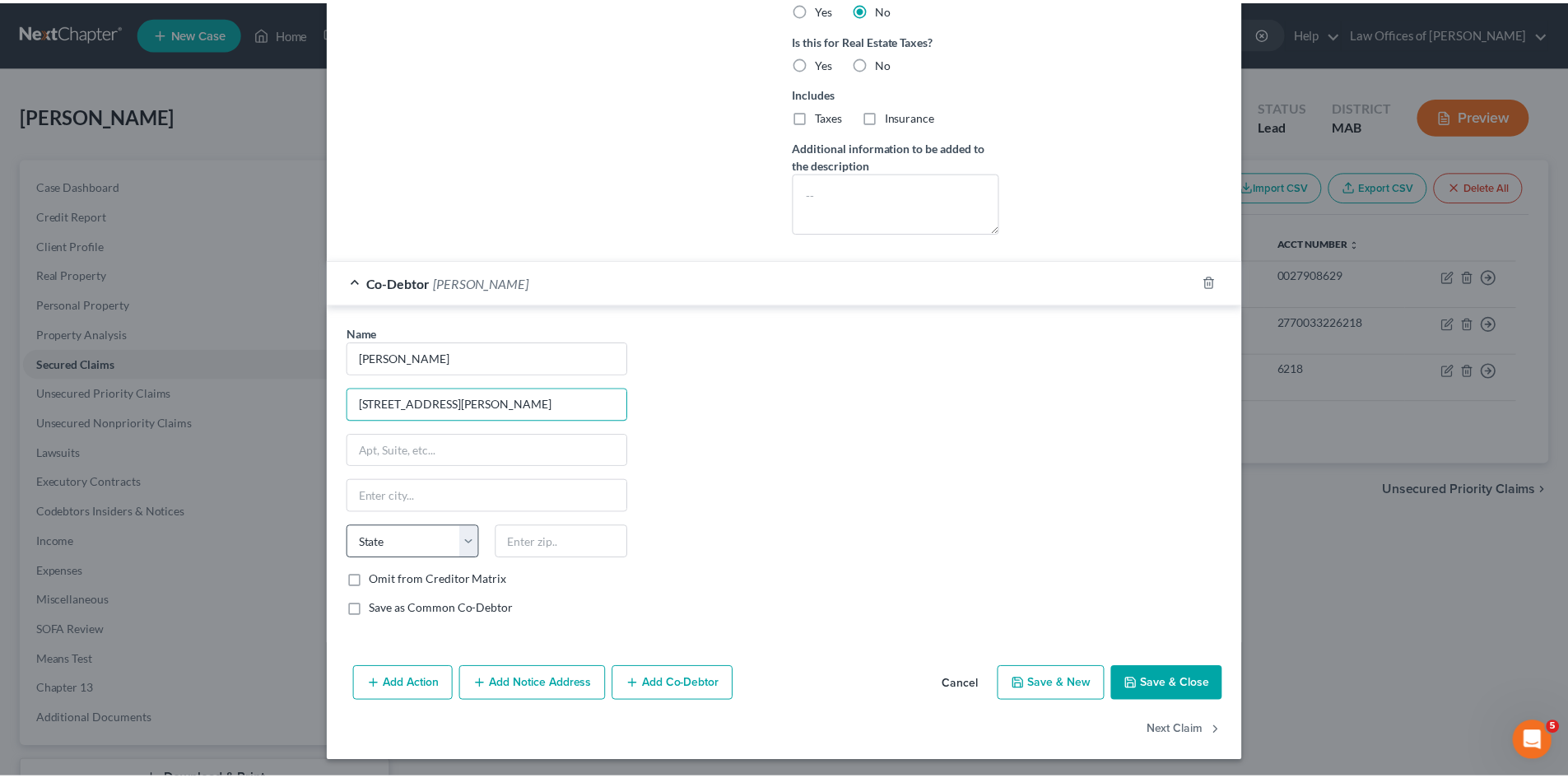
scroll to position [504, 0]
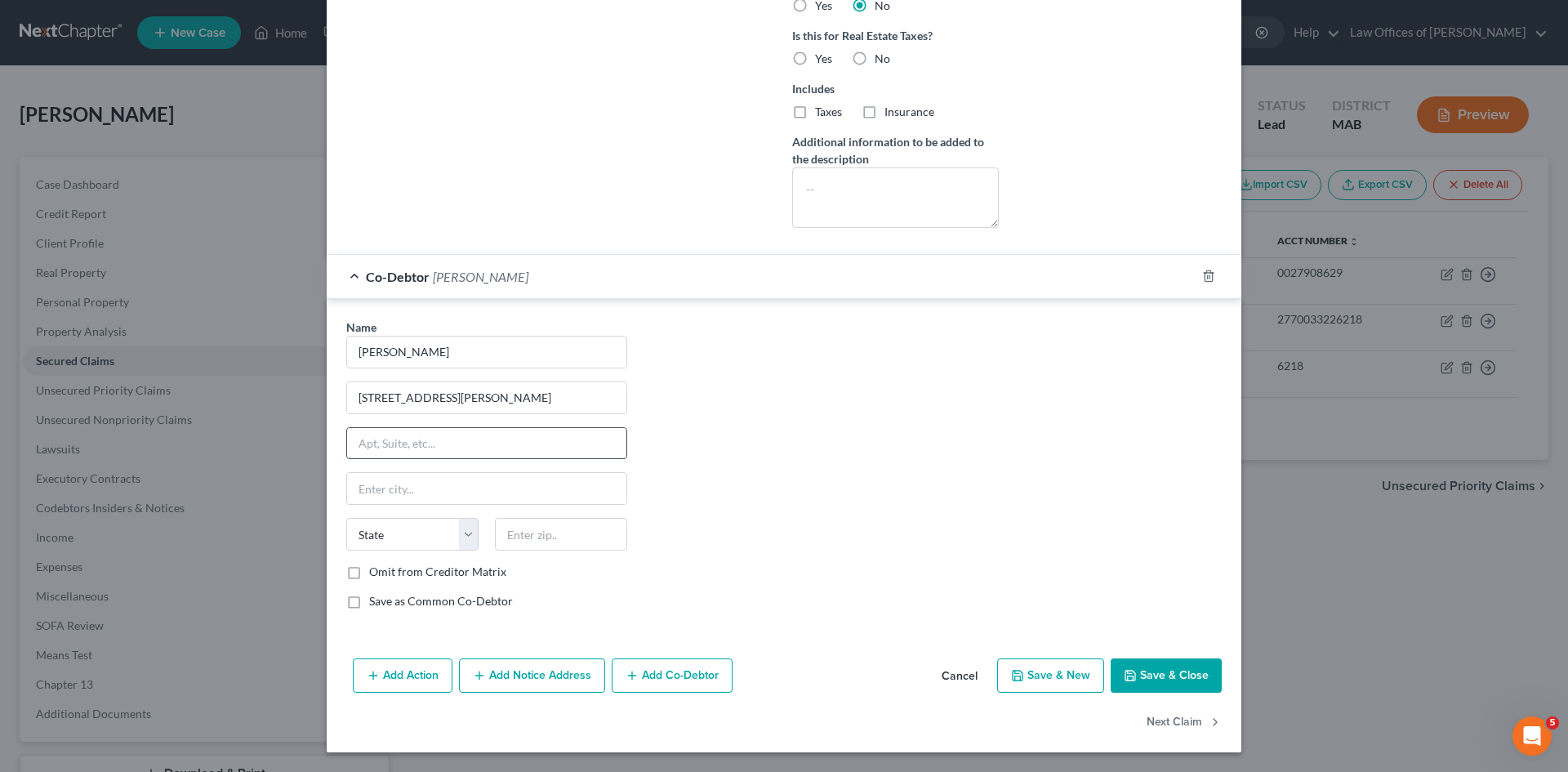
click at [385, 442] on input "text" at bounding box center [486, 443] width 280 height 31
type input "Brookfield"
drag, startPoint x: 436, startPoint y: 442, endPoint x: 244, endPoint y: 450, distance: 192.2
click at [244, 450] on div "Edit Secured Claim × Creditor * [GEOGRAPHIC_DATA] Consumer [GEOGRAPHIC_DATA] P.…" at bounding box center [784, 386] width 1568 height 772
click at [376, 483] on input "text" at bounding box center [486, 488] width 280 height 31
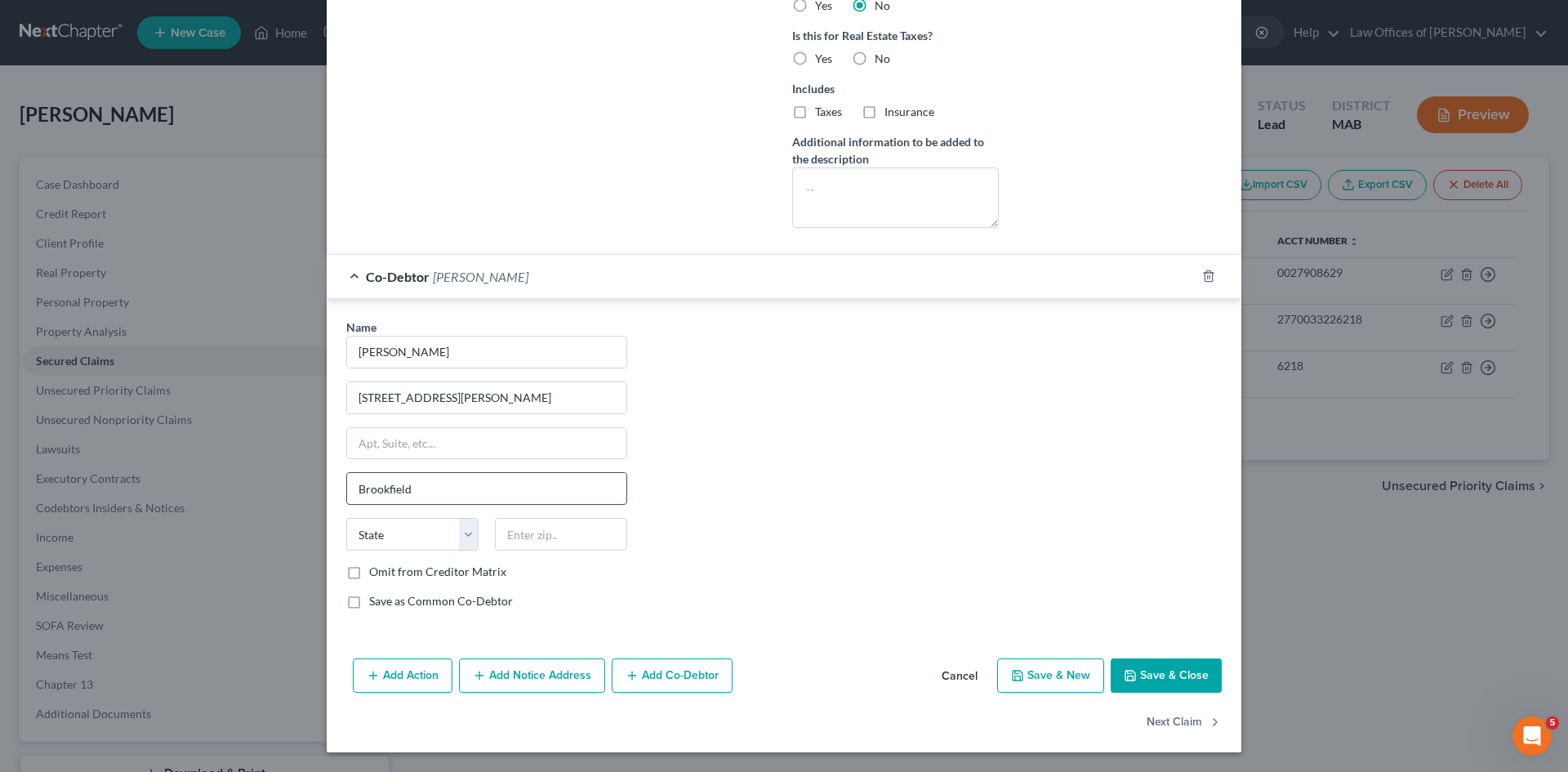
type input "Brookfield"
select select "22"
type input "01507"
click at [1169, 670] on button "Save & Close" at bounding box center [1167, 675] width 111 height 34
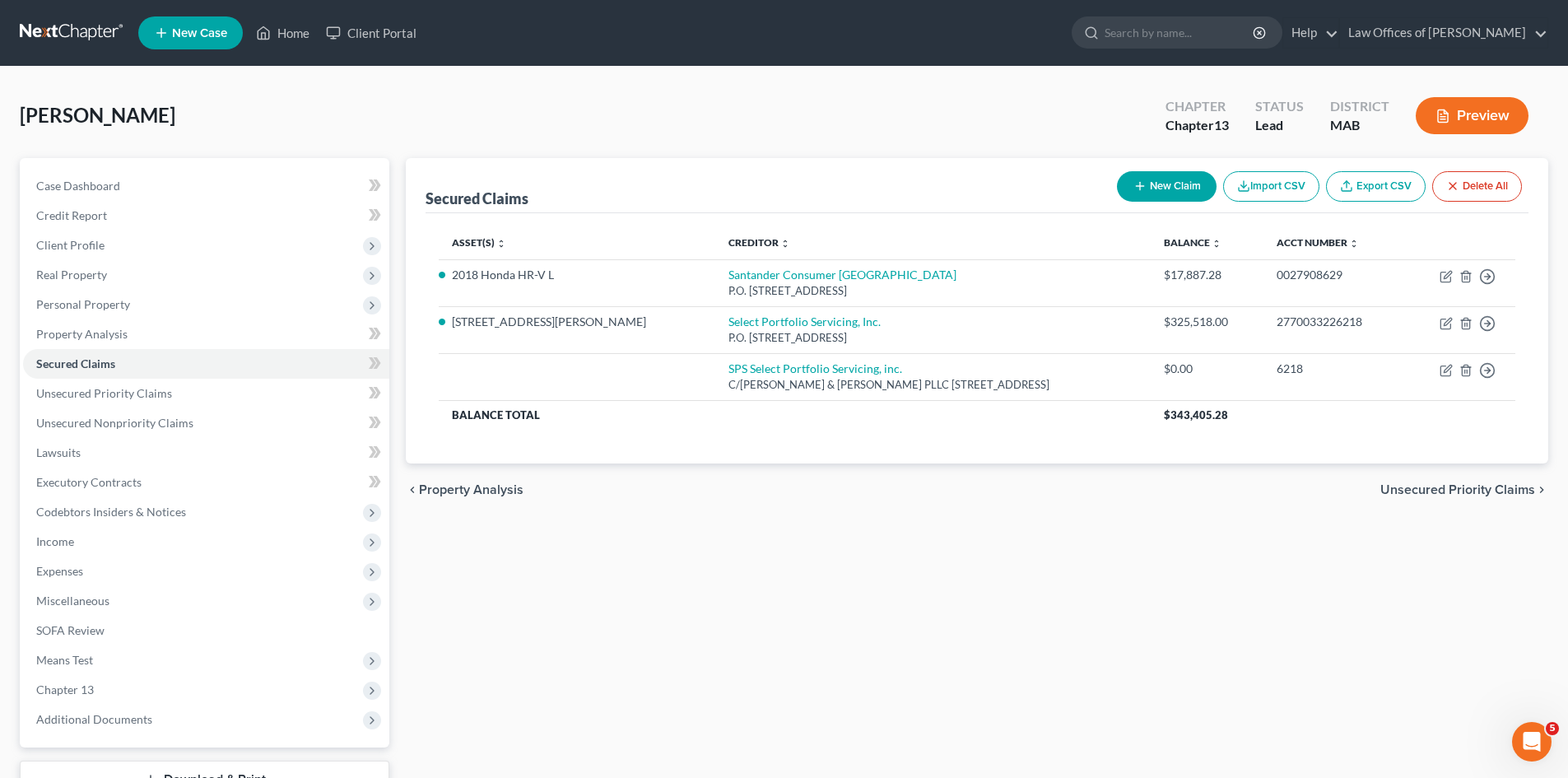
click at [1469, 488] on span "Unsecured Priority Claims" at bounding box center [1458, 489] width 155 height 13
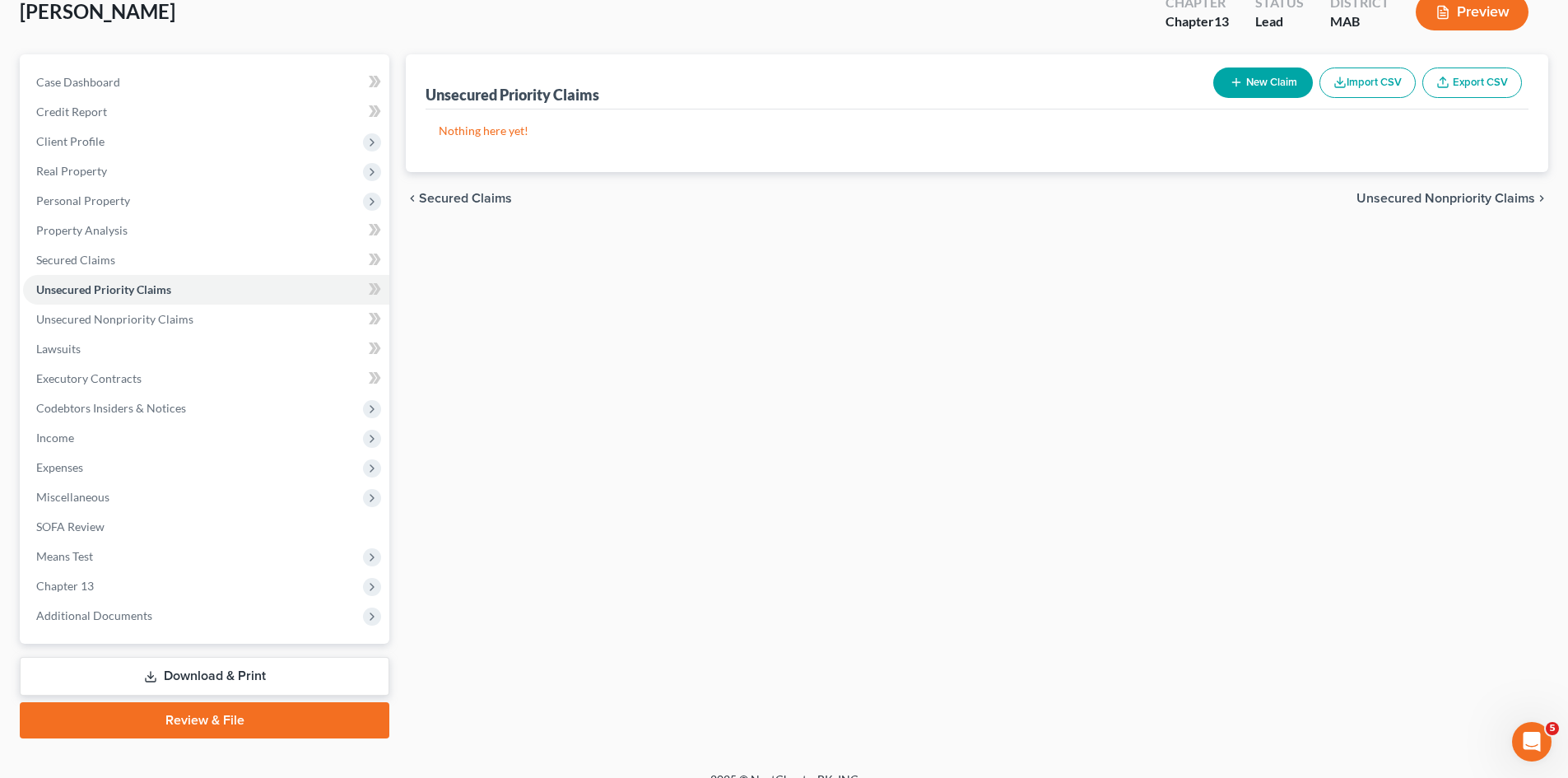
scroll to position [127, 0]
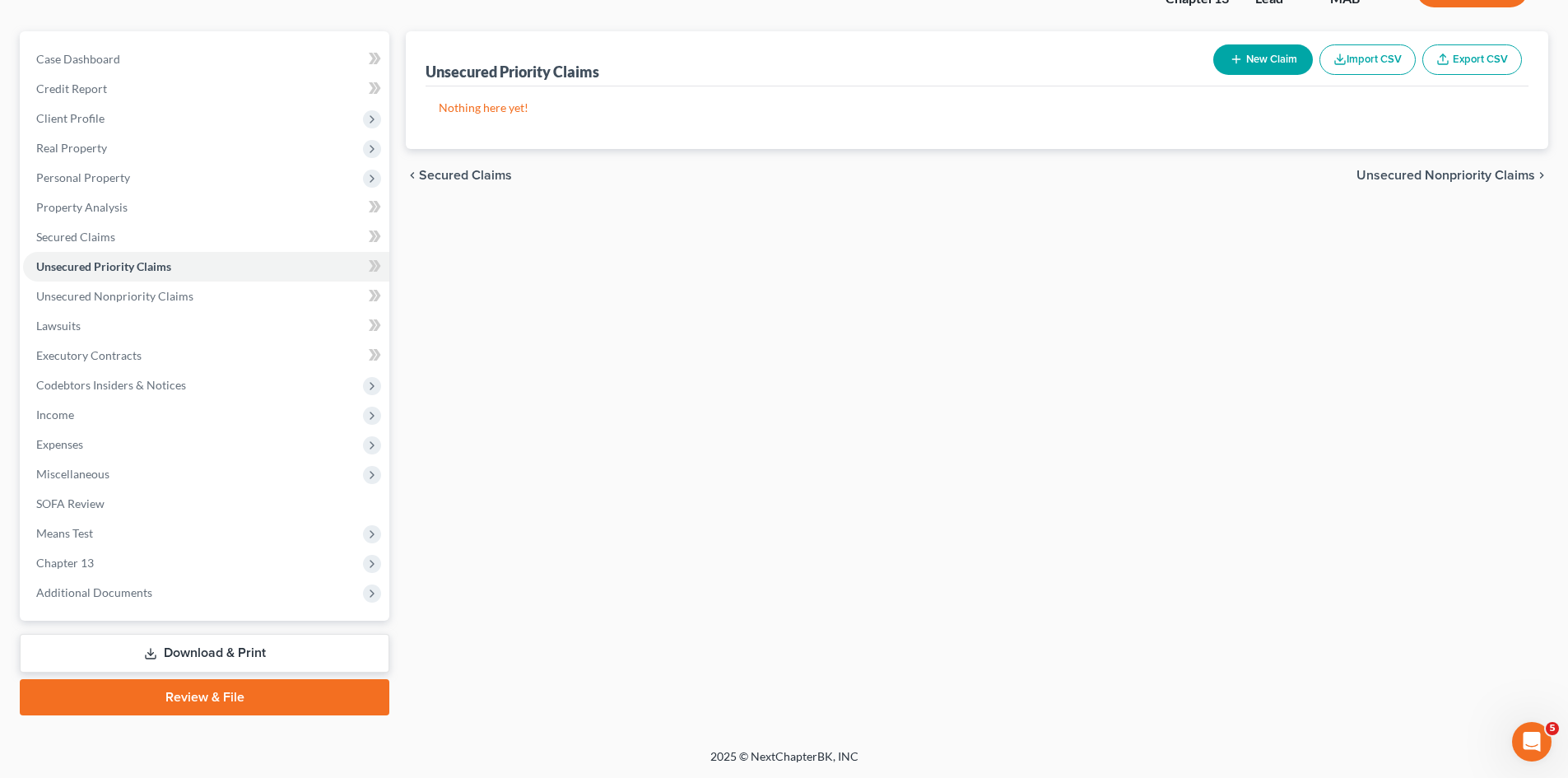
click at [216, 656] on link "Download & Print" at bounding box center [205, 653] width 370 height 38
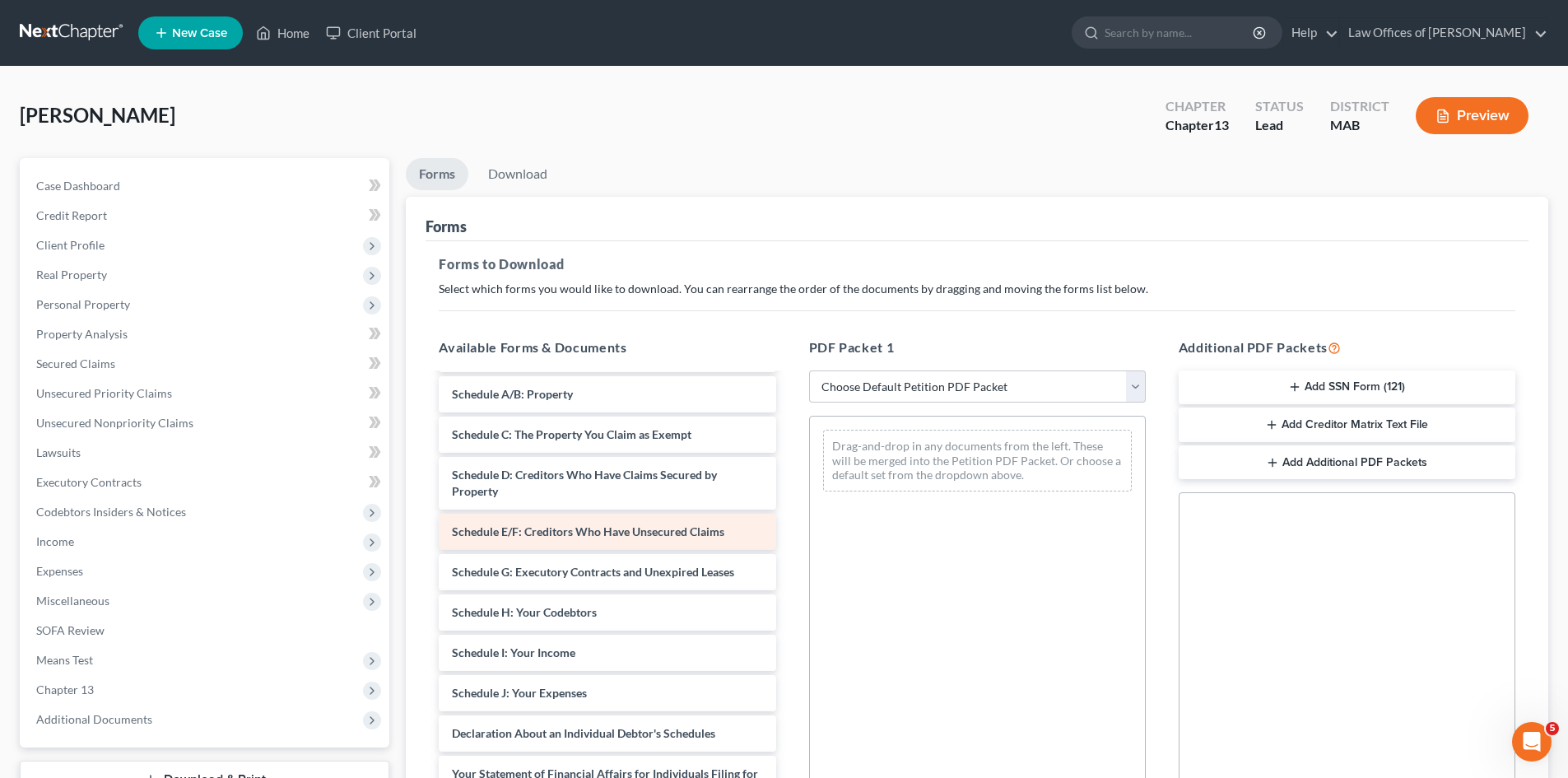
scroll to position [144, 0]
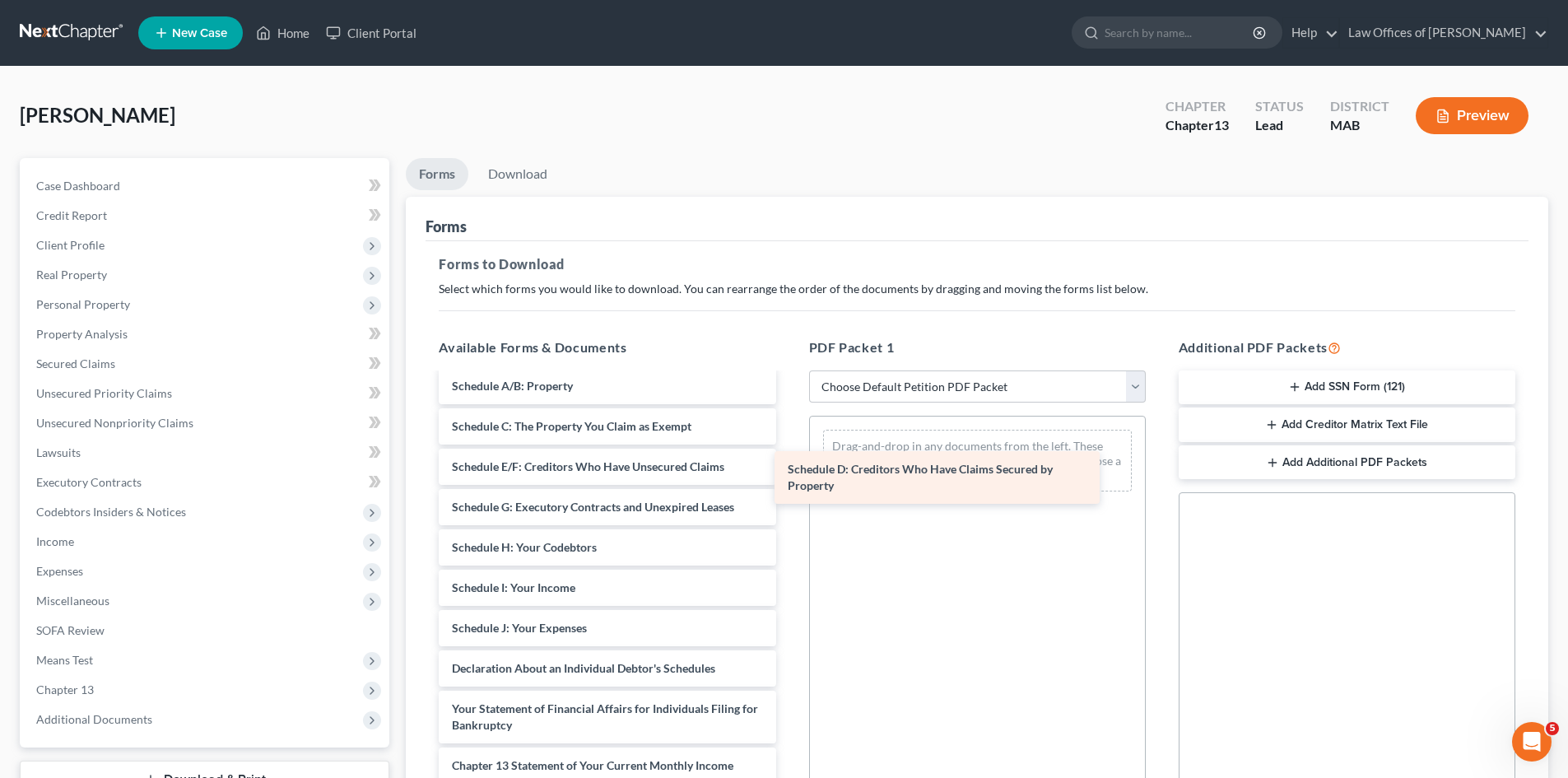
drag, startPoint x: 614, startPoint y: 491, endPoint x: 951, endPoint y: 470, distance: 337.7
click at [789, 471] on div "Schedule D: Creditors Who Have Claims Secured by Property Chapter 13 Debtor's C…" at bounding box center [607, 596] width 363 height 731
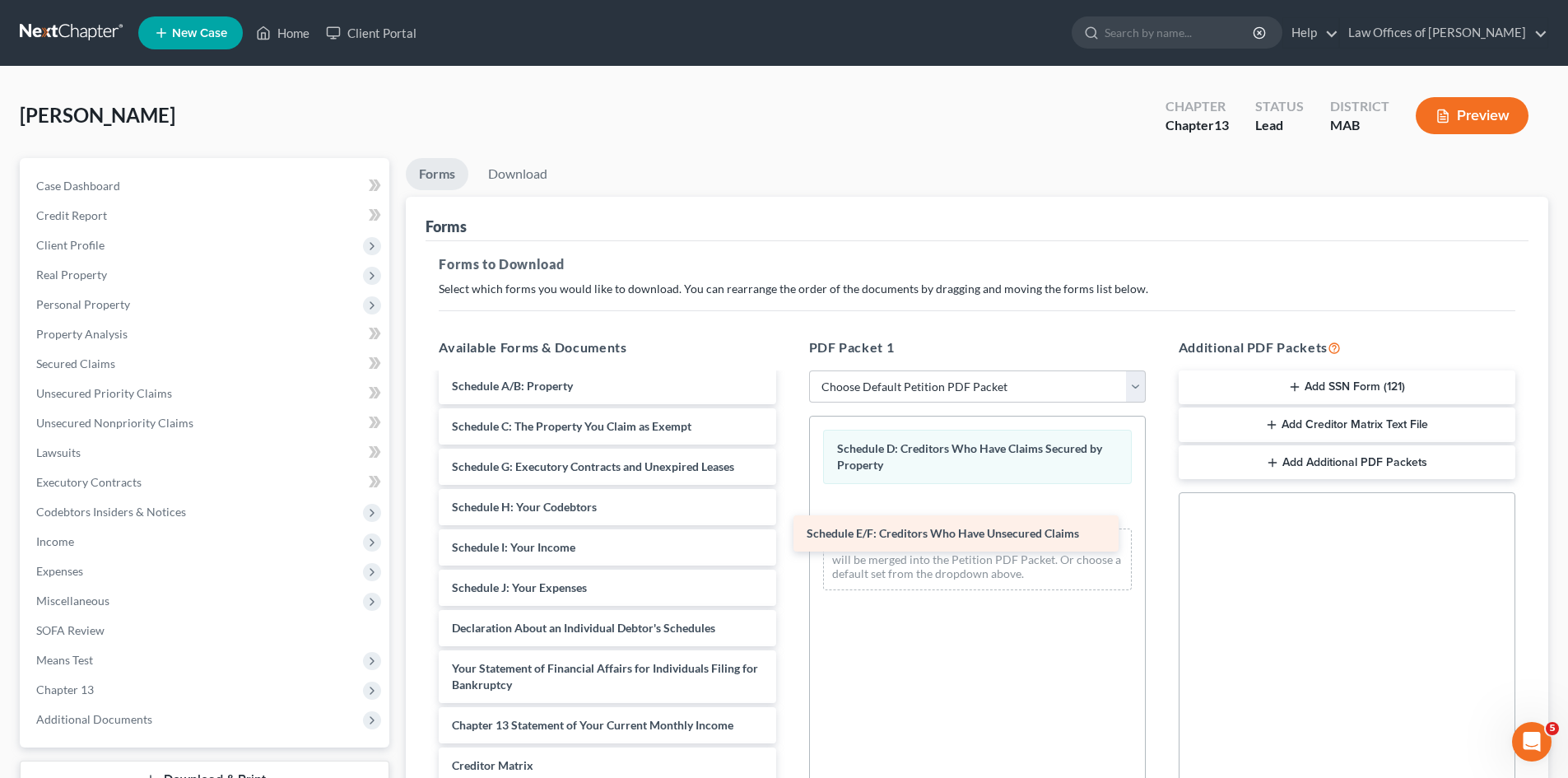
drag, startPoint x: 580, startPoint y: 485, endPoint x: 953, endPoint y: 525, distance: 375.1
click at [789, 525] on div "Schedule E/F: Creditors Who Have Unsecured Claims Chapter 13 Debtor's Certifica…" at bounding box center [607, 575] width 363 height 691
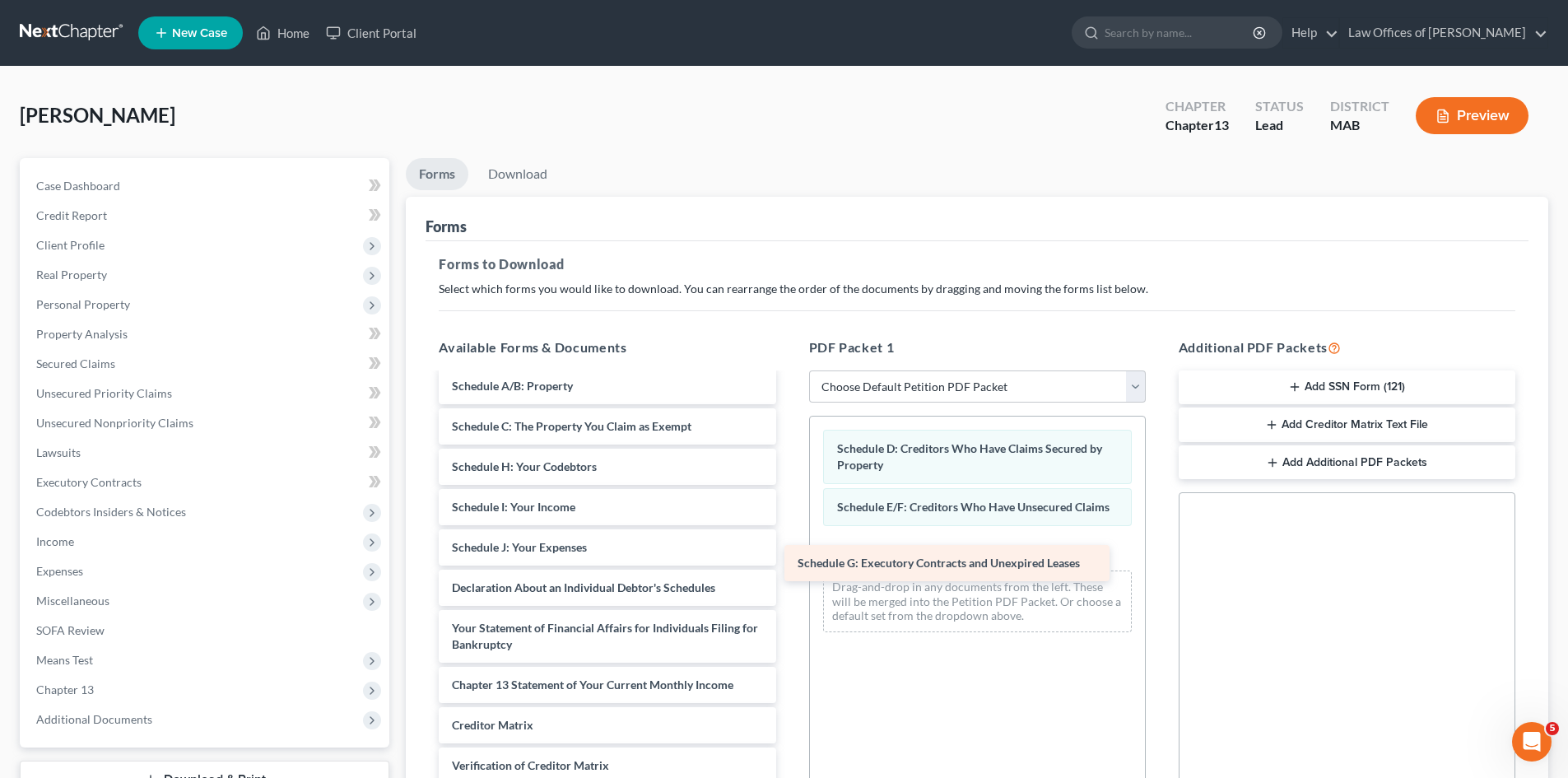
drag, startPoint x: 640, startPoint y: 482, endPoint x: 986, endPoint y: 562, distance: 355.1
click at [789, 562] on div "Schedule G: Executory Contracts and Unexpired Leases Chapter 13 Debtor's Certif…" at bounding box center [607, 555] width 363 height 650
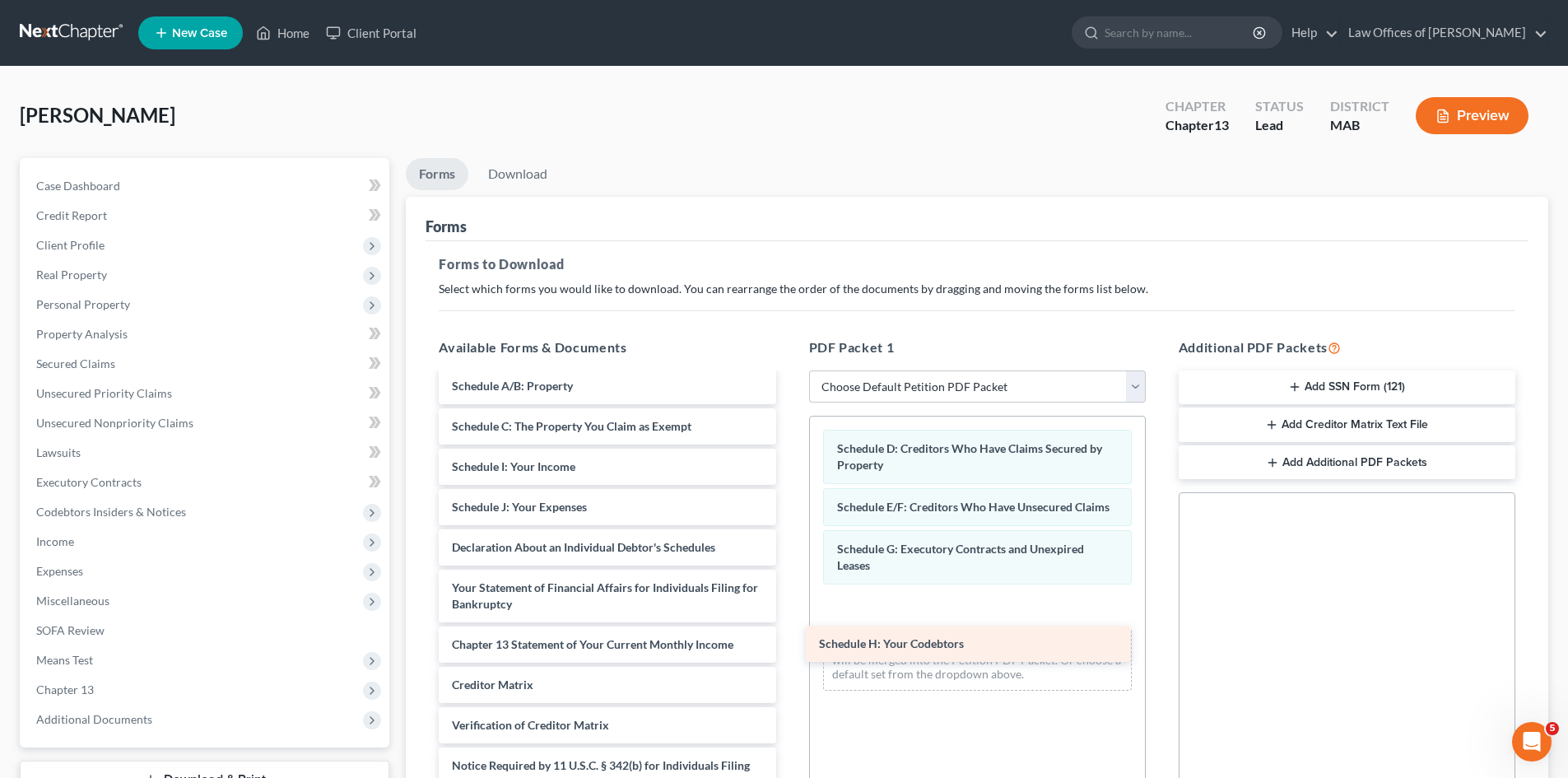
drag, startPoint x: 633, startPoint y: 484, endPoint x: 1011, endPoint y: 622, distance: 402.4
click at [789, 622] on div "Schedule H: Your Codebtors Chapter 13 Debtor's Certifications Regarding Domesti…" at bounding box center [607, 535] width 363 height 610
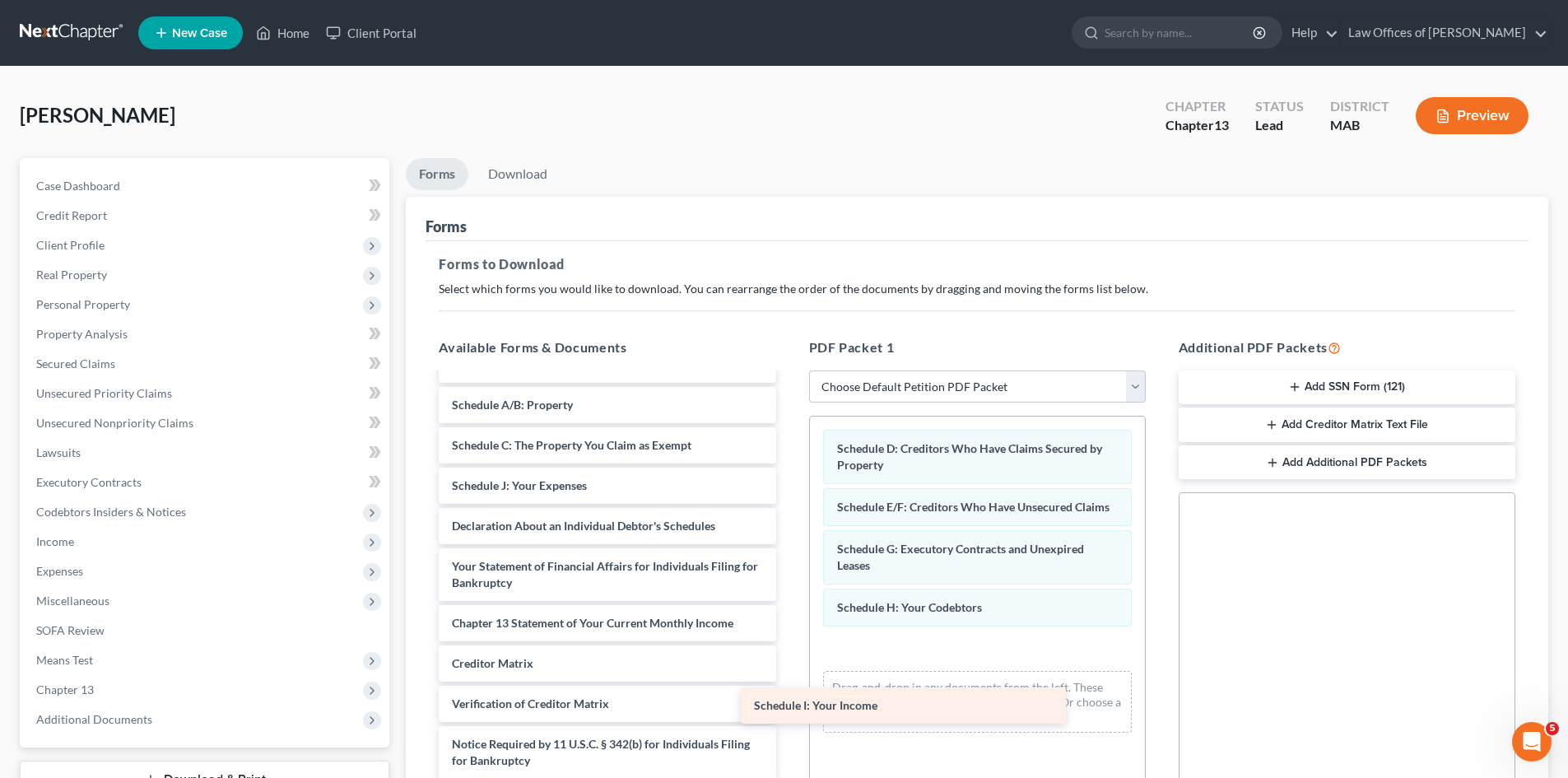
scroll to position [141, 0]
drag, startPoint x: 595, startPoint y: 495, endPoint x: 1009, endPoint y: 657, distance: 444.6
click at [789, 664] on div "Schedule I: Your Income Chapter 13 Debtor's Certifications Regarding Domestic S…" at bounding box center [607, 533] width 363 height 569
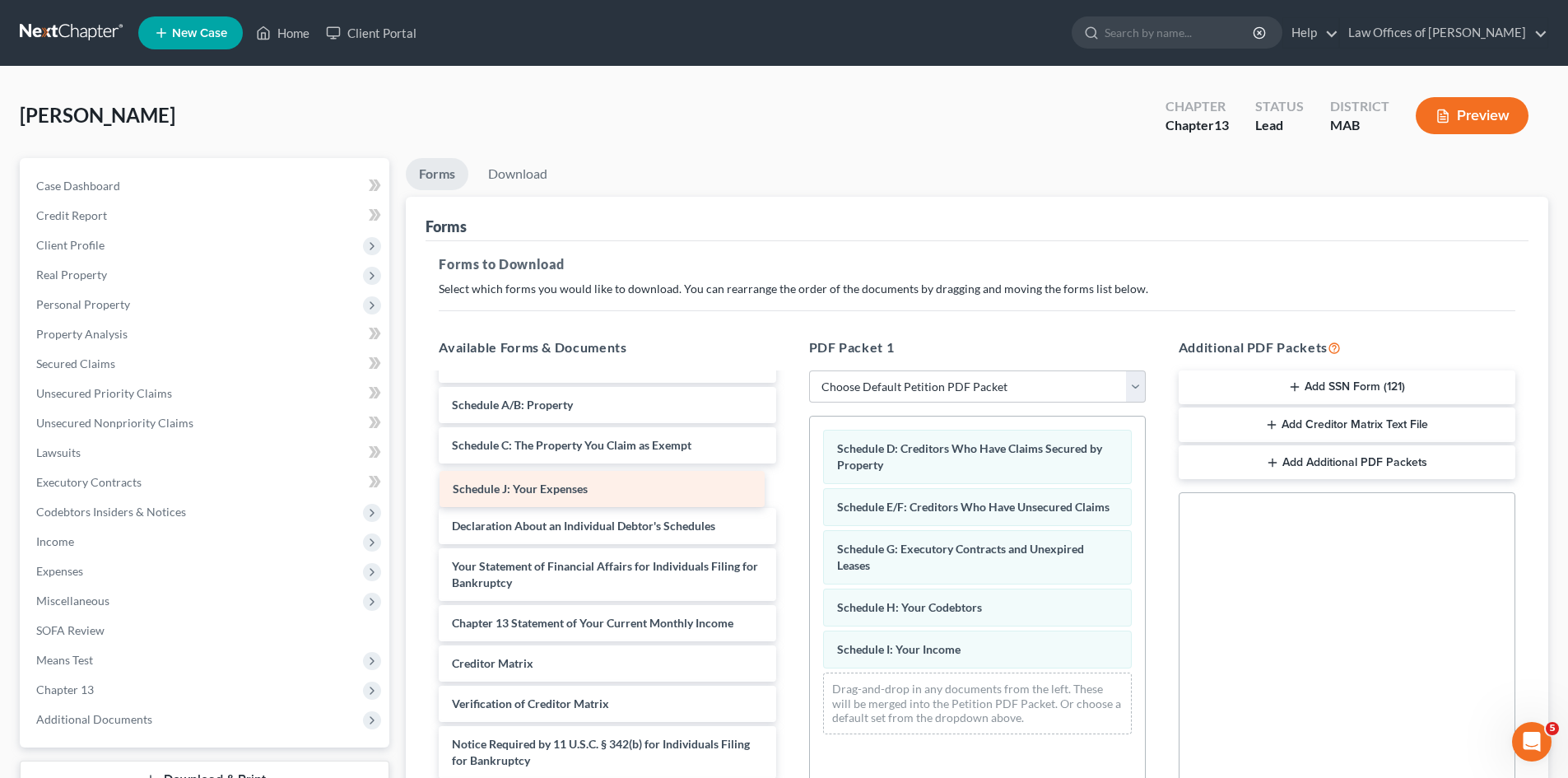
scroll to position [101, 0]
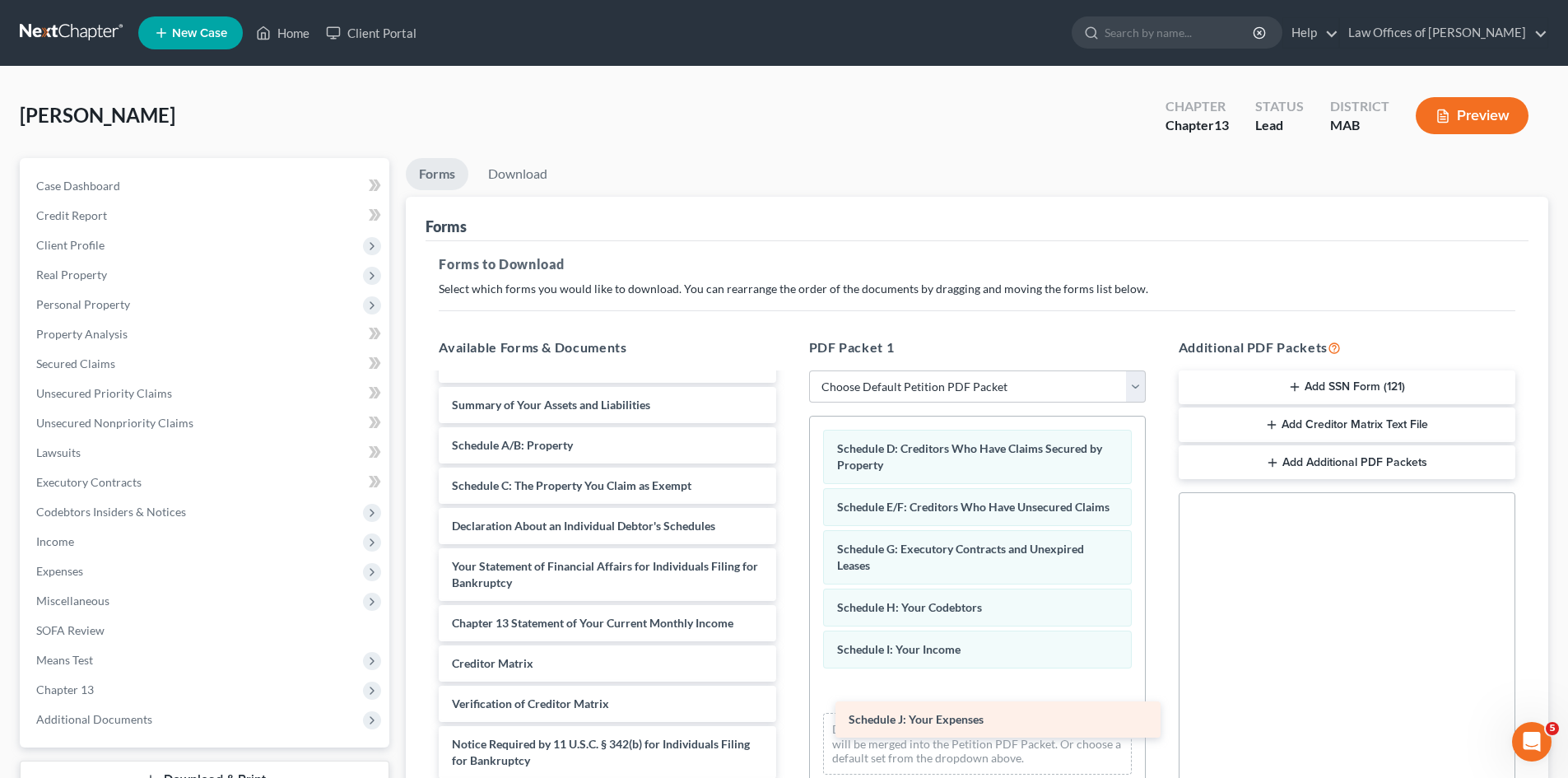
drag, startPoint x: 590, startPoint y: 493, endPoint x: 982, endPoint y: 707, distance: 446.6
click at [789, 719] on div "Schedule J: Your Expenses Chapter 13 Debtor's Certifications Regarding Domestic…" at bounding box center [607, 554] width 363 height 529
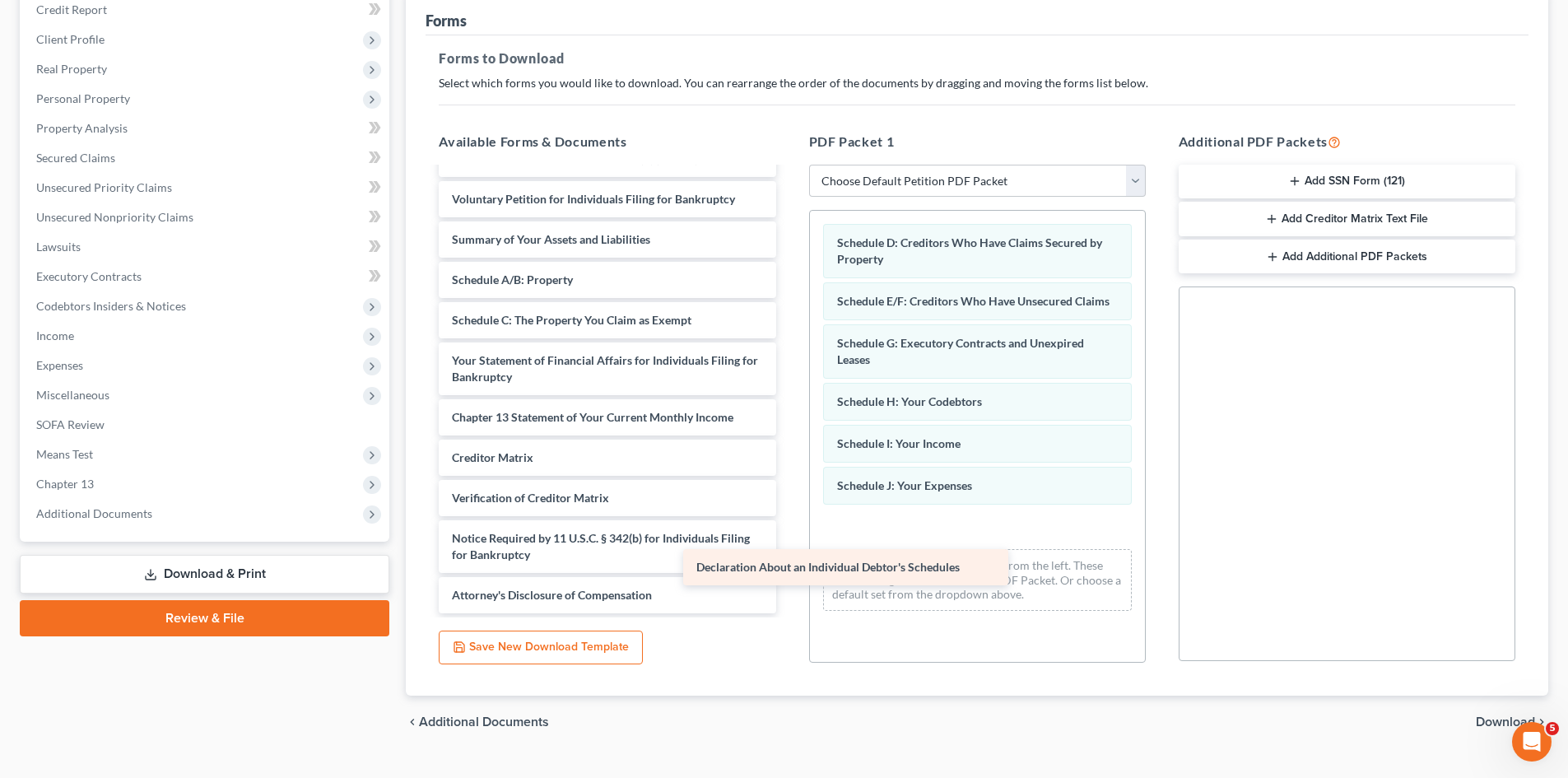
scroll to position [60, 0]
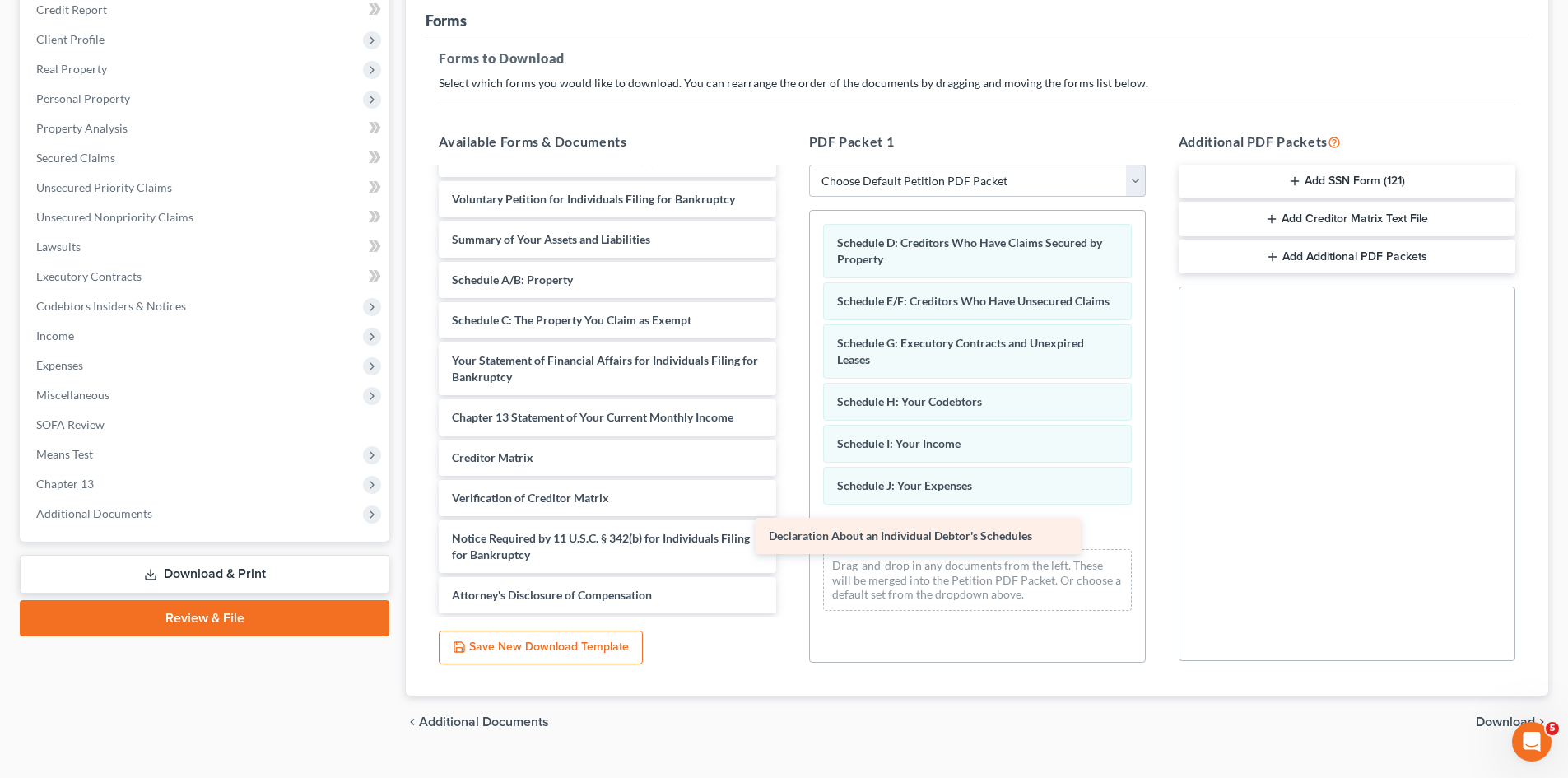
drag, startPoint x: 593, startPoint y: 321, endPoint x: 921, endPoint y: 532, distance: 390.0
click at [789, 533] on div "Declaration About an Individual Debtor's Schedules Chapter 13 Debtor's Certific…" at bounding box center [607, 369] width 363 height 489
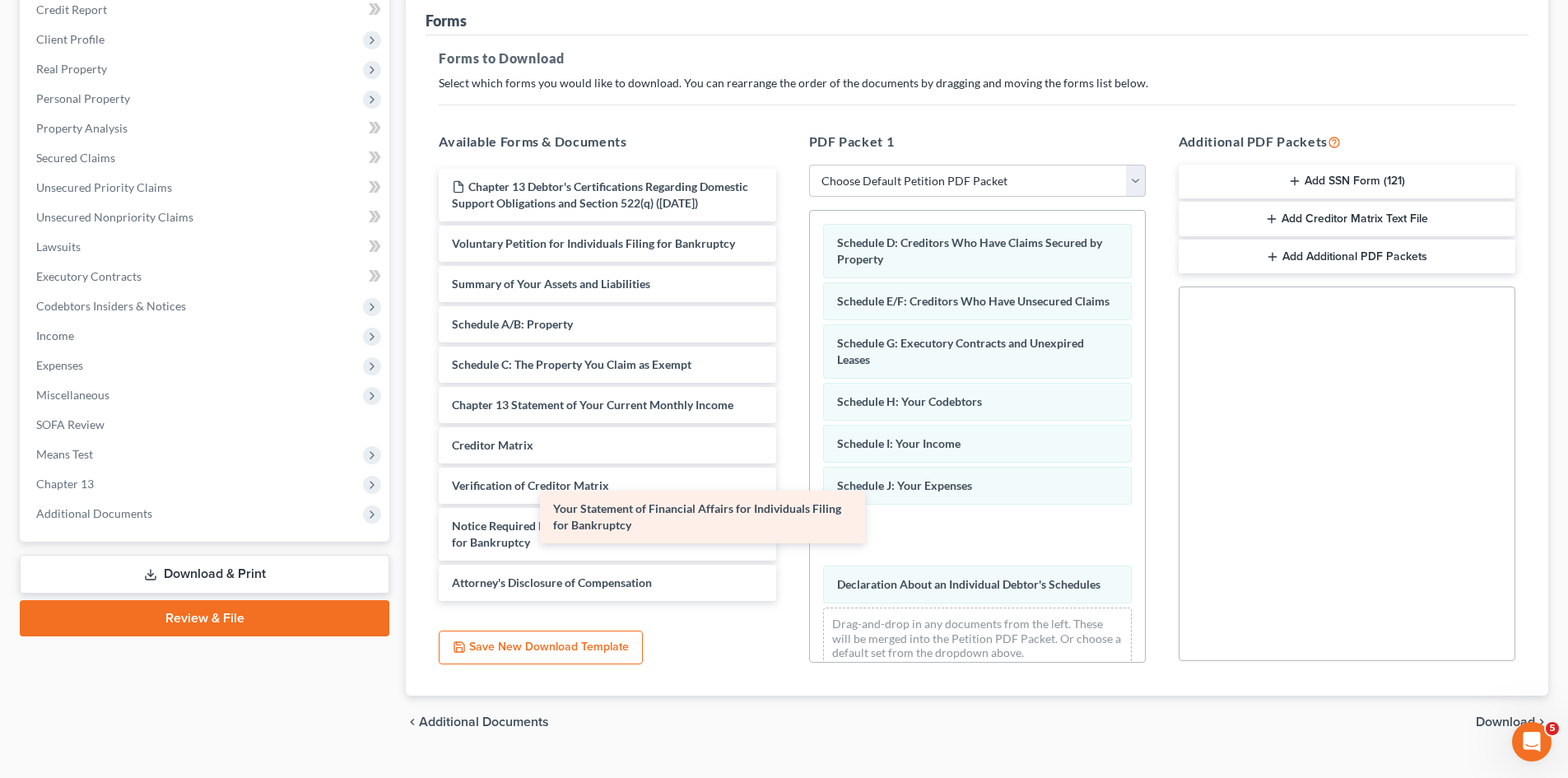
scroll to position [4, 0]
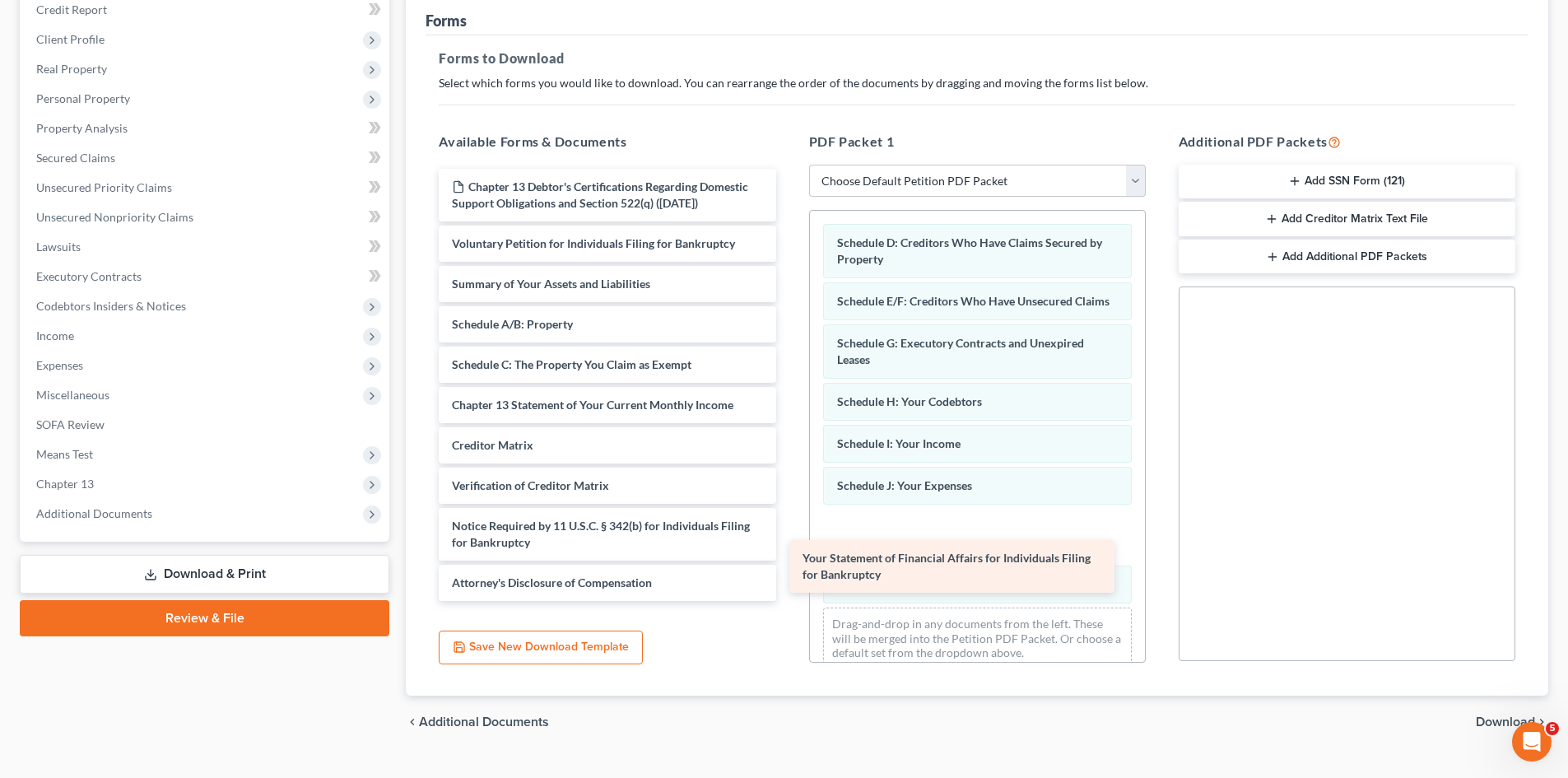
drag, startPoint x: 691, startPoint y: 365, endPoint x: 1042, endPoint y: 563, distance: 403.0
click at [789, 563] on div "Your Statement of Financial Affairs for Individuals Filing for Bankruptcy Chapt…" at bounding box center [607, 385] width 363 height 432
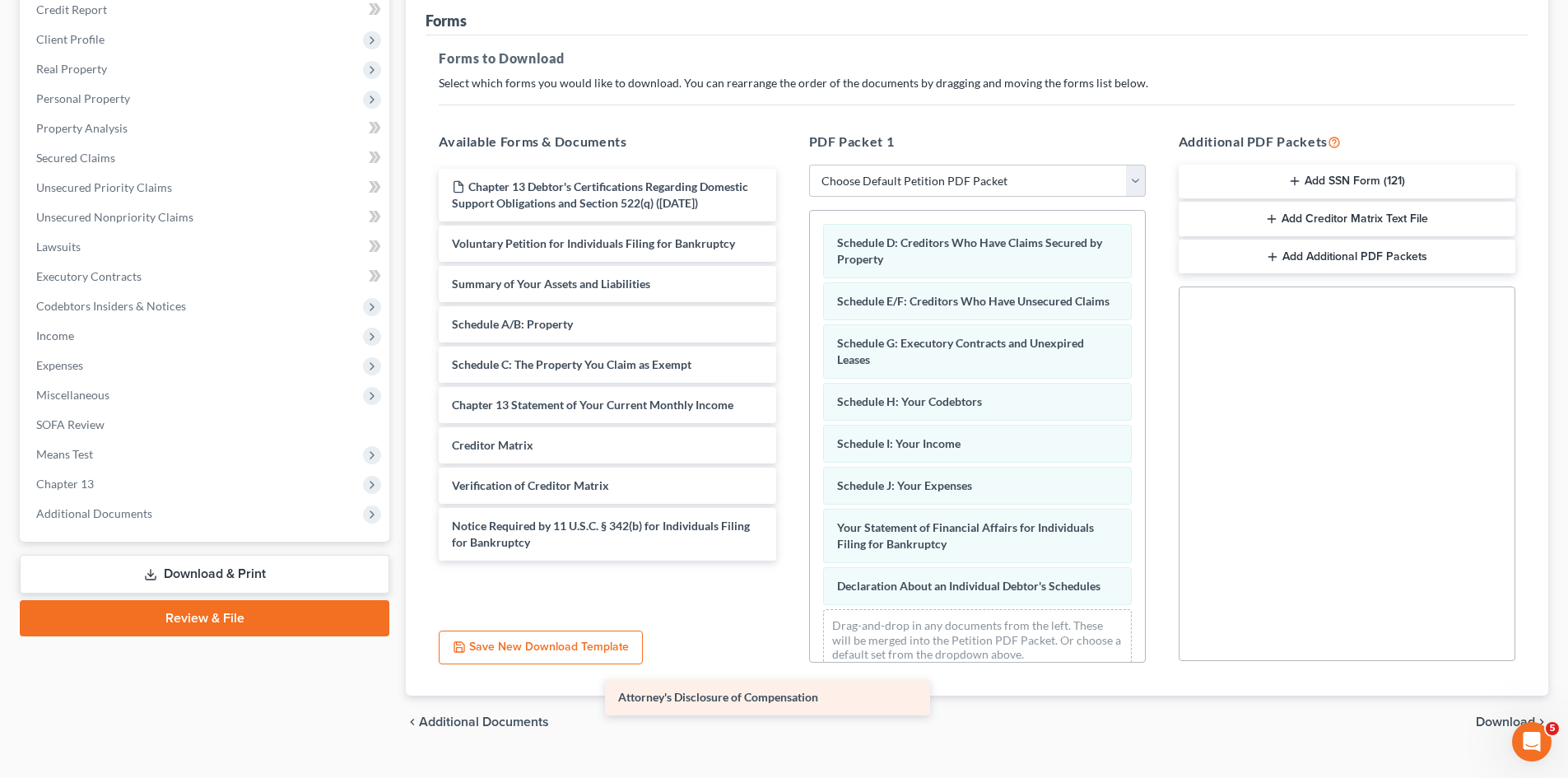
scroll to position [0, 0]
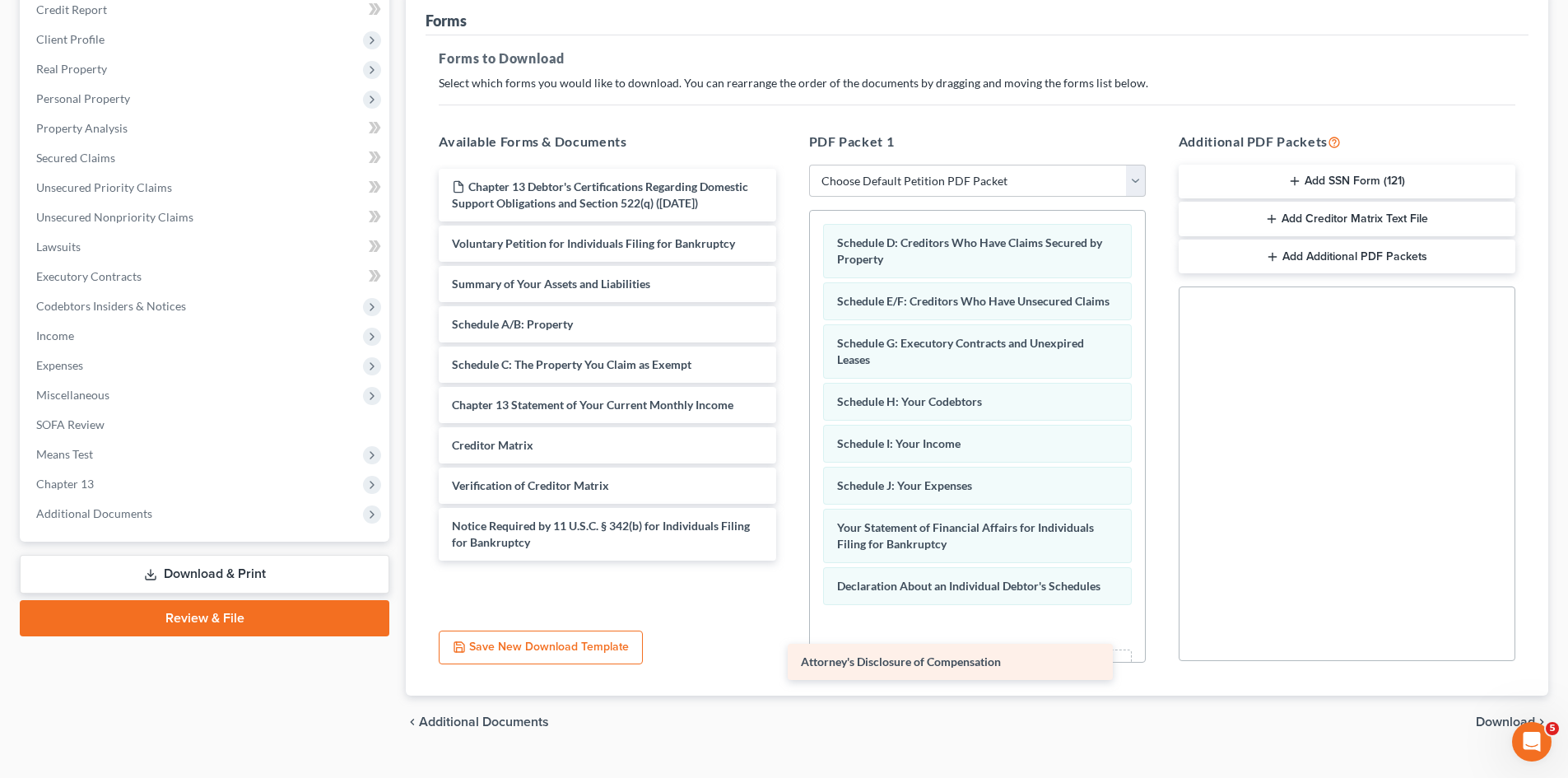
drag, startPoint x: 593, startPoint y: 596, endPoint x: 943, endPoint y: 654, distance: 354.8
click at [789, 560] on div "Attorney's Disclosure of Compensation Chapter 13 Debtor's Certifications Regard…" at bounding box center [607, 365] width 363 height 392
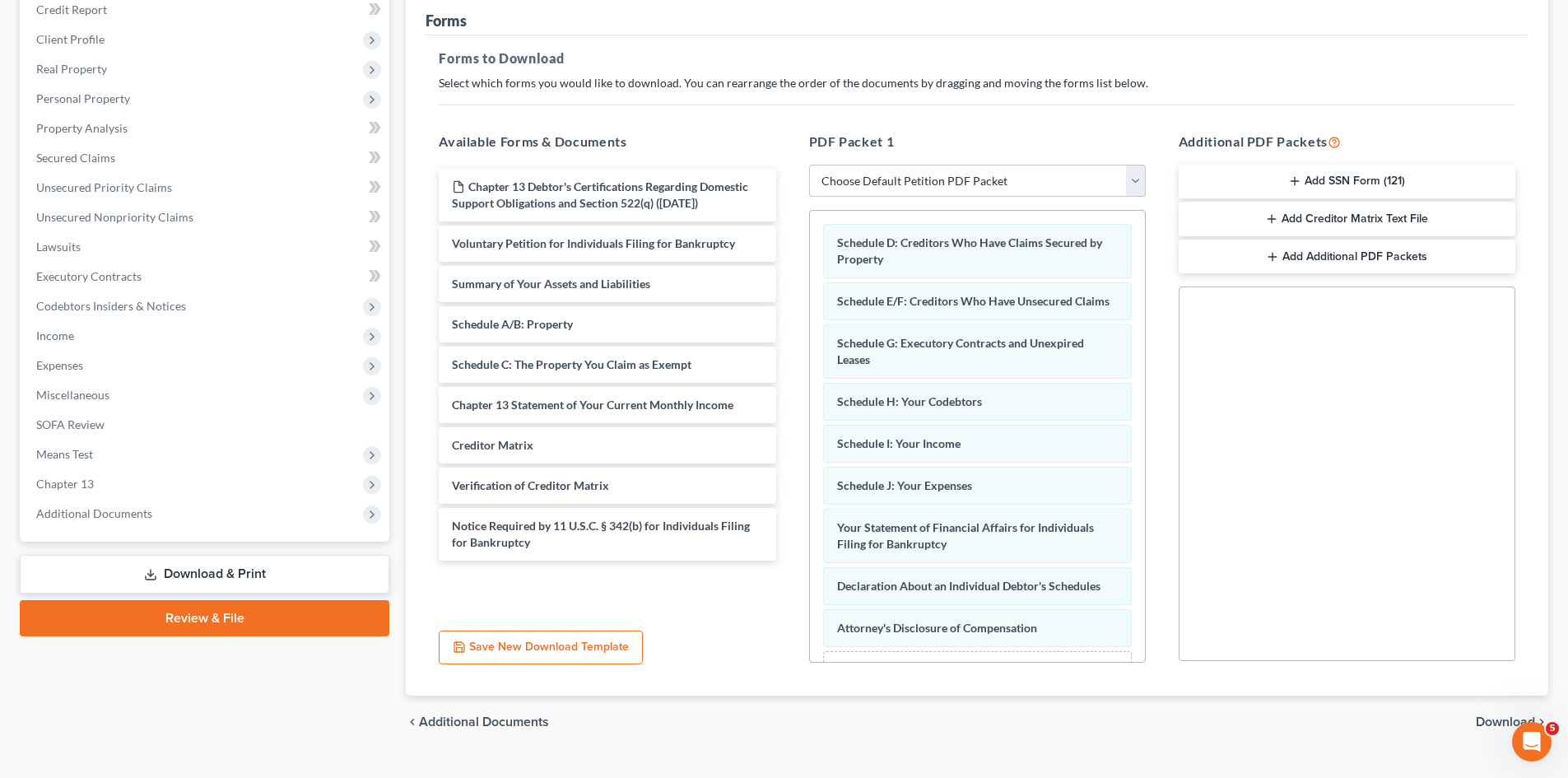
click at [1491, 722] on span "Download" at bounding box center [1505, 721] width 60 height 13
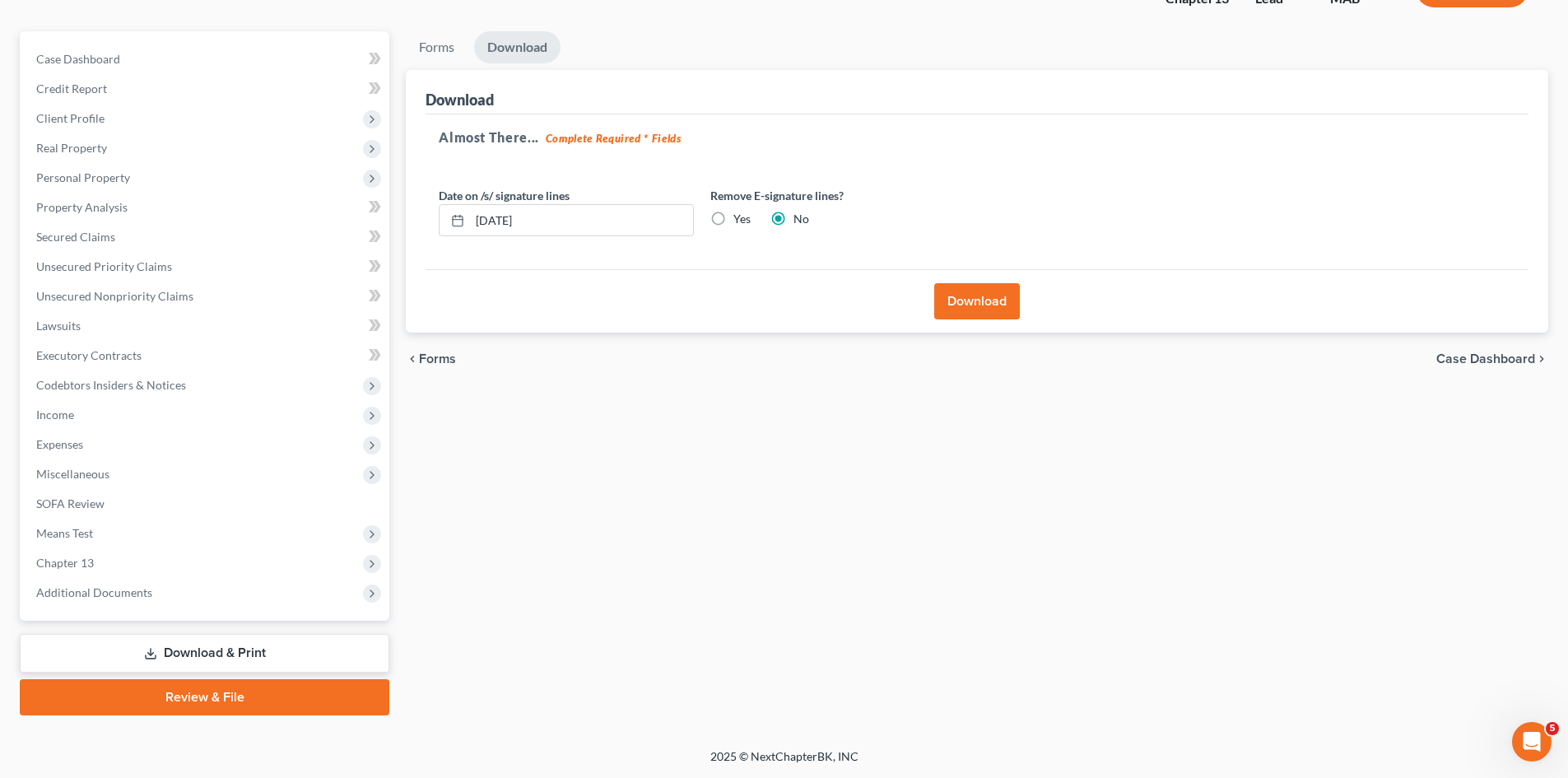
scroll to position [127, 0]
drag, startPoint x: 567, startPoint y: 212, endPoint x: 492, endPoint y: 213, distance: 75.0
click at [492, 213] on input "[DATE]" at bounding box center [581, 220] width 223 height 31
type input "0"
click at [978, 305] on button "Download" at bounding box center [977, 301] width 85 height 36
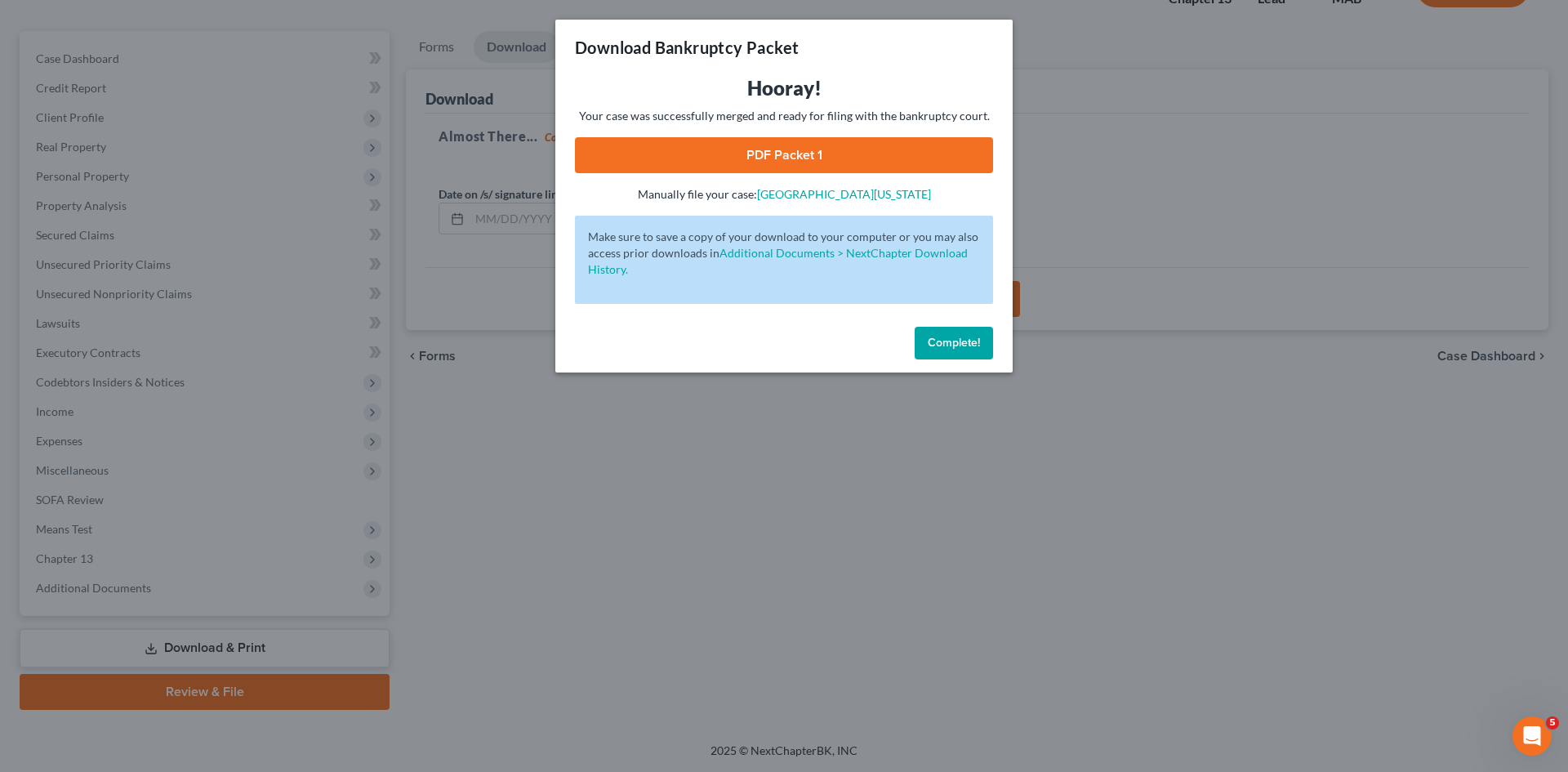
click at [739, 156] on link "PDF Packet 1" at bounding box center [784, 154] width 418 height 36
click at [959, 353] on button "Complete!" at bounding box center [954, 342] width 79 height 33
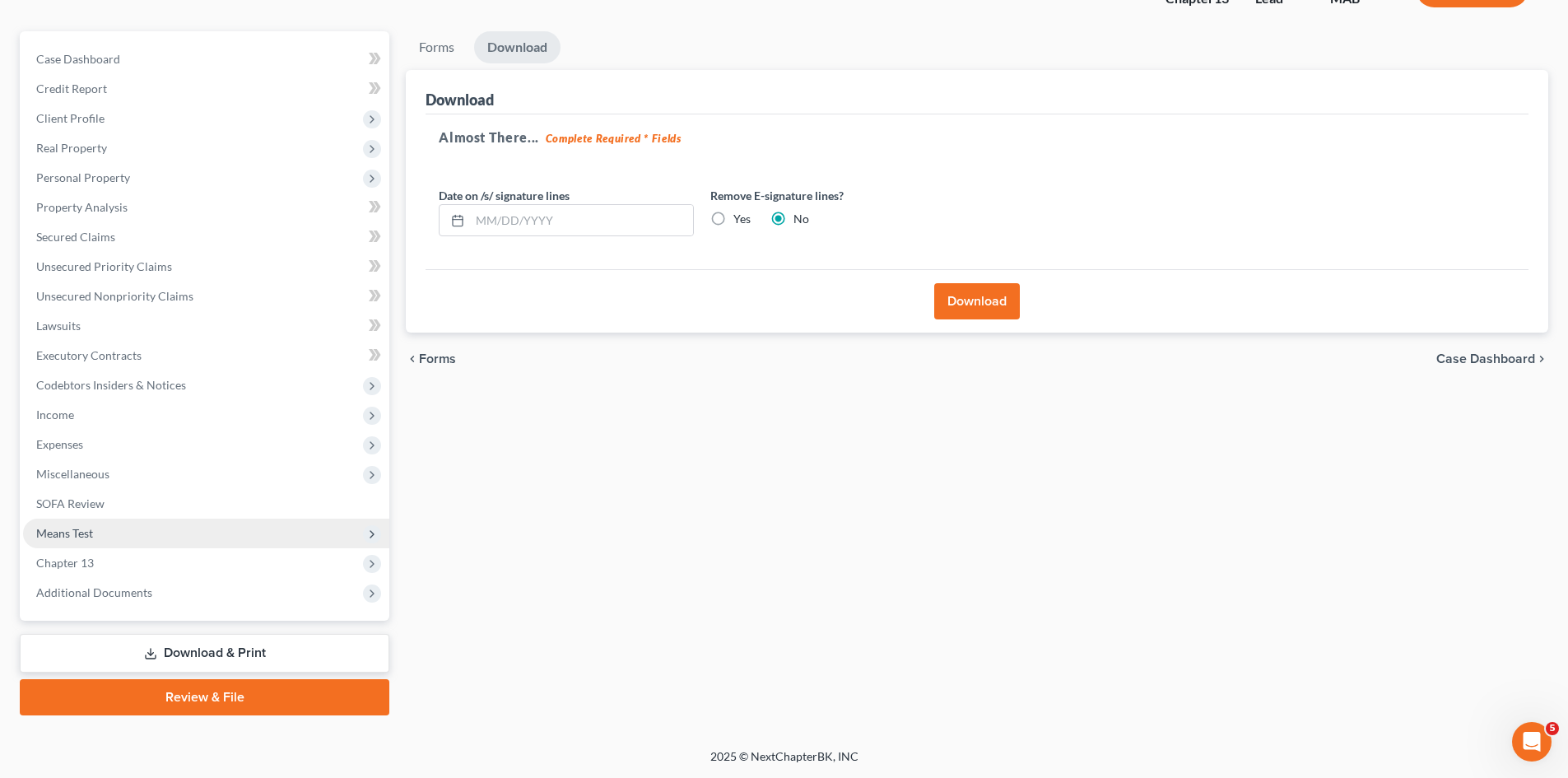
click at [166, 536] on span "Means Test" at bounding box center [206, 533] width 366 height 29
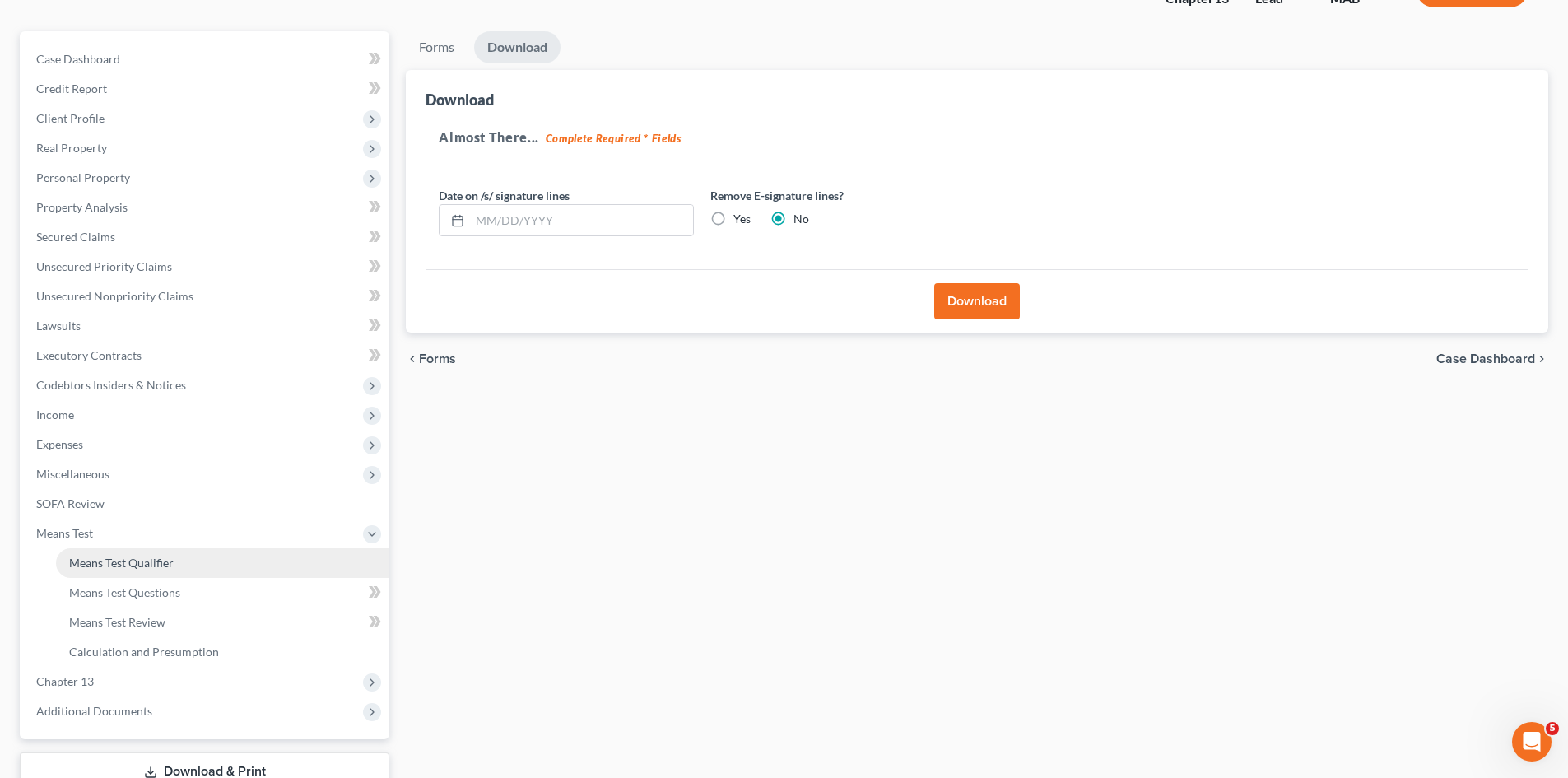
click at [160, 560] on span "Means Test Qualifier" at bounding box center [122, 563] width 105 height 14
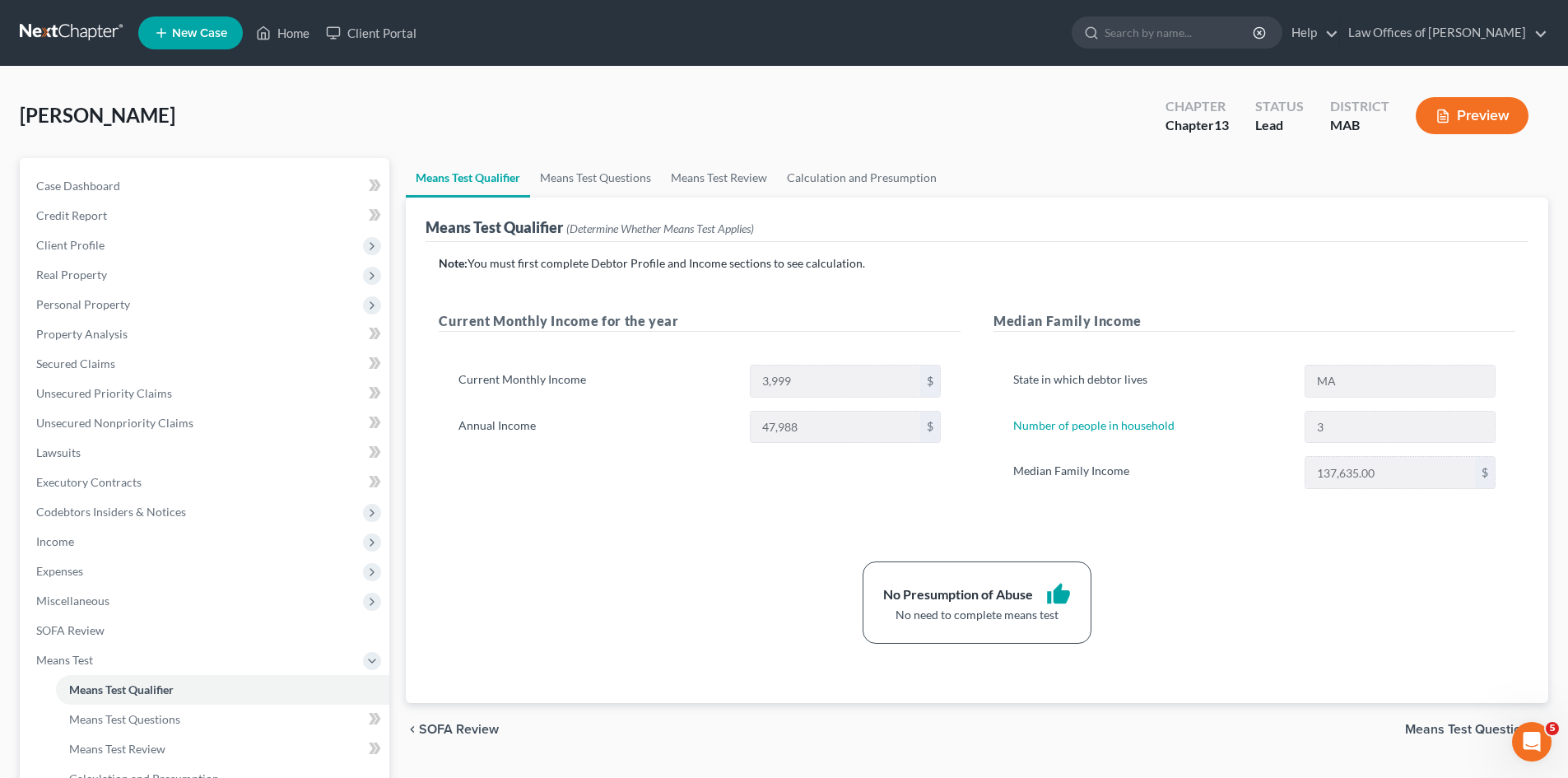
click at [1472, 724] on span "Means Test Questions" at bounding box center [1470, 729] width 130 height 13
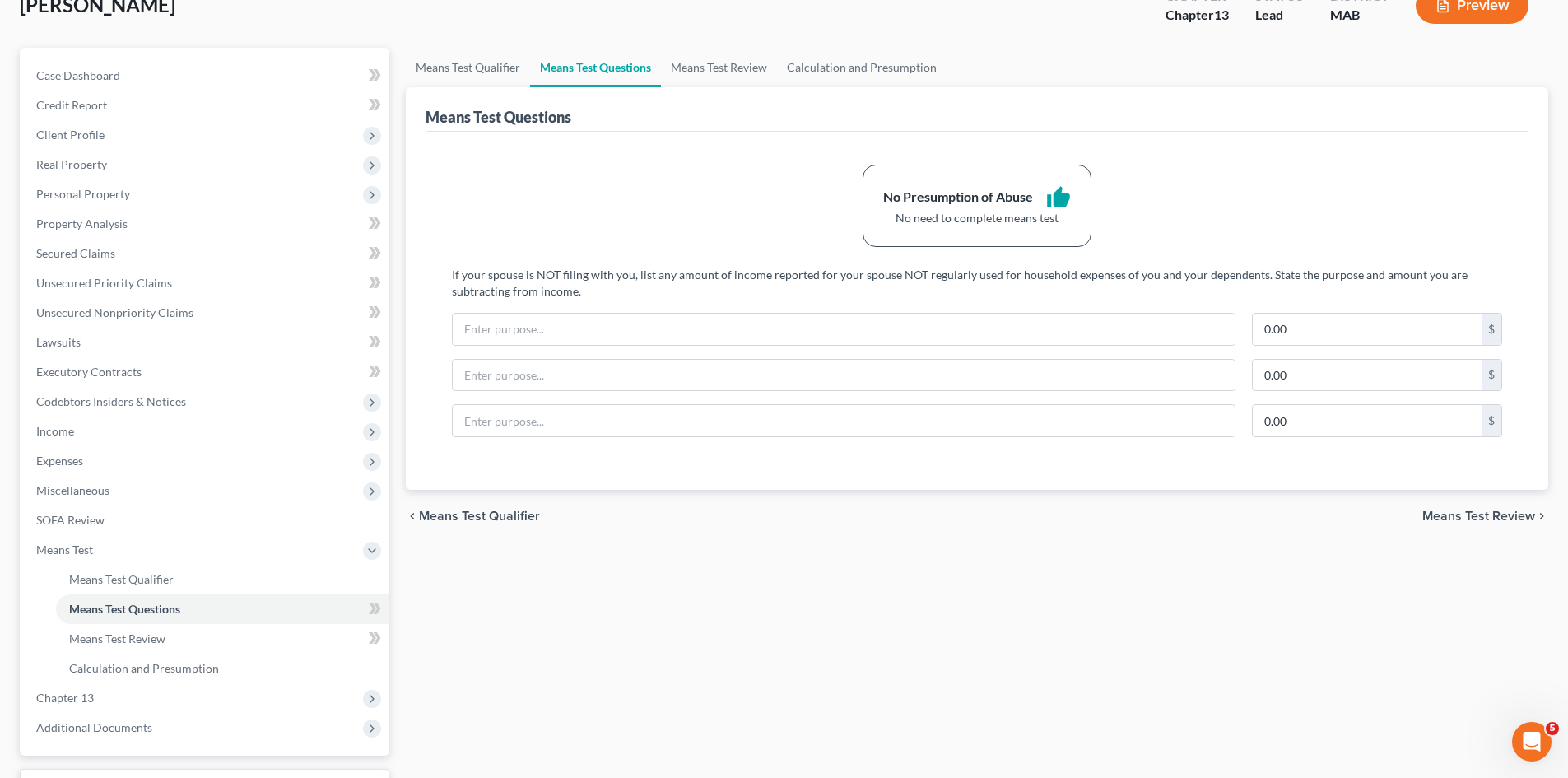
scroll to position [245, 0]
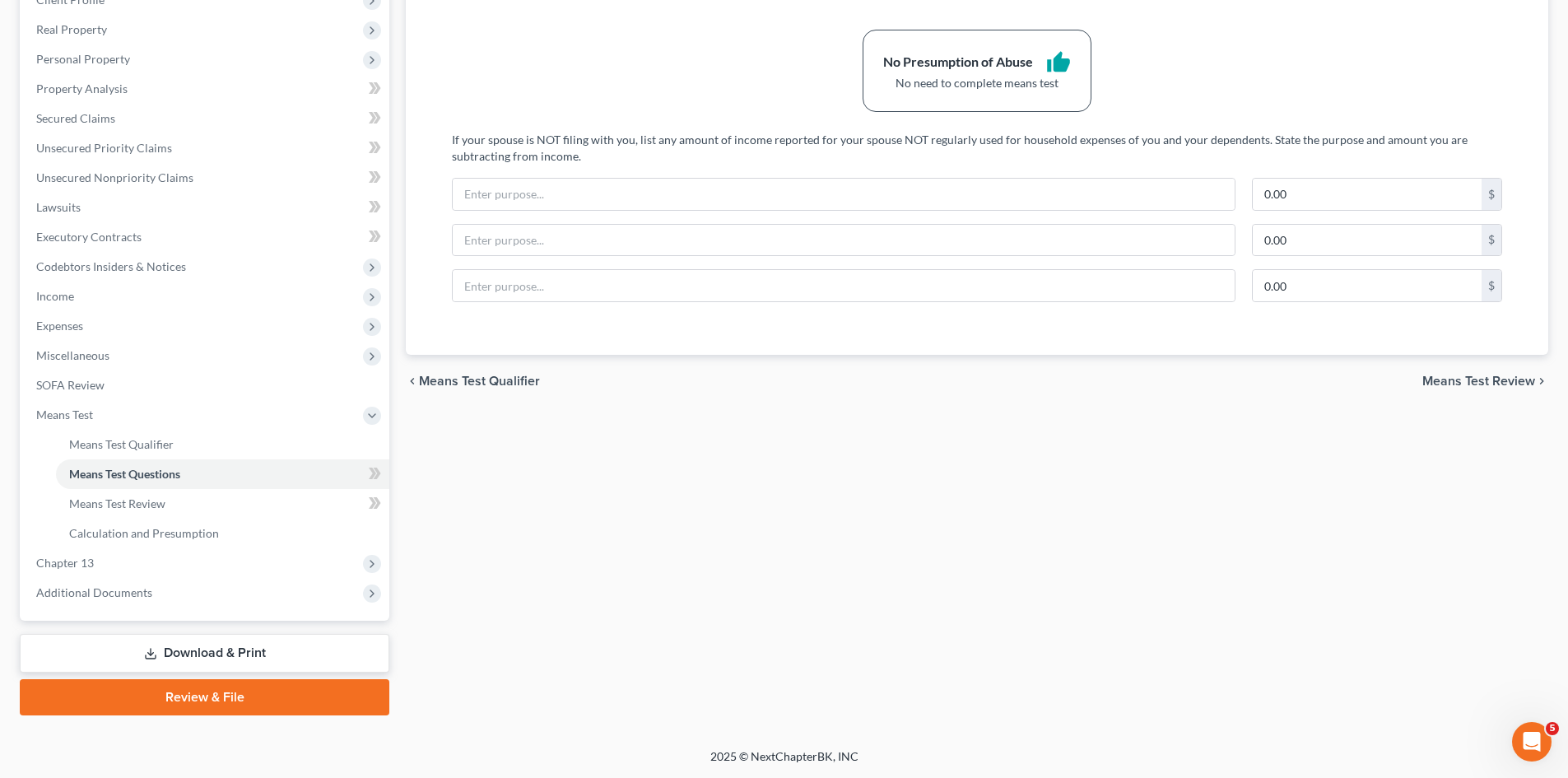
click at [249, 654] on link "Download & Print" at bounding box center [205, 653] width 370 height 38
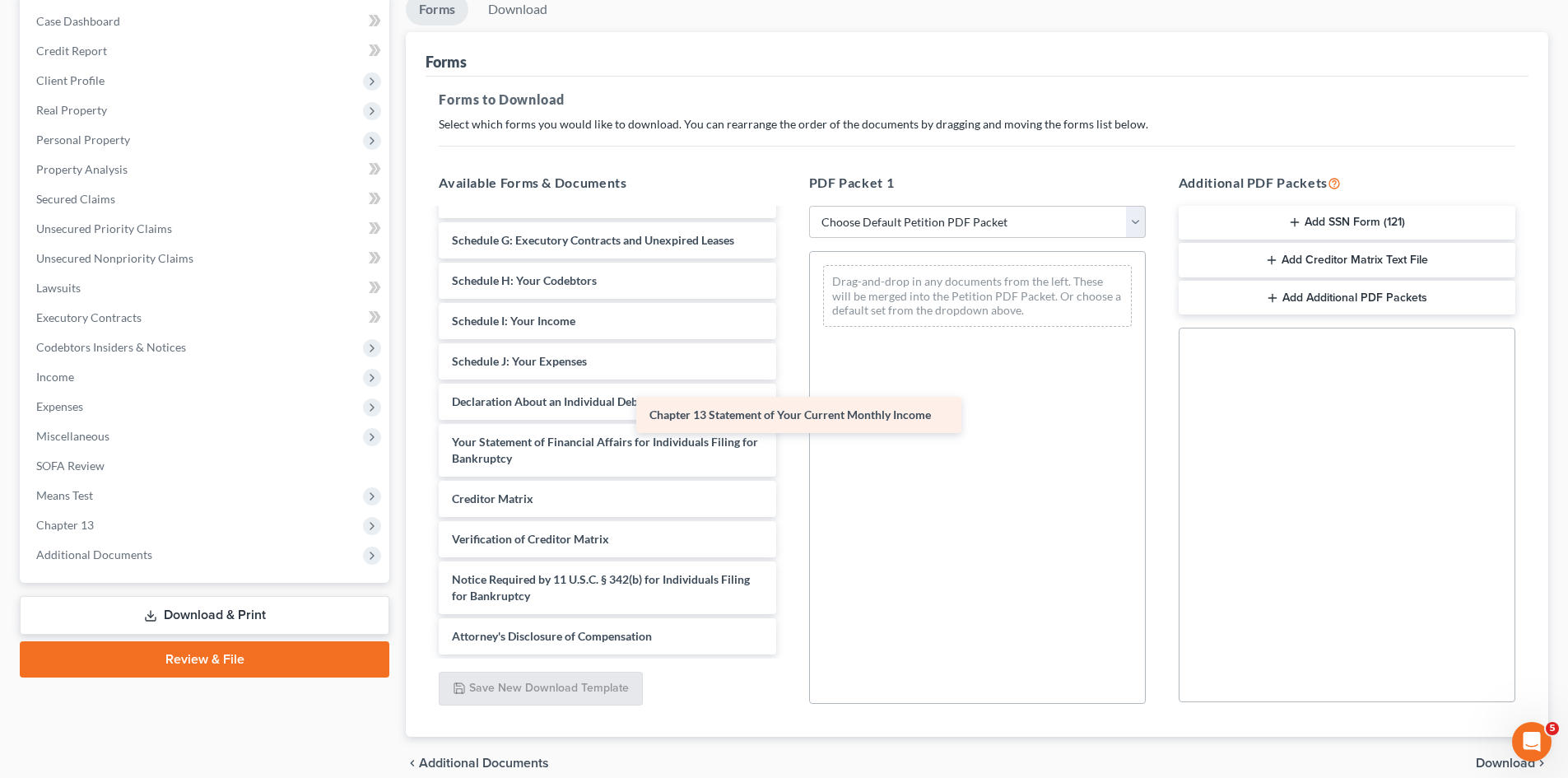
scroll to position [319, 0]
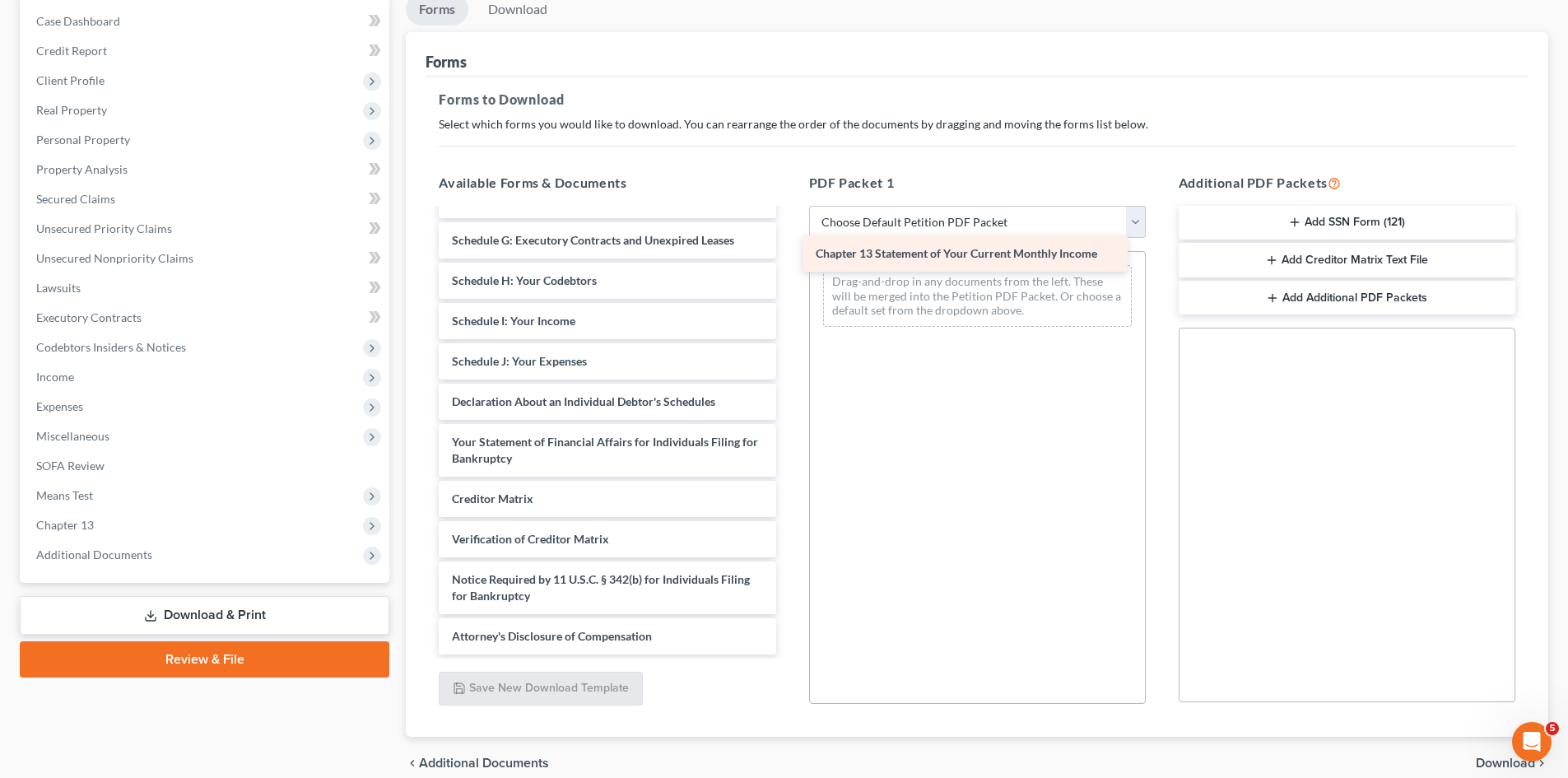
drag, startPoint x: 611, startPoint y: 455, endPoint x: 975, endPoint y: 250, distance: 417.8
click at [789, 250] on div "Chapter 13 Statement of Your Current Monthly Income Chapter 13 Debtor's Certifi…" at bounding box center [607, 280] width 363 height 747
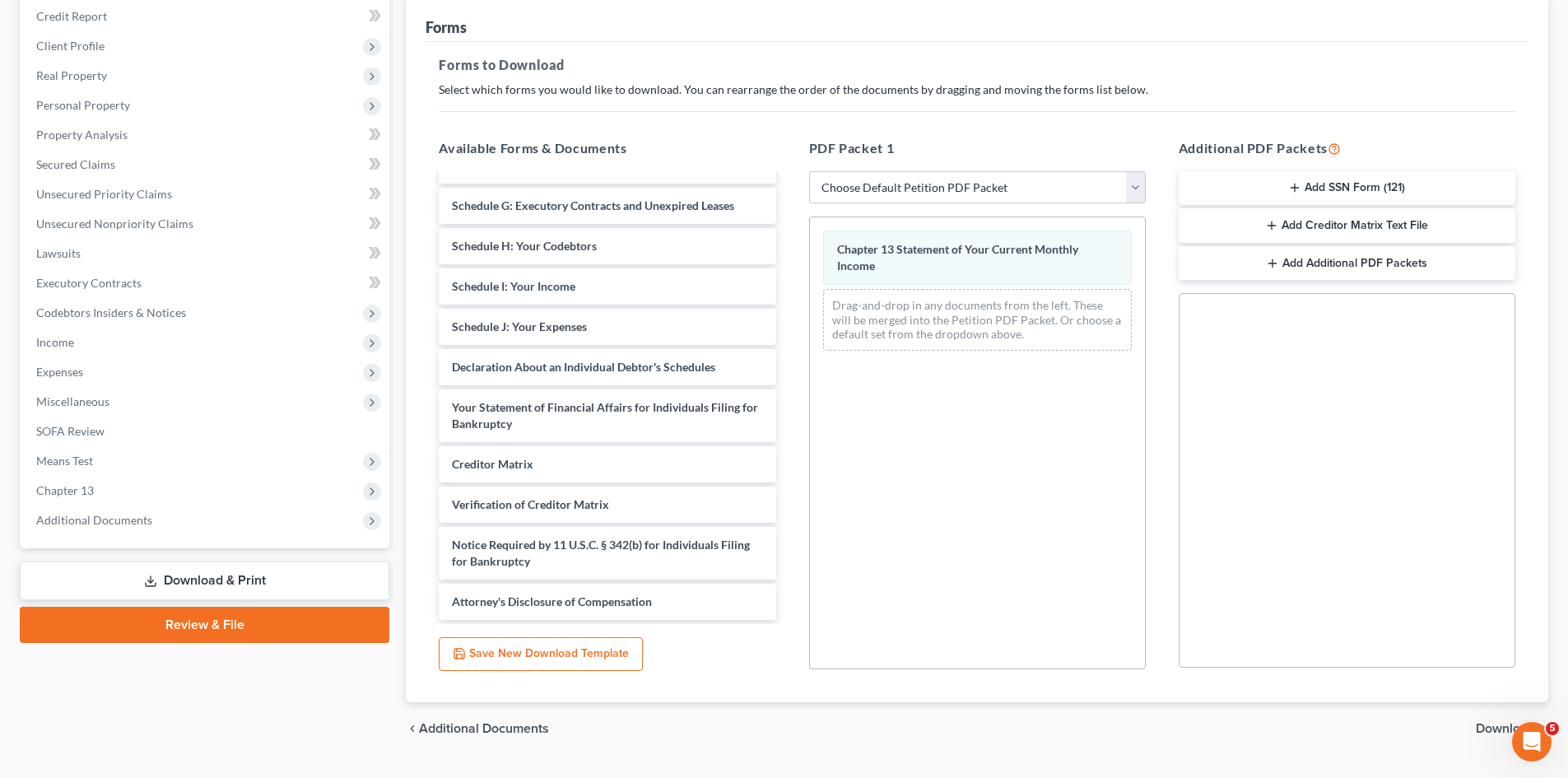
scroll to position [238, 0]
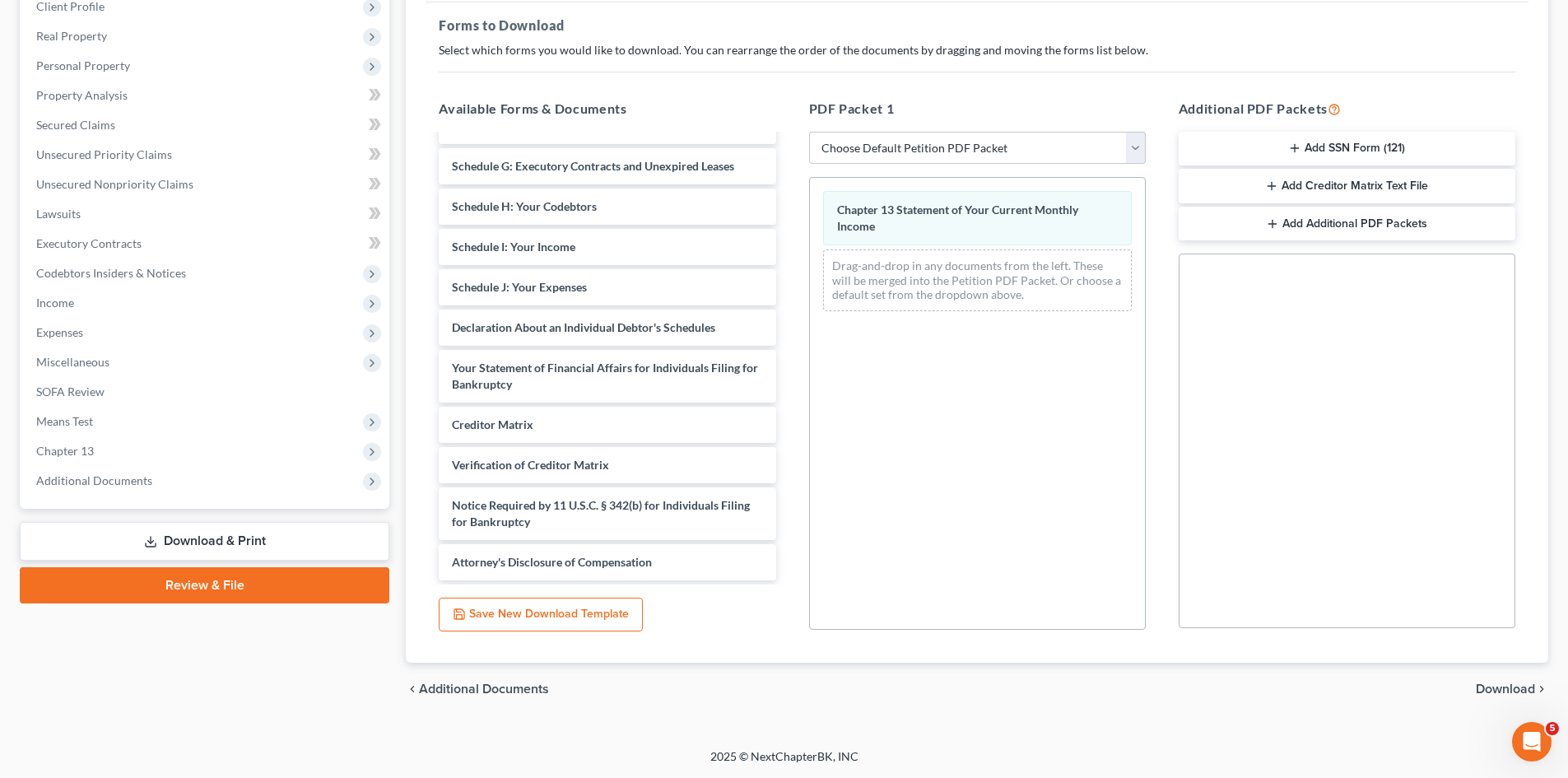
click at [1514, 687] on span "Download" at bounding box center [1505, 688] width 60 height 13
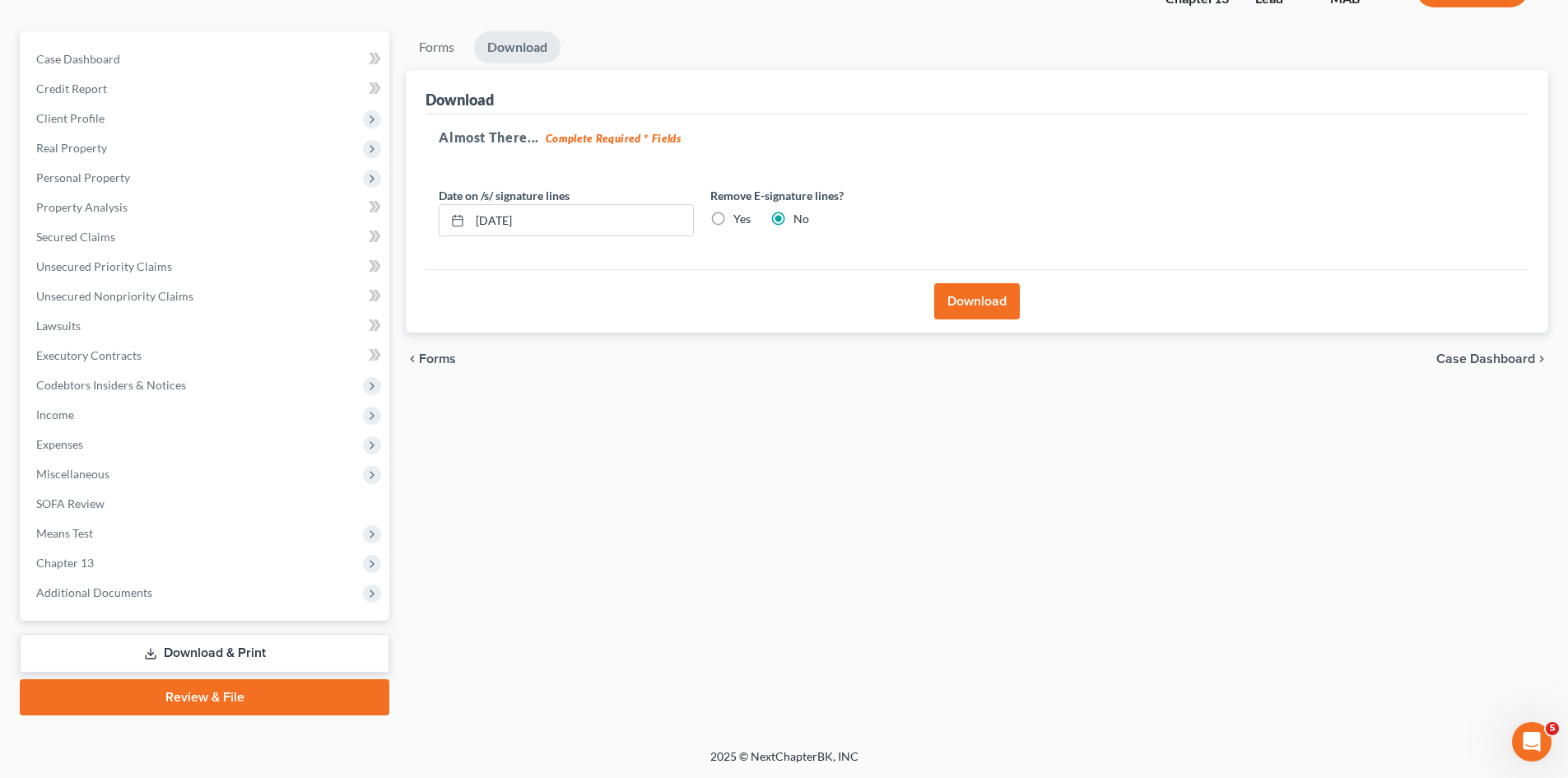
scroll to position [127, 0]
drag, startPoint x: 570, startPoint y: 223, endPoint x: 414, endPoint y: 203, distance: 157.3
click at [414, 203] on div "Download Almost There... Complete Required * Fields Date on /s/ signature lines…" at bounding box center [977, 202] width 1143 height 263
click at [982, 309] on button "Download" at bounding box center [977, 301] width 85 height 36
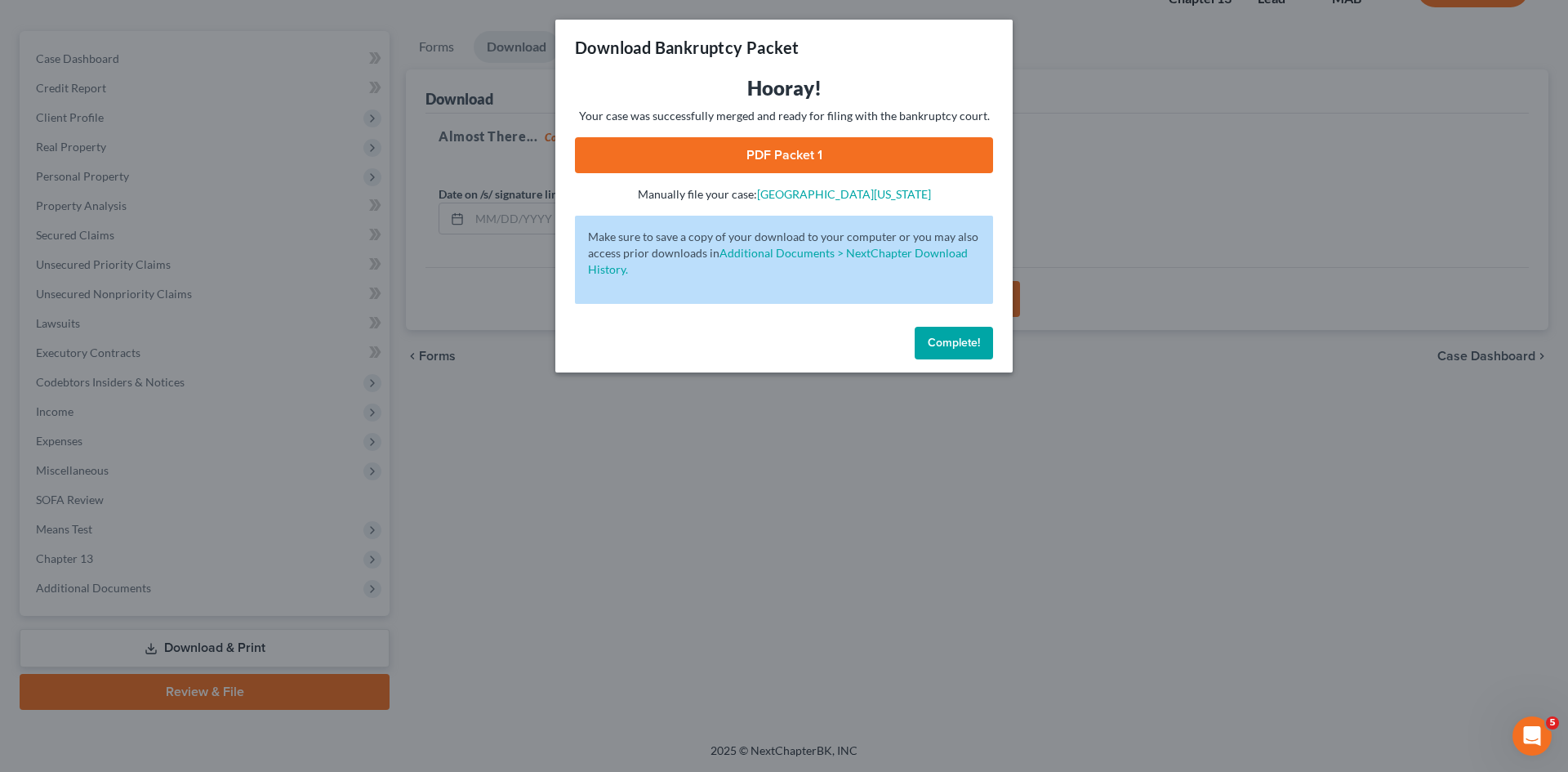
click at [828, 155] on link "PDF Packet 1" at bounding box center [784, 154] width 418 height 36
click at [944, 344] on span "Complete!" at bounding box center [953, 342] width 52 height 14
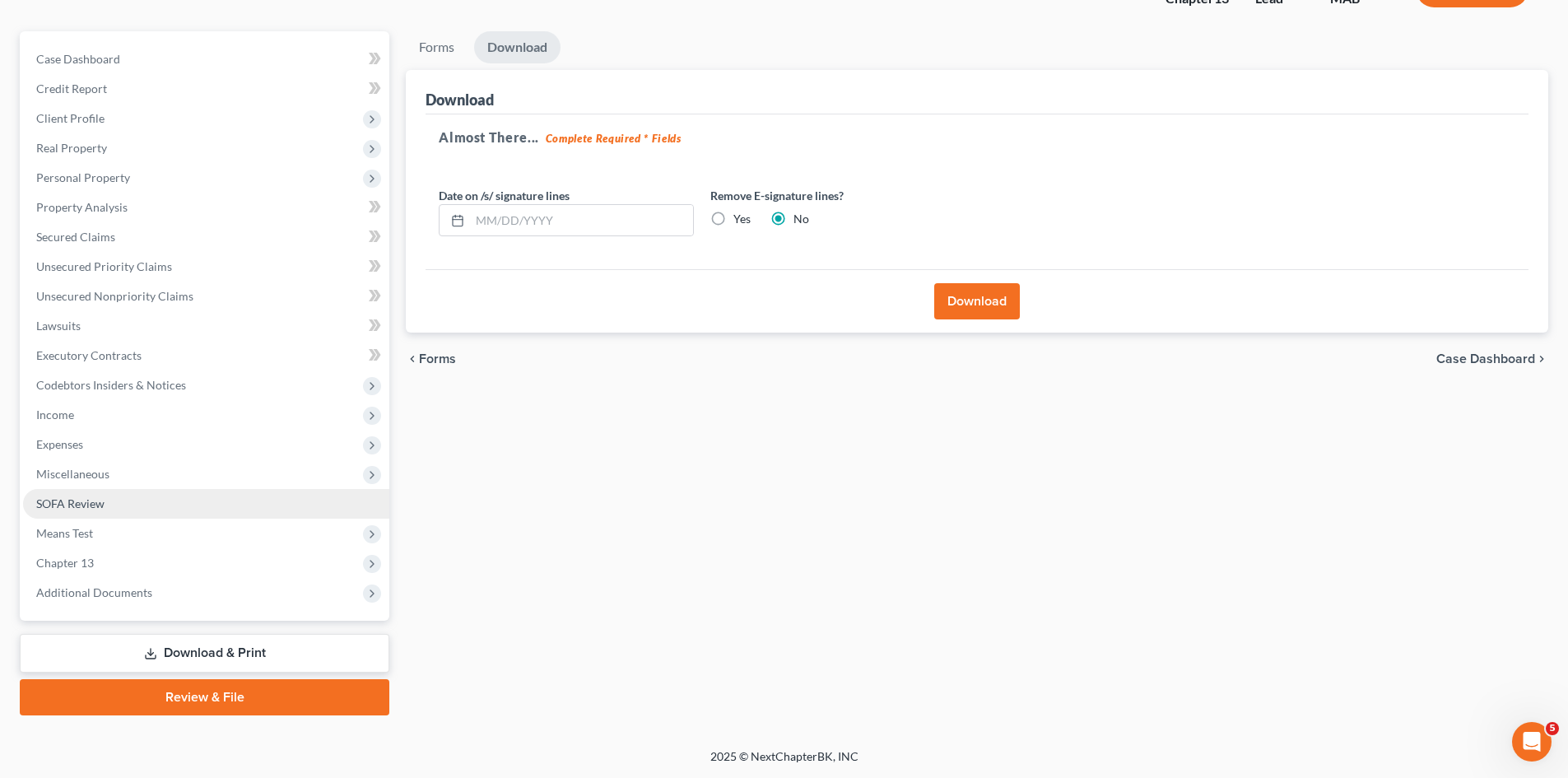
click at [127, 502] on link "SOFA Review" at bounding box center [206, 503] width 366 height 29
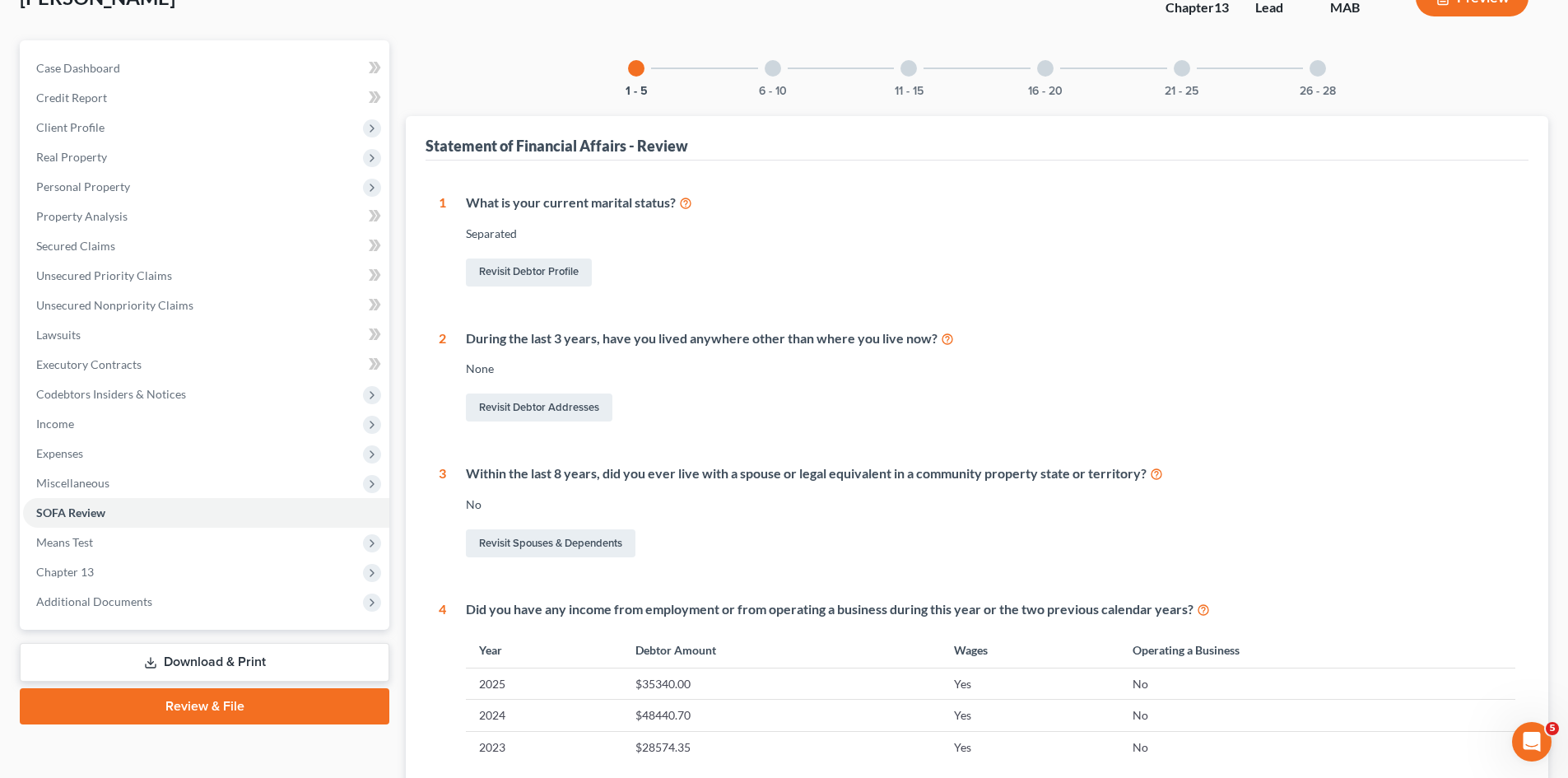
scroll to position [103, 0]
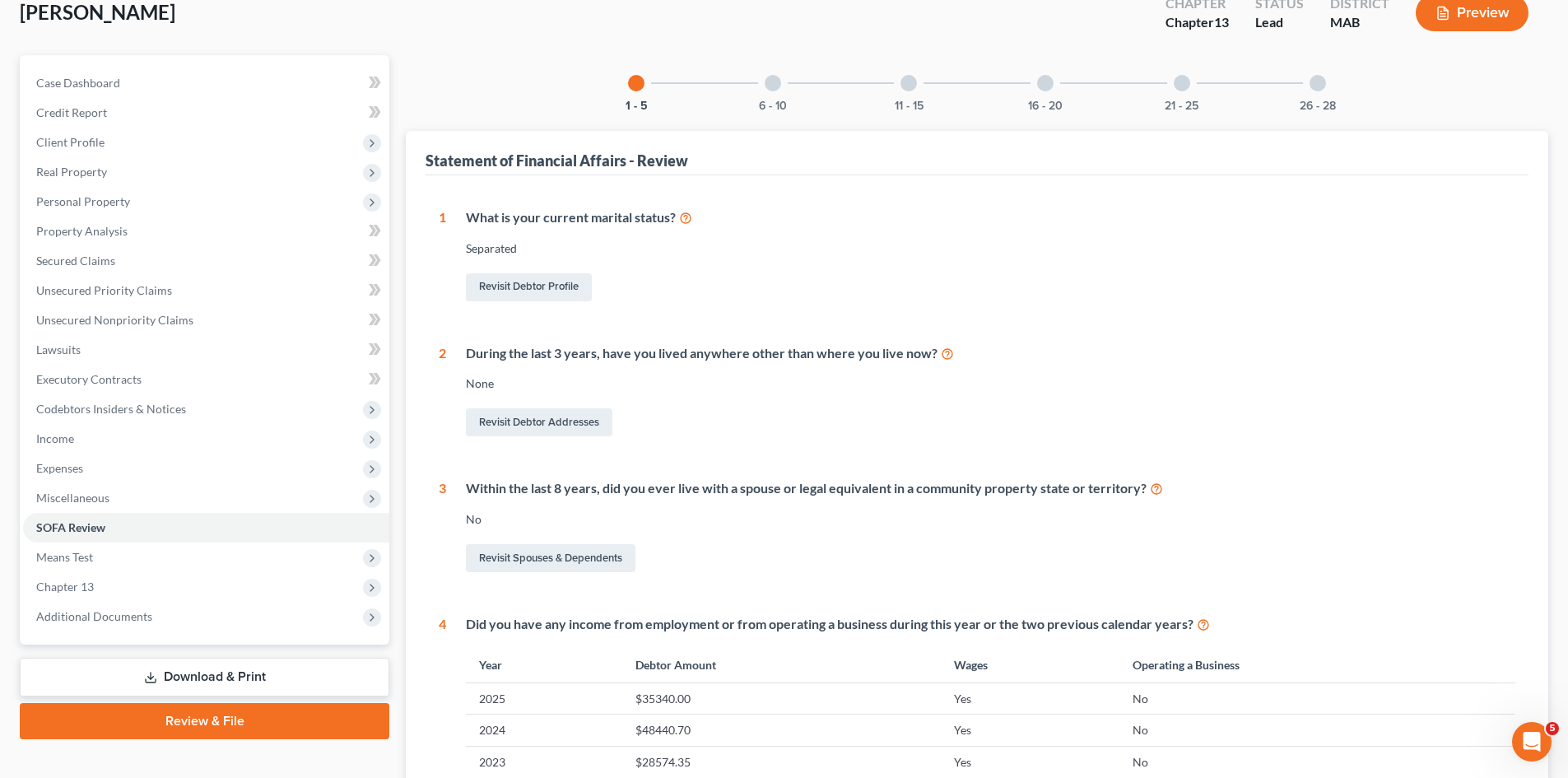
click at [770, 89] on div at bounding box center [773, 83] width 17 height 17
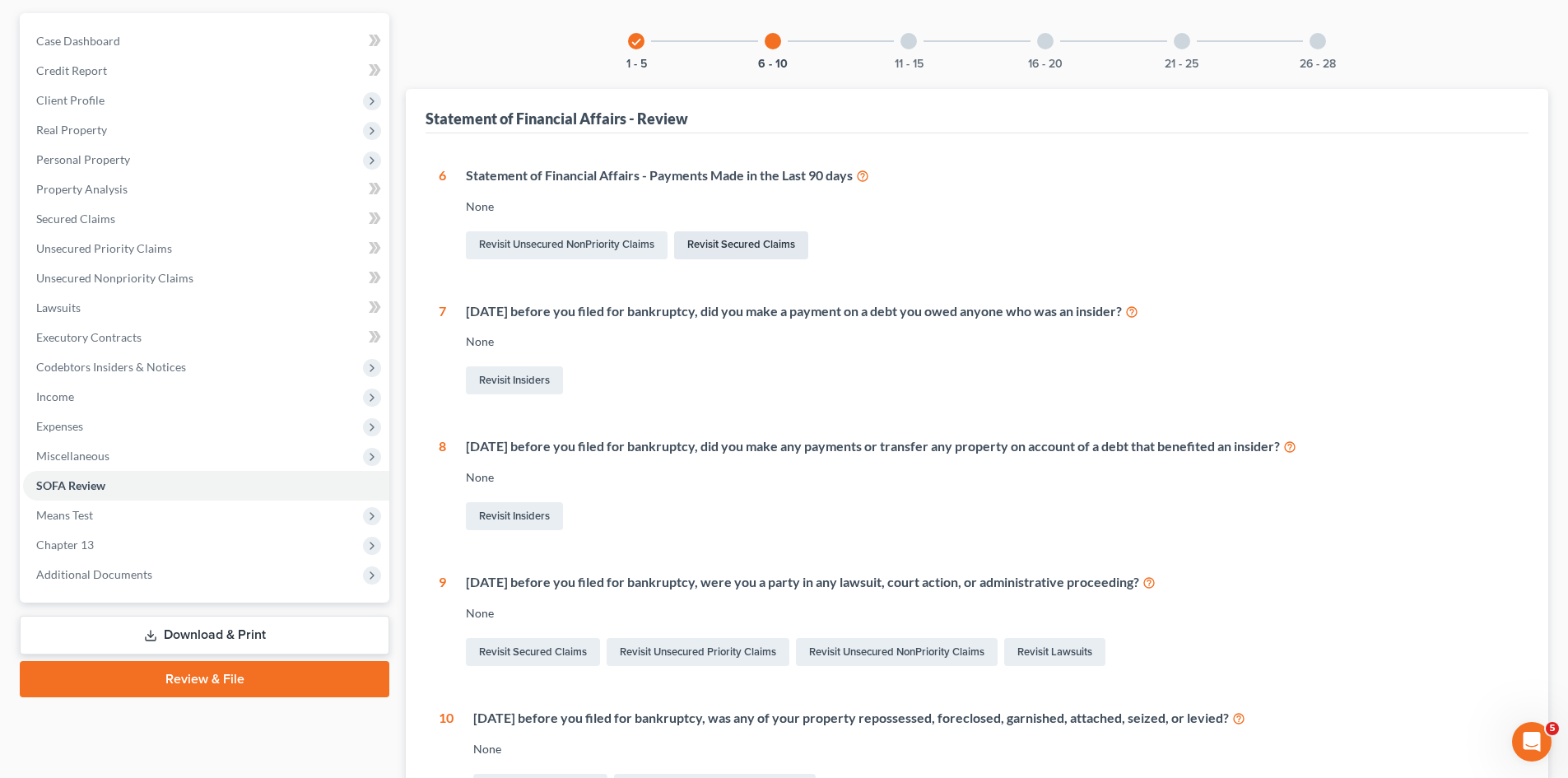
scroll to position [124, 0]
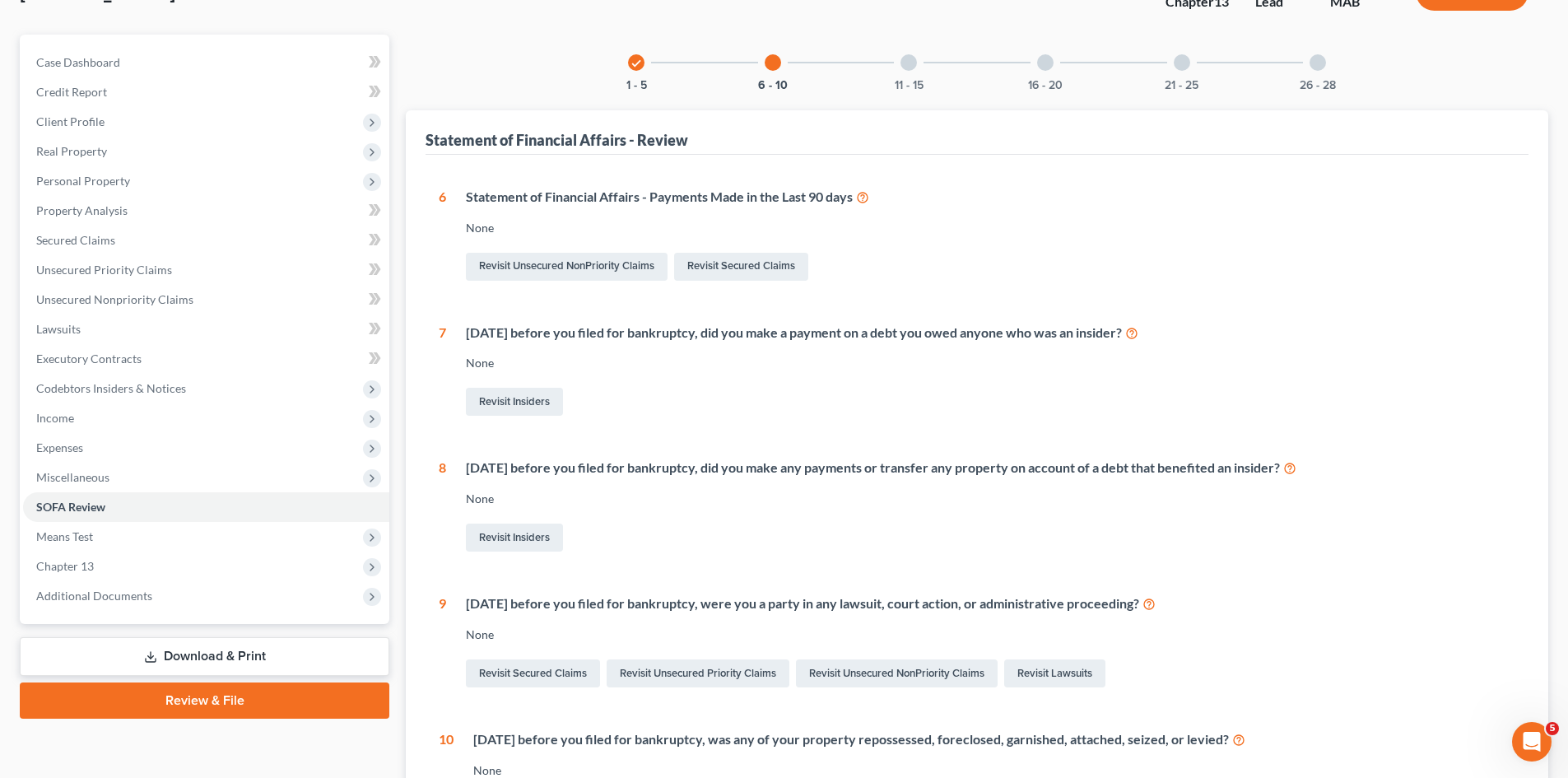
click at [908, 68] on div at bounding box center [909, 62] width 17 height 17
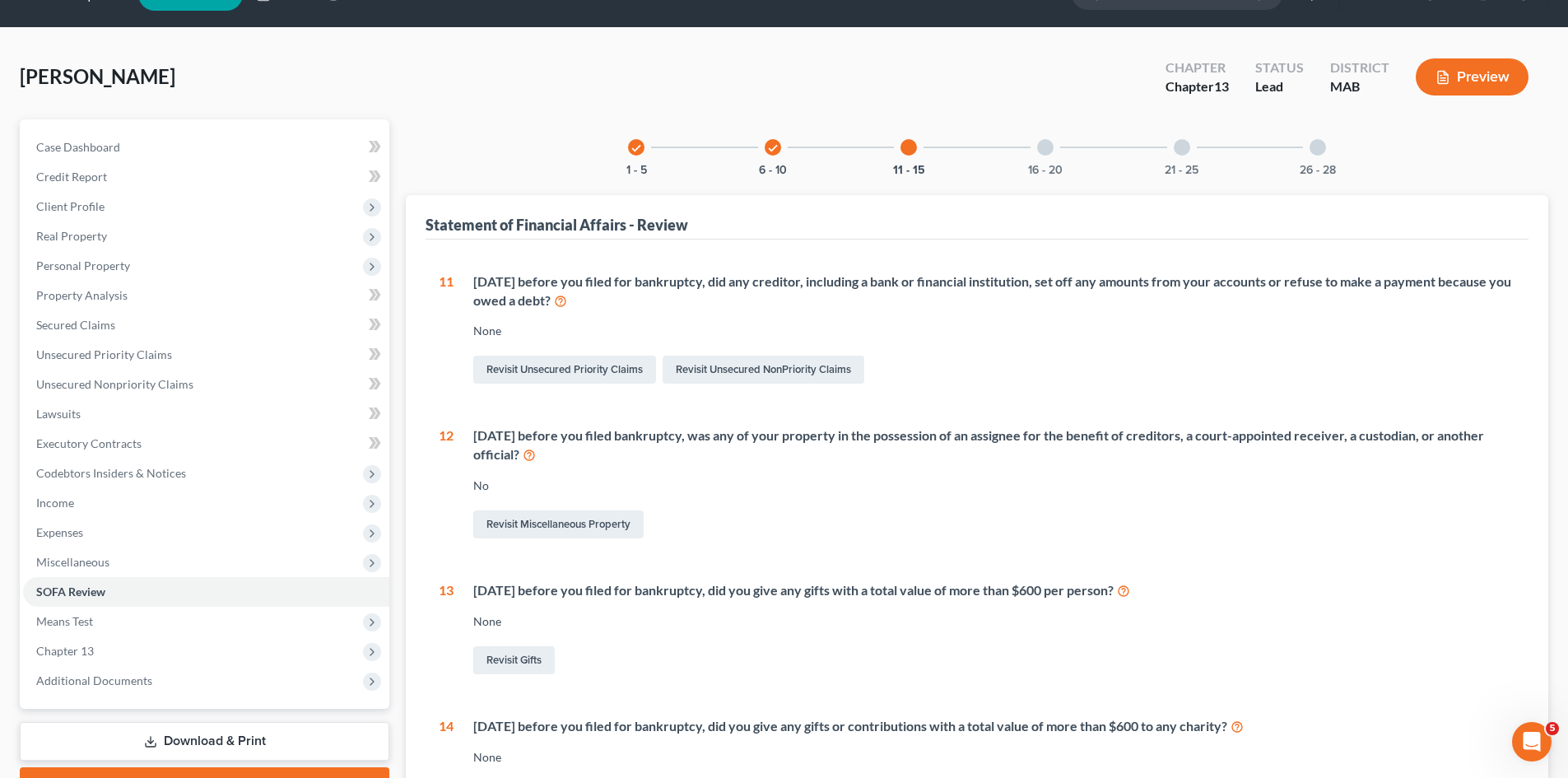
scroll to position [0, 0]
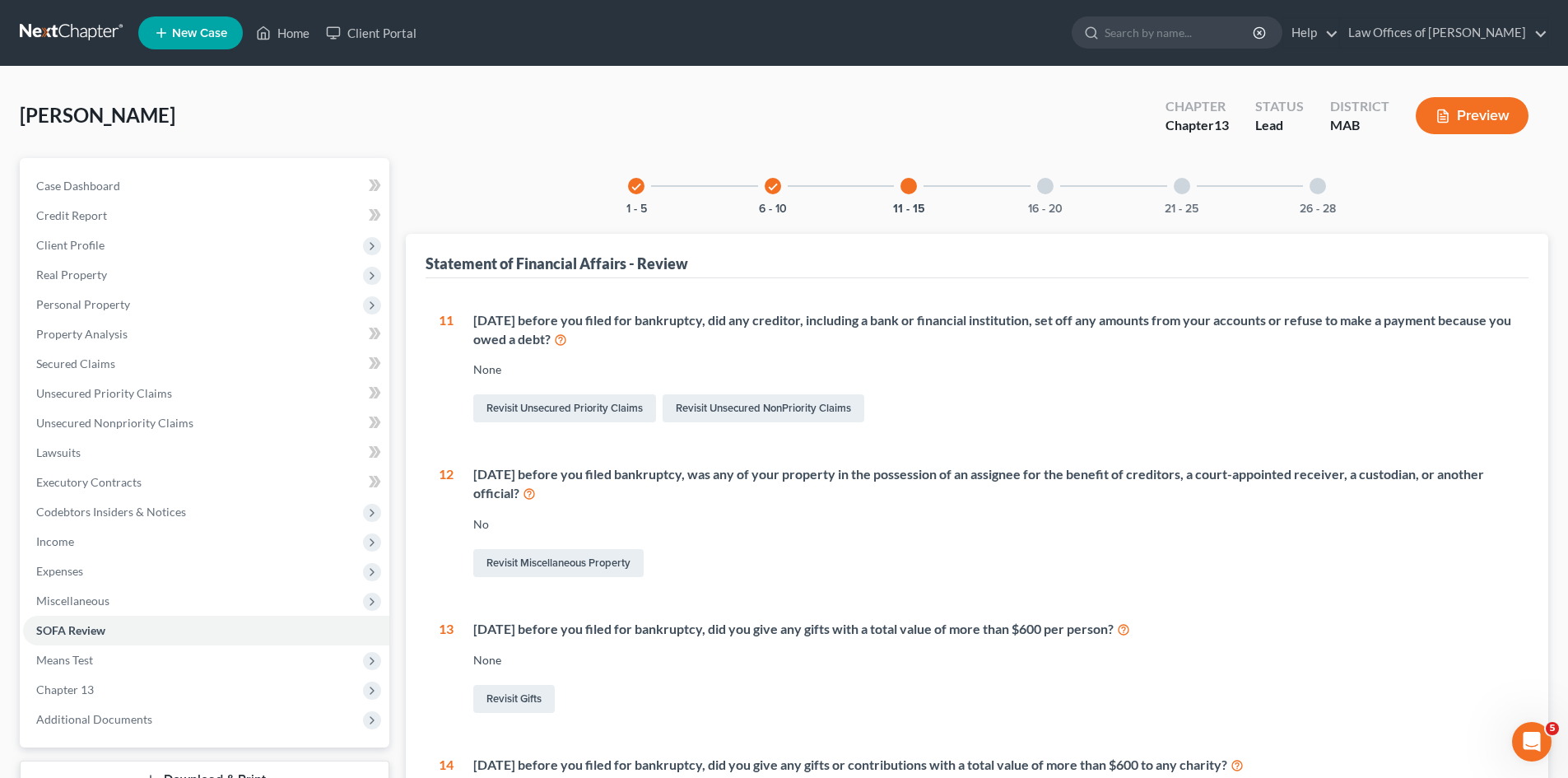
click at [1041, 187] on div at bounding box center [1045, 186] width 17 height 17
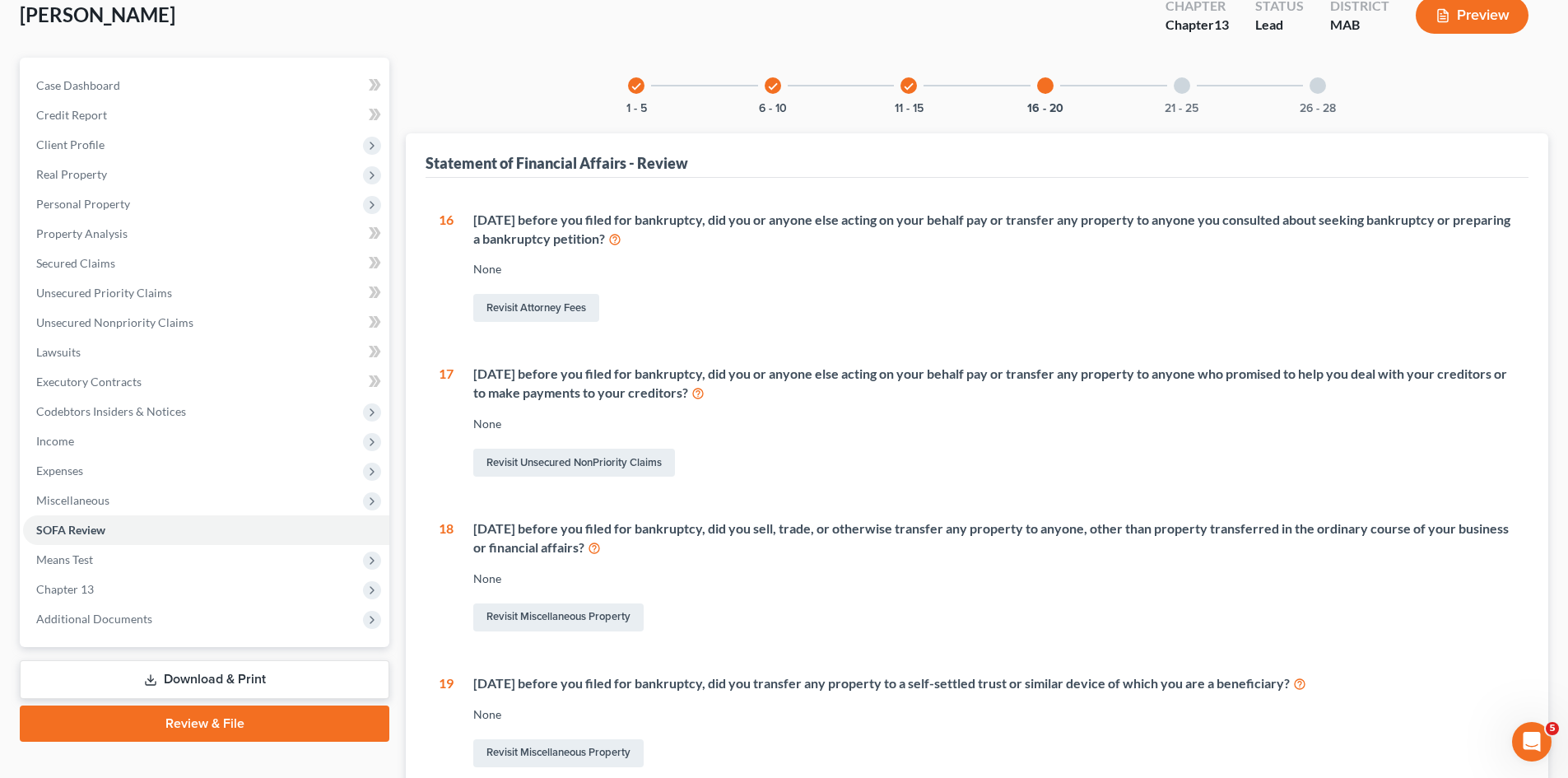
scroll to position [103, 0]
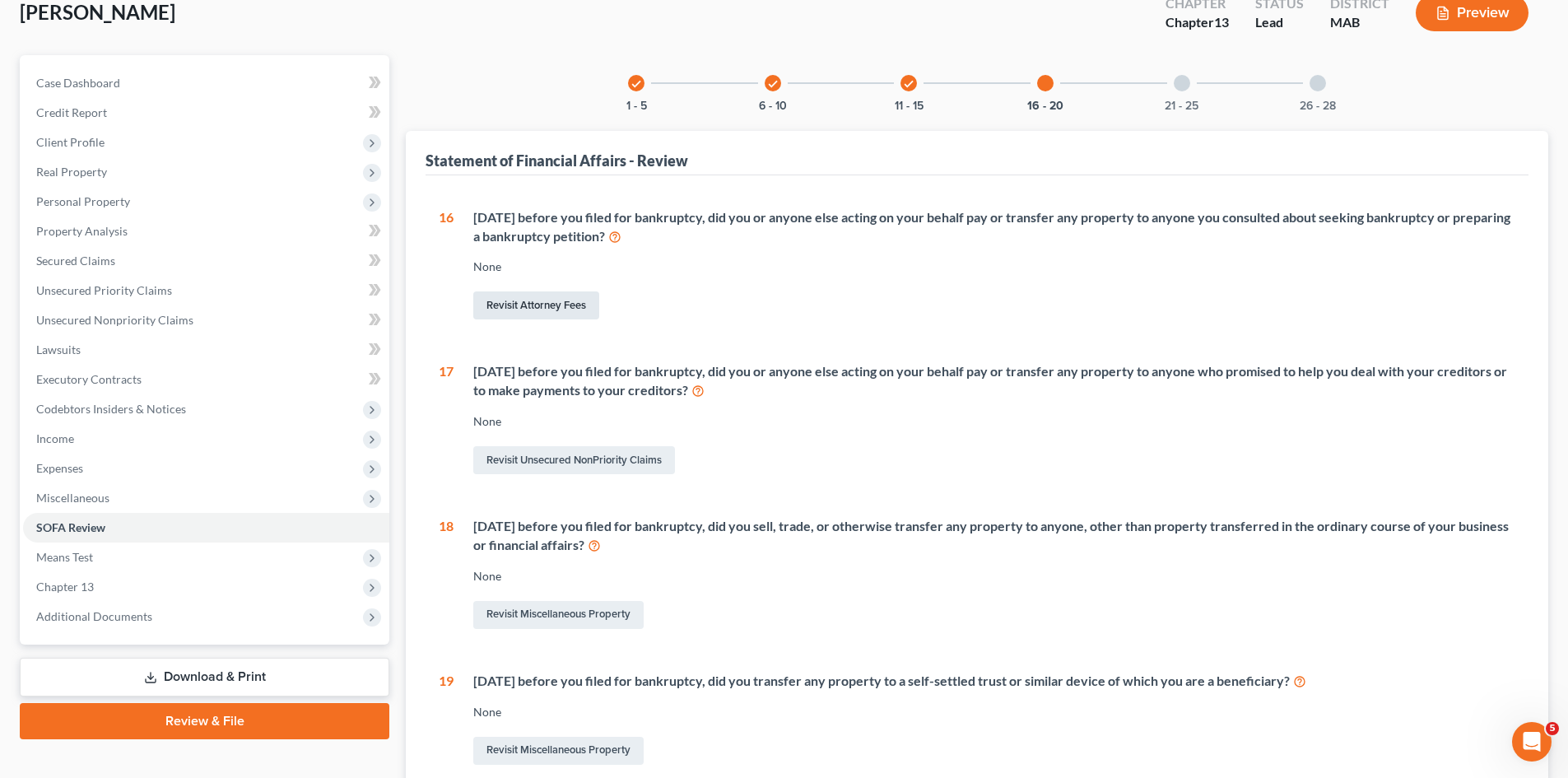
click at [532, 298] on link "Revisit Attorney Fees" at bounding box center [536, 305] width 126 height 28
select select "0"
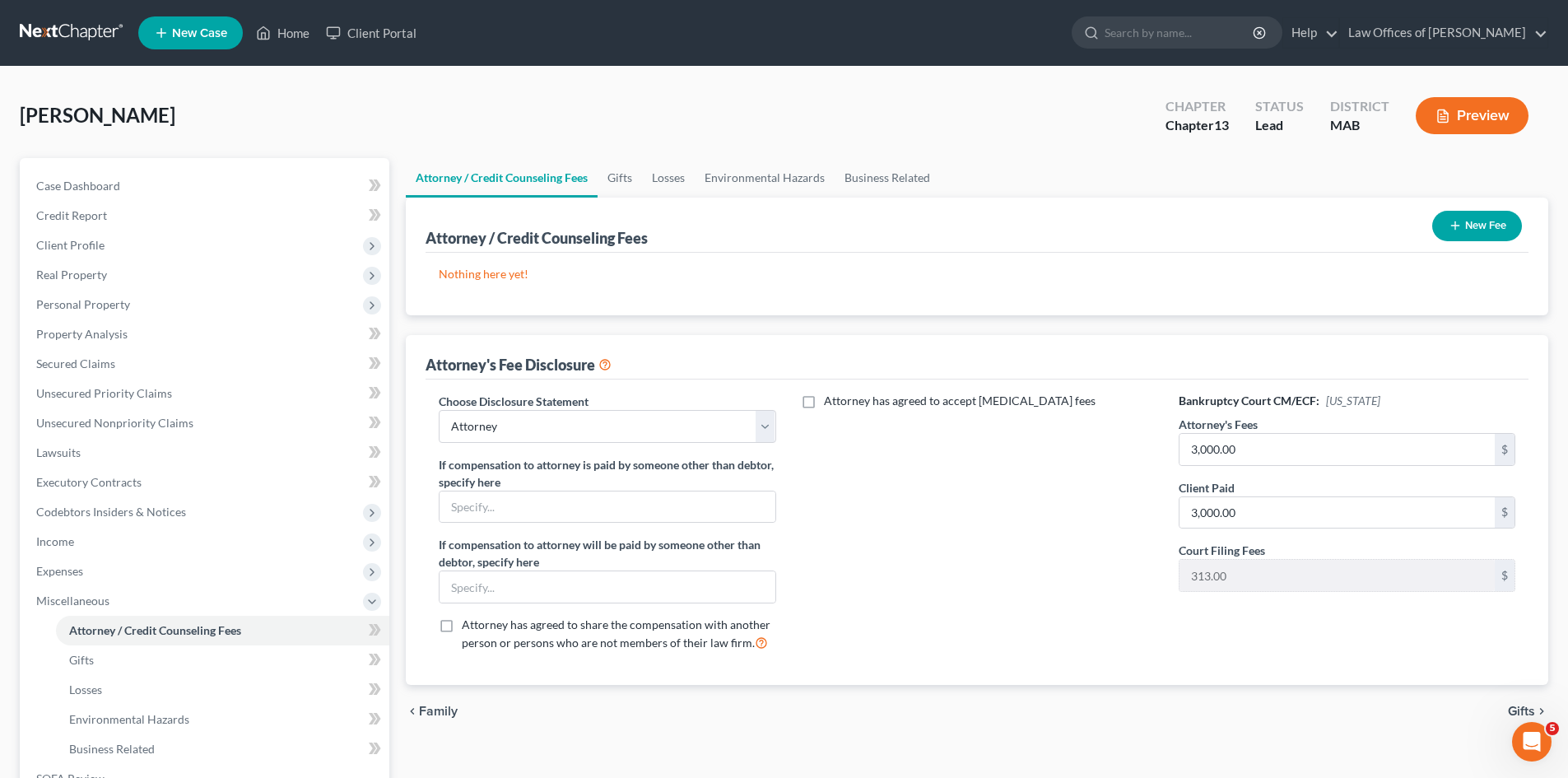
click at [1456, 230] on icon "button" at bounding box center [1455, 225] width 13 height 13
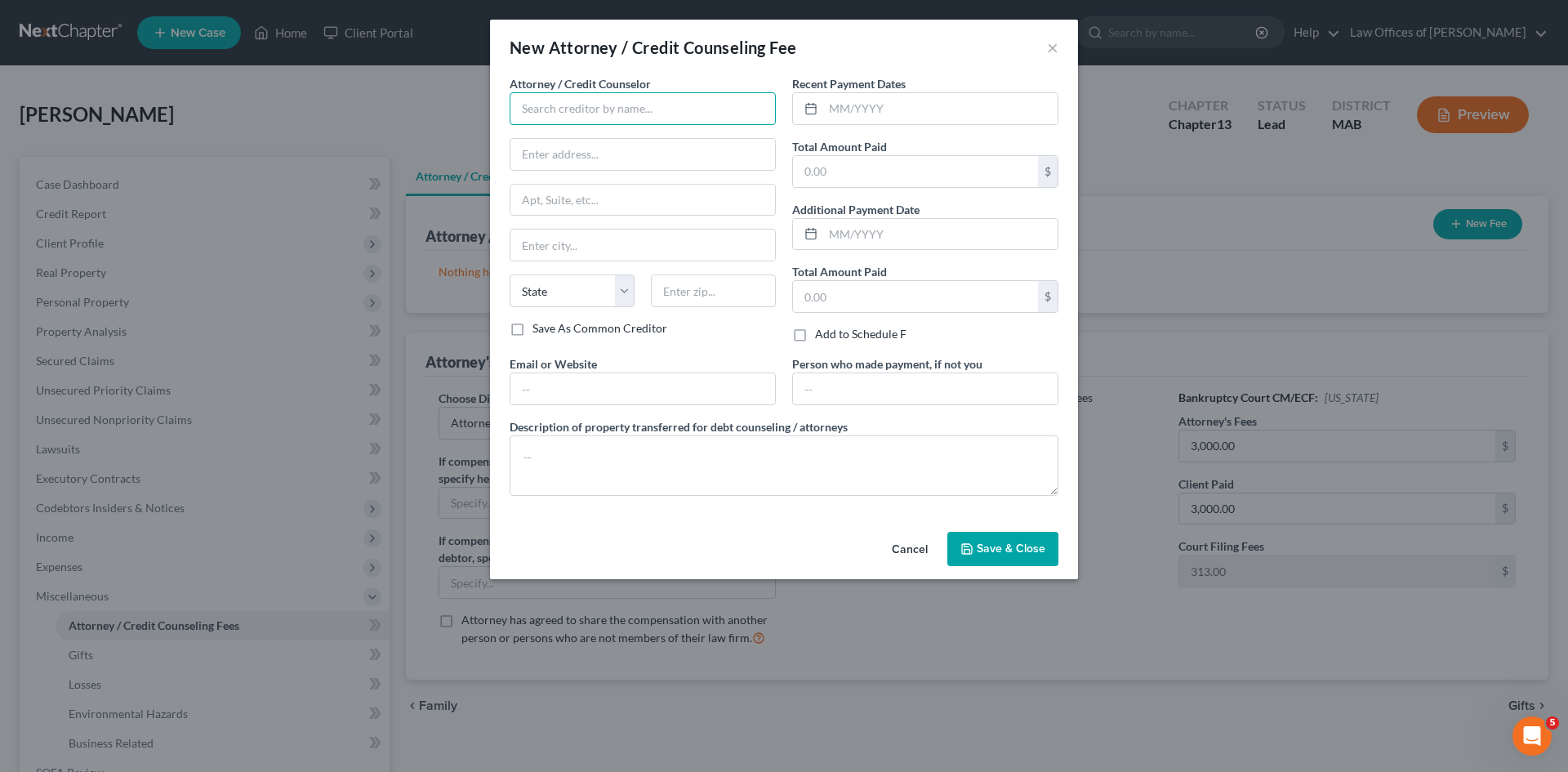
click at [633, 111] on input "text" at bounding box center [643, 109] width 266 height 33
type input "[PERSON_NAME]"
type input "[STREET_ADDRESS]"
type input "[GEOGRAPHIC_DATA]"
select select "22"
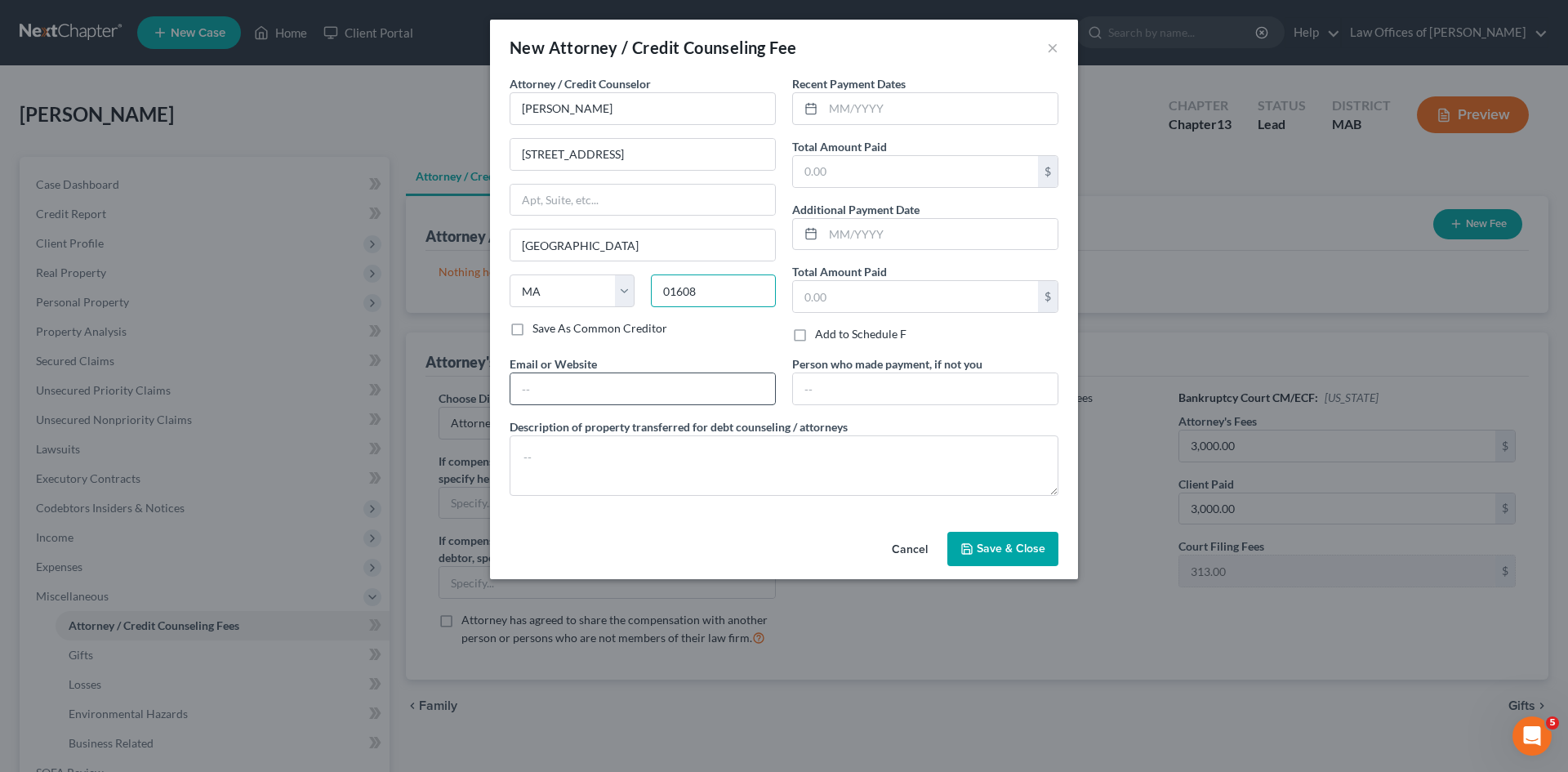
type input "01608"
click at [554, 389] on input "text" at bounding box center [642, 388] width 265 height 31
type input "mark"
click at [852, 113] on input "text" at bounding box center [941, 109] width 235 height 31
type input "06/2025"
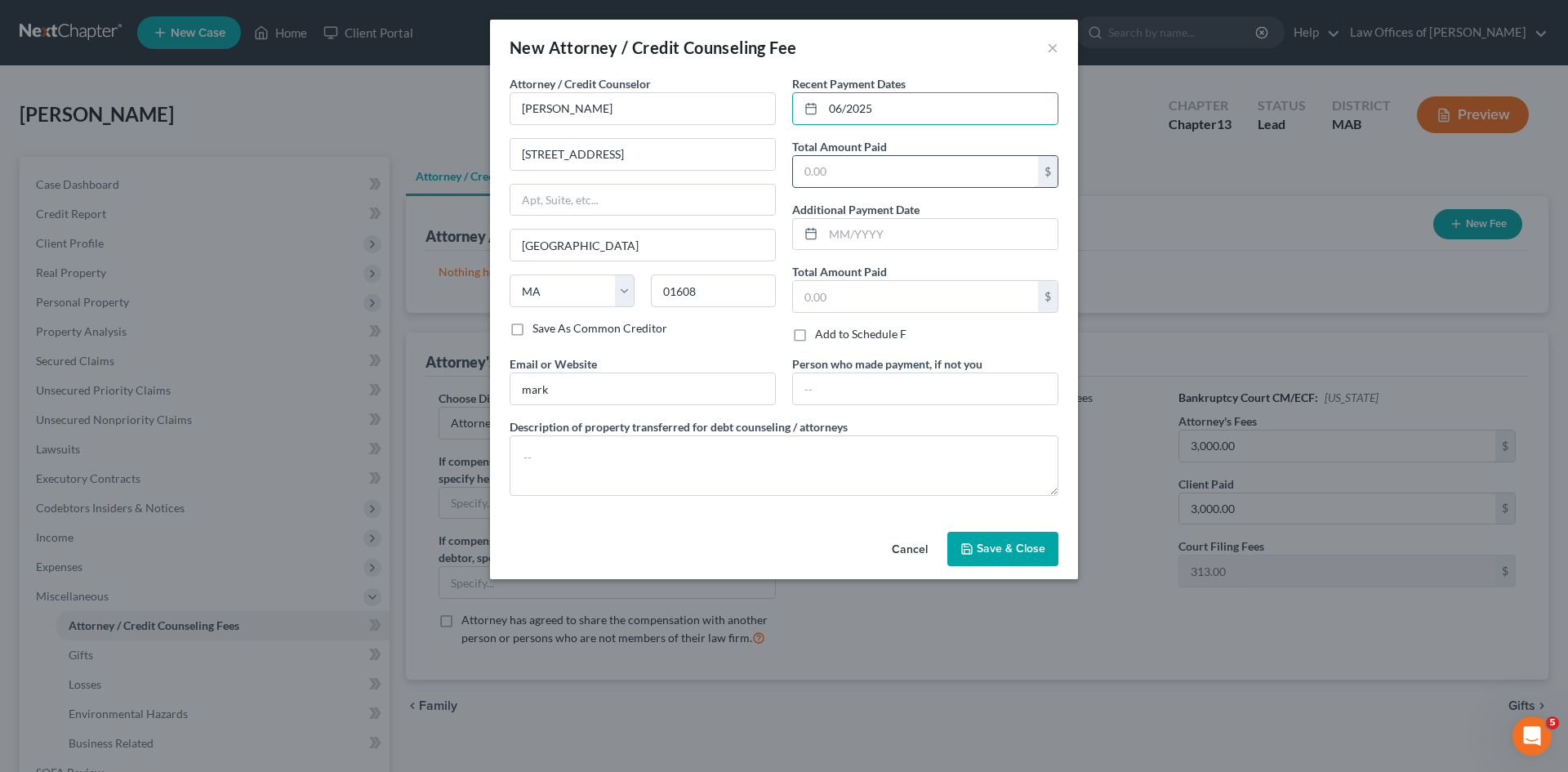
click at [839, 170] on input "text" at bounding box center [916, 171] width 245 height 31
type input "3,000.00"
click at [1002, 548] on span "Save & Close" at bounding box center [1011, 549] width 69 height 14
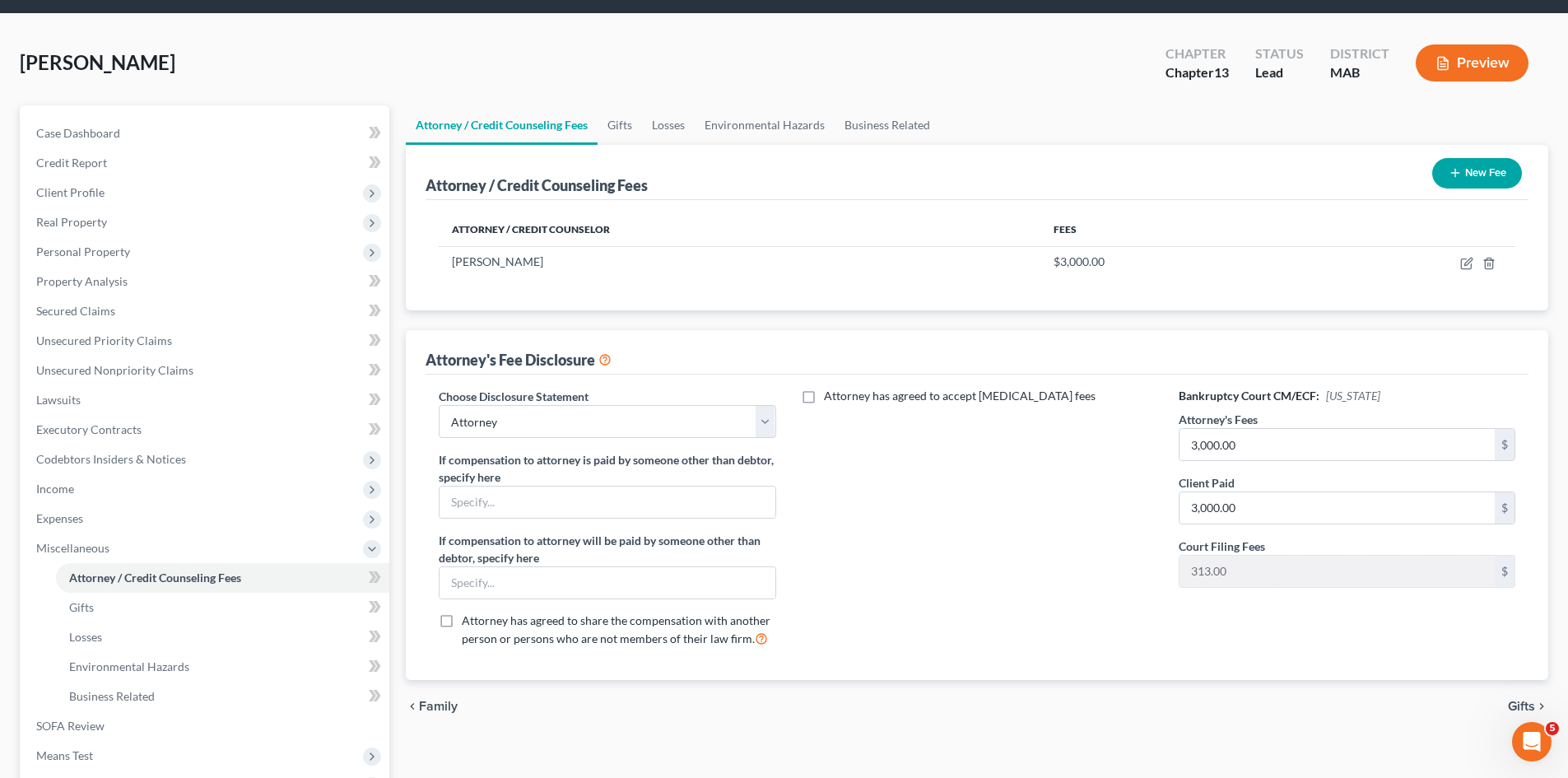
scroll to position [61, 0]
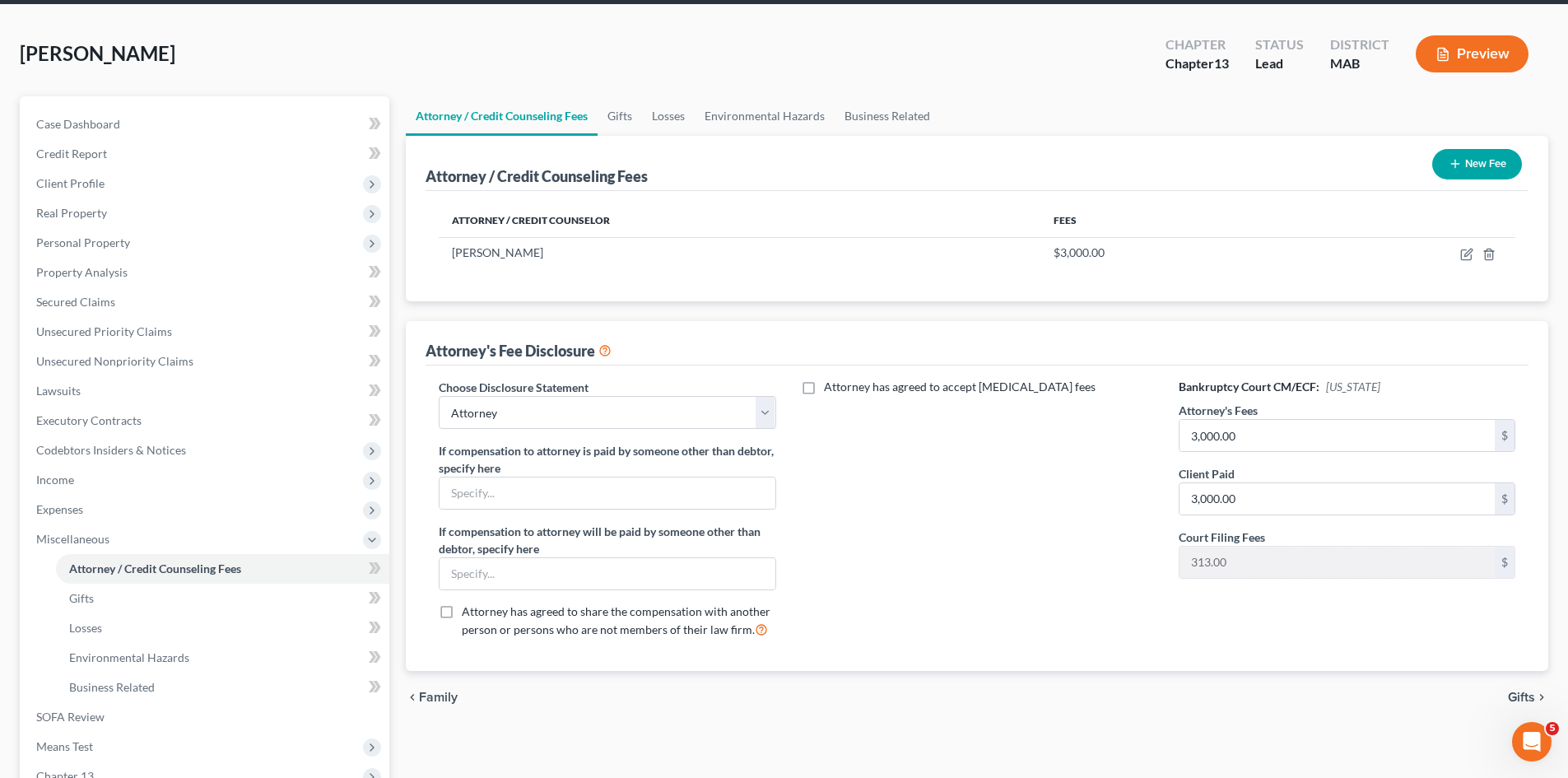
click at [1270, 516] on div "Bankruptcy Court CM/ECF: [US_STATE] Attorney's Fees 3,000.00 $ Client Paid 3,00…" at bounding box center [1347, 515] width 370 height 272
click at [1264, 500] on input "3,000.00" at bounding box center [1337, 498] width 315 height 31
click at [1479, 163] on button "New Fee" at bounding box center [1476, 164] width 90 height 30
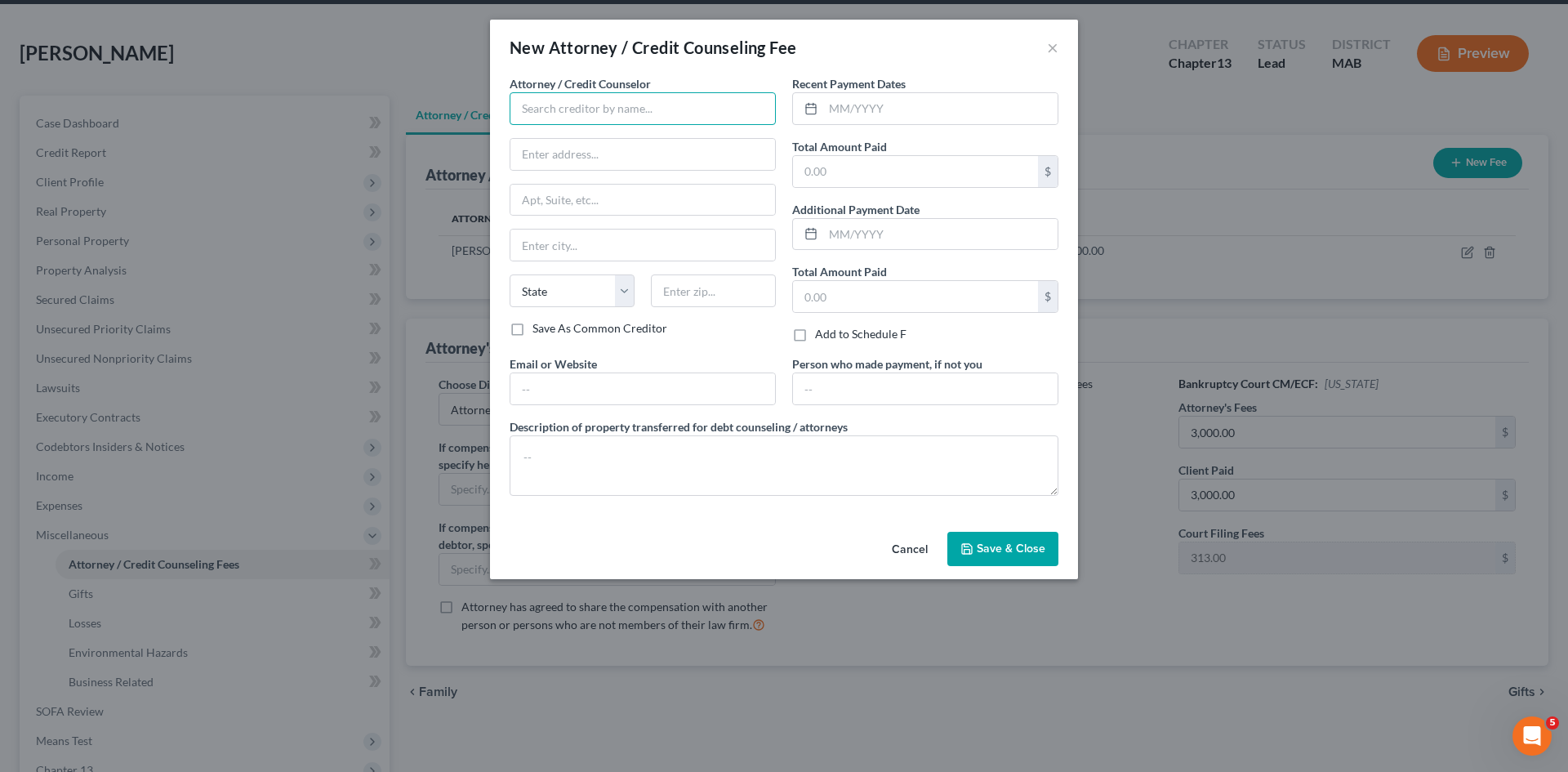
click at [585, 104] on input "text" at bounding box center [643, 109] width 266 height 33
type input "Access Counseling, Inc."
type input "[STREET_ADDRESS]"
type input "Suite 26001"
type input "[GEOGRAPHIC_DATA]"
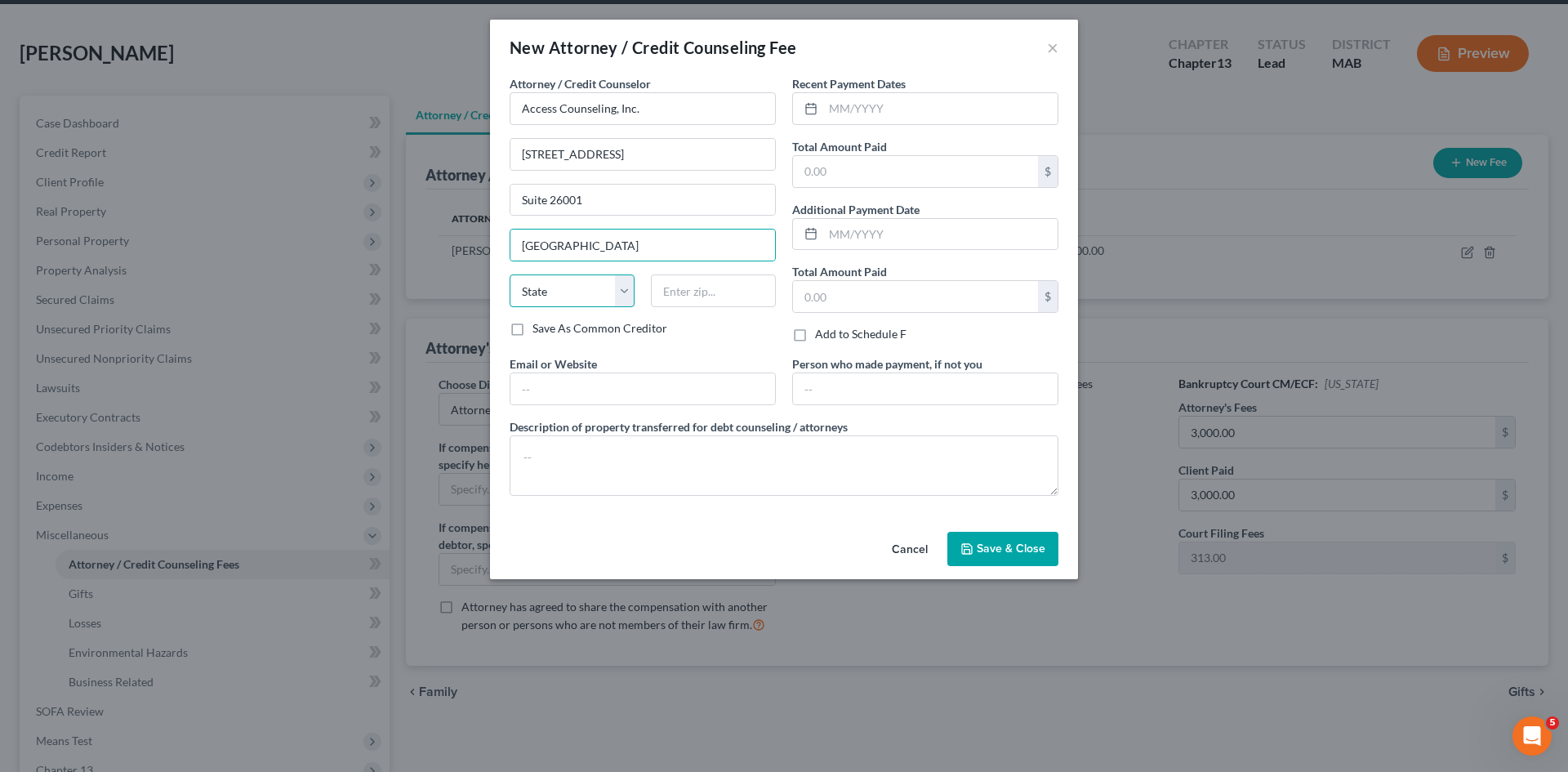
click at [584, 296] on select "State [US_STATE] AK AR AZ CA CO CT DE DC [GEOGRAPHIC_DATA] [GEOGRAPHIC_DATA] GU…" at bounding box center [573, 290] width 125 height 33
select select "4"
click at [510, 274] on select "State [US_STATE] AK AR AZ CA CO CT DE DC [GEOGRAPHIC_DATA] [GEOGRAPHIC_DATA] GU…" at bounding box center [573, 290] width 125 height 33
click at [696, 301] on input "text" at bounding box center [714, 290] width 125 height 33
type input "90071"
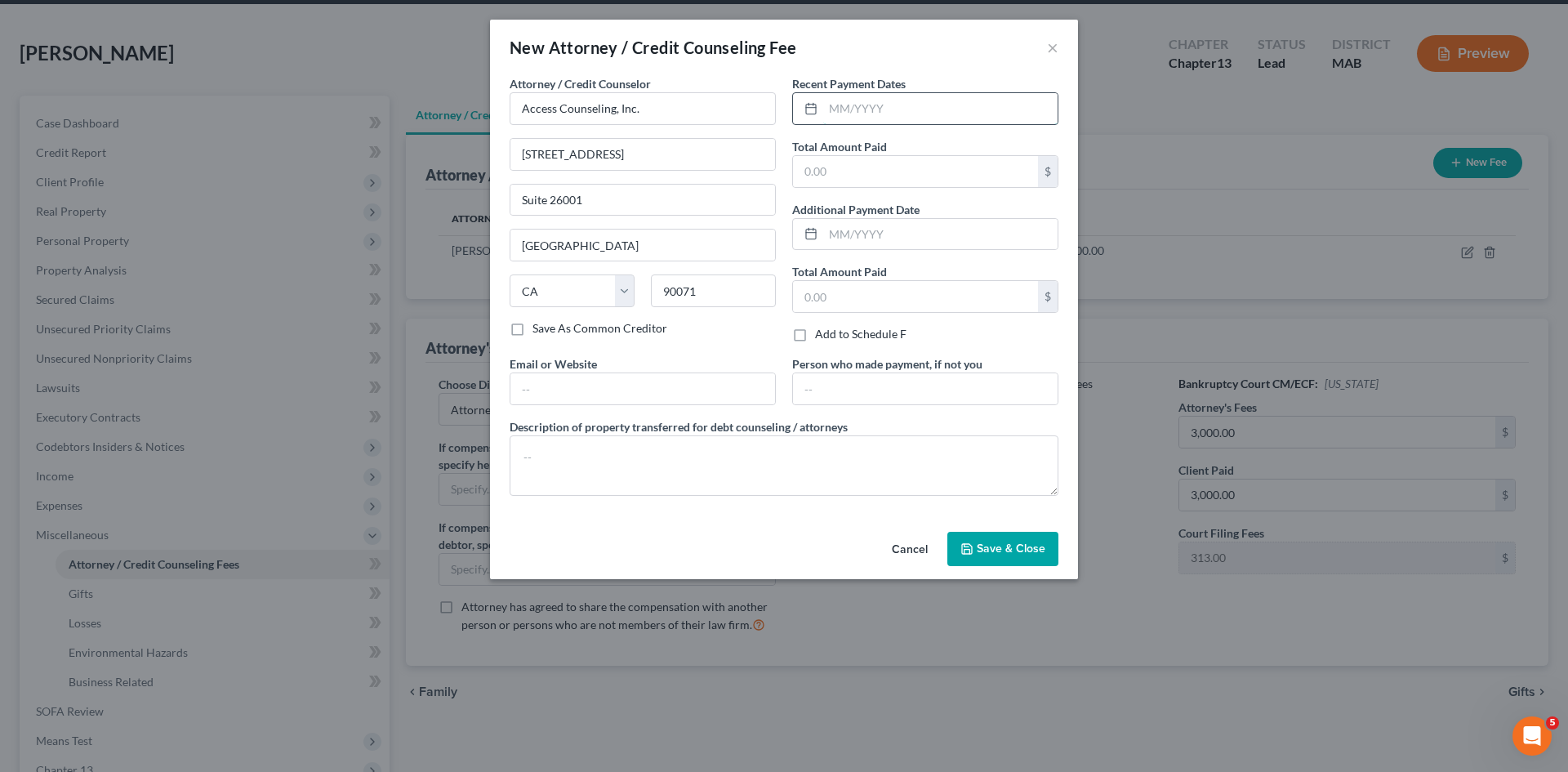
click at [839, 108] on input "text" at bounding box center [941, 109] width 235 height 31
type input "08/2025"
click at [856, 169] on input "text" at bounding box center [916, 171] width 245 height 31
type input "18.95"
click at [1001, 549] on span "Save & Close" at bounding box center [1011, 549] width 69 height 14
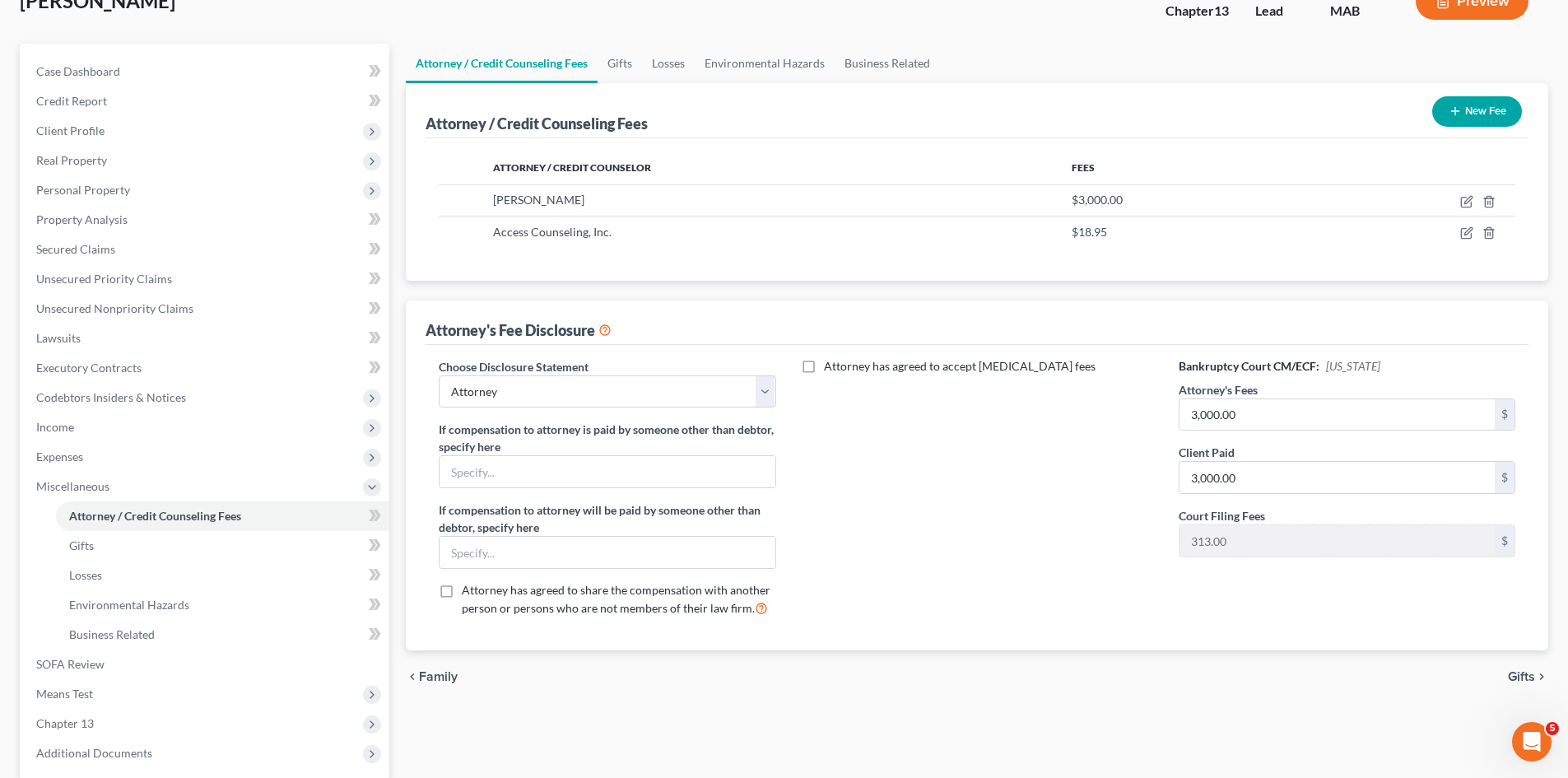
scroll to position [275, 0]
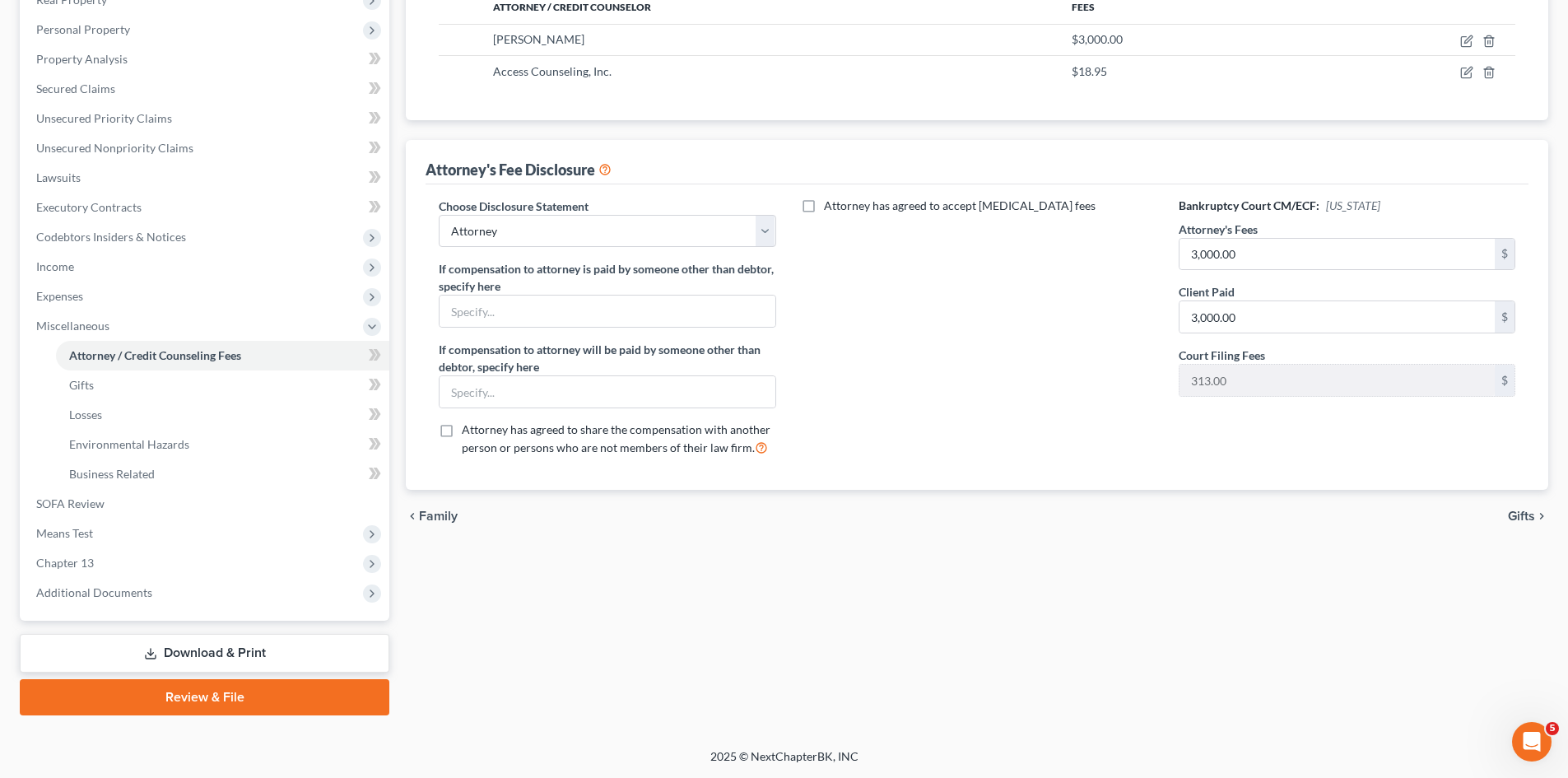
click at [1526, 514] on span "Gifts" at bounding box center [1522, 516] width 28 height 13
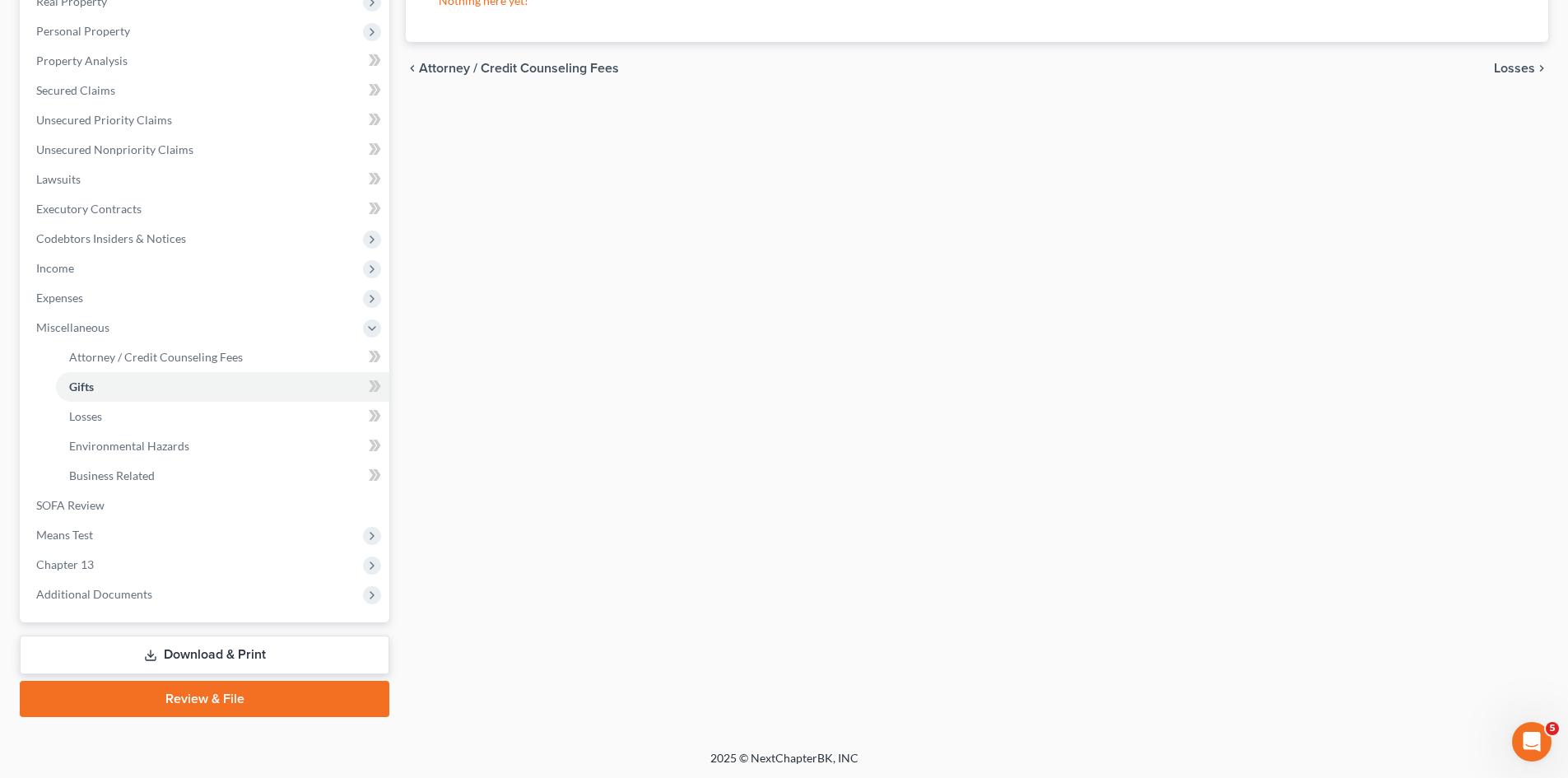
scroll to position [275, 0]
click at [295, 654] on link "Download & Print" at bounding box center [205, 653] width 370 height 38
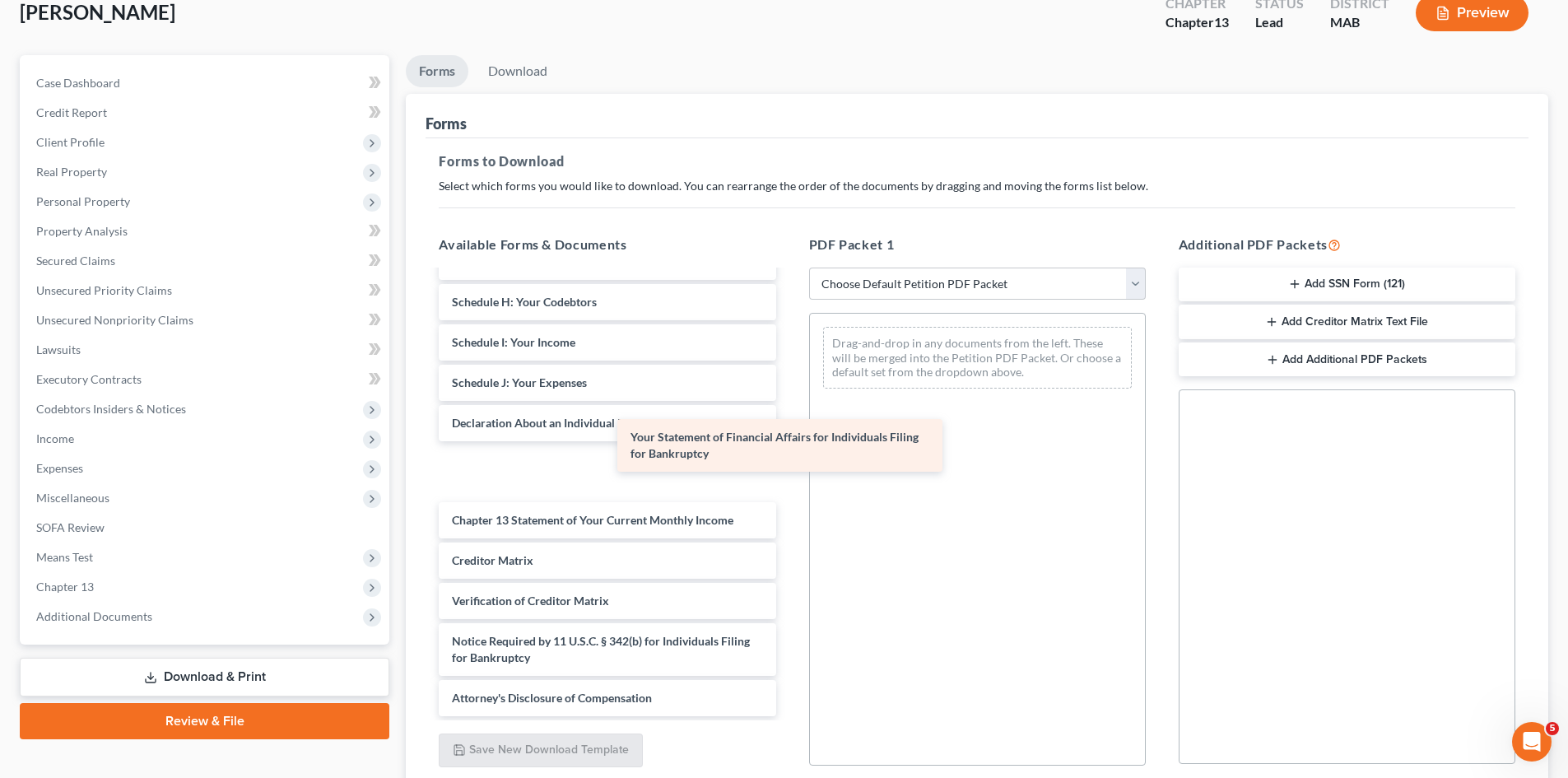
scroll to position [303, 0]
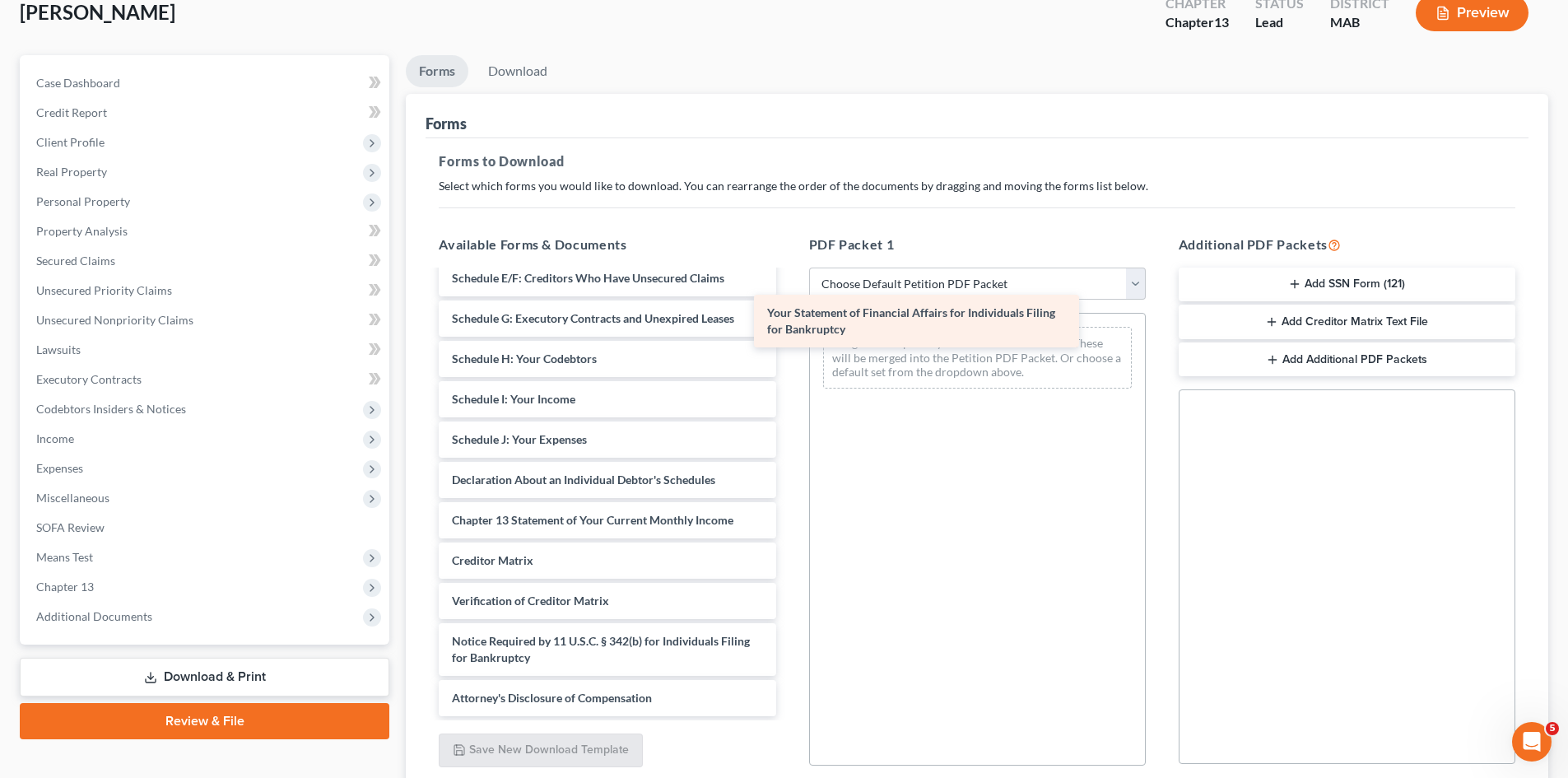
drag, startPoint x: 606, startPoint y: 469, endPoint x: 921, endPoint y: 318, distance: 349.3
click at [789, 318] on div "Your Statement of Financial Affairs for Individuals Filing for Bankruptcy Chapt…" at bounding box center [607, 350] width 363 height 731
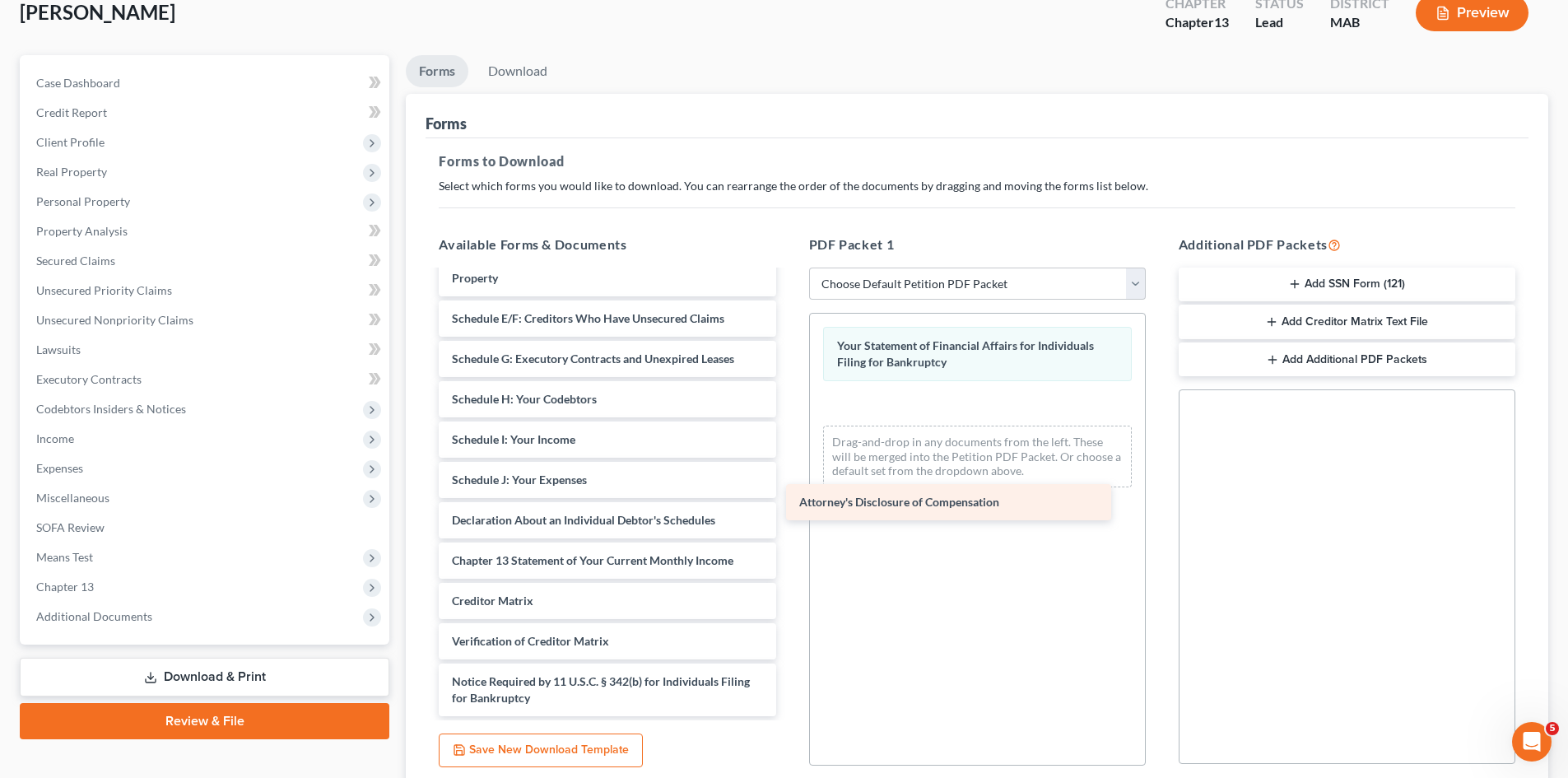
scroll to position [262, 0]
drag, startPoint x: 591, startPoint y: 703, endPoint x: 975, endPoint y: 452, distance: 458.8
click at [789, 460] on div "Attorney's Disclosure of Compensation Chapter 13 Debtor's Certifications Regard…" at bounding box center [607, 371] width 363 height 691
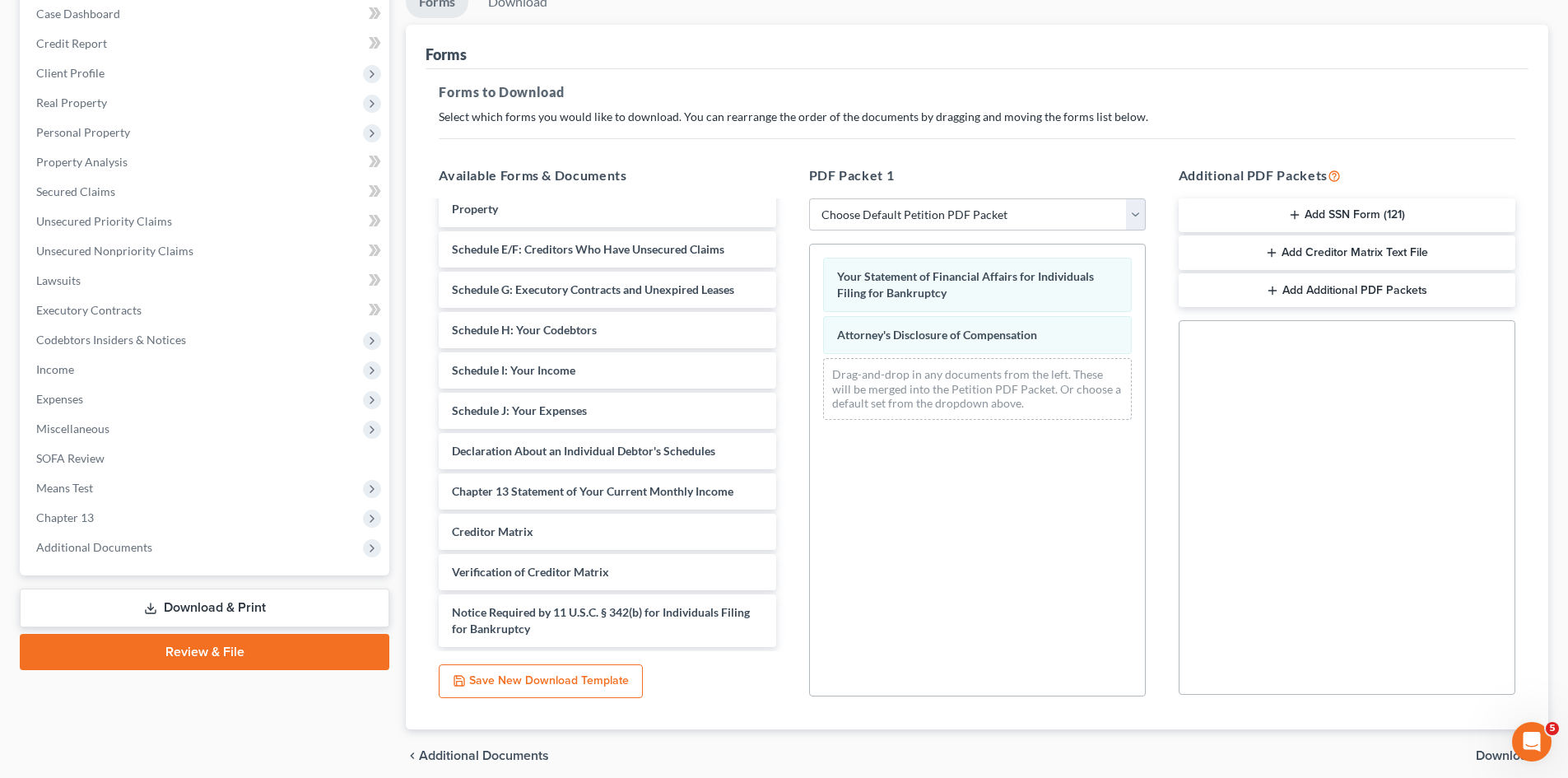
scroll to position [238, 0]
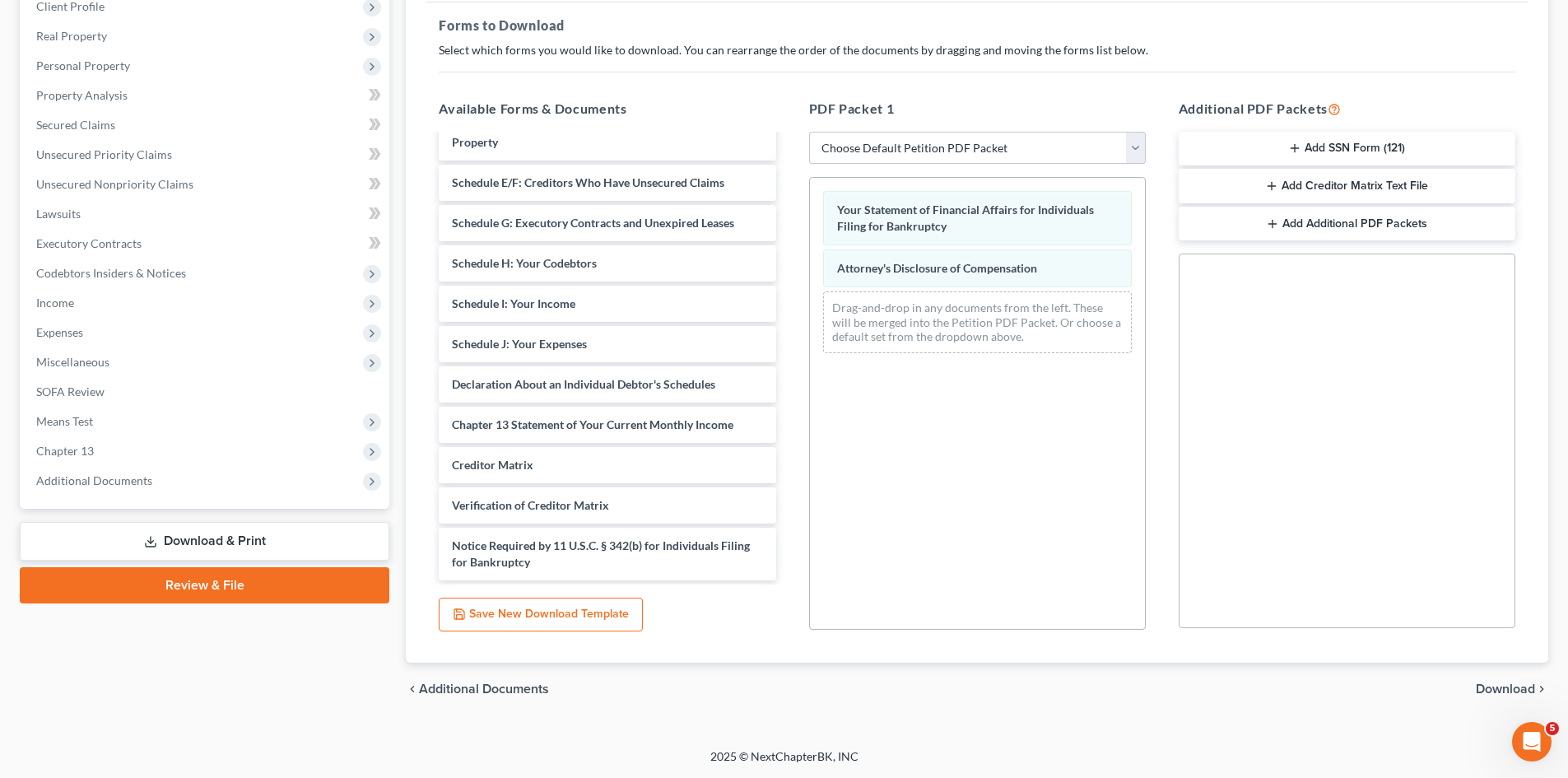
click at [1492, 687] on span "Download" at bounding box center [1505, 688] width 60 height 13
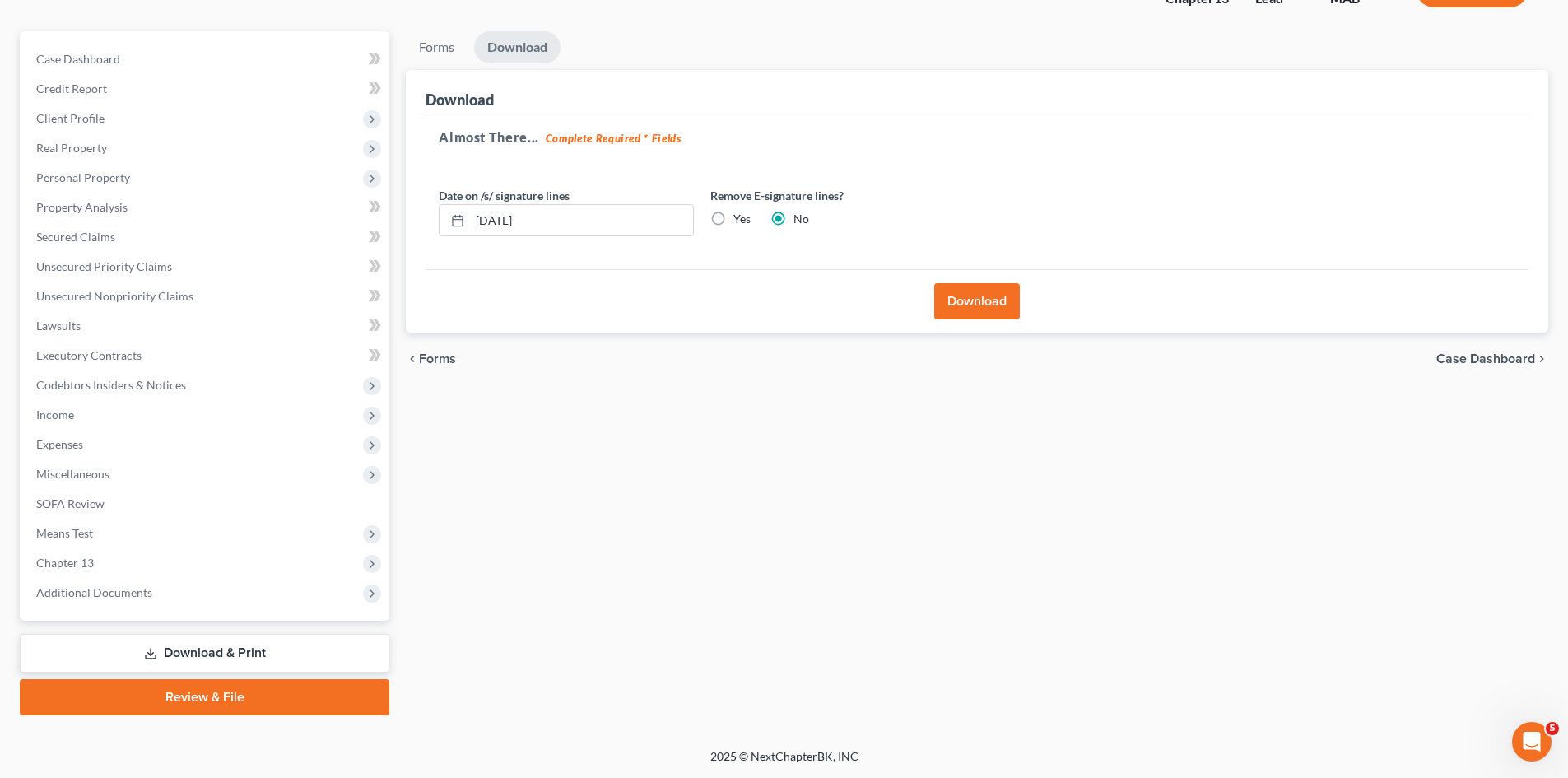
scroll to position [127, 0]
drag, startPoint x: 570, startPoint y: 225, endPoint x: 421, endPoint y: 205, distance: 150.3
click at [421, 205] on div "Download Almost There... Complete Required * Fields Date on /s/ signature lines…" at bounding box center [977, 202] width 1143 height 263
click at [967, 306] on button "Download" at bounding box center [977, 301] width 85 height 36
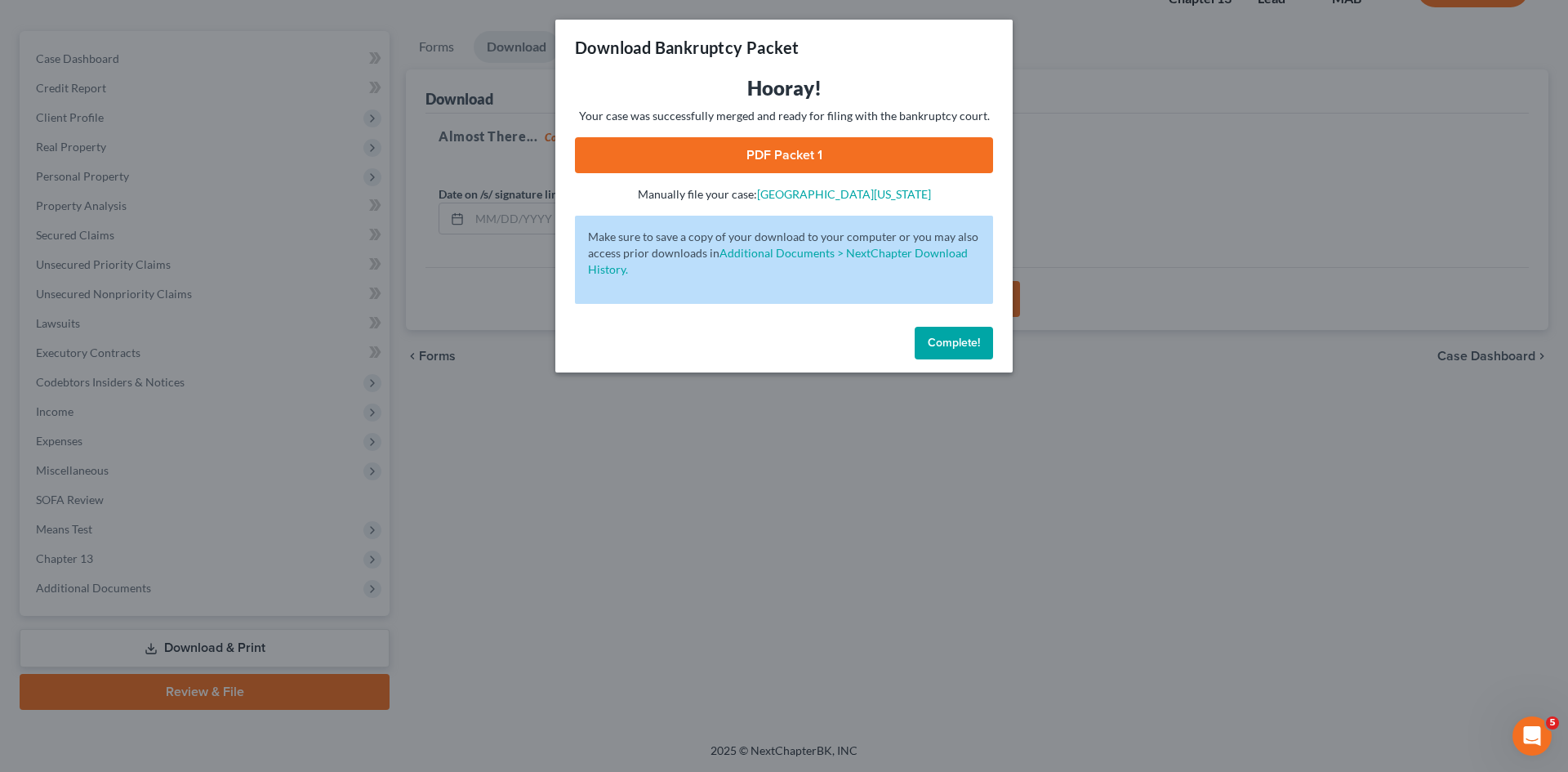
click at [778, 154] on link "PDF Packet 1" at bounding box center [784, 154] width 418 height 36
click at [939, 345] on span "Complete!" at bounding box center [953, 342] width 52 height 14
